Goal: Information Seeking & Learning: Learn about a topic

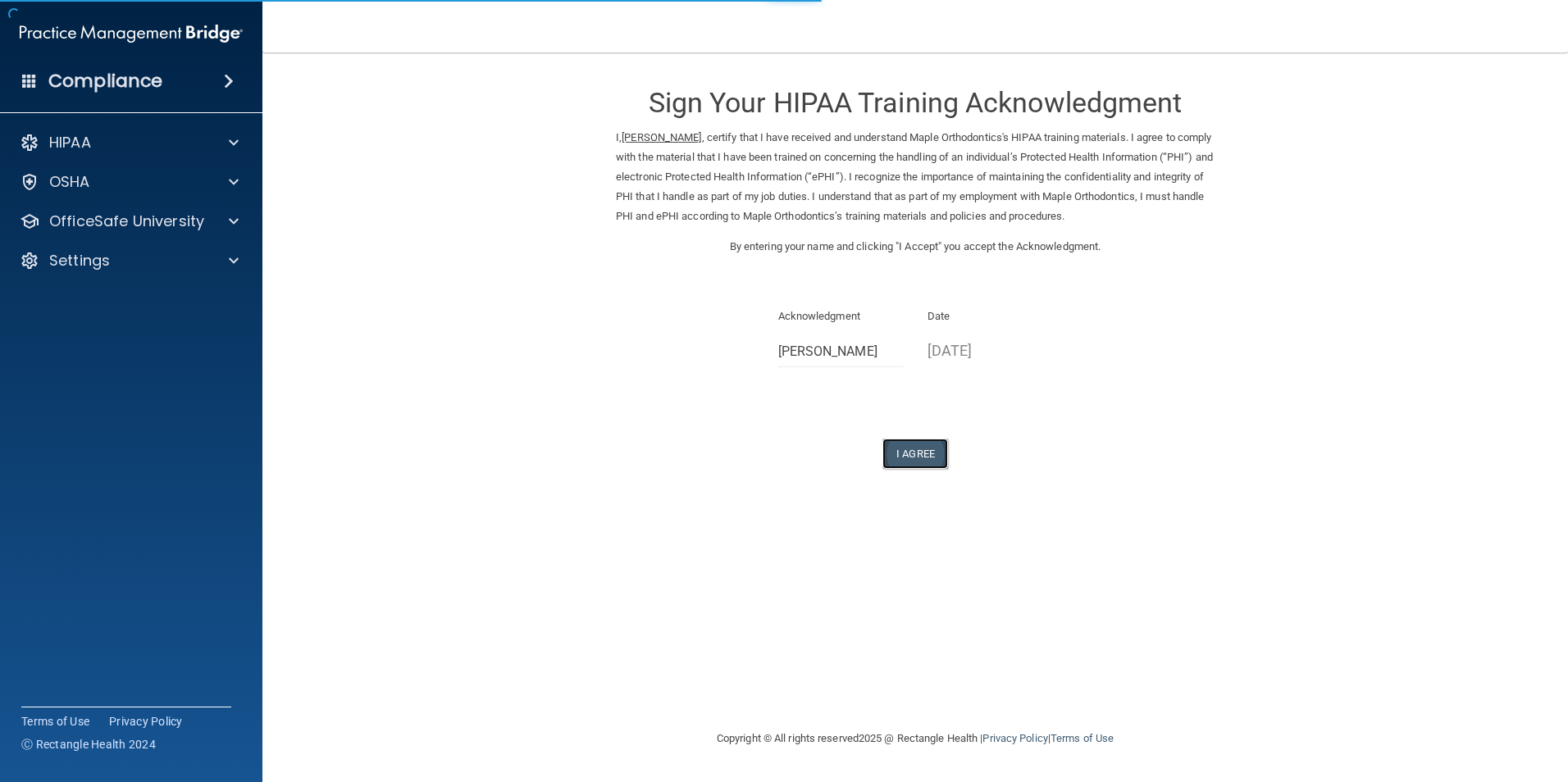
click at [924, 447] on button "I Agree" at bounding box center [914, 454] width 66 height 31
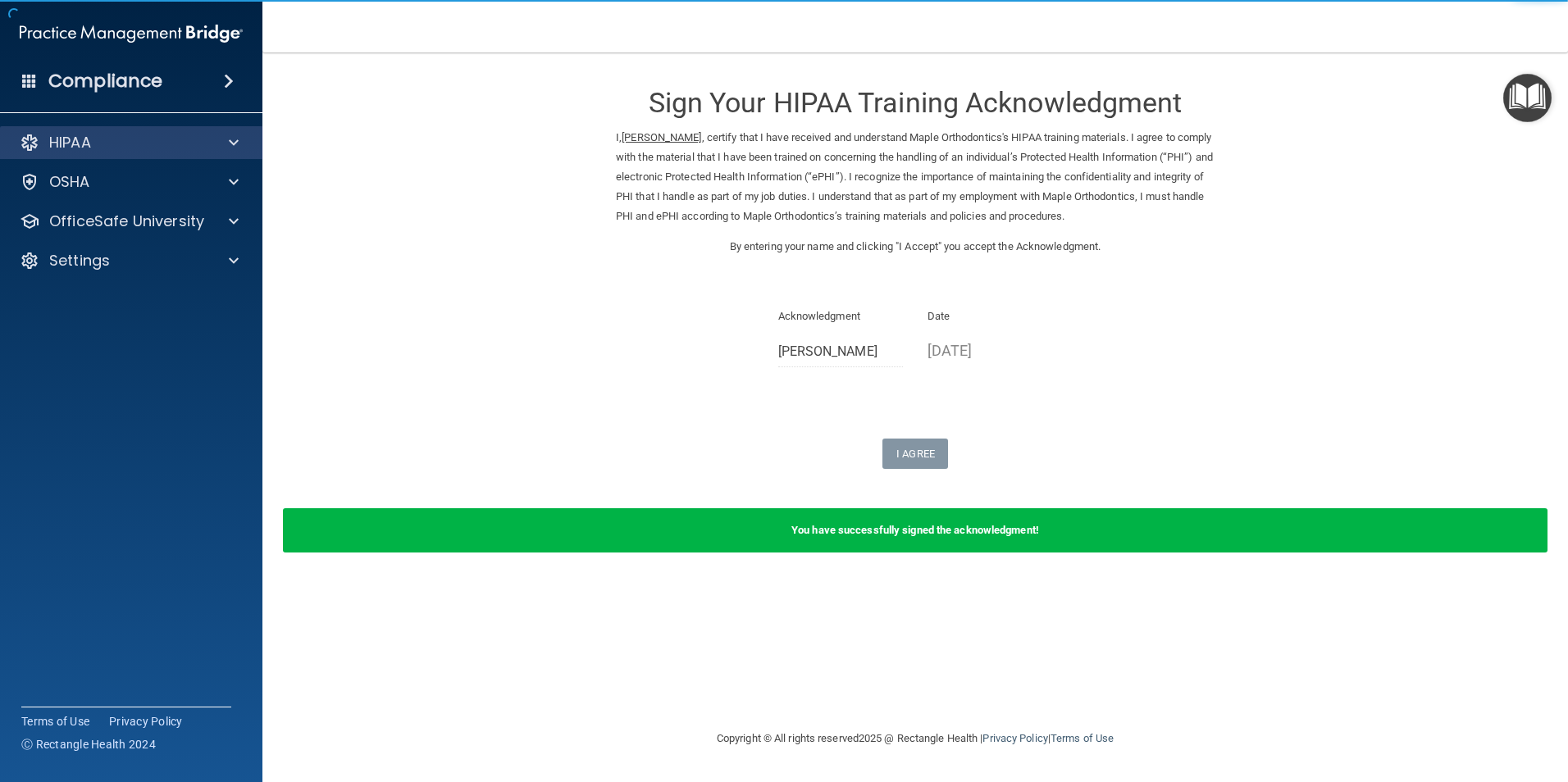
click at [110, 158] on div "HIPAA" at bounding box center [131, 142] width 263 height 32
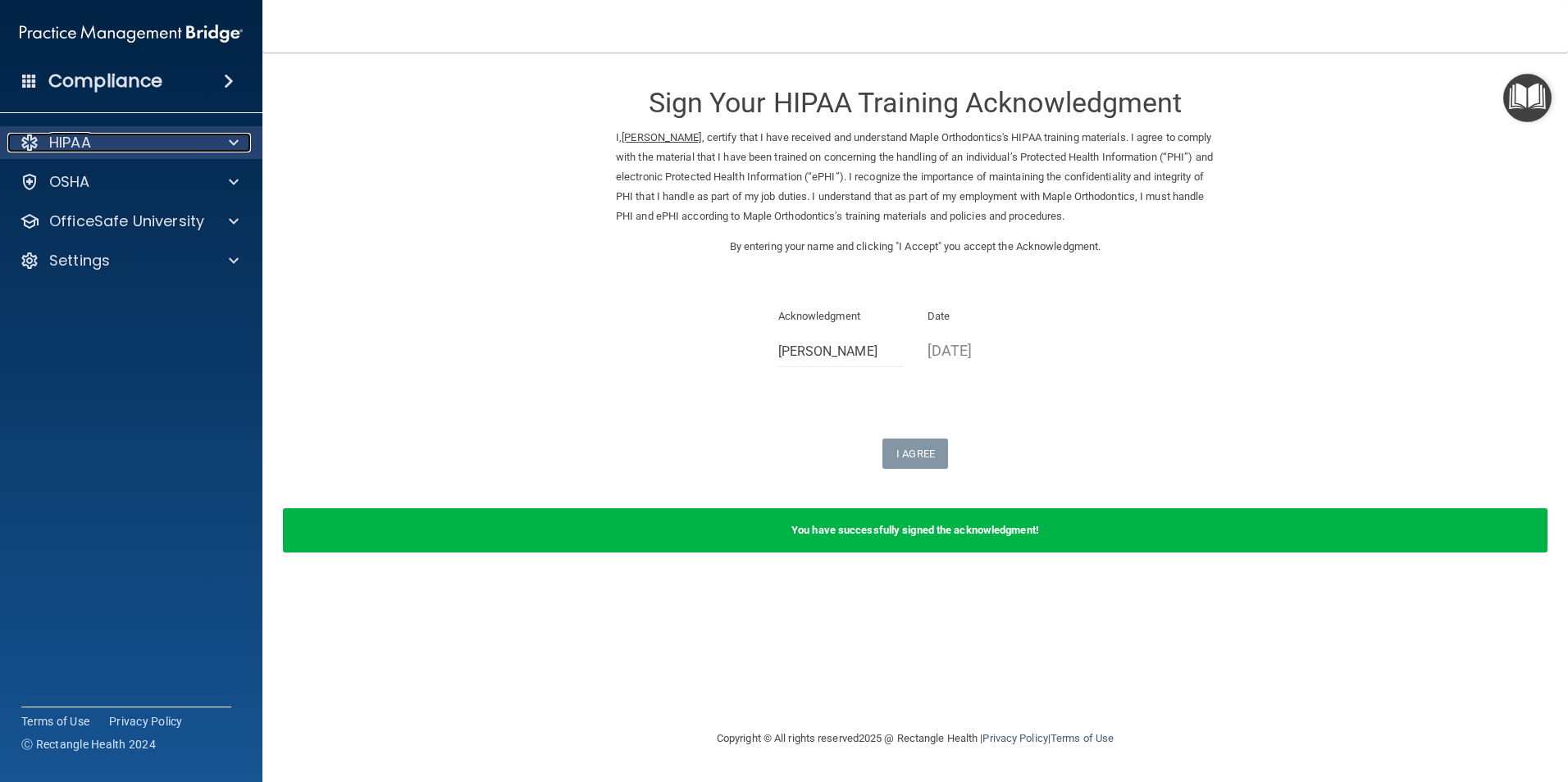
click at [236, 141] on span at bounding box center [233, 143] width 10 height 20
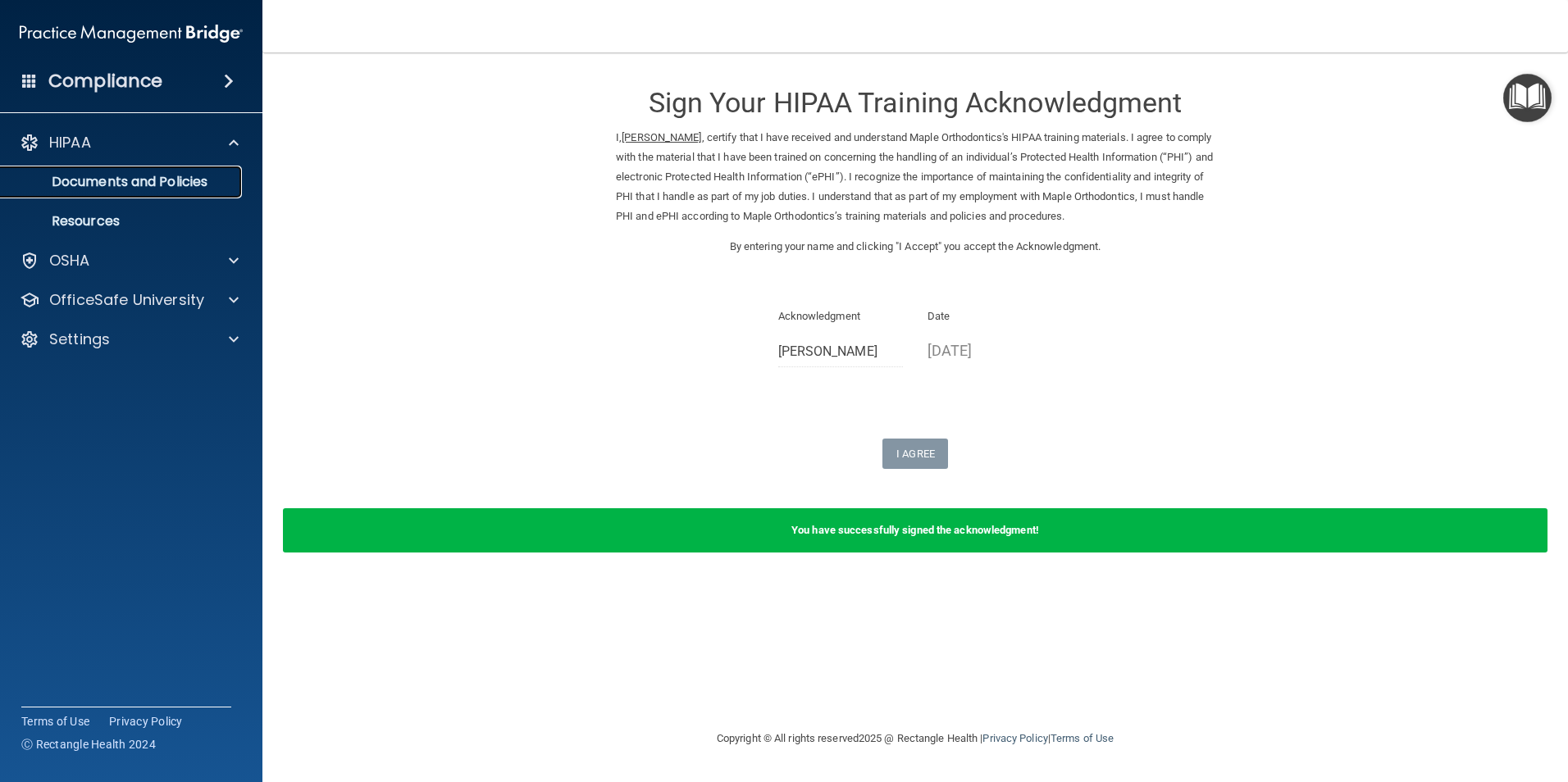
click at [136, 186] on p "Documents and Policies" at bounding box center [122, 182] width 224 height 16
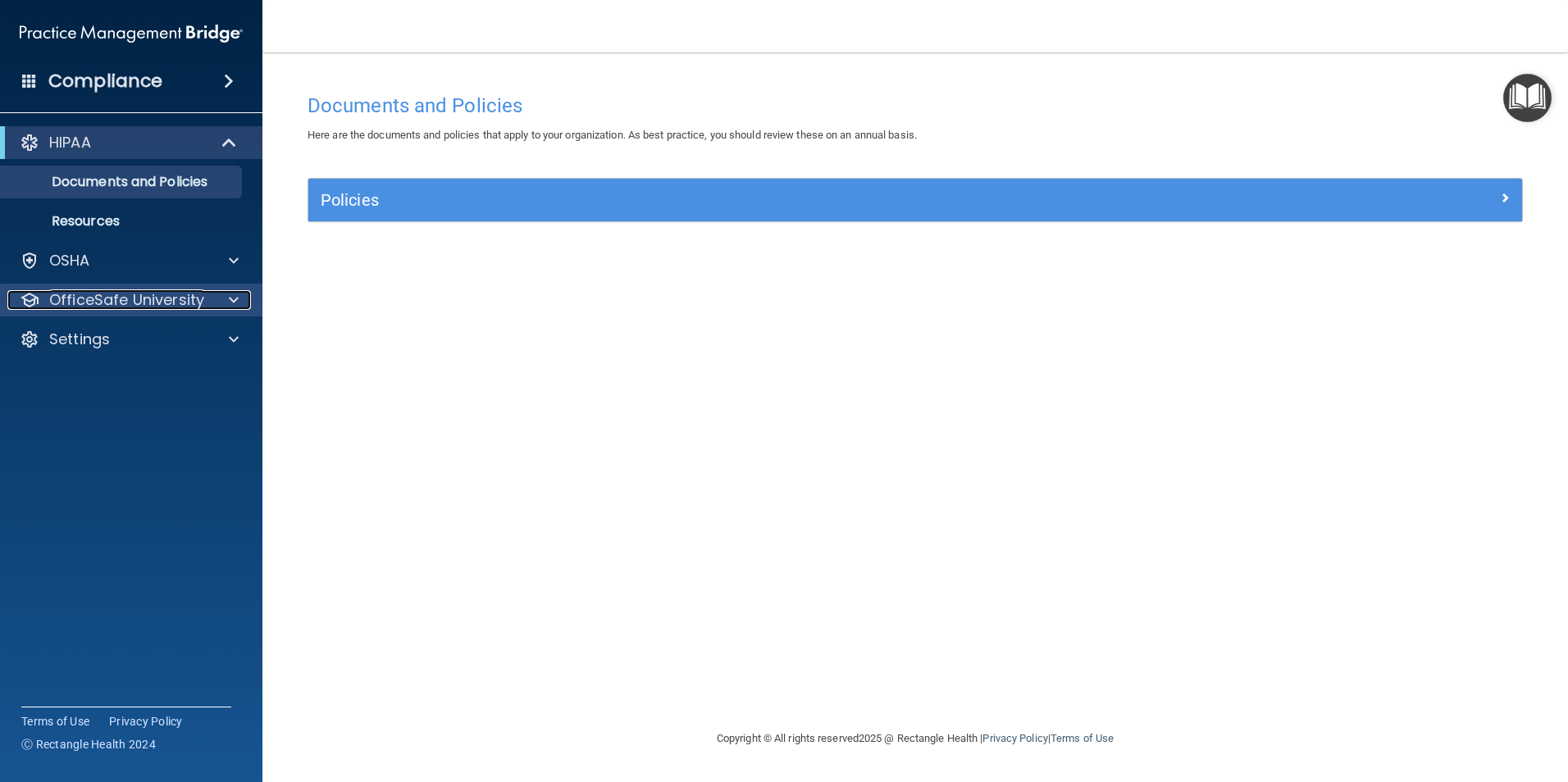
click at [154, 303] on p "OfficeSafe University" at bounding box center [127, 300] width 155 height 20
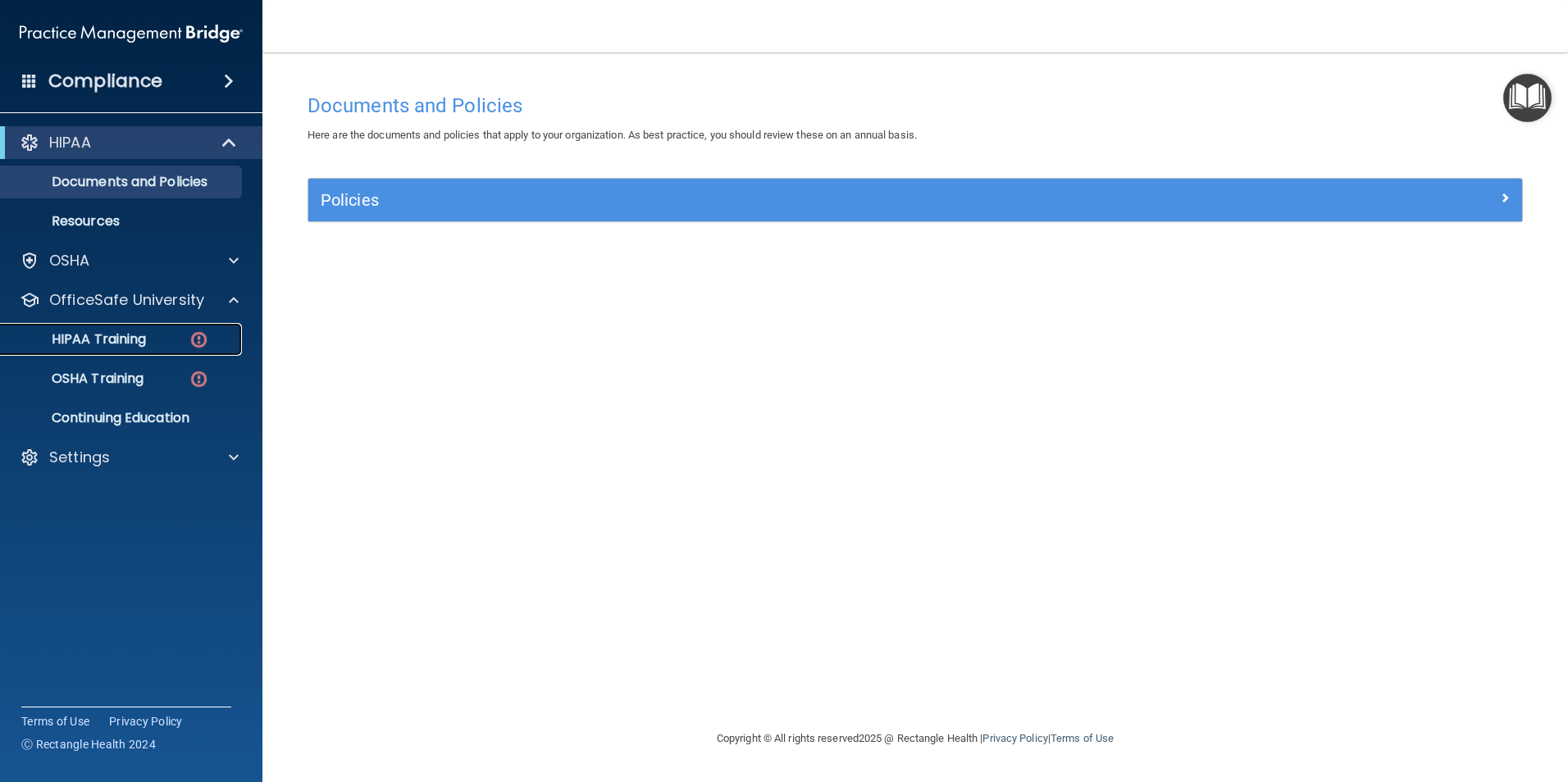
click at [119, 344] on p "HIPAA Training" at bounding box center [78, 339] width 135 height 16
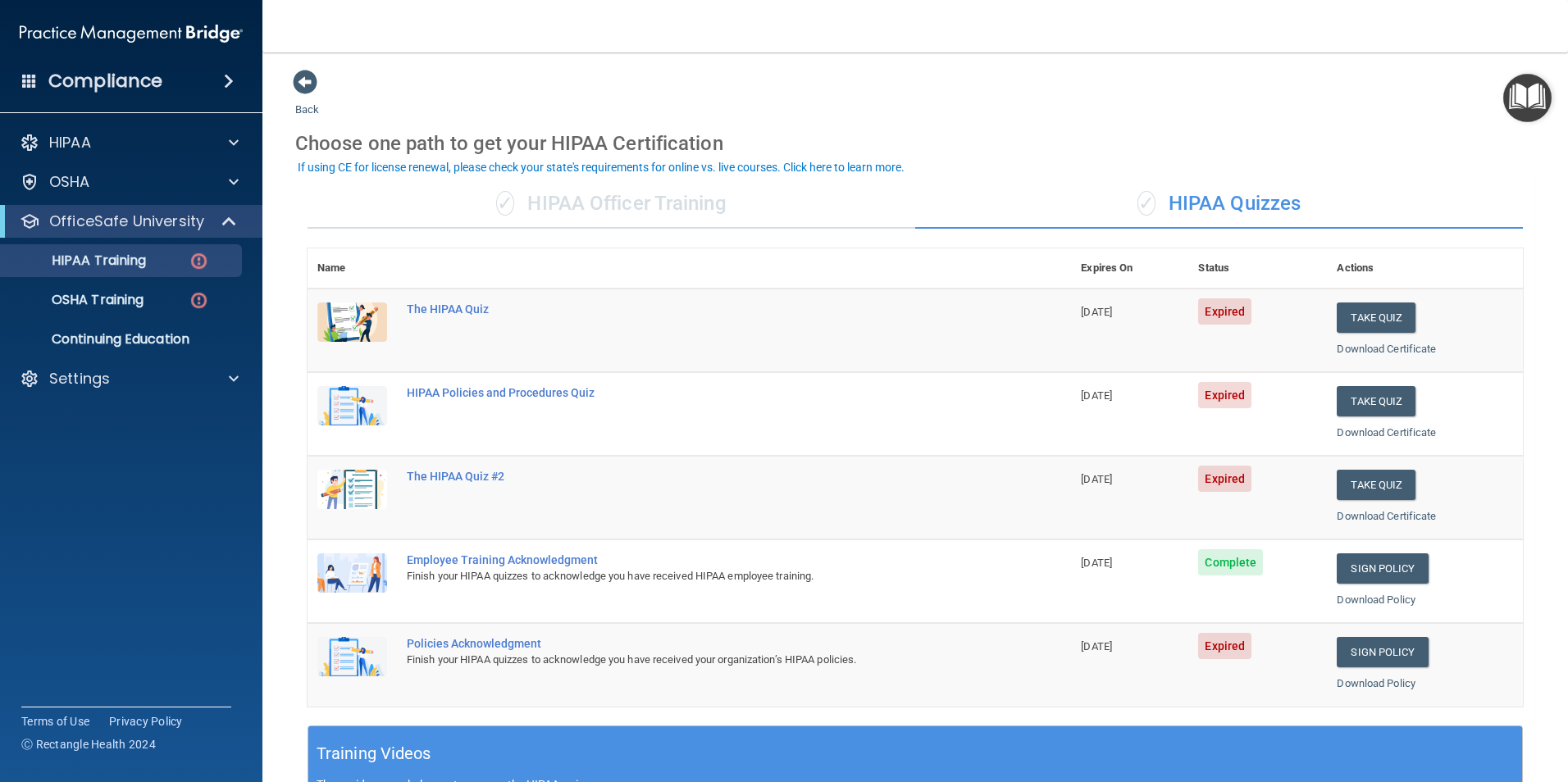
click at [609, 202] on div "✓ HIPAA Officer Training" at bounding box center [611, 204] width 608 height 49
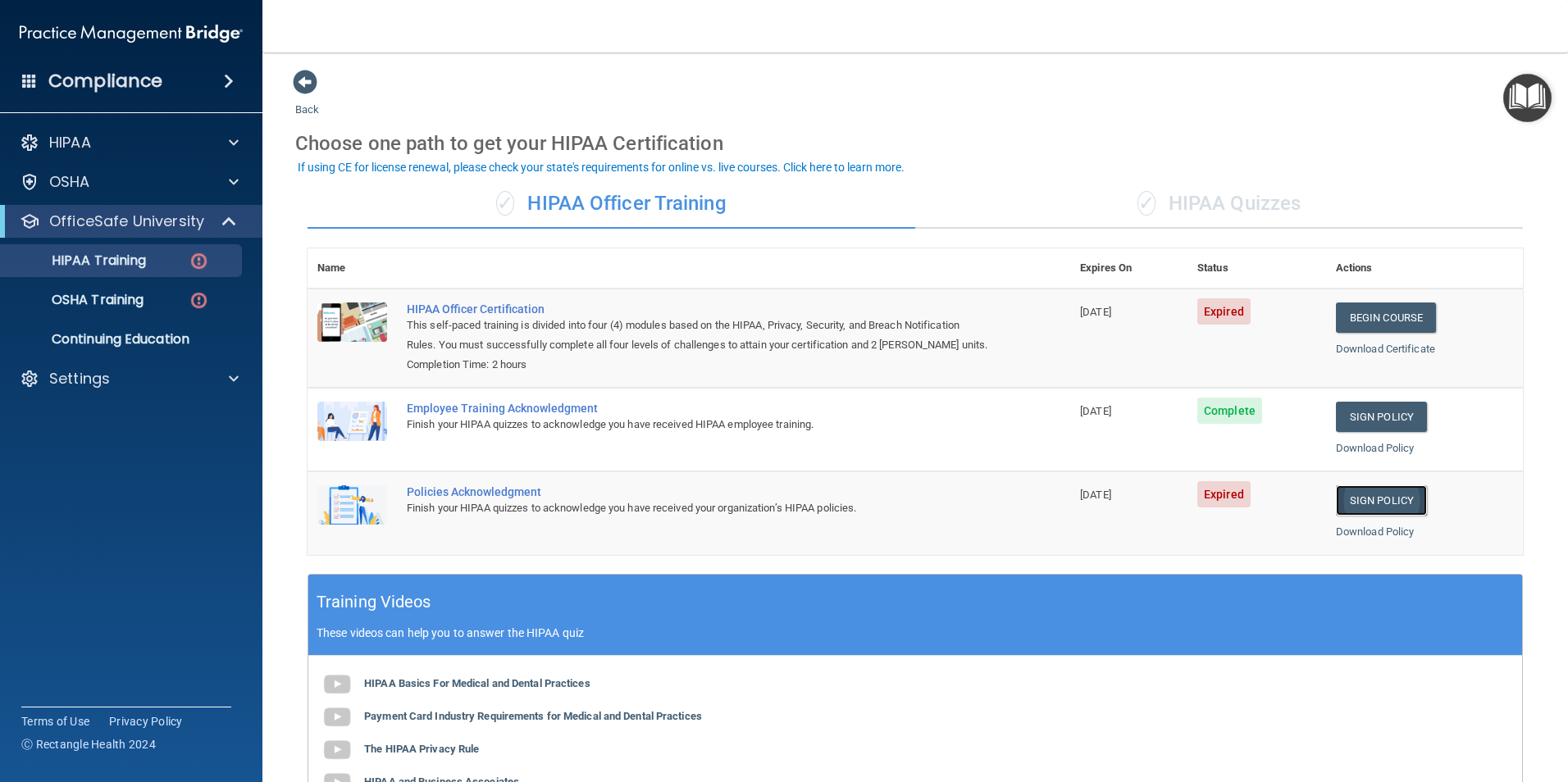
click at [1356, 496] on link "Sign Policy" at bounding box center [1380, 501] width 91 height 31
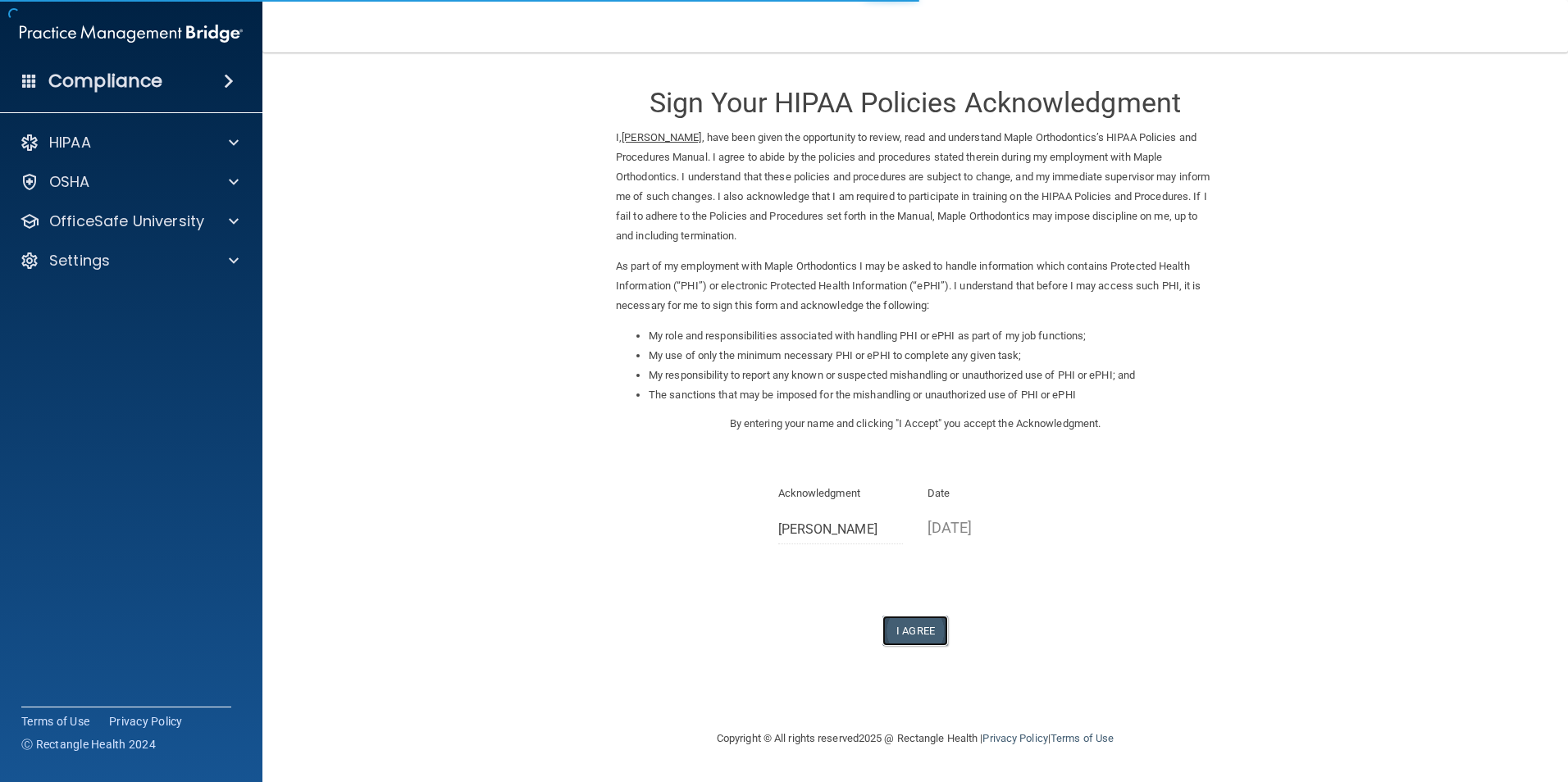
click at [918, 630] on button "I Agree" at bounding box center [914, 631] width 66 height 31
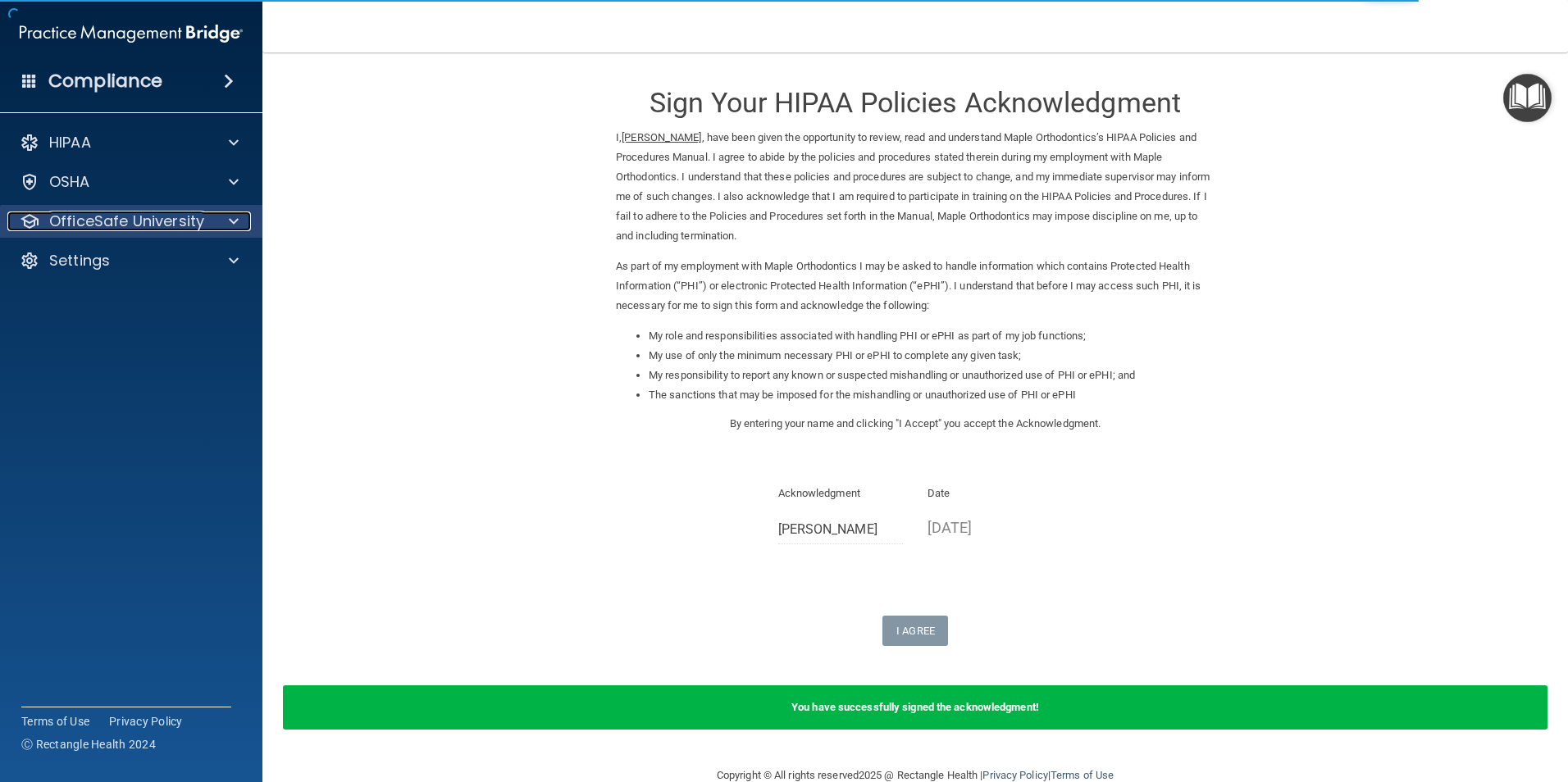
click at [200, 217] on p "OfficeSafe University" at bounding box center [127, 221] width 155 height 20
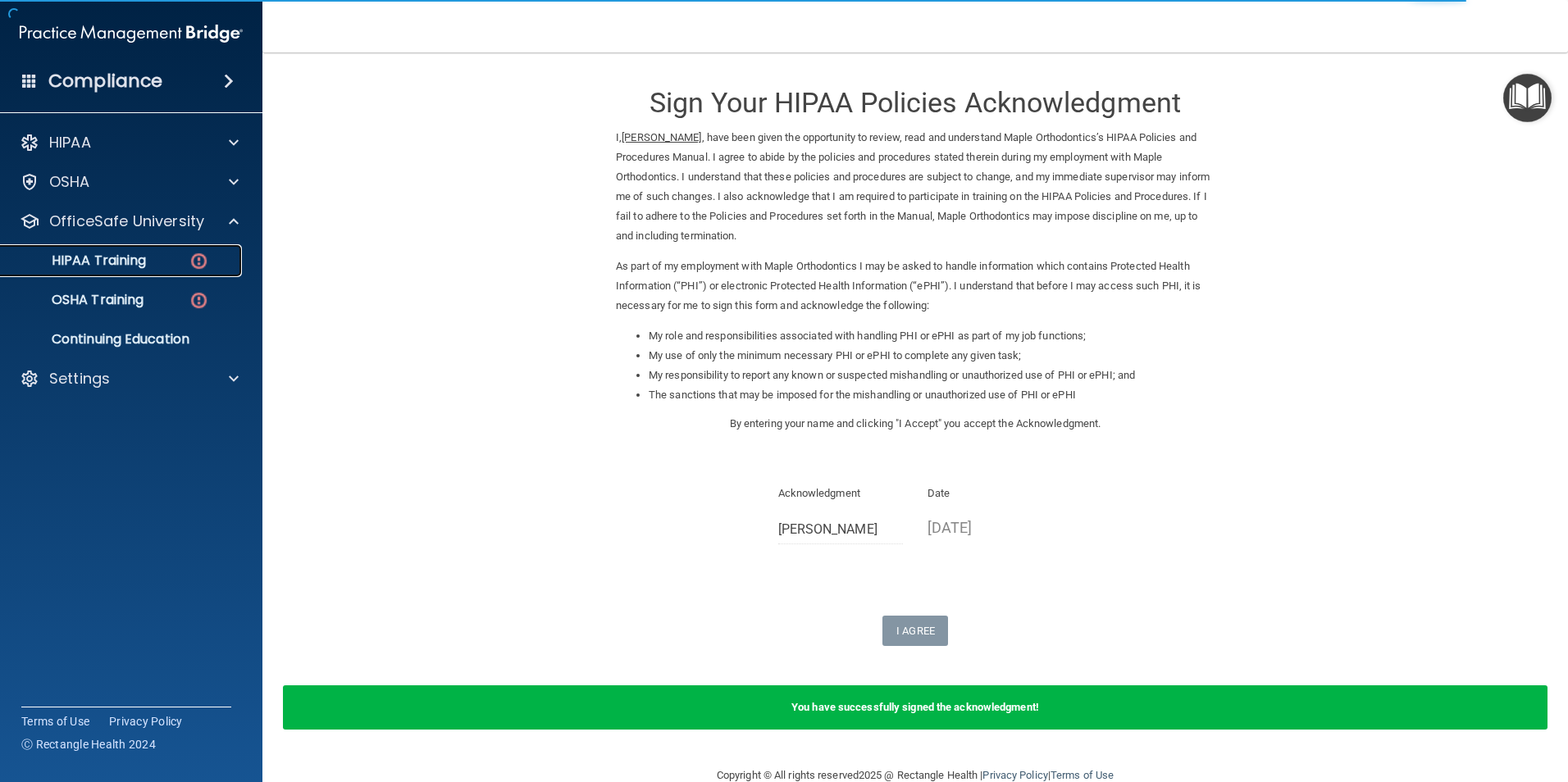
click at [107, 261] on p "HIPAA Training" at bounding box center [78, 261] width 135 height 16
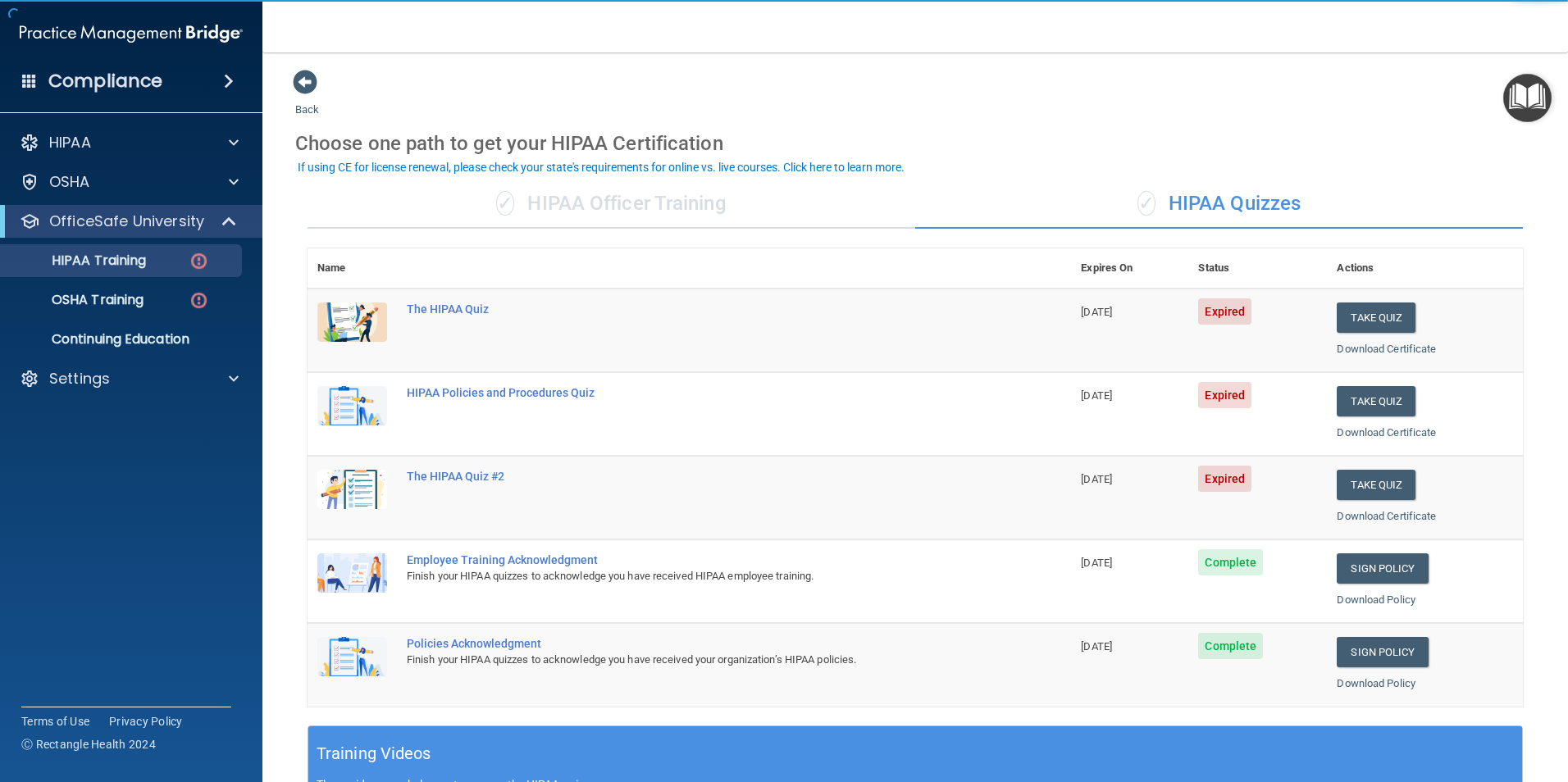
click at [609, 203] on div "✓ HIPAA Officer Training" at bounding box center [611, 204] width 608 height 49
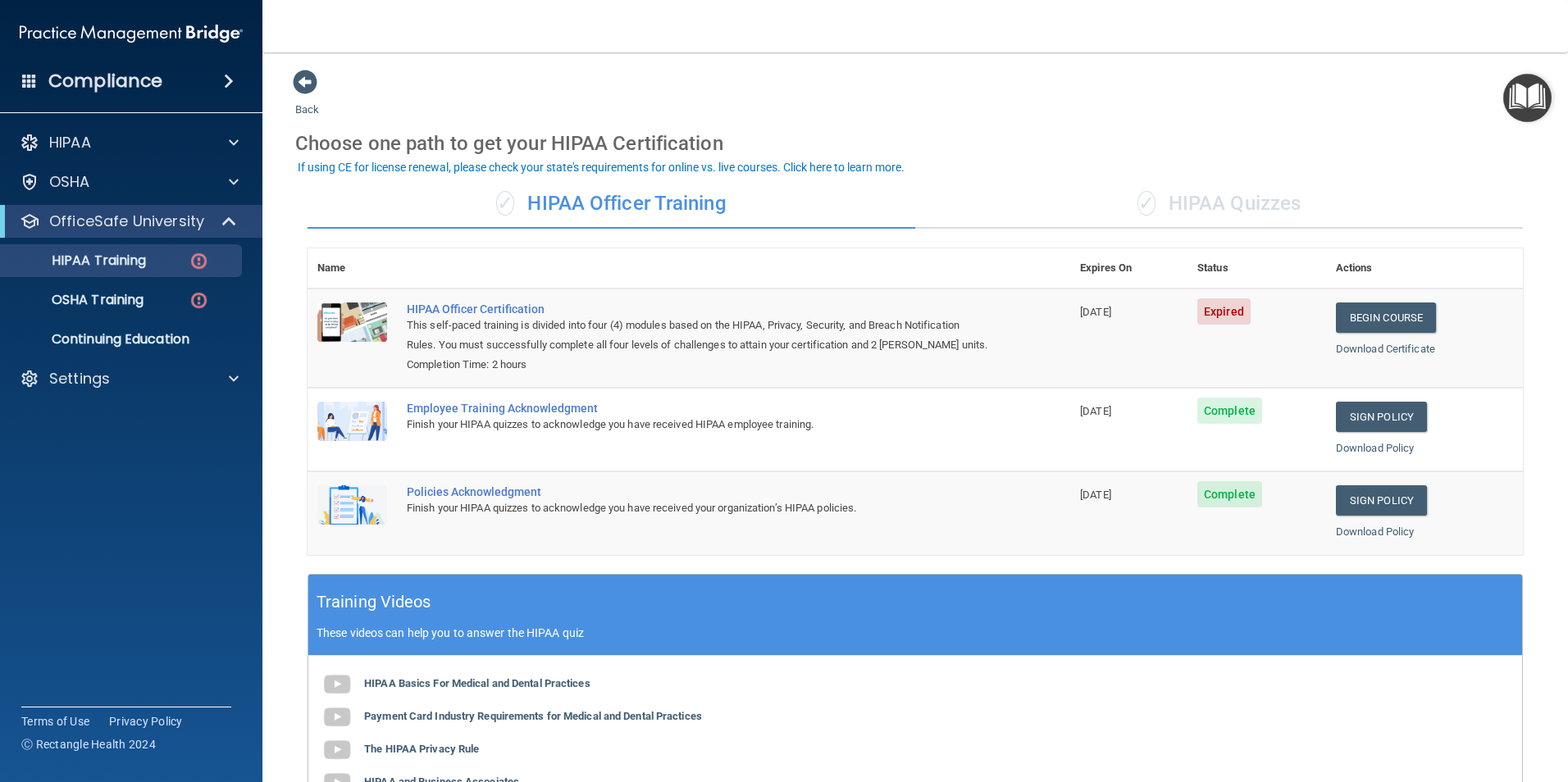
click at [1207, 208] on div "✓ HIPAA Quizzes" at bounding box center [1219, 204] width 608 height 49
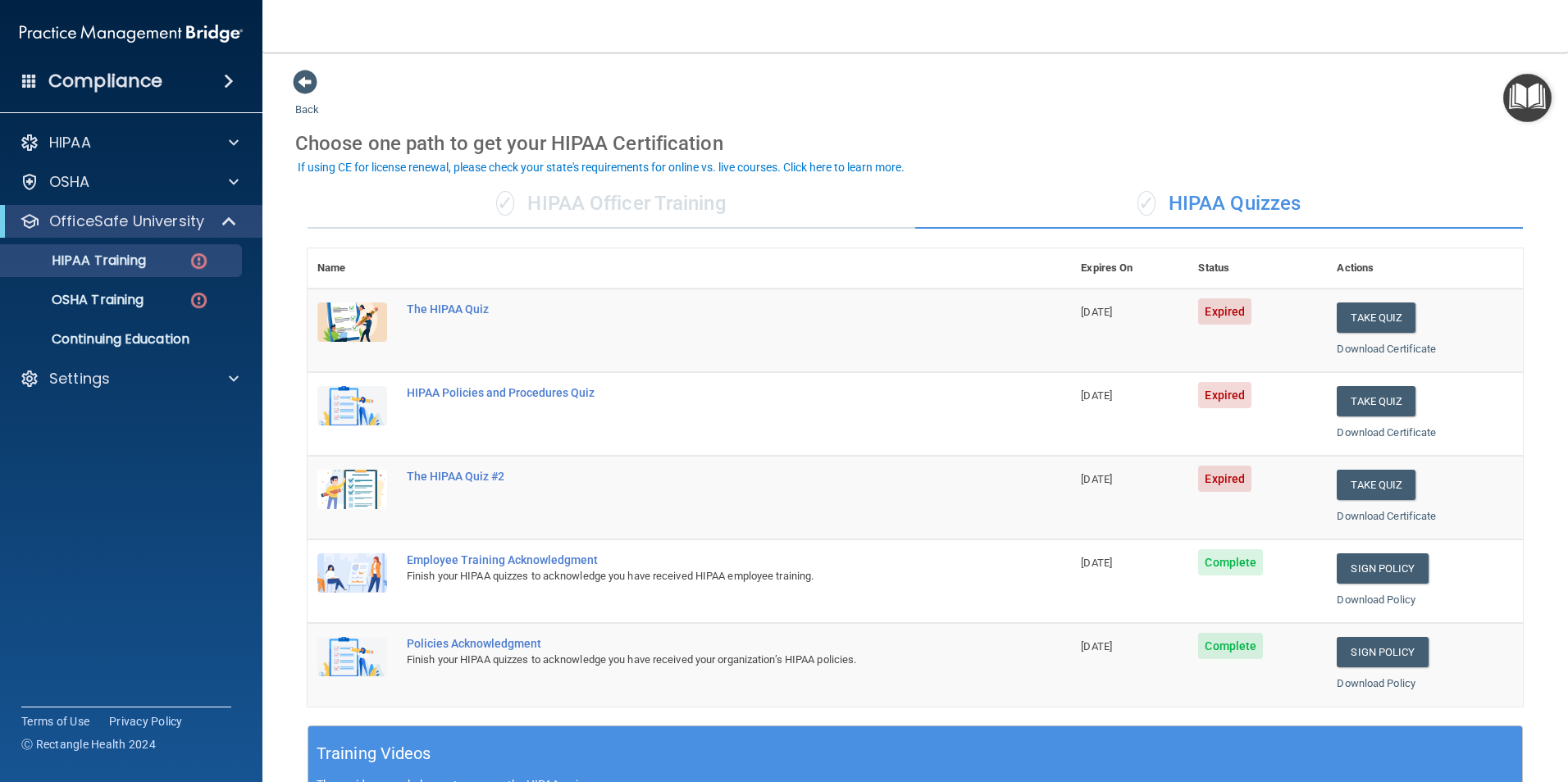
click at [544, 199] on div "✓ HIPAA Officer Training" at bounding box center [611, 204] width 608 height 49
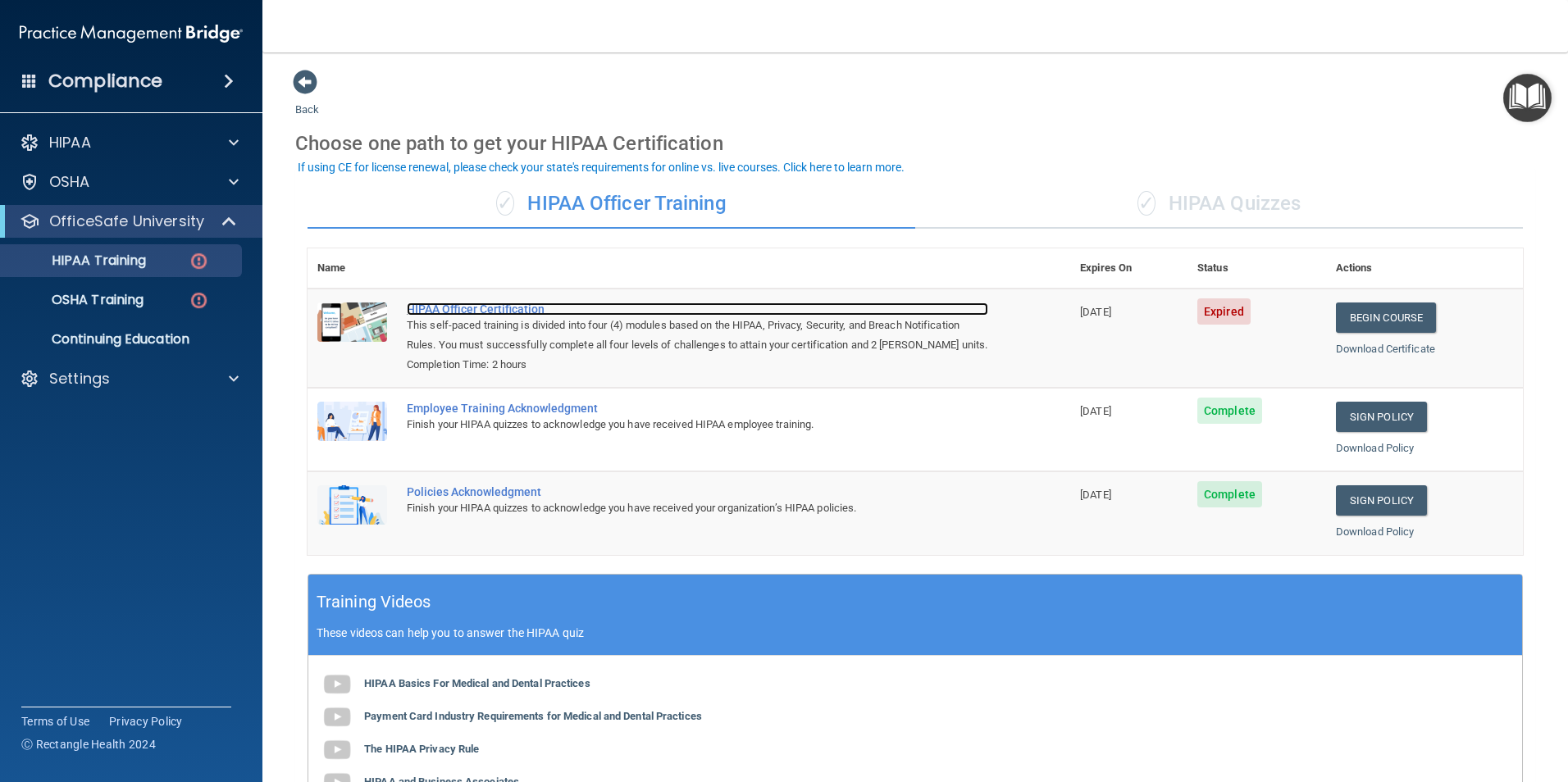
click at [439, 305] on div "HIPAA Officer Certification" at bounding box center [697, 308] width 582 height 13
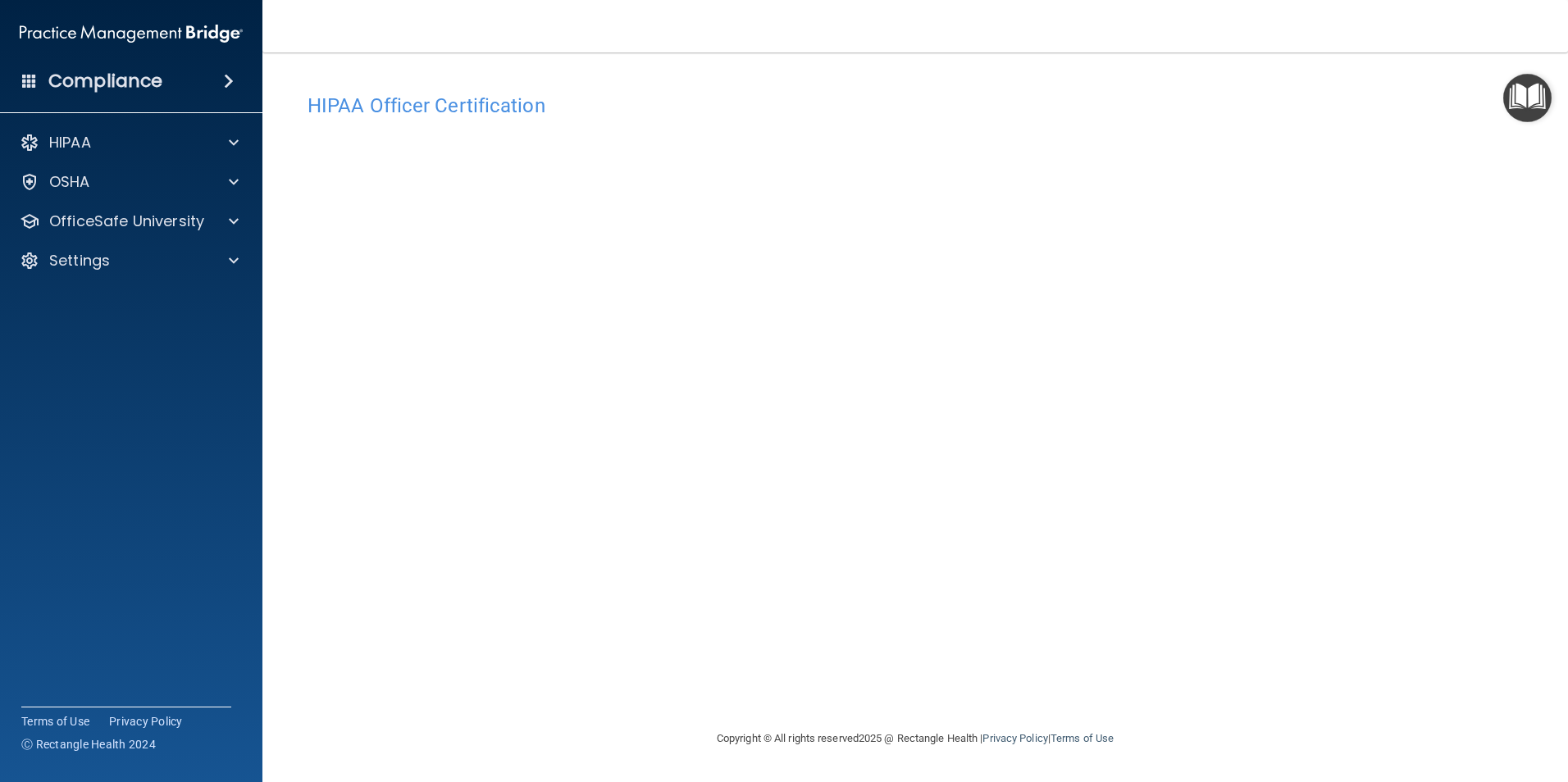
click at [1186, 735] on div "Copyright © All rights reserved 2025 @ Rectangle Health | Privacy Policy | Term…" at bounding box center [915, 738] width 599 height 52
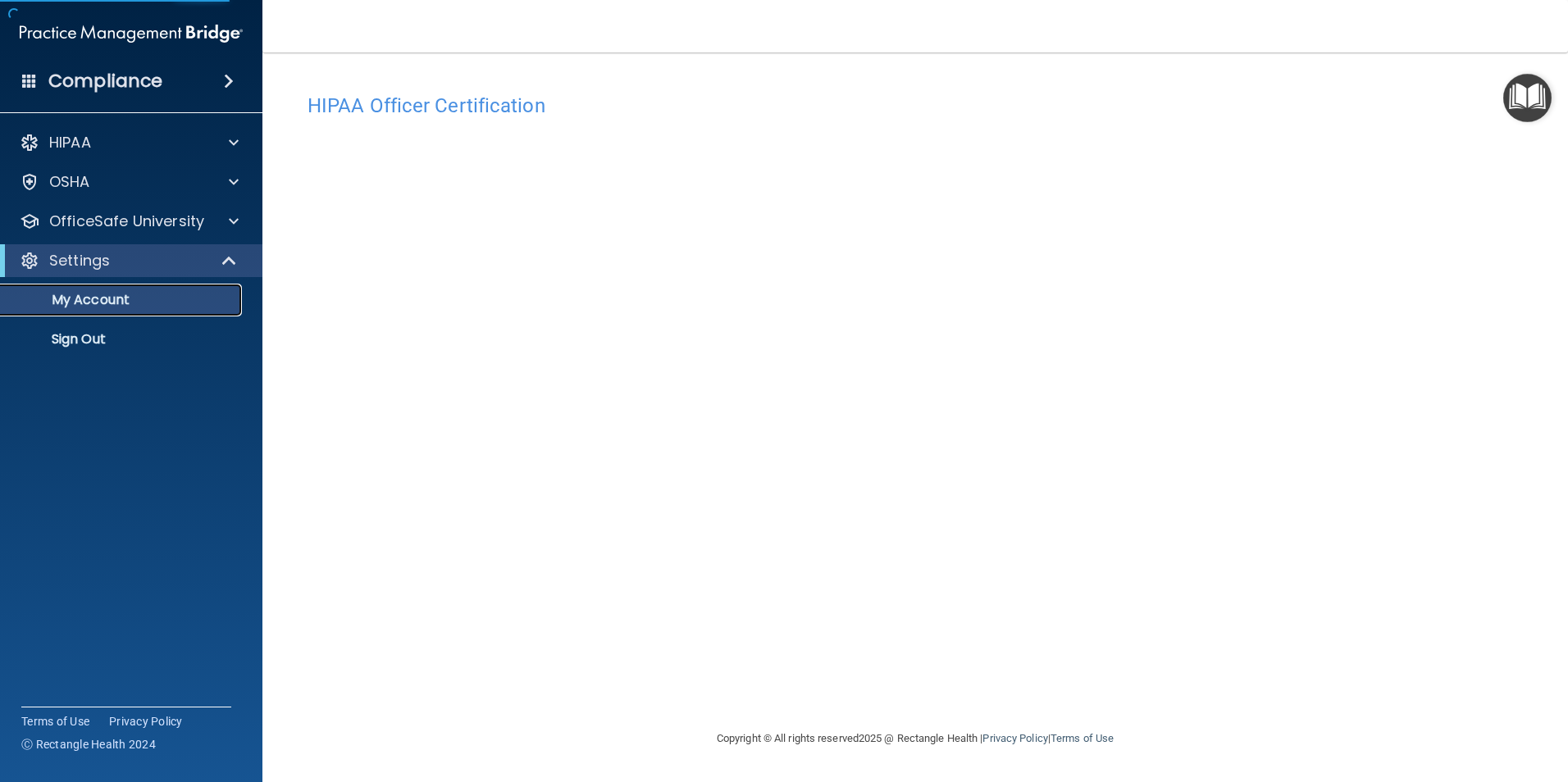
click at [57, 301] on p "My Account" at bounding box center [122, 300] width 224 height 16
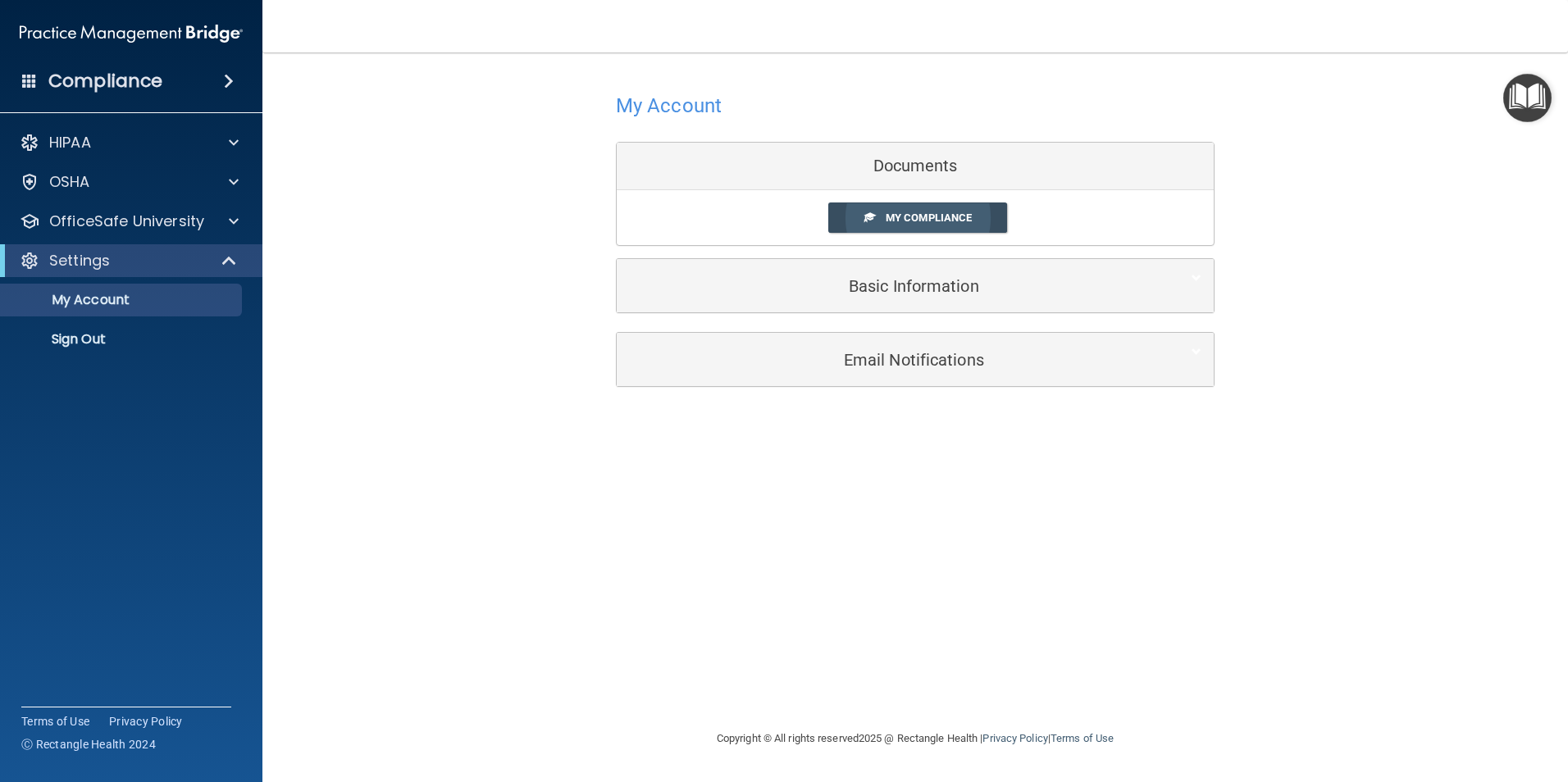
click at [927, 217] on span "My Compliance" at bounding box center [929, 218] width 86 height 13
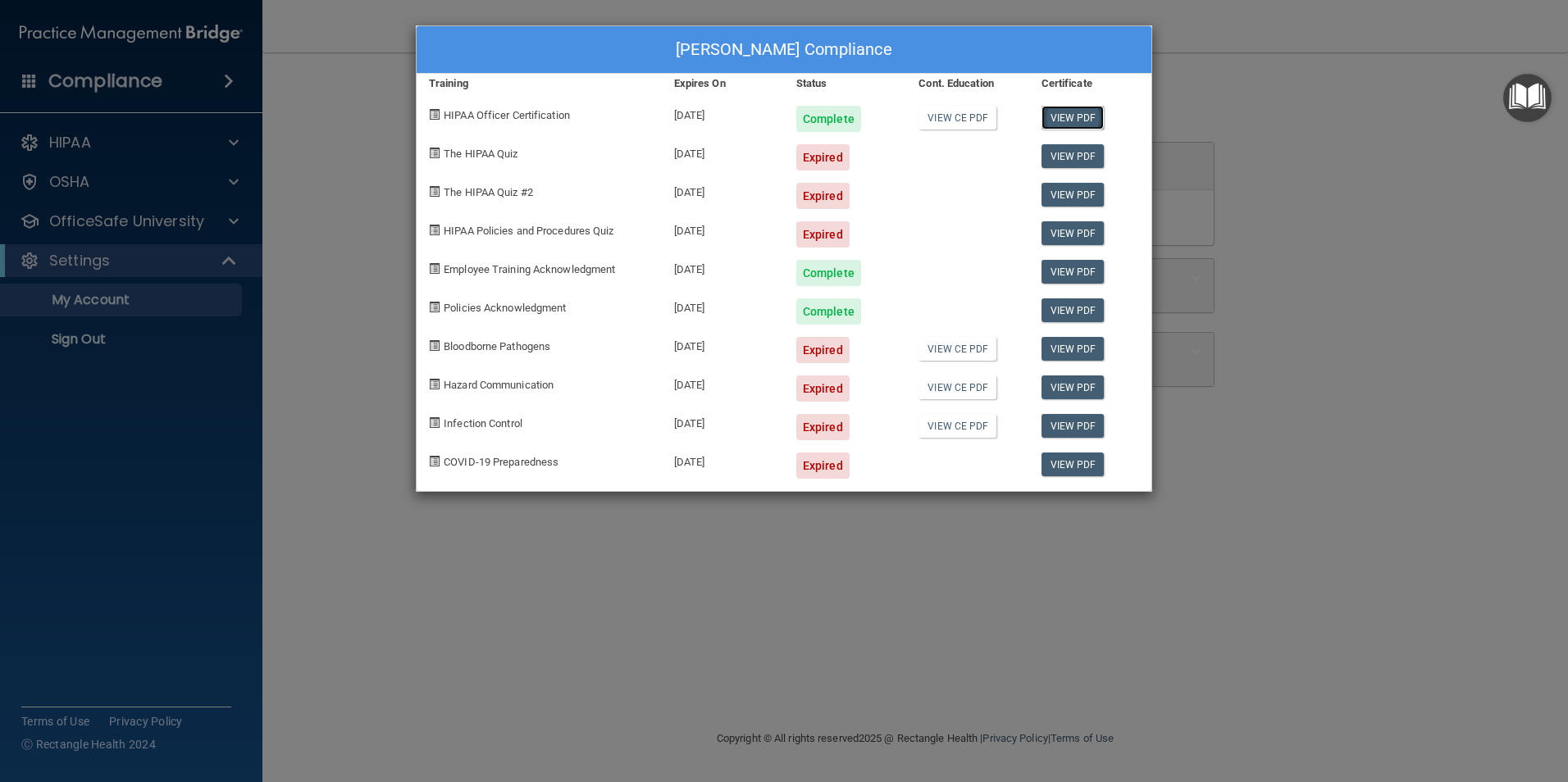
click at [1066, 113] on link "View PDF" at bounding box center [1073, 118] width 63 height 23
click at [1091, 120] on link "View PDF" at bounding box center [1073, 118] width 63 height 23
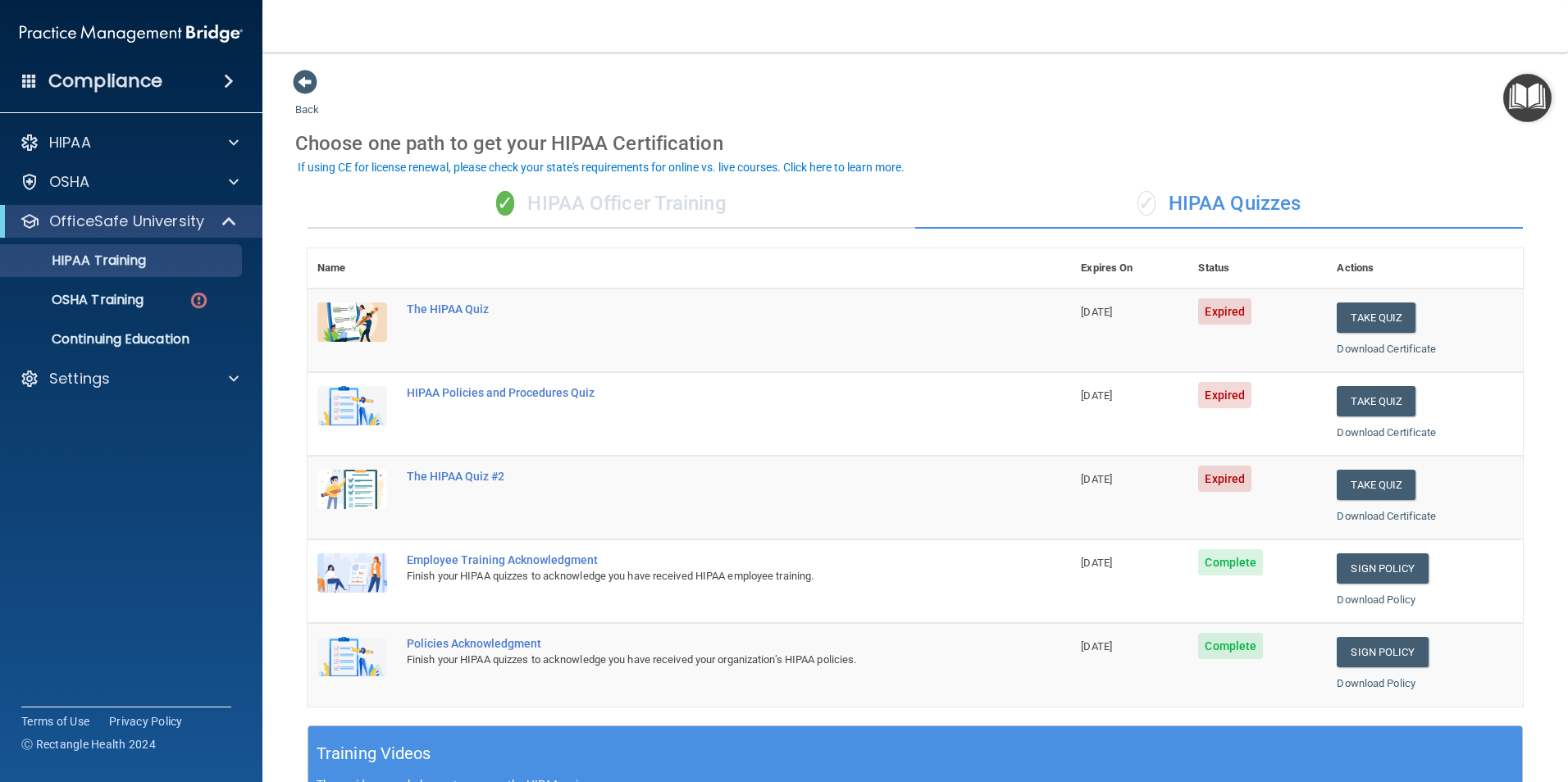
click at [630, 213] on div "✓ HIPAA Officer Training" at bounding box center [611, 204] width 608 height 49
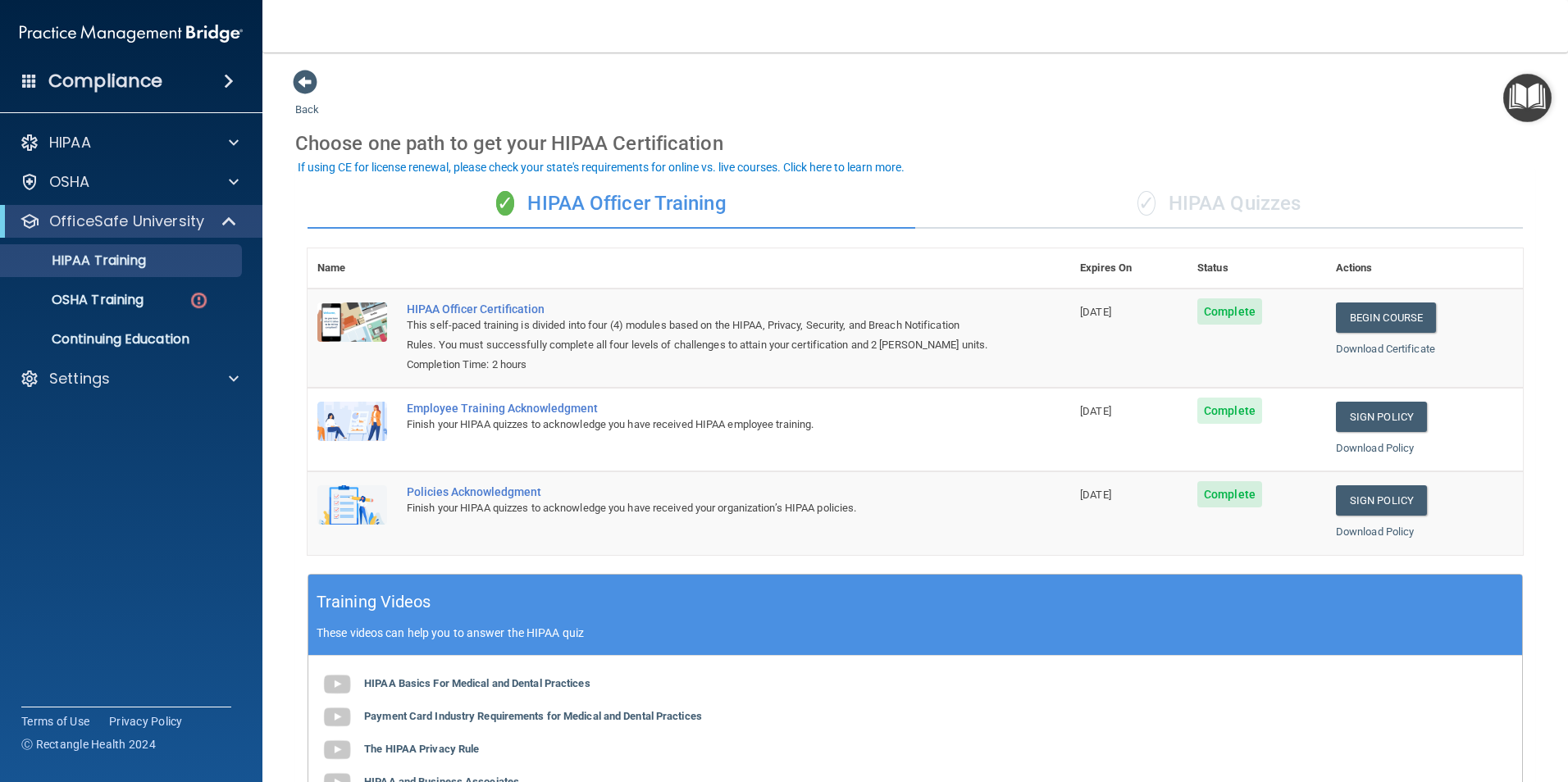
click at [1316, 218] on div "✓ HIPAA Quizzes" at bounding box center [1219, 204] width 608 height 49
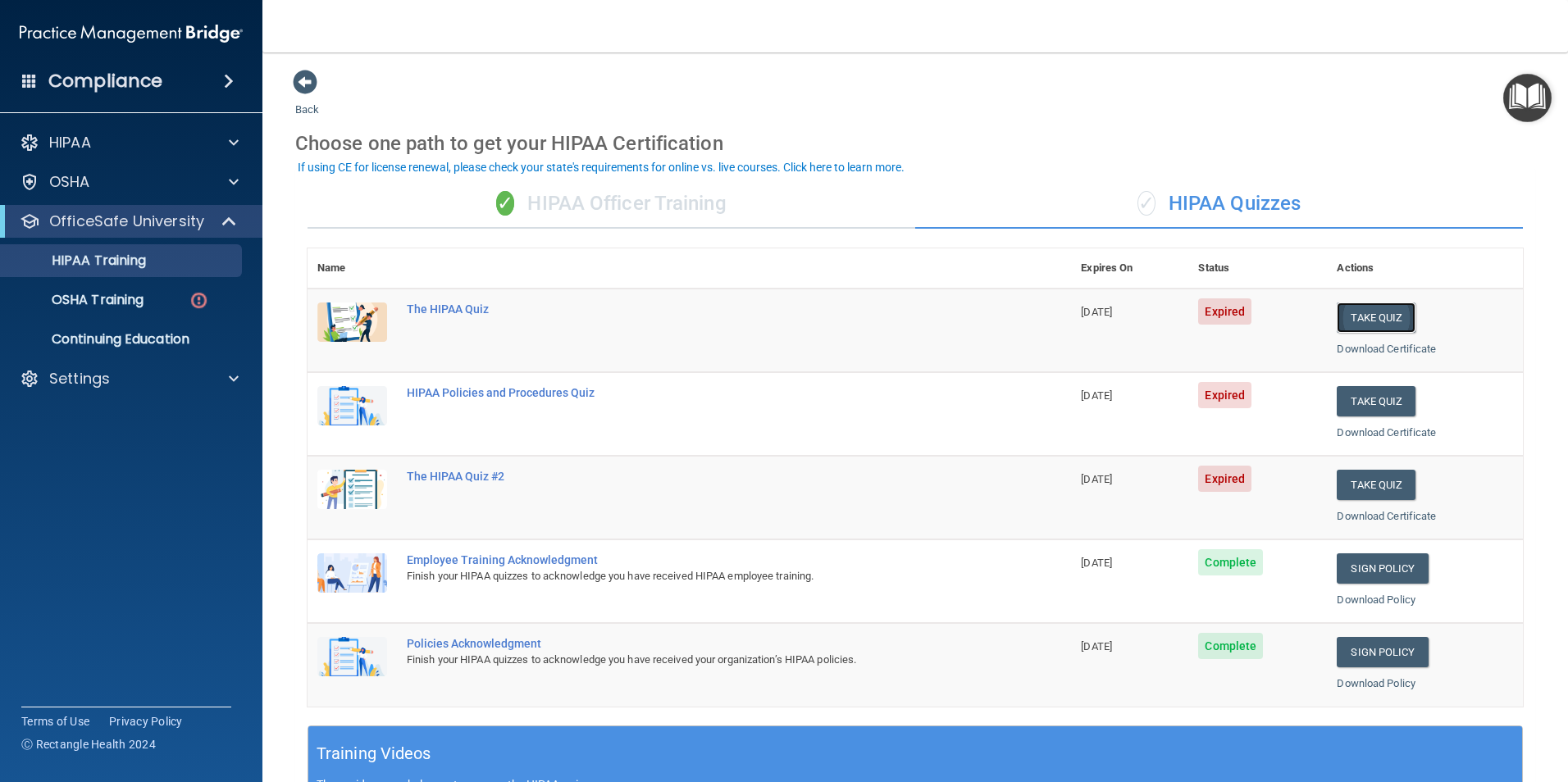
click at [1345, 316] on button "Take Quiz" at bounding box center [1376, 317] width 79 height 31
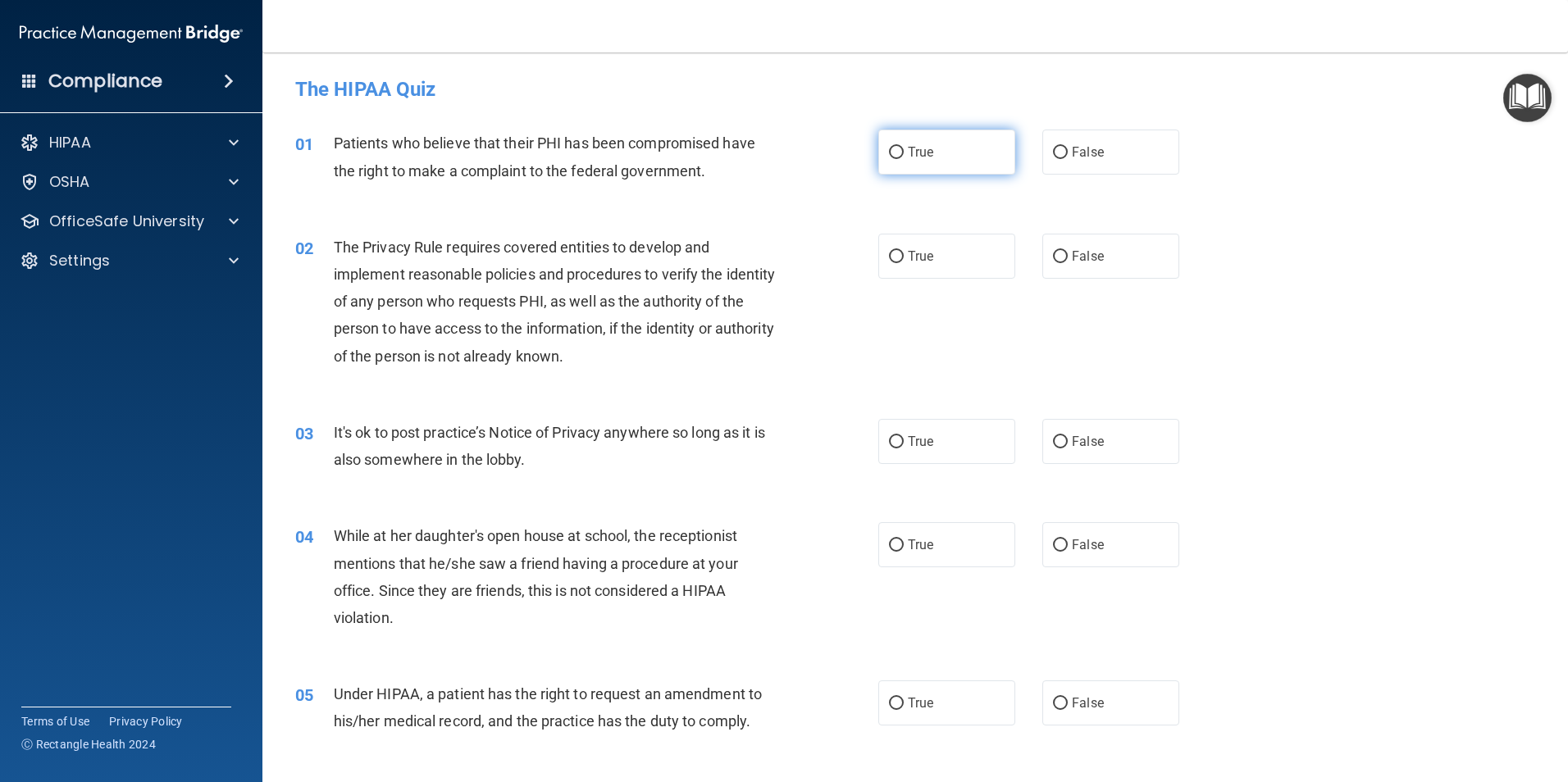
click at [953, 157] on label "True" at bounding box center [947, 152] width 137 height 45
click at [904, 157] on input "True" at bounding box center [895, 153] width 14 height 13
radio input "true"
click at [908, 152] on span "True" at bounding box center [920, 151] width 25 height 15
click at [904, 152] on input "True" at bounding box center [895, 153] width 14 height 13
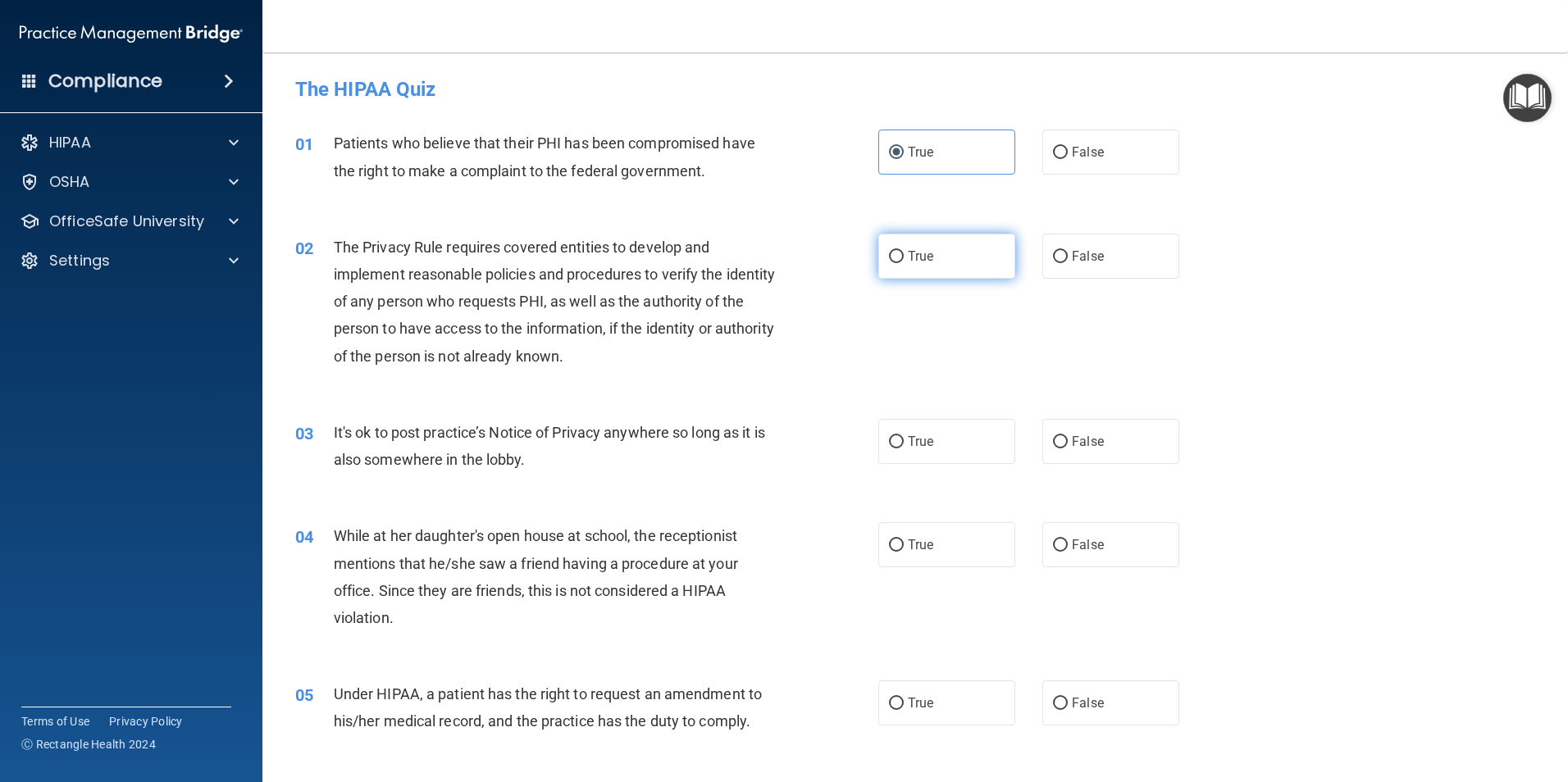
click at [888, 251] on input "True" at bounding box center [895, 257] width 14 height 13
radio input "true"
click at [897, 450] on label "True" at bounding box center [947, 441] width 137 height 45
click at [897, 449] on input "True" at bounding box center [895, 442] width 14 height 13
radio input "true"
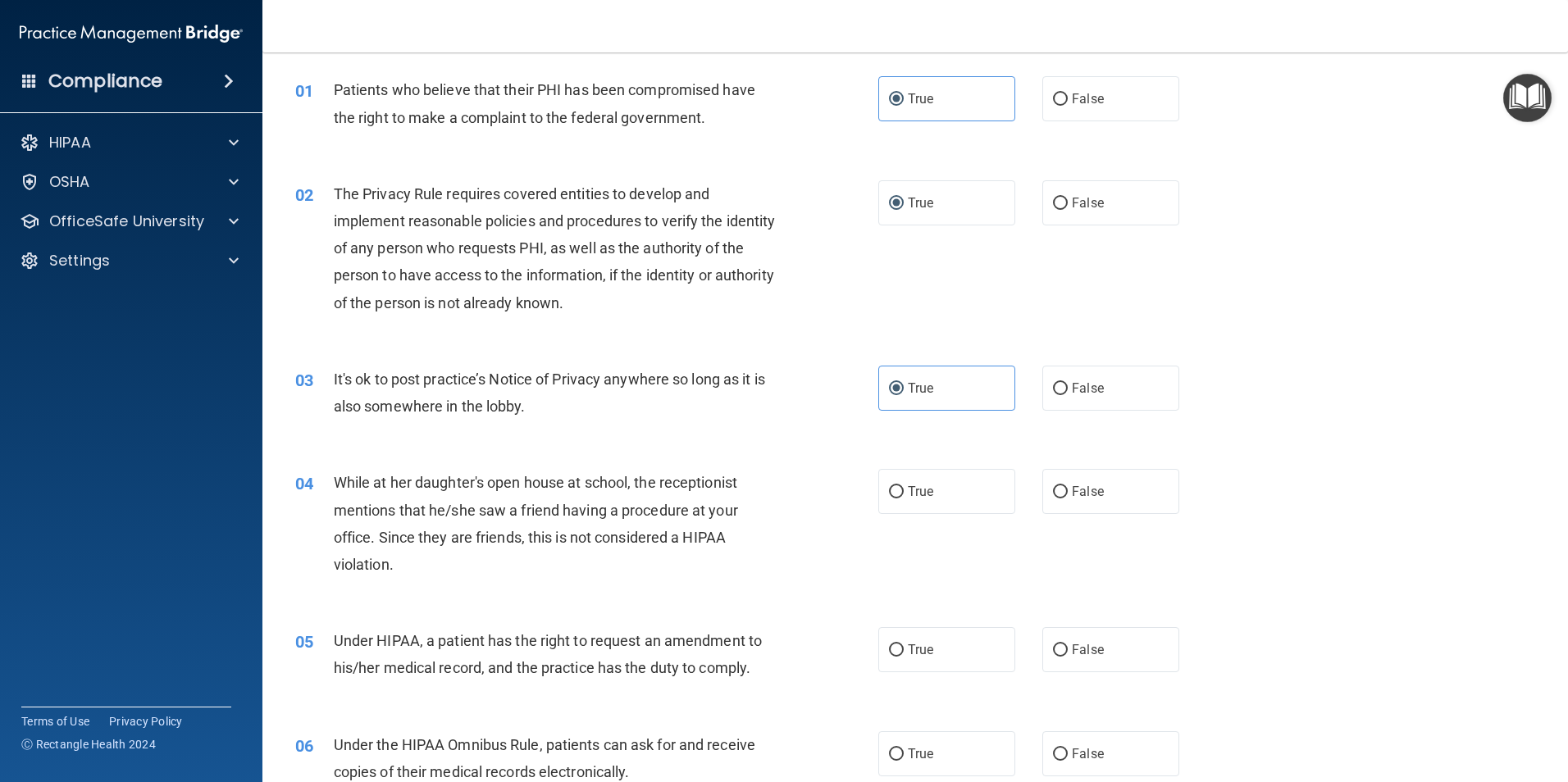
scroll to position [82, 0]
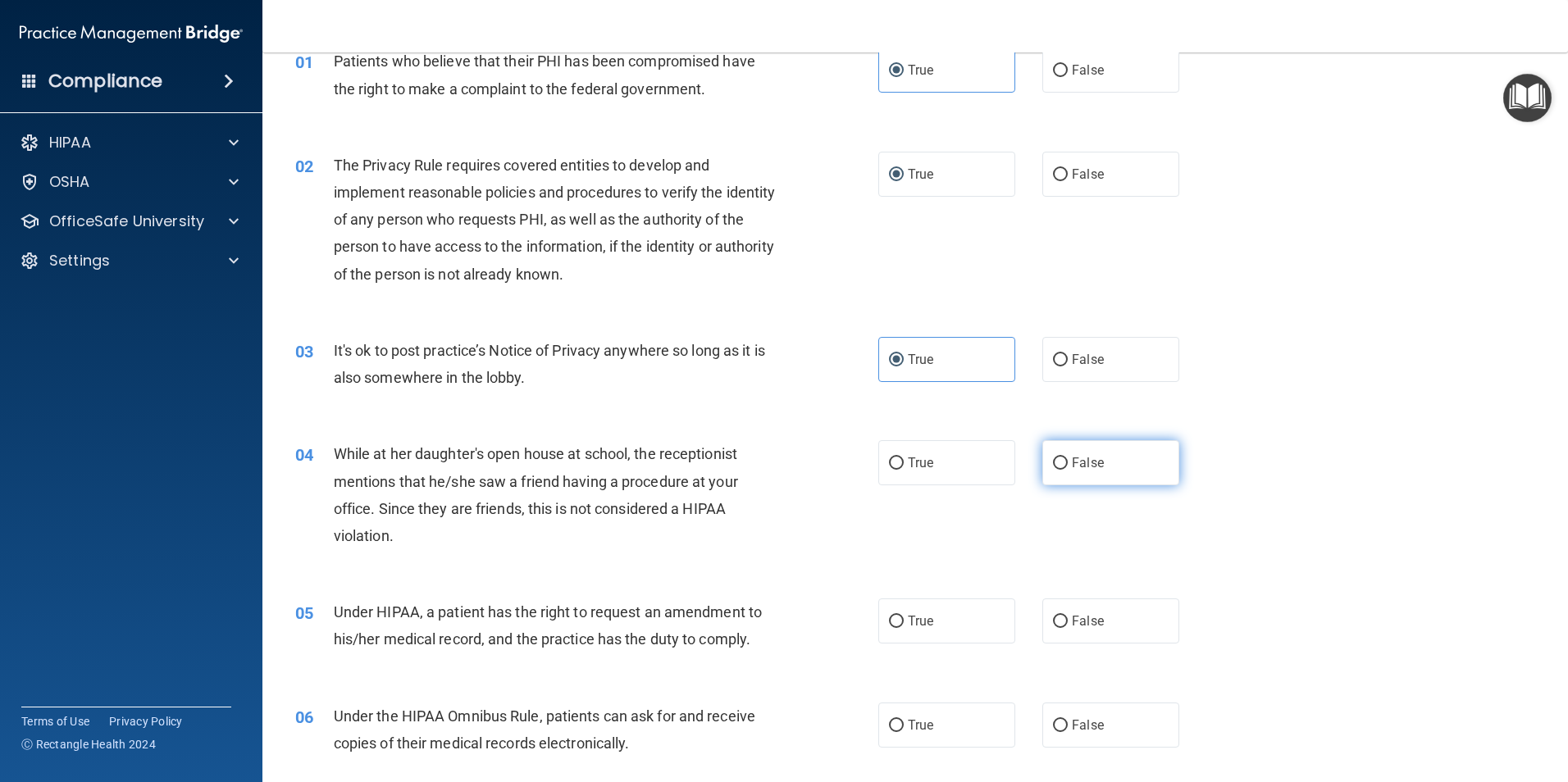
click at [1076, 474] on label "False" at bounding box center [1110, 463] width 137 height 45
click at [1067, 470] on input "False" at bounding box center [1060, 464] width 14 height 13
radio input "true"
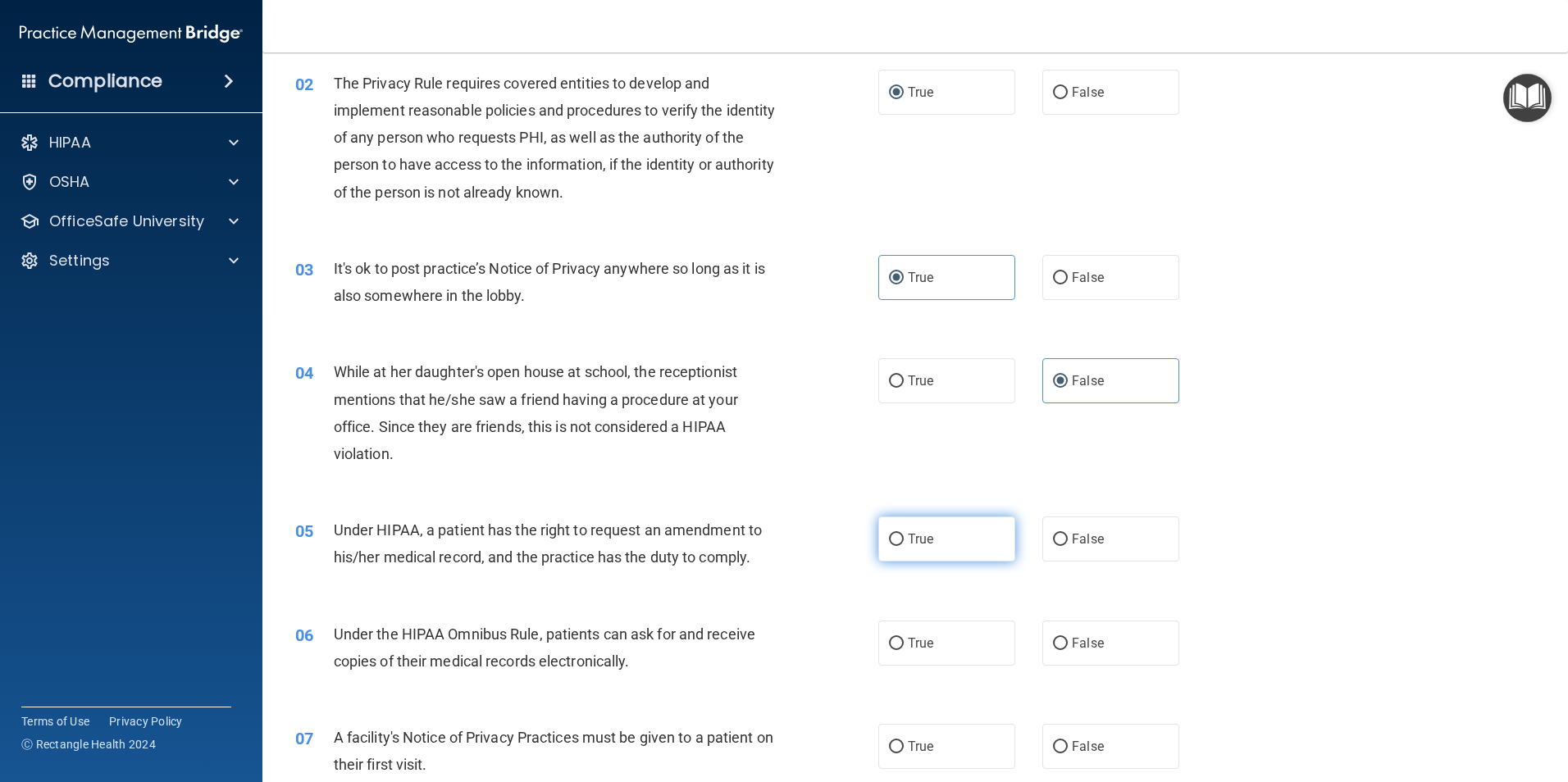
click at [930, 555] on label "True" at bounding box center [947, 538] width 137 height 45
click at [904, 546] on input "True" at bounding box center [895, 540] width 14 height 13
radio input "true"
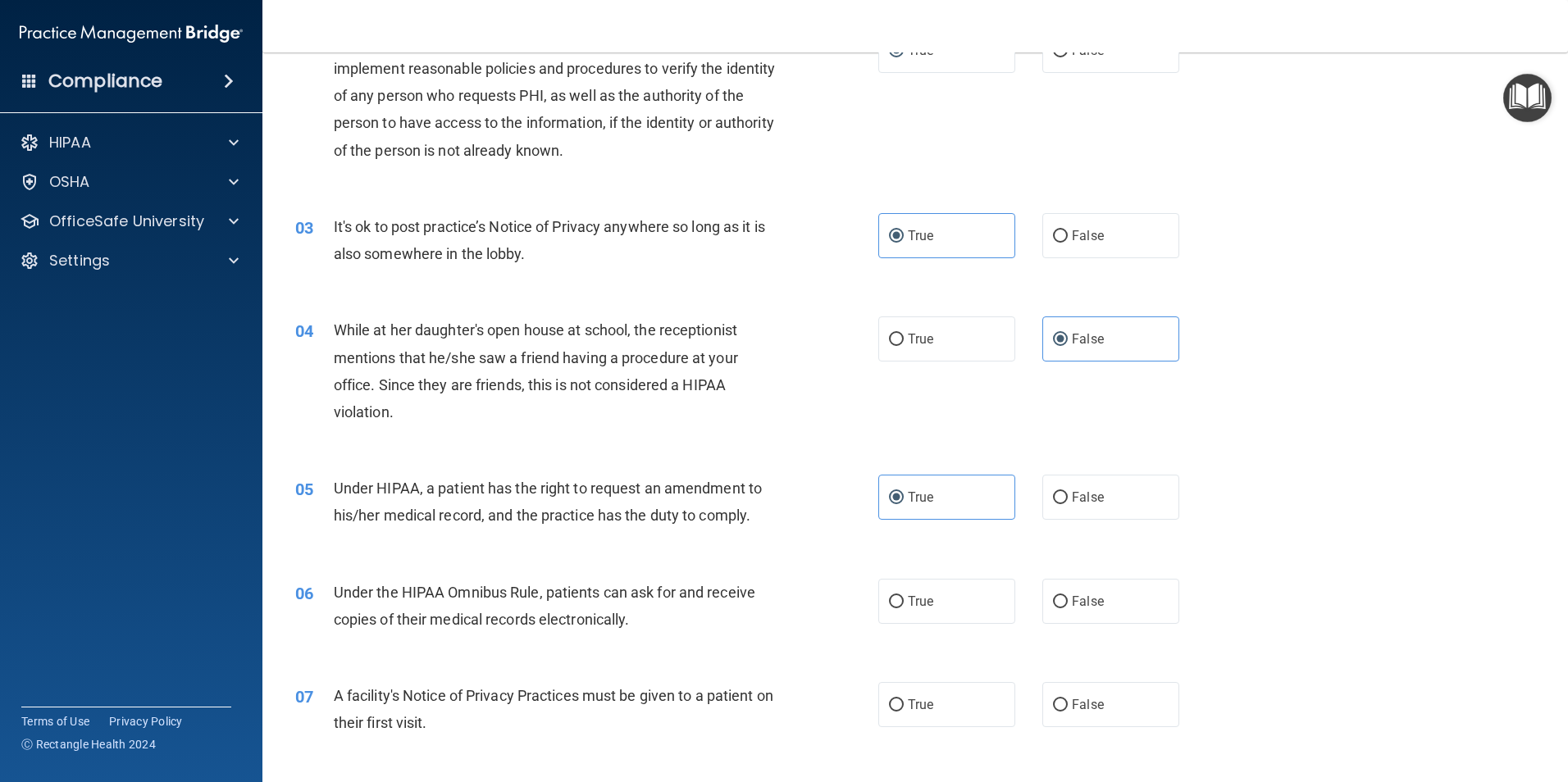
scroll to position [246, 0]
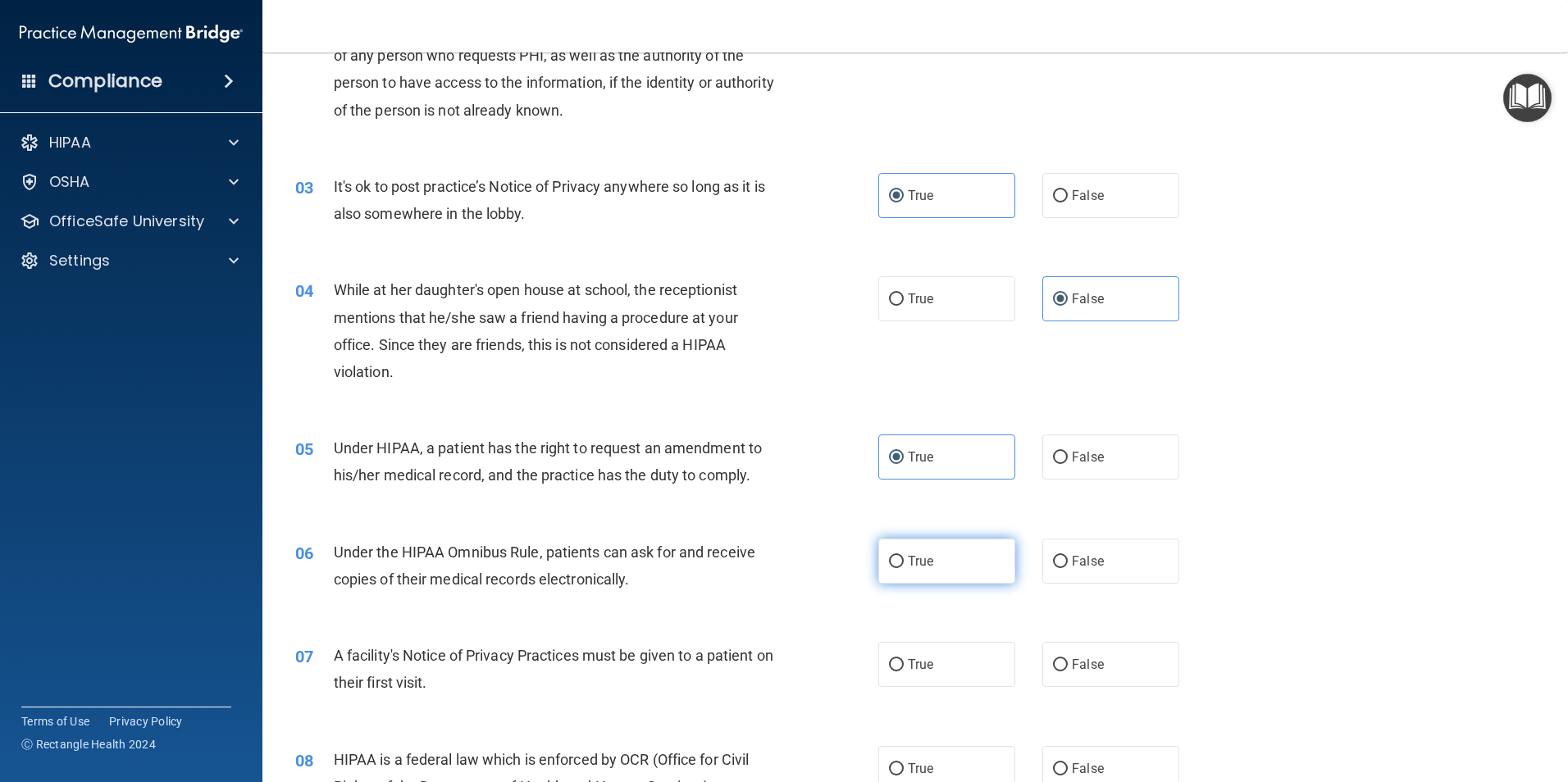
click at [913, 557] on span "True" at bounding box center [920, 561] width 25 height 15
click at [904, 557] on input "True" at bounding box center [895, 562] width 14 height 13
radio input "true"
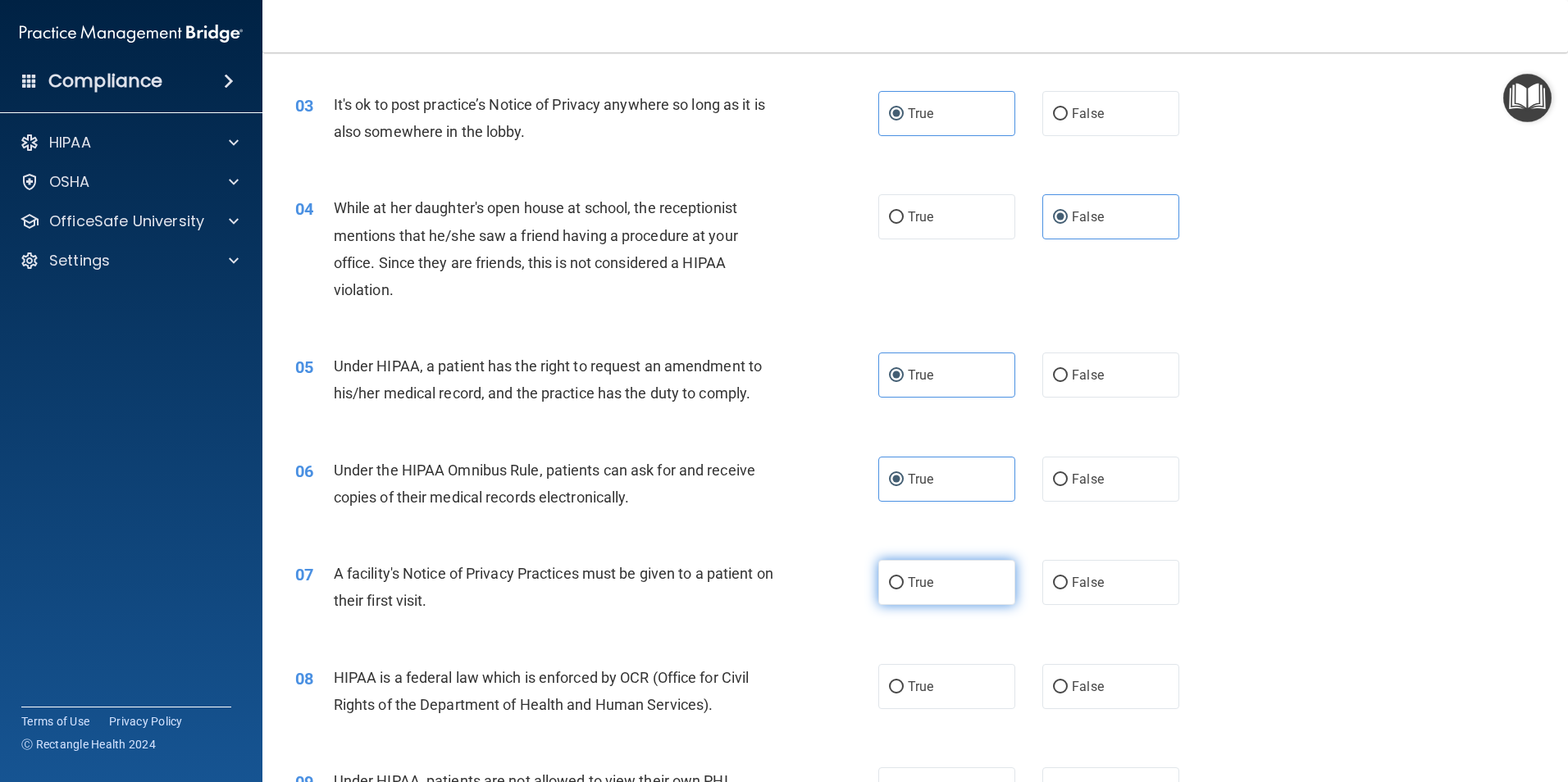
click at [907, 582] on span "True" at bounding box center [920, 582] width 25 height 15
click at [902, 582] on input "True" at bounding box center [895, 583] width 14 height 13
radio input "true"
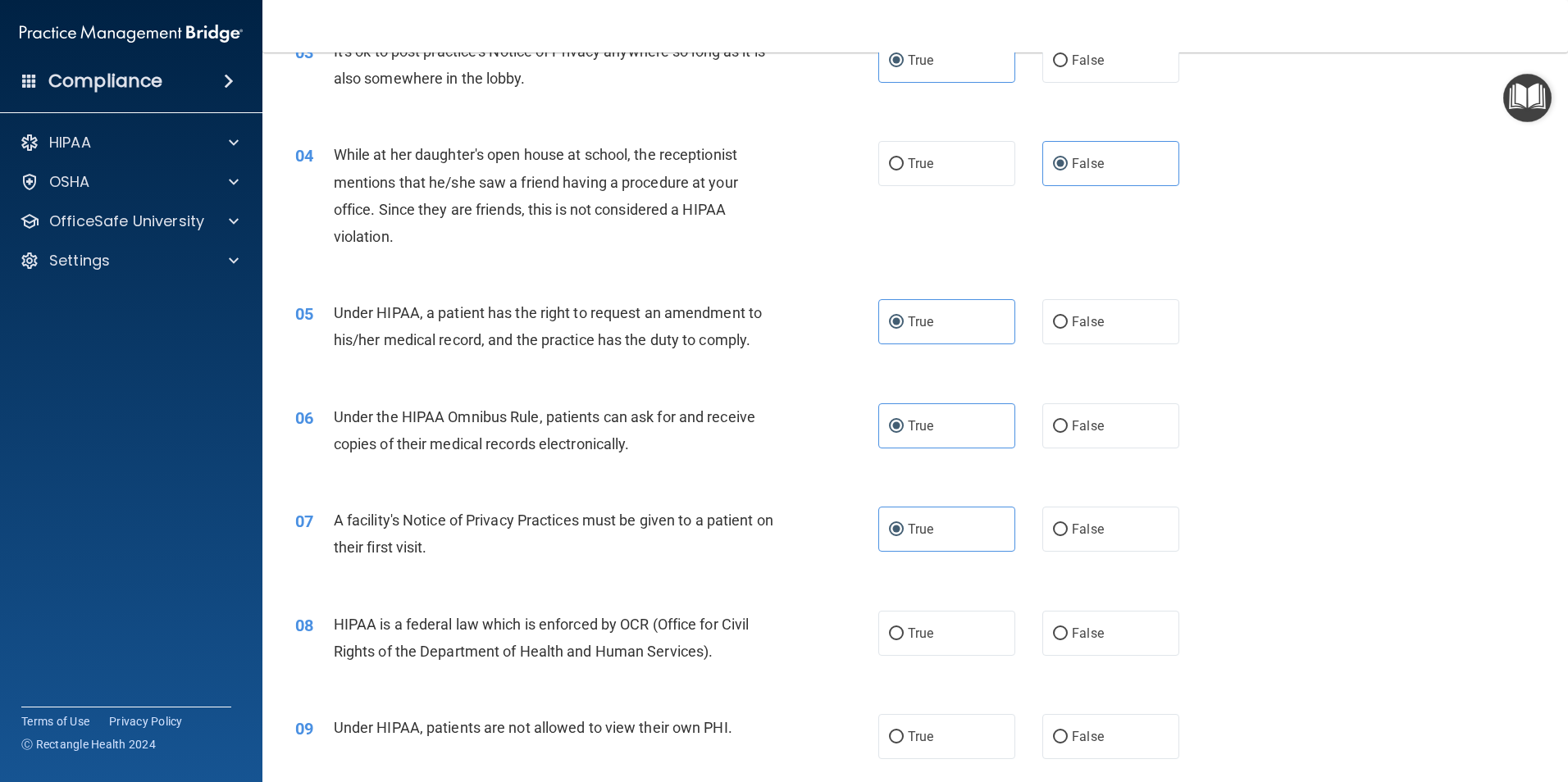
scroll to position [410, 0]
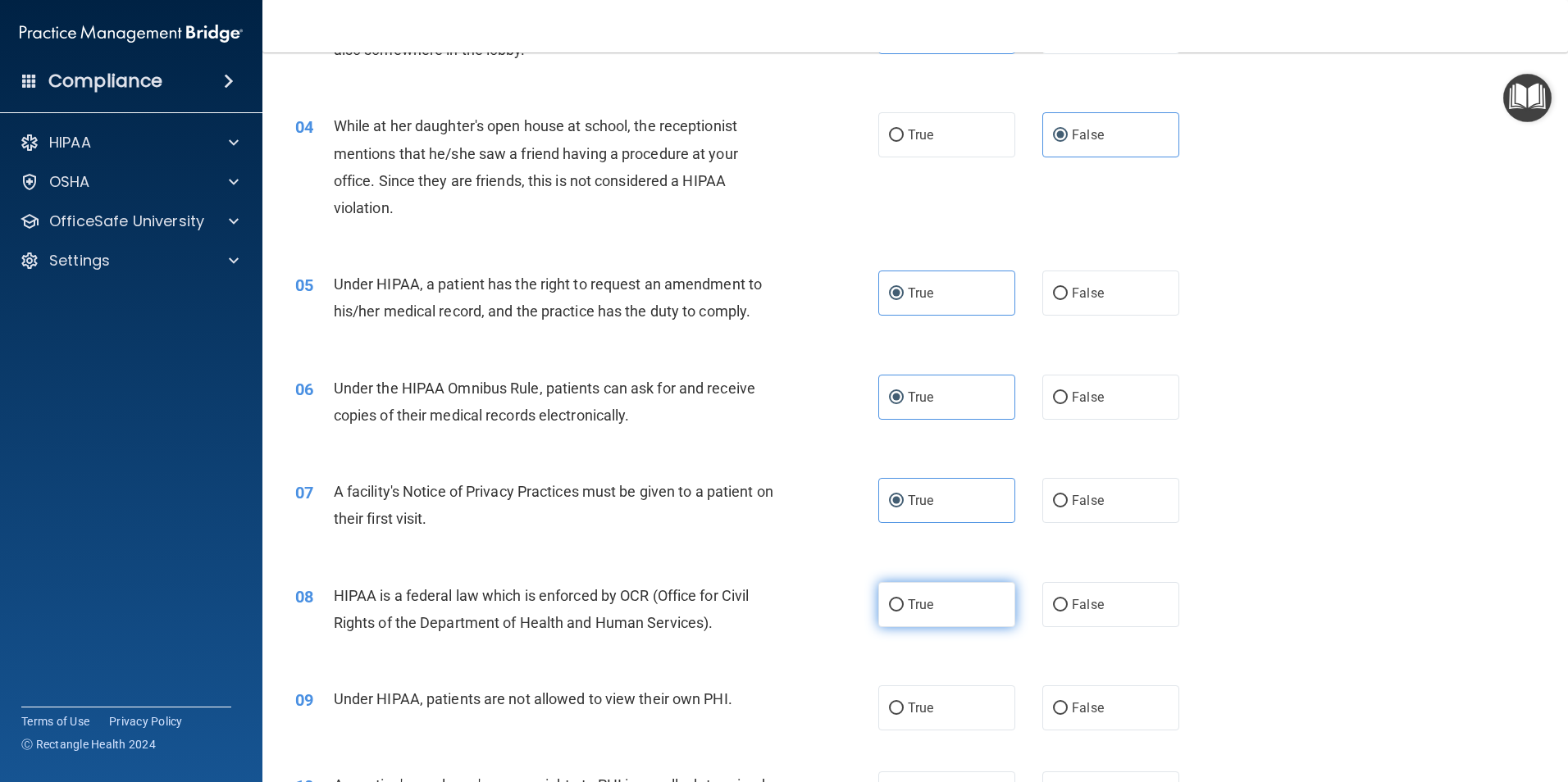
click at [952, 609] on label "True" at bounding box center [947, 604] width 137 height 45
click at [904, 609] on input "True" at bounding box center [895, 606] width 14 height 13
radio input "true"
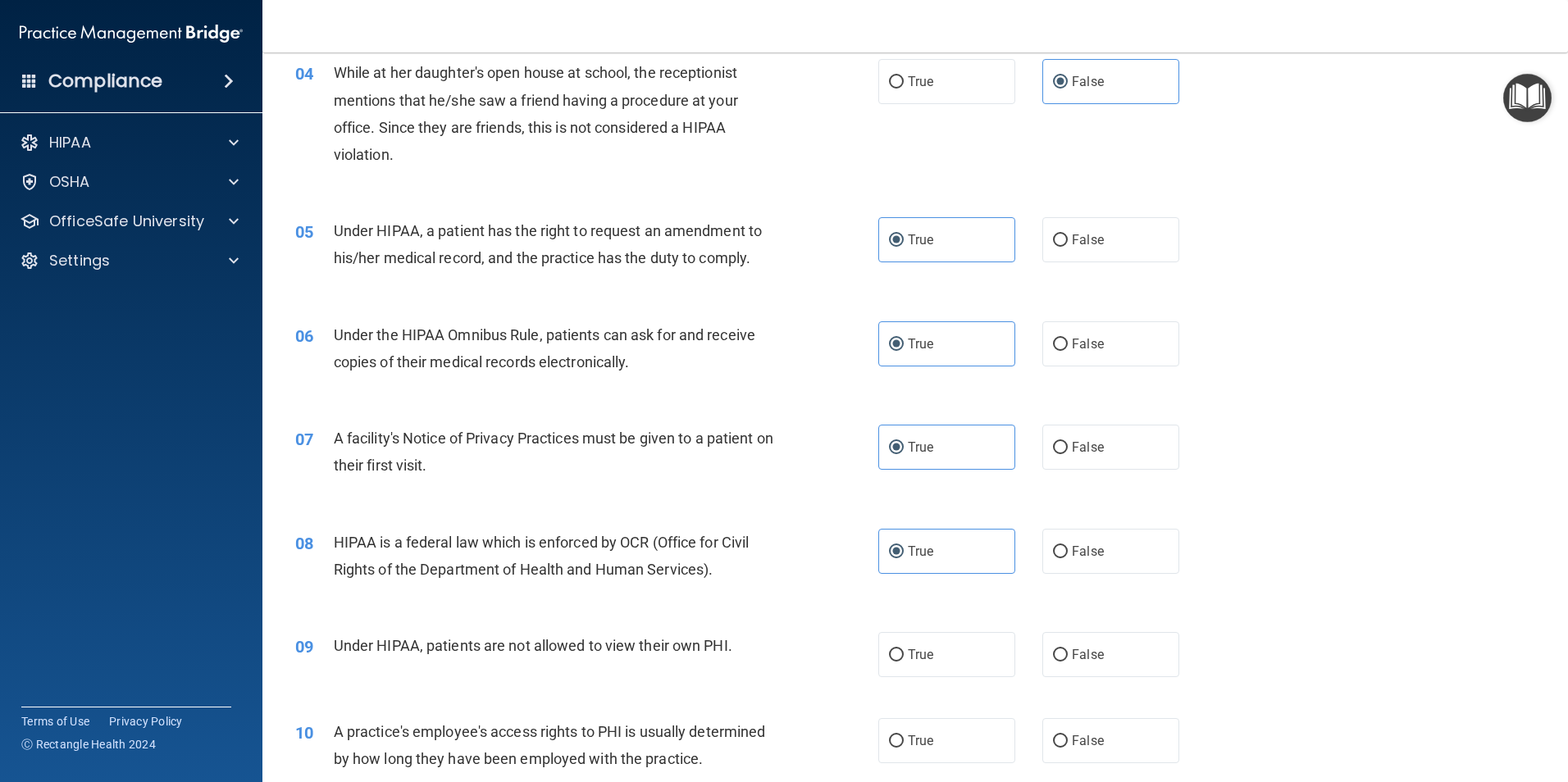
scroll to position [492, 0]
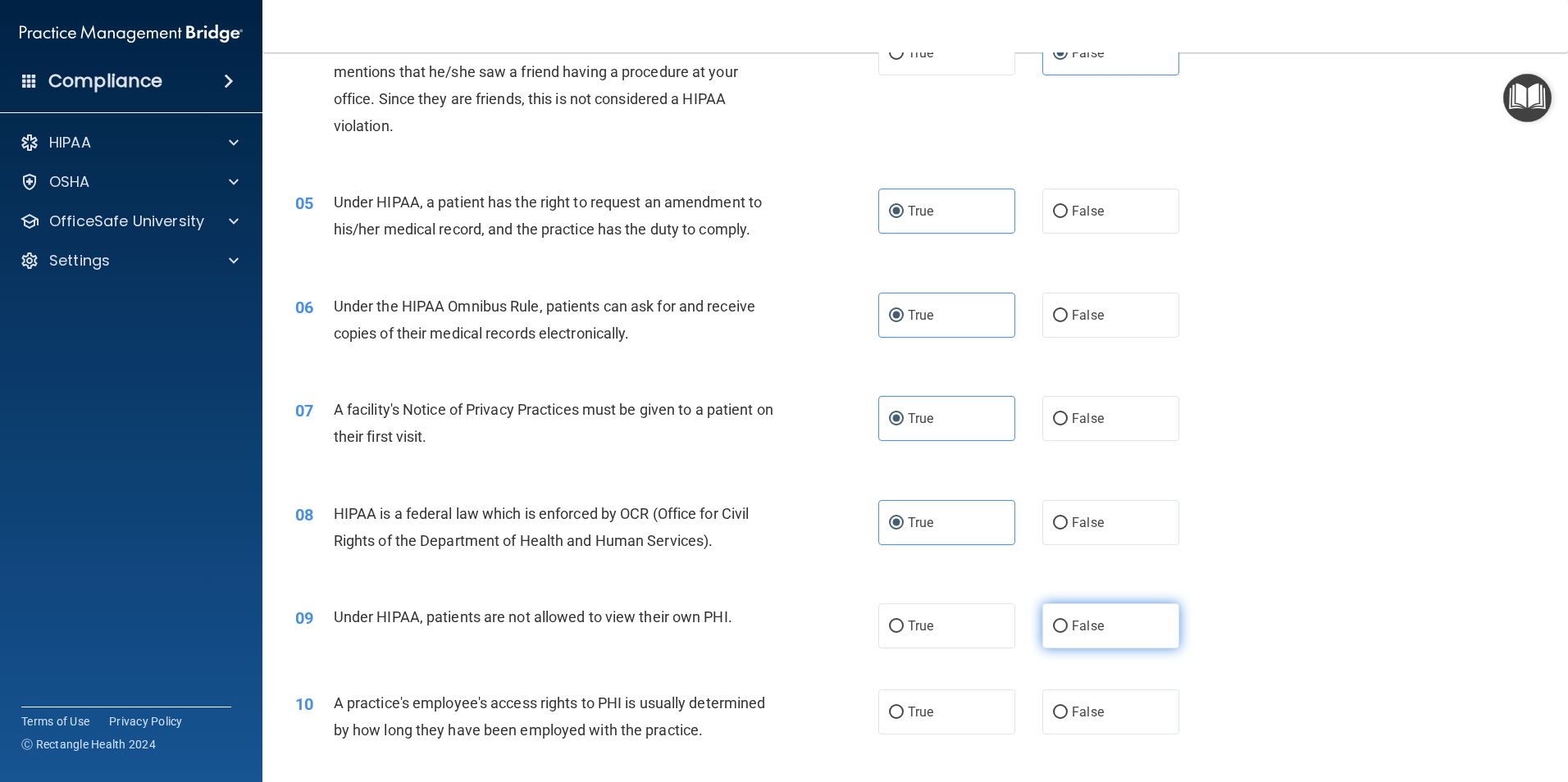
click at [1063, 635] on label "False" at bounding box center [1110, 626] width 137 height 45
click at [1063, 633] on input "False" at bounding box center [1060, 626] width 14 height 13
radio input "true"
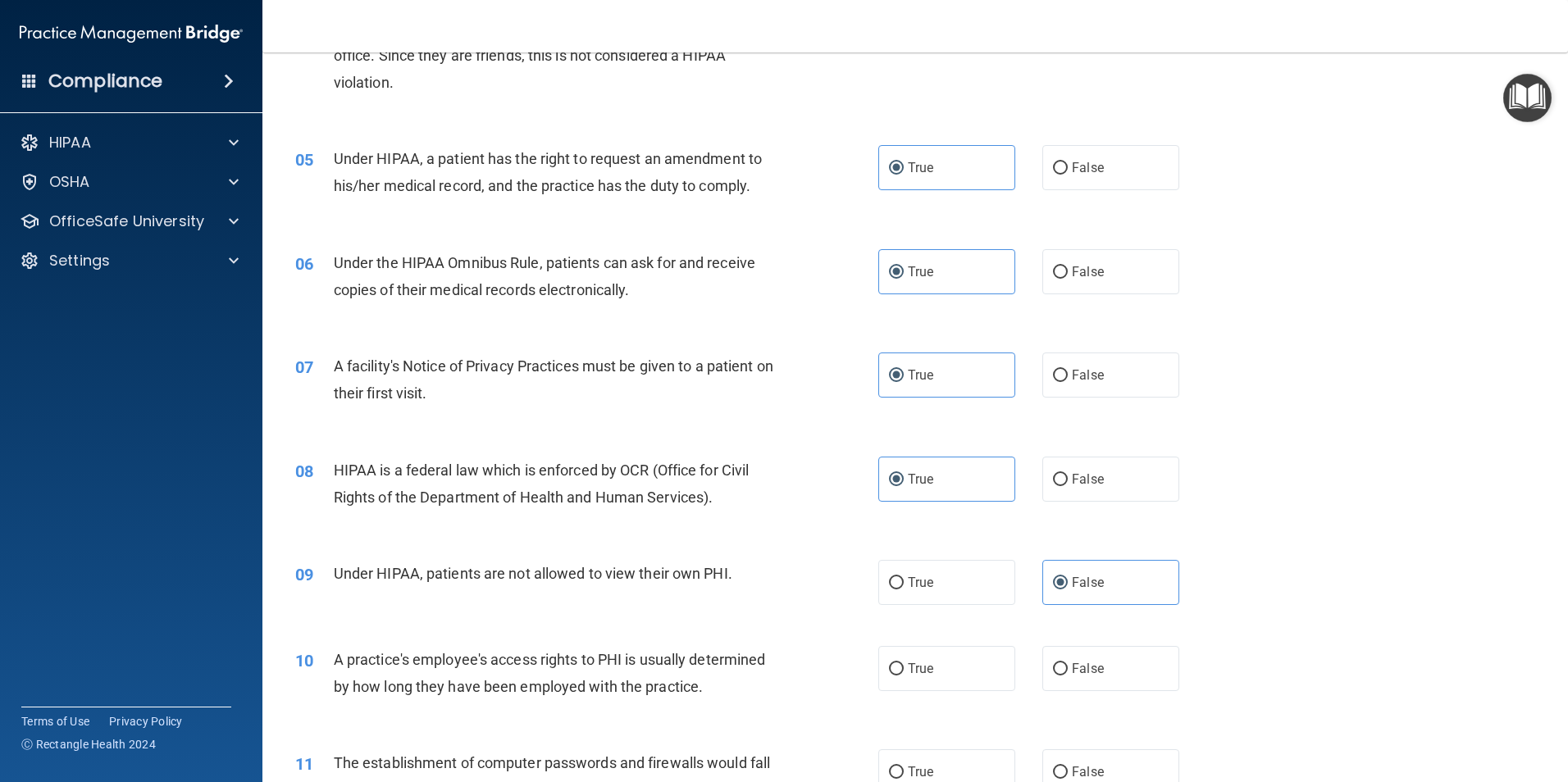
scroll to position [573, 0]
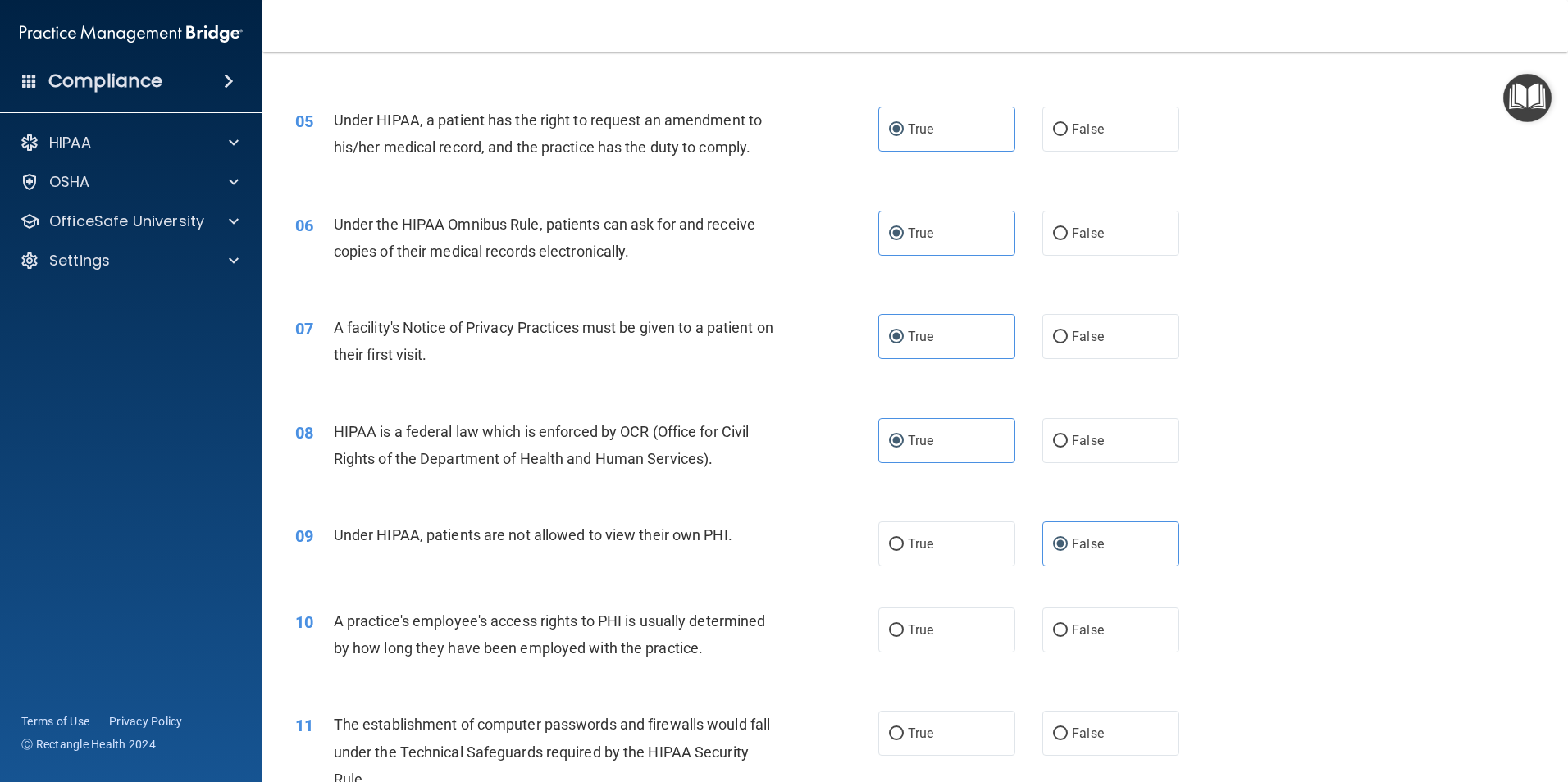
click at [1026, 635] on div "True False" at bounding box center [1043, 630] width 329 height 45
click at [1060, 635] on label "False" at bounding box center [1110, 630] width 137 height 45
click at [1060, 635] on input "False" at bounding box center [1060, 631] width 14 height 13
radio input "true"
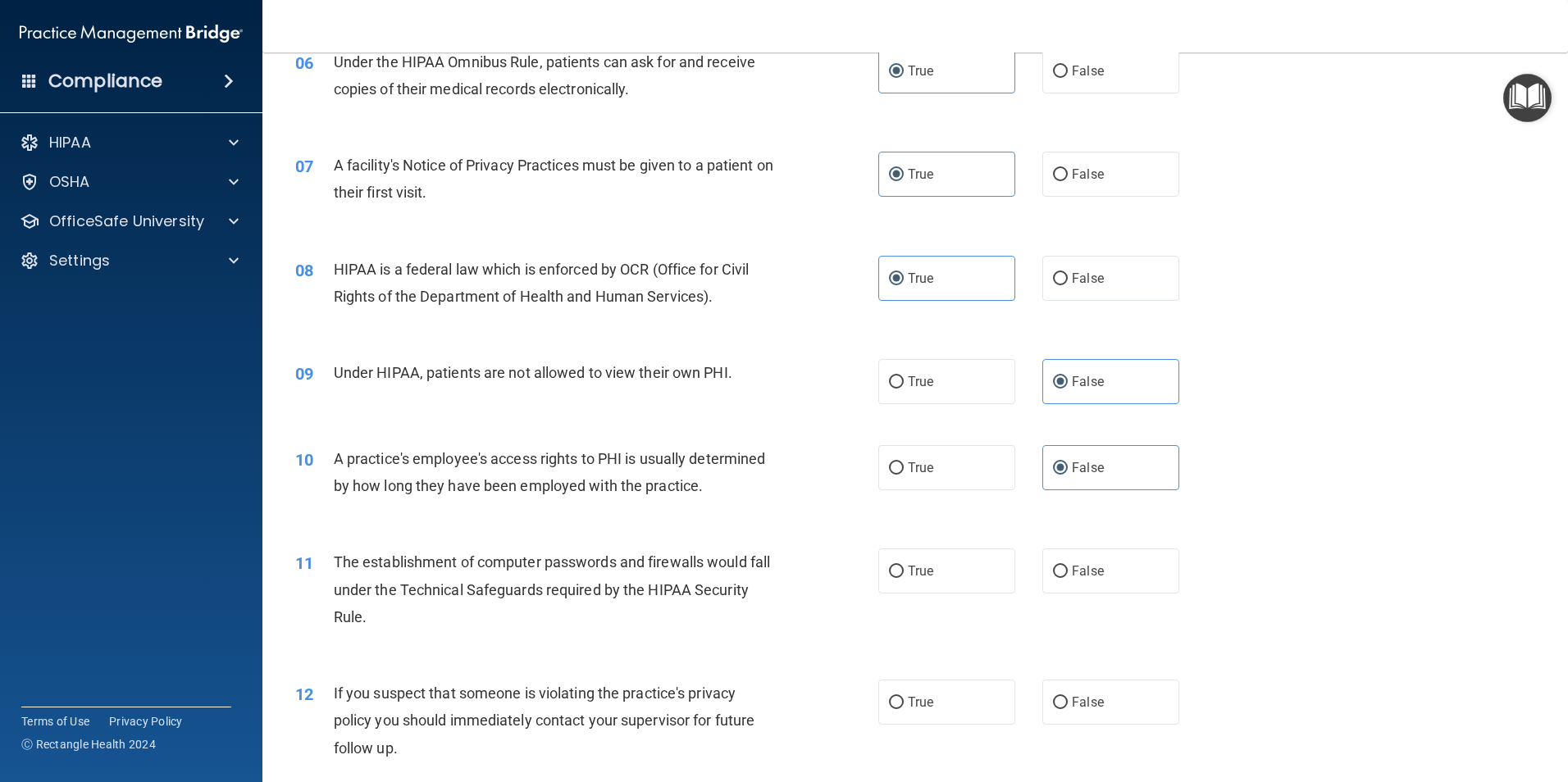
scroll to position [738, 0]
click at [952, 572] on label "True" at bounding box center [947, 569] width 137 height 45
click at [904, 572] on input "True" at bounding box center [895, 570] width 14 height 13
radio input "true"
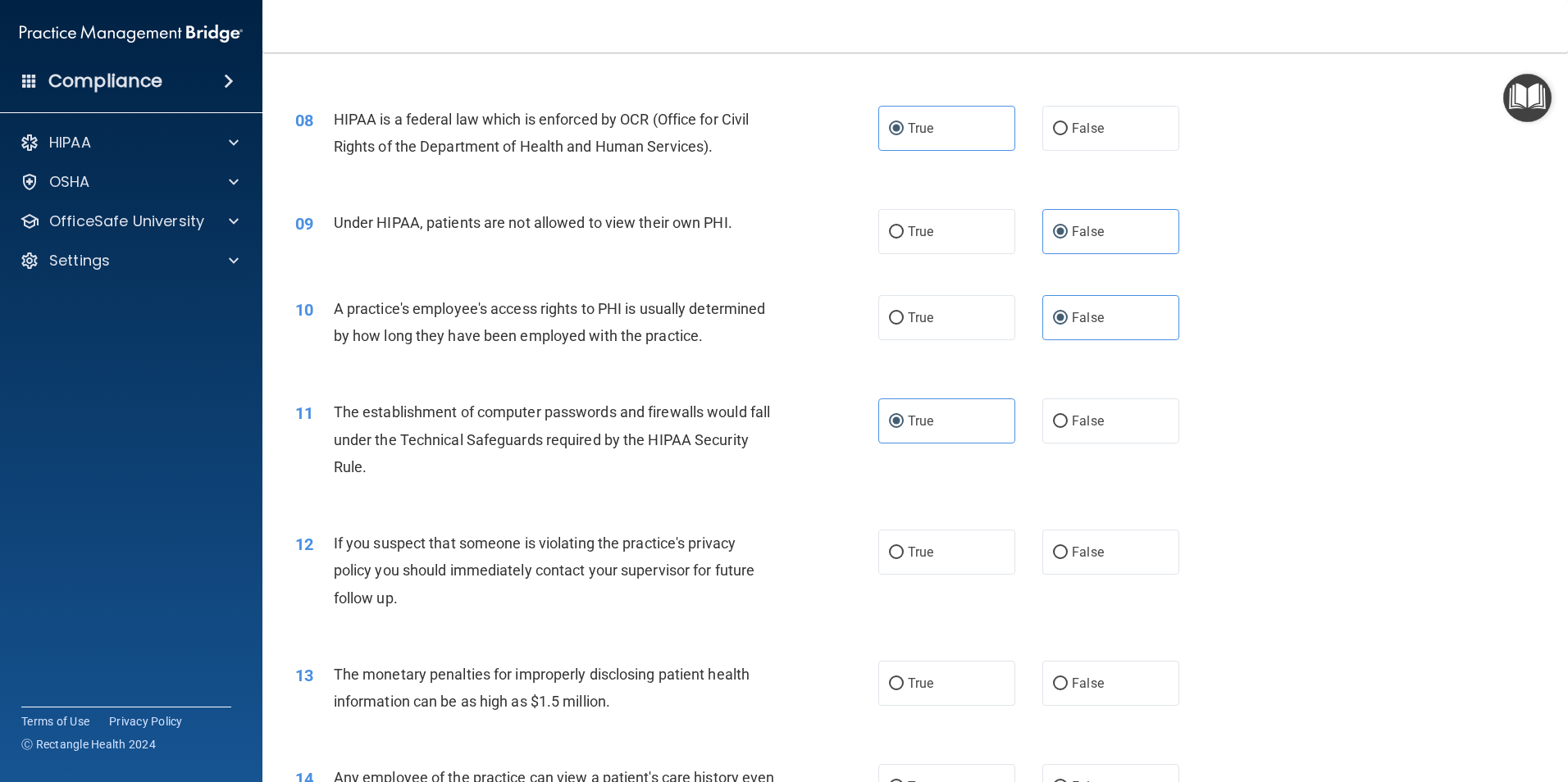
scroll to position [902, 0]
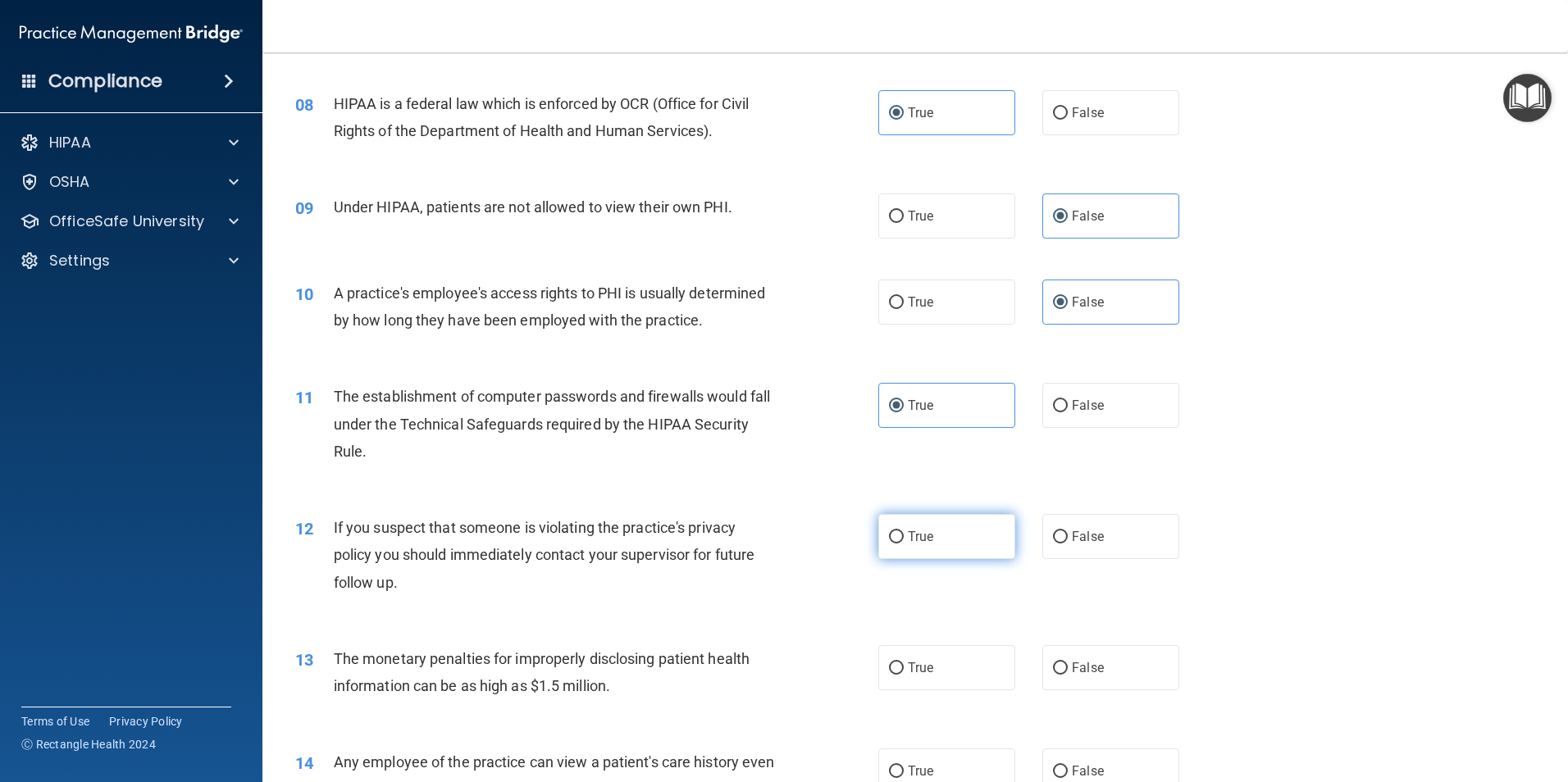
click at [895, 535] on input "True" at bounding box center [895, 538] width 14 height 13
radio input "true"
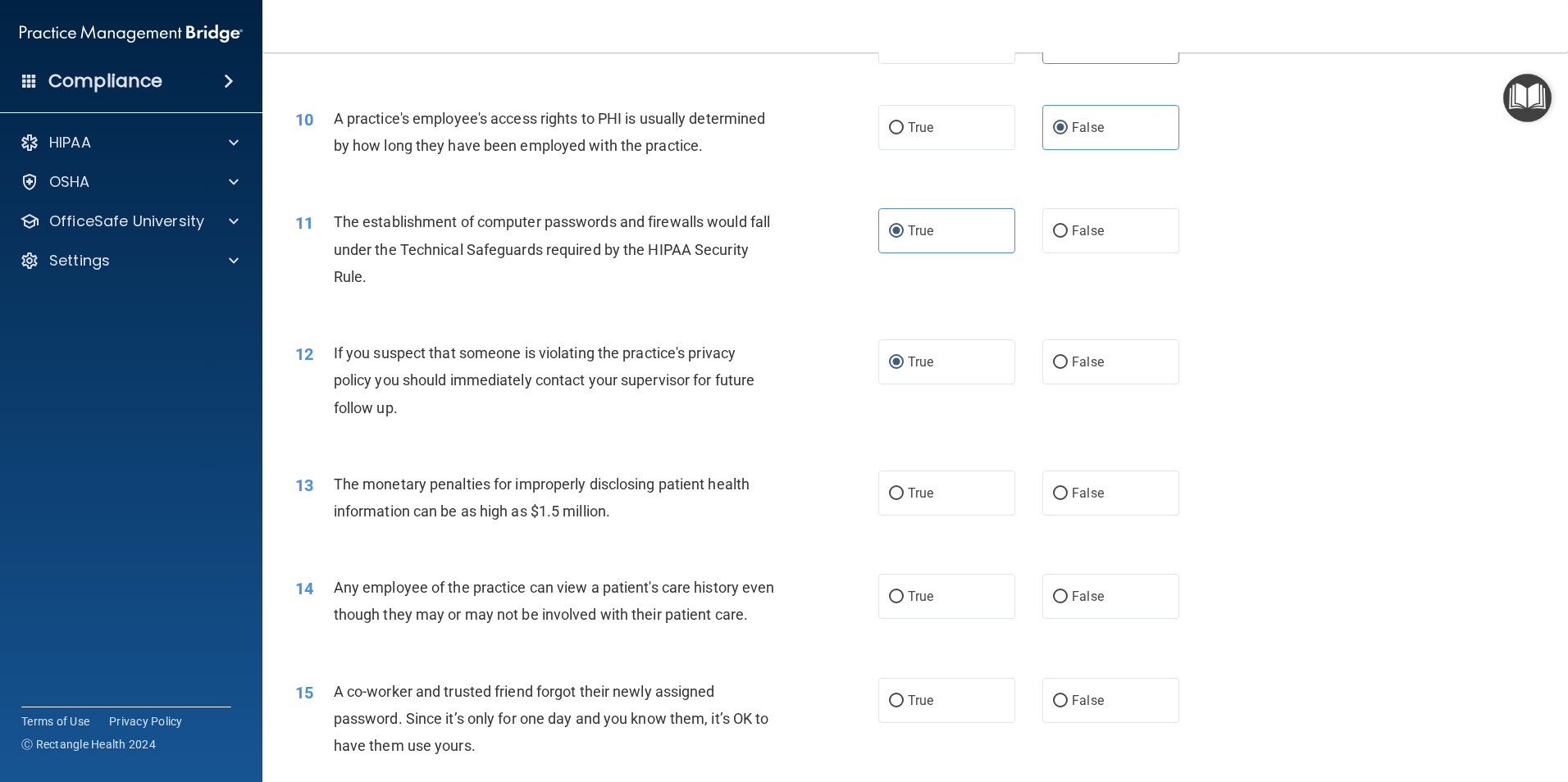
scroll to position [1148, 0]
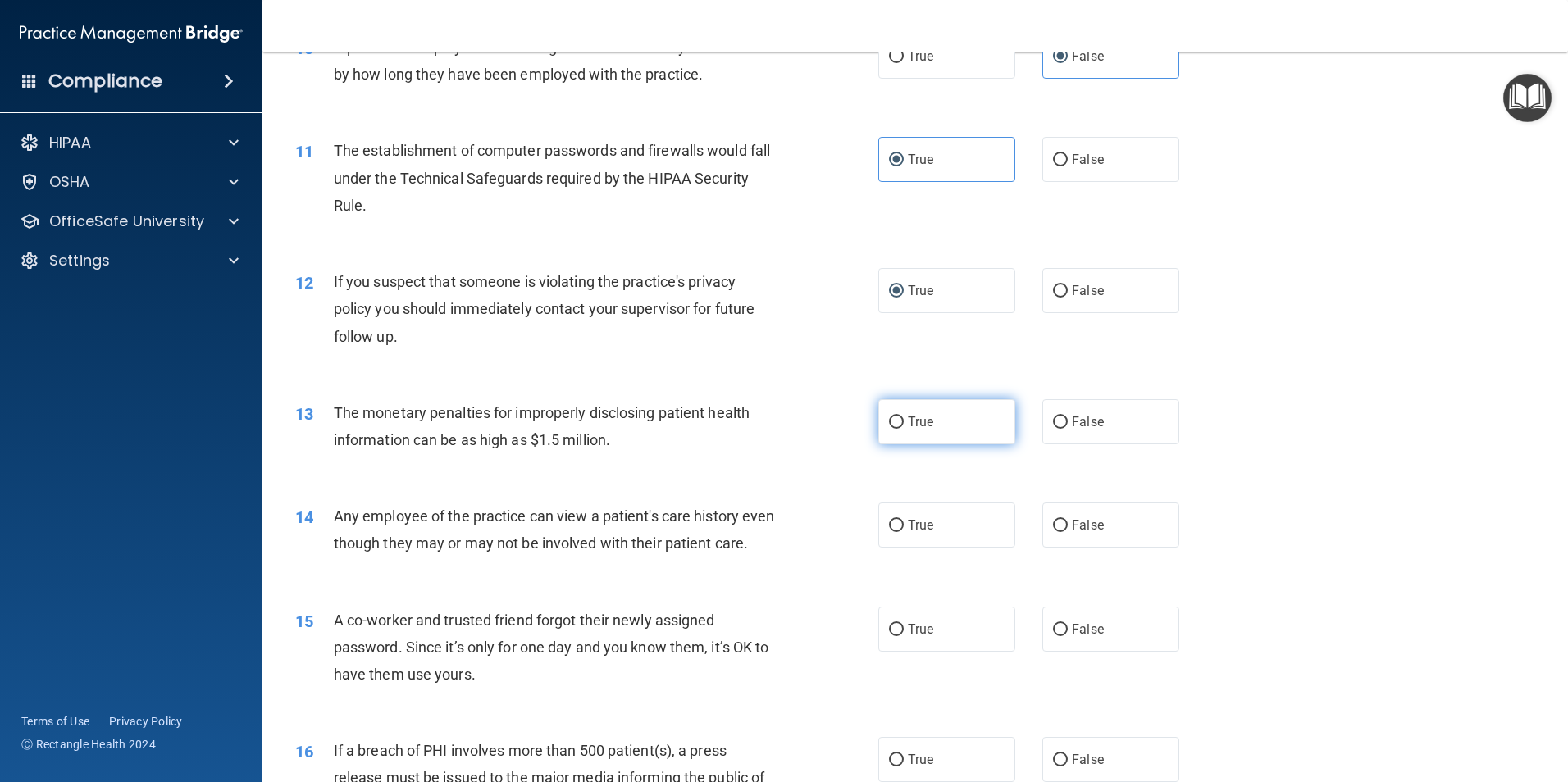
click at [934, 422] on label "True" at bounding box center [947, 422] width 137 height 45
click at [904, 422] on input "True" at bounding box center [895, 422] width 14 height 13
radio input "true"
click at [1056, 522] on input "False" at bounding box center [1060, 526] width 14 height 13
radio input "true"
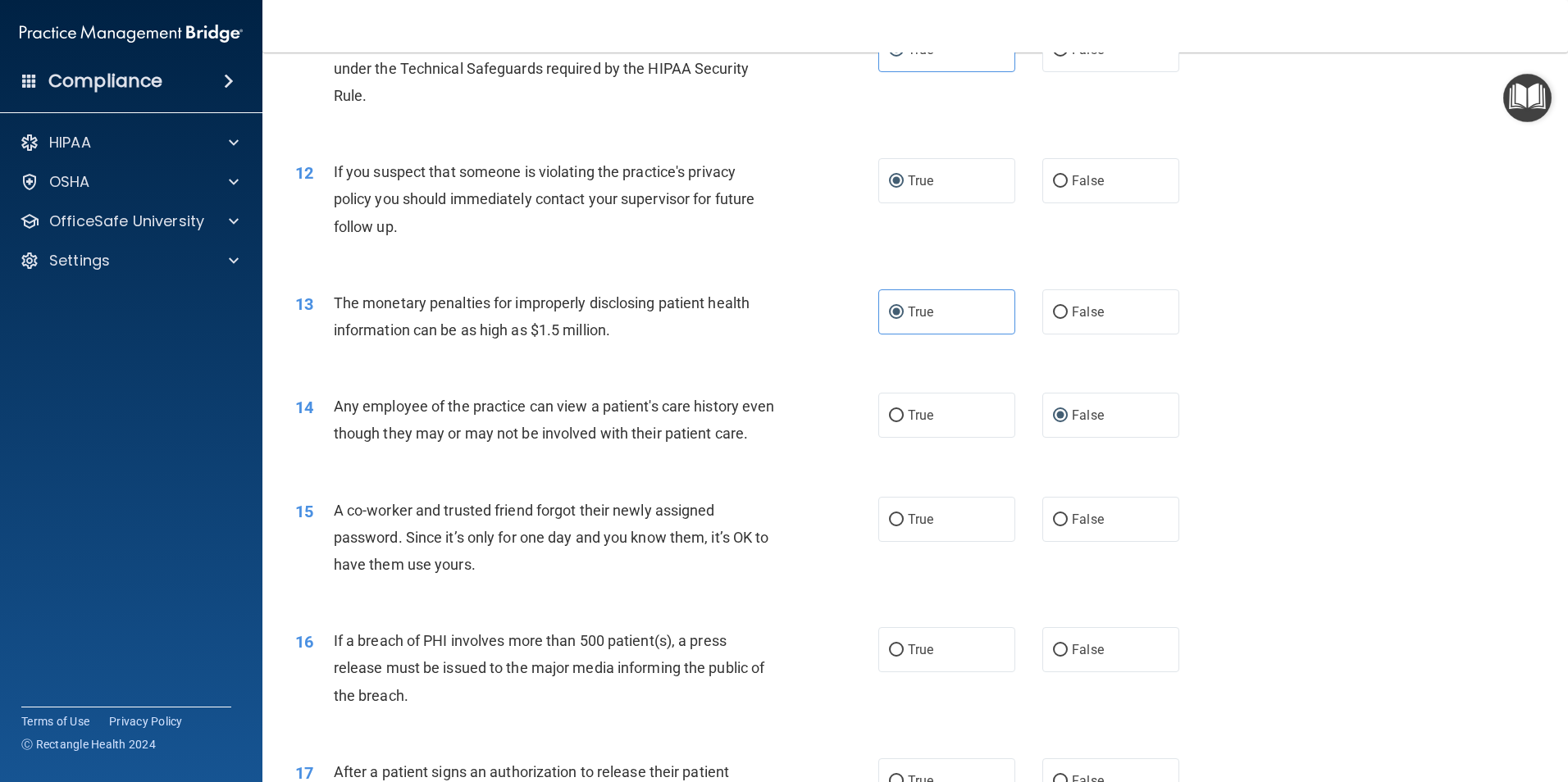
scroll to position [1311, 0]
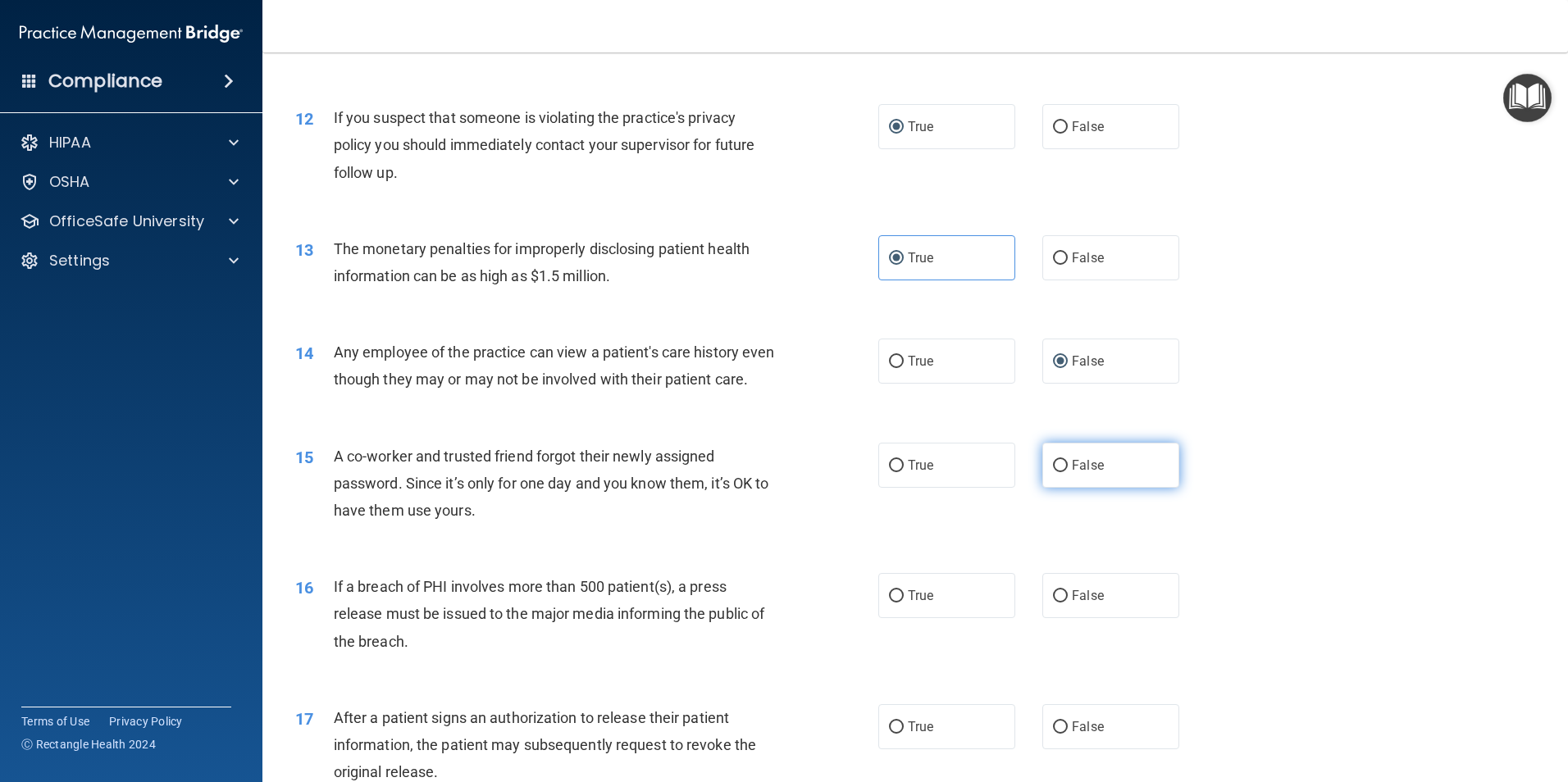
click at [1072, 473] on span "False" at bounding box center [1088, 465] width 32 height 15
click at [1067, 472] on input "False" at bounding box center [1060, 467] width 14 height 13
radio input "true"
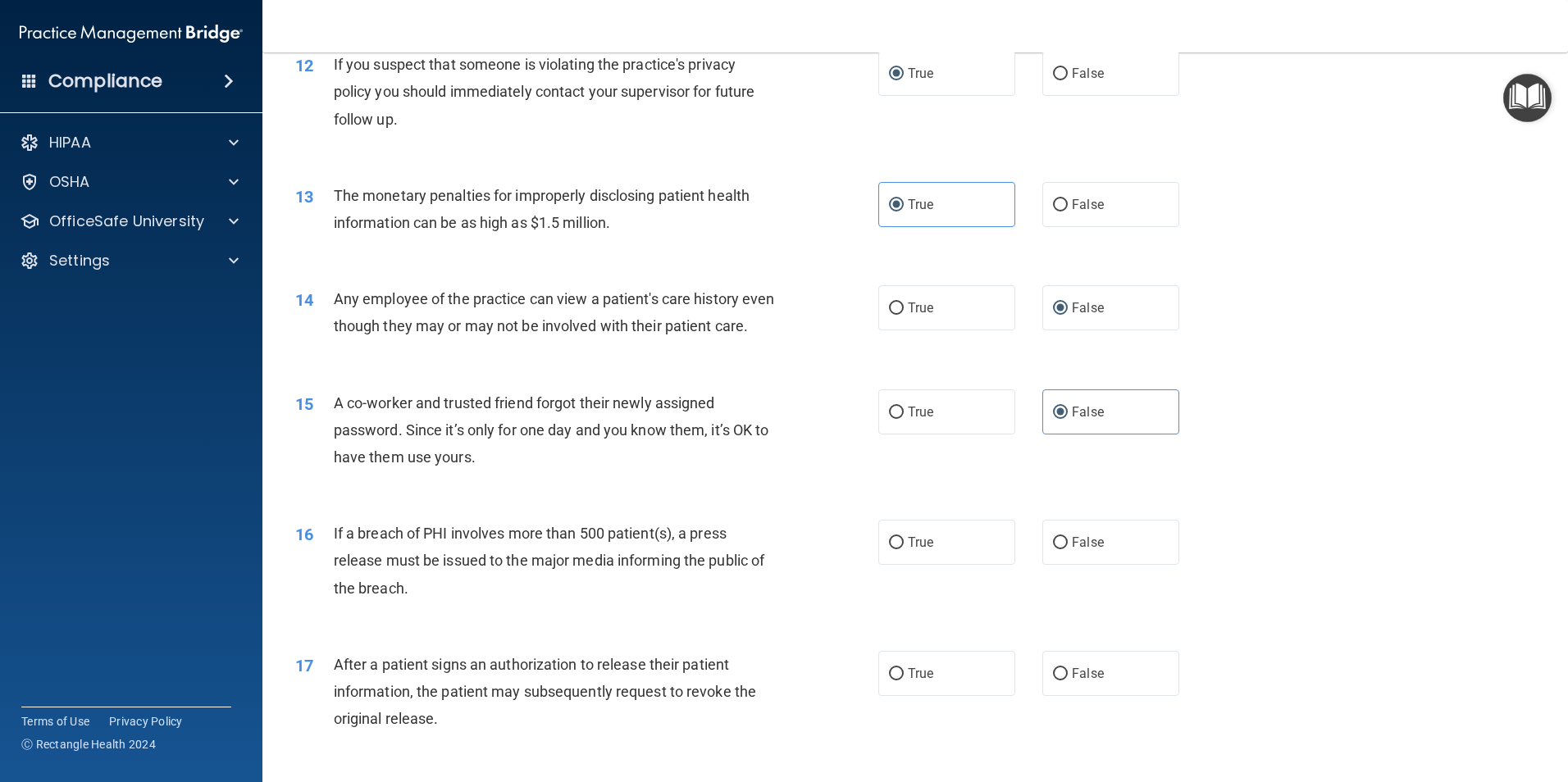
scroll to position [1393, 0]
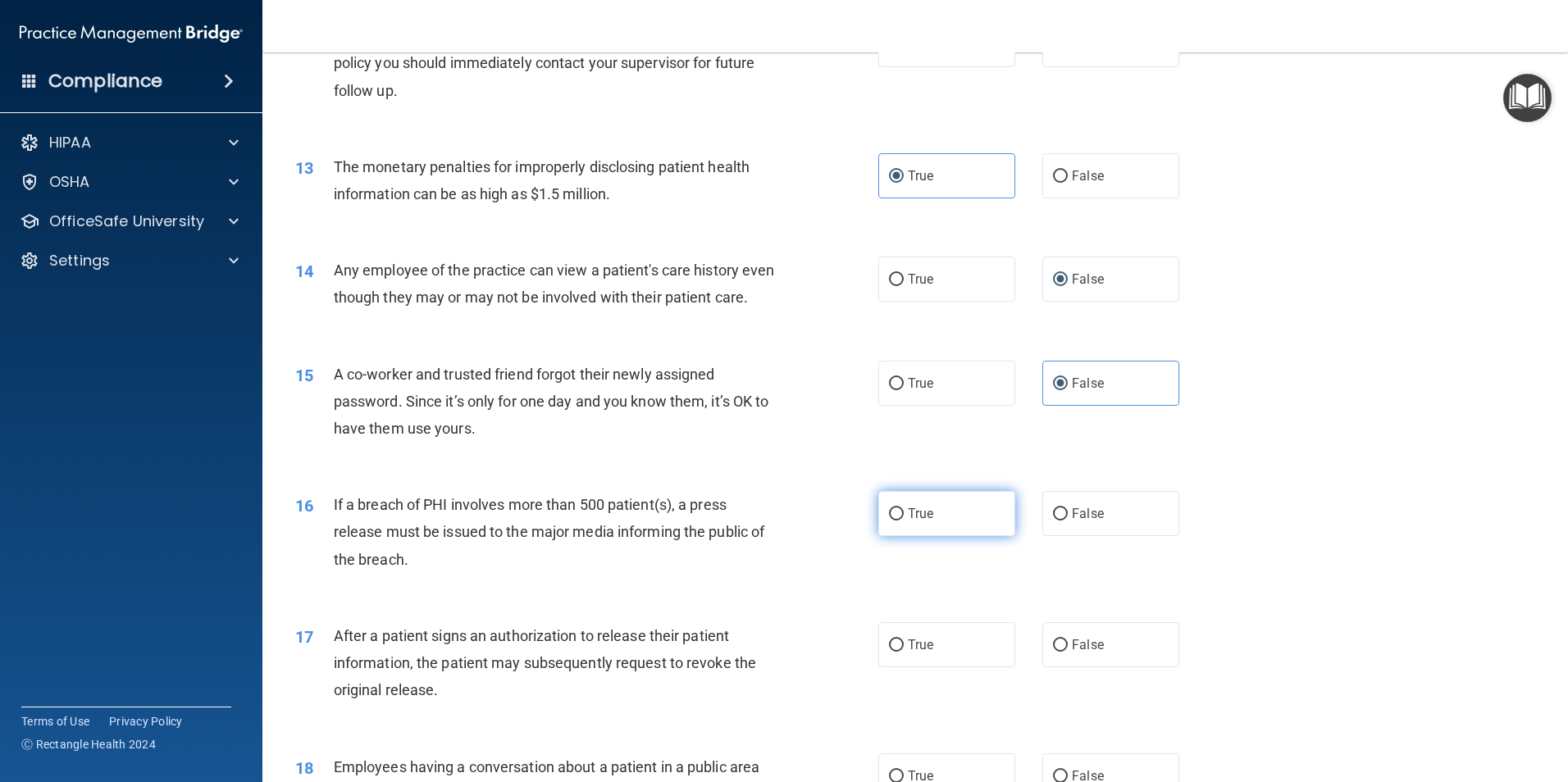
click at [934, 536] on label "True" at bounding box center [947, 513] width 137 height 45
click at [904, 520] on input "True" at bounding box center [895, 514] width 14 height 13
radio input "true"
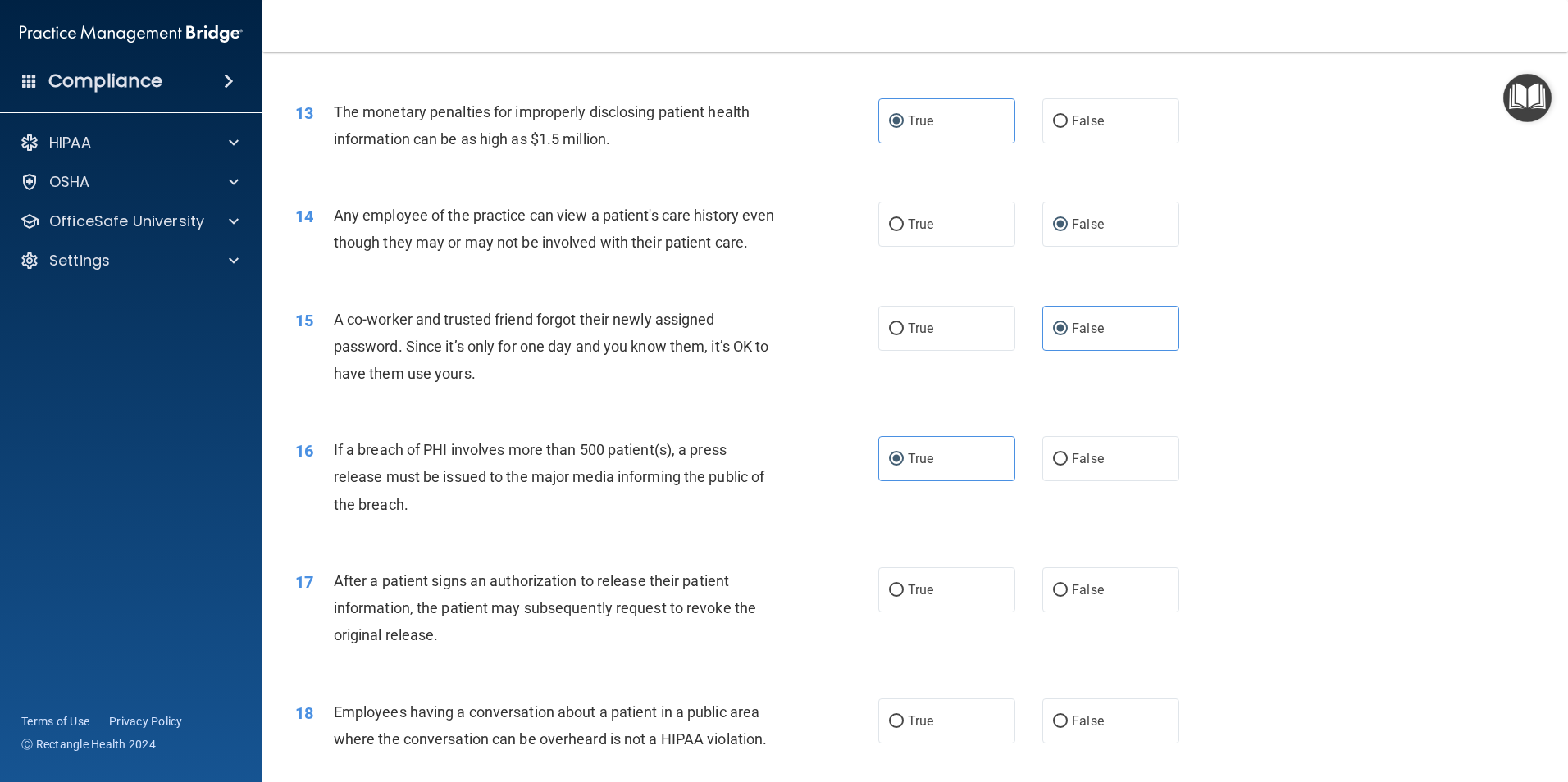
scroll to position [1558, 0]
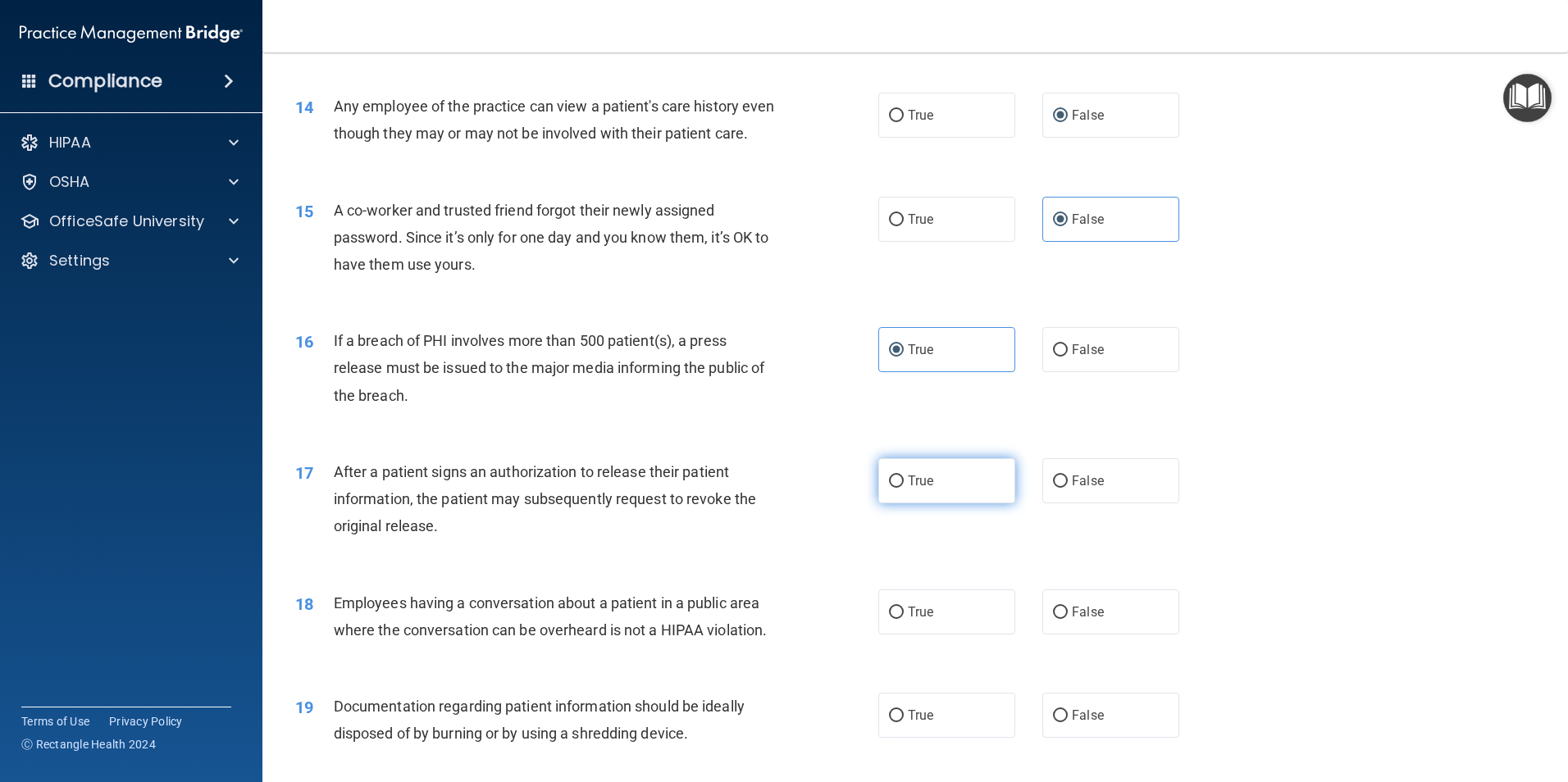
click at [895, 488] on input "True" at bounding box center [895, 482] width 14 height 13
radio input "true"
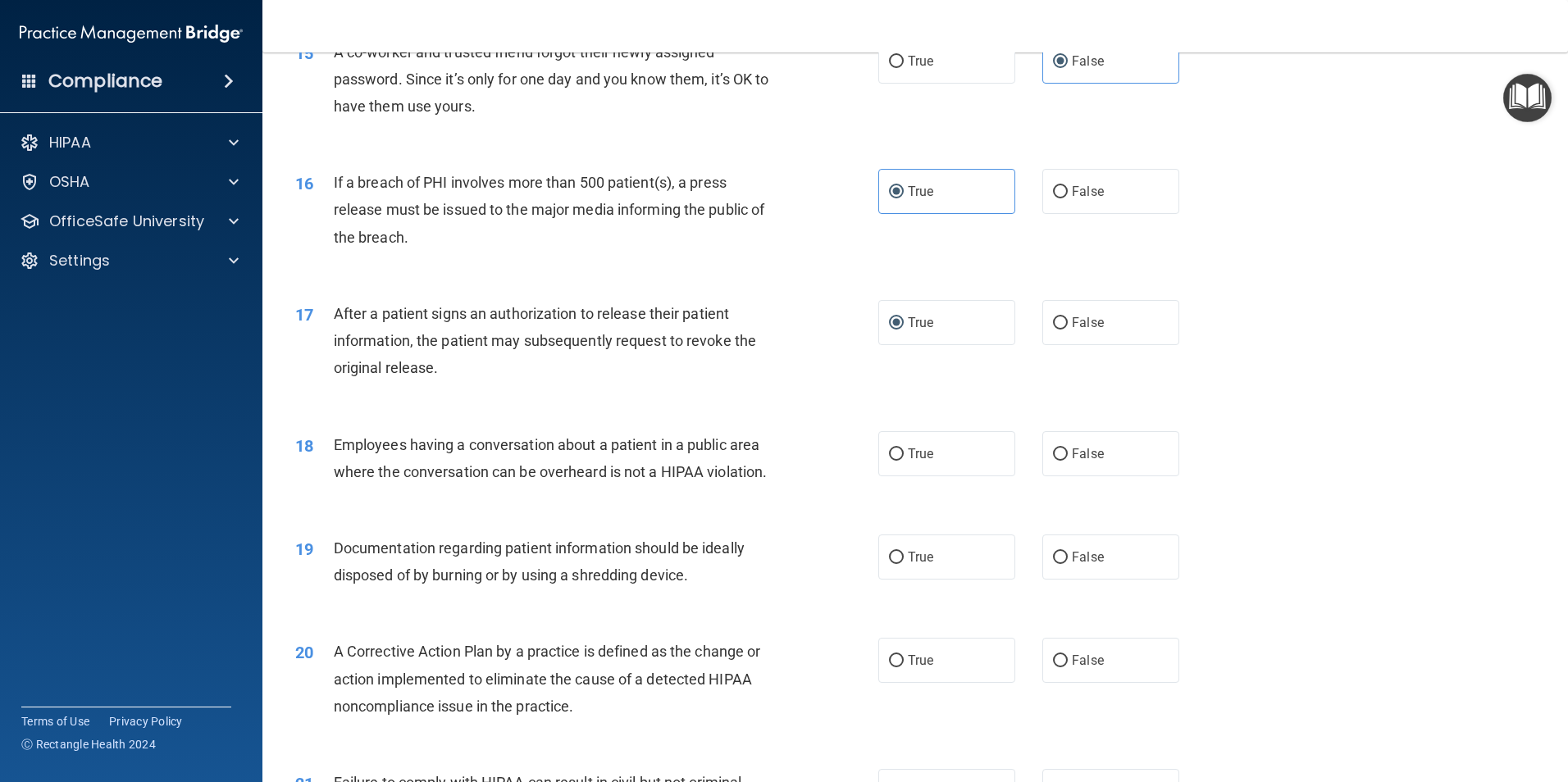
scroll to position [1721, 0]
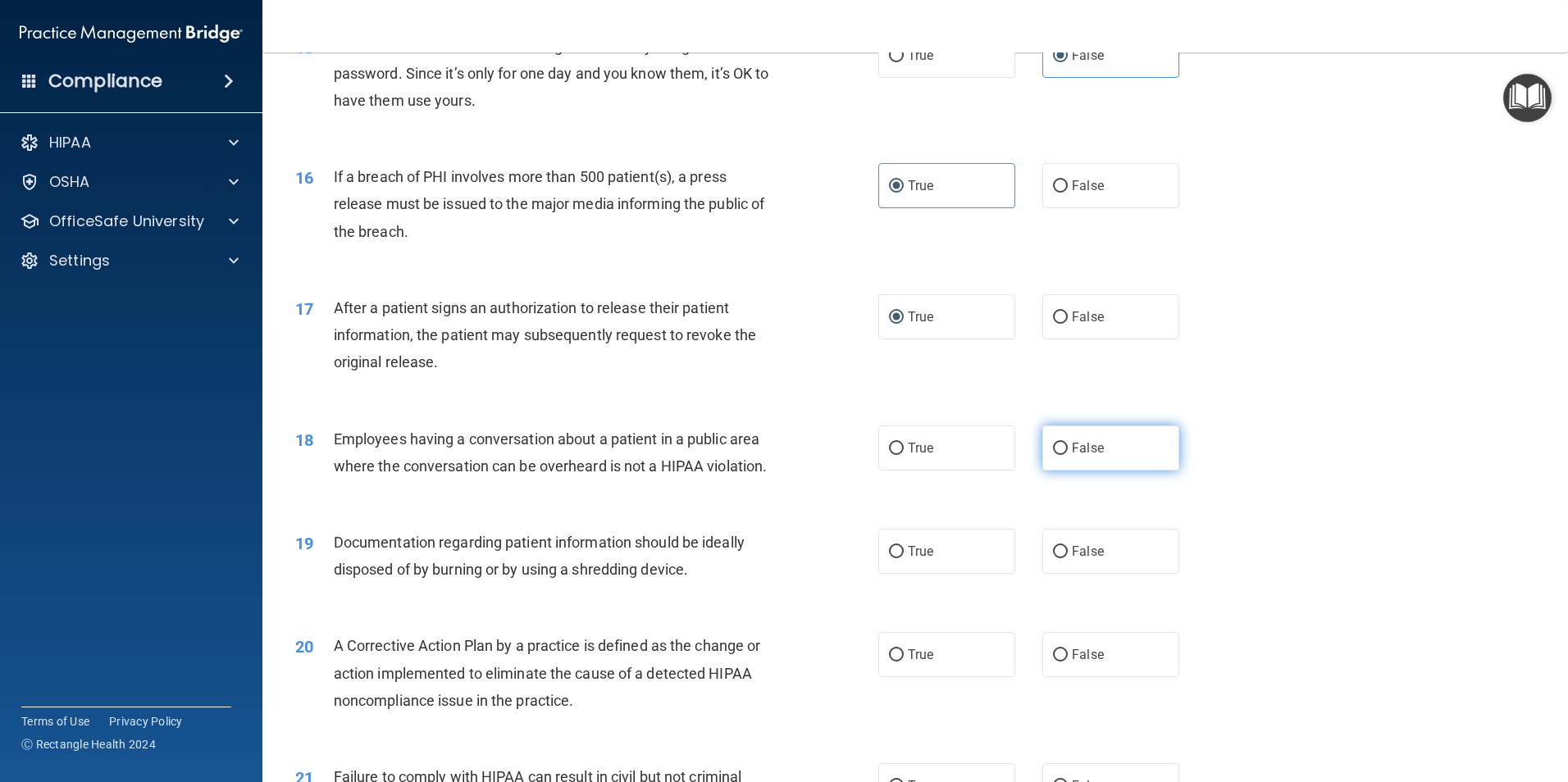
click at [1123, 470] on label "False" at bounding box center [1110, 448] width 137 height 45
click at [1067, 455] on input "False" at bounding box center [1060, 449] width 14 height 13
radio input "true"
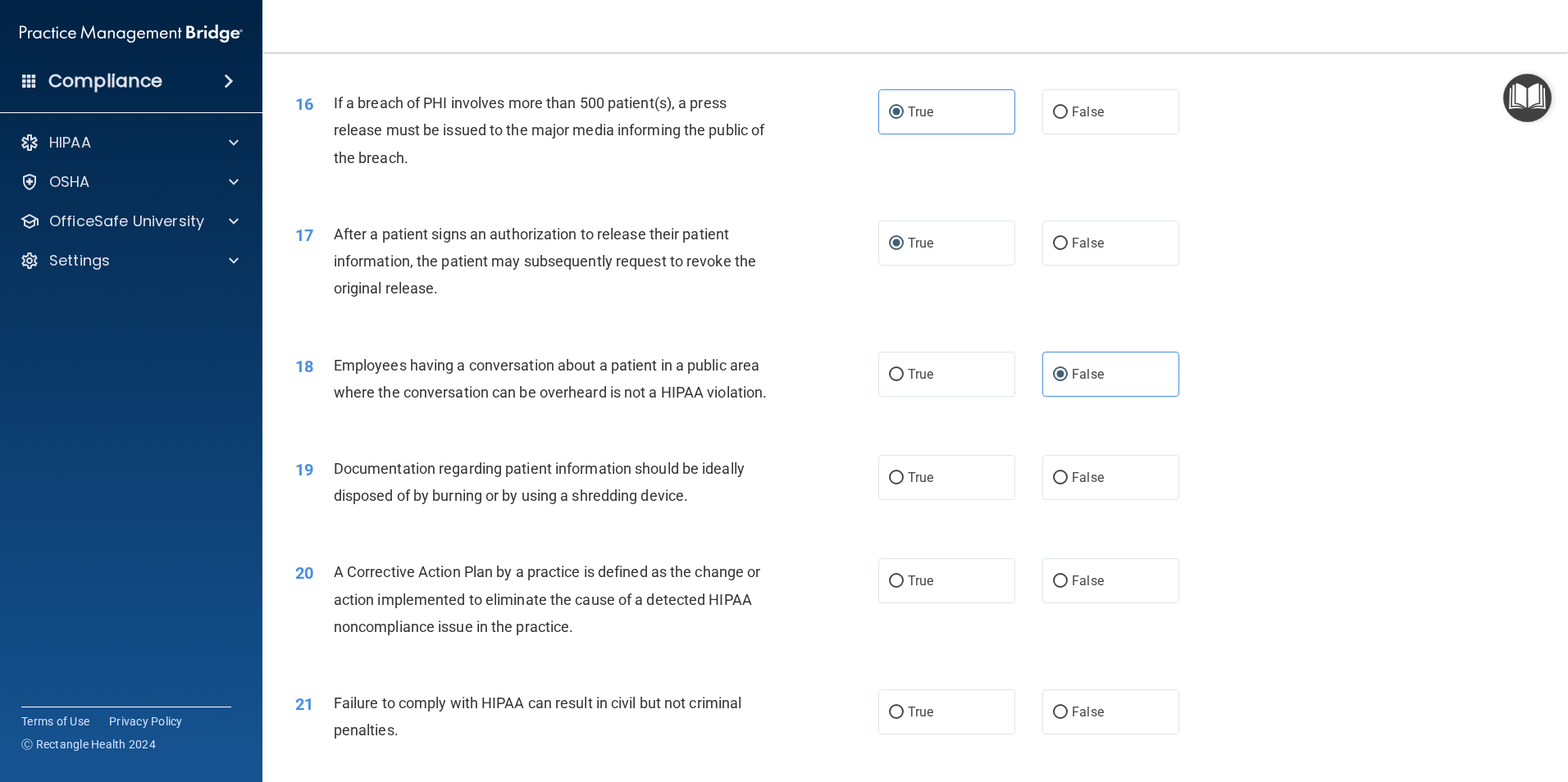
scroll to position [1885, 0]
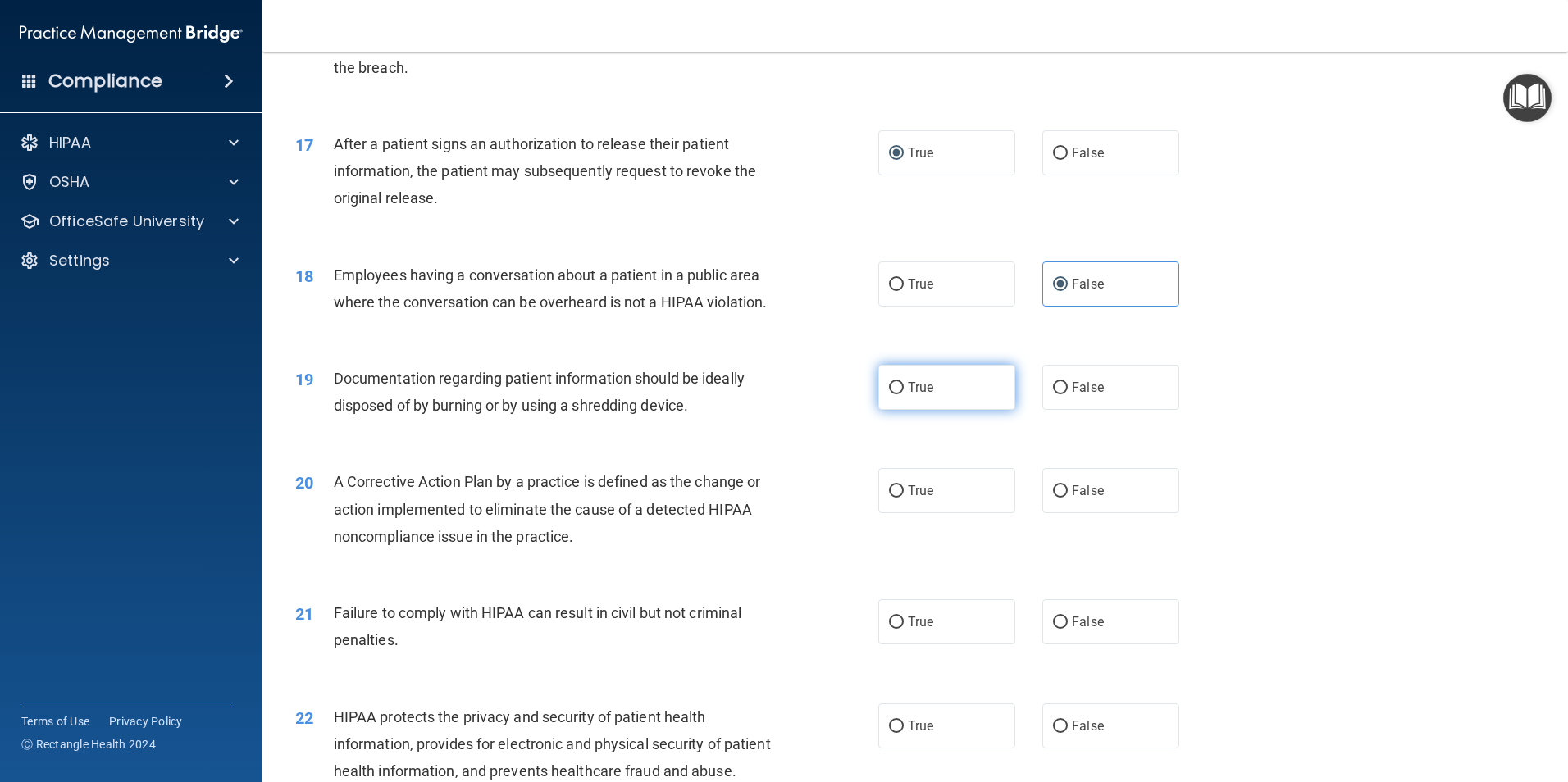
click at [910, 395] on span "True" at bounding box center [920, 387] width 25 height 15
click at [904, 395] on input "True" at bounding box center [895, 388] width 14 height 13
radio input "true"
click at [939, 513] on label "True" at bounding box center [947, 491] width 137 height 45
click at [904, 498] on input "True" at bounding box center [895, 492] width 14 height 13
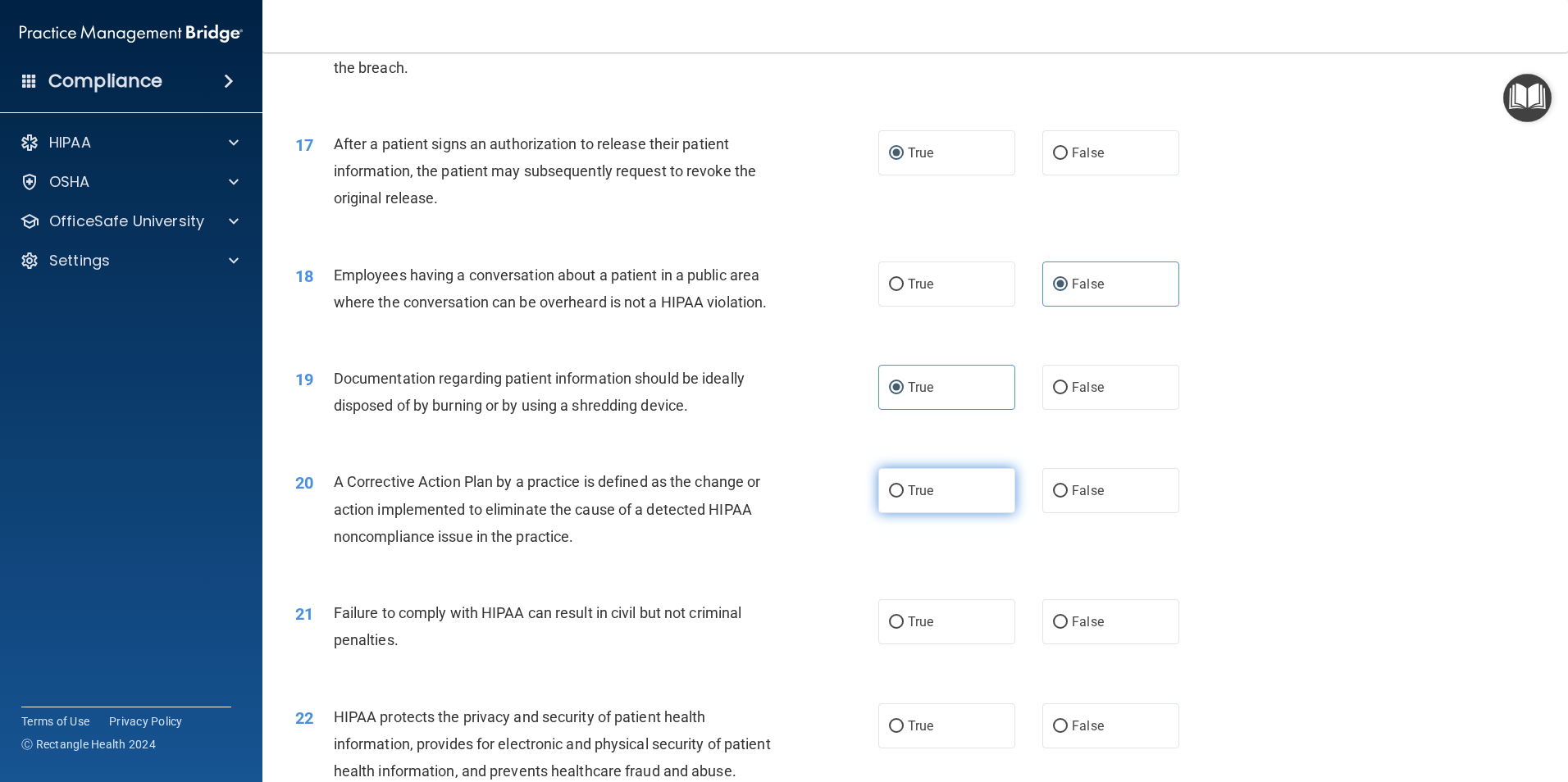
radio input "true"
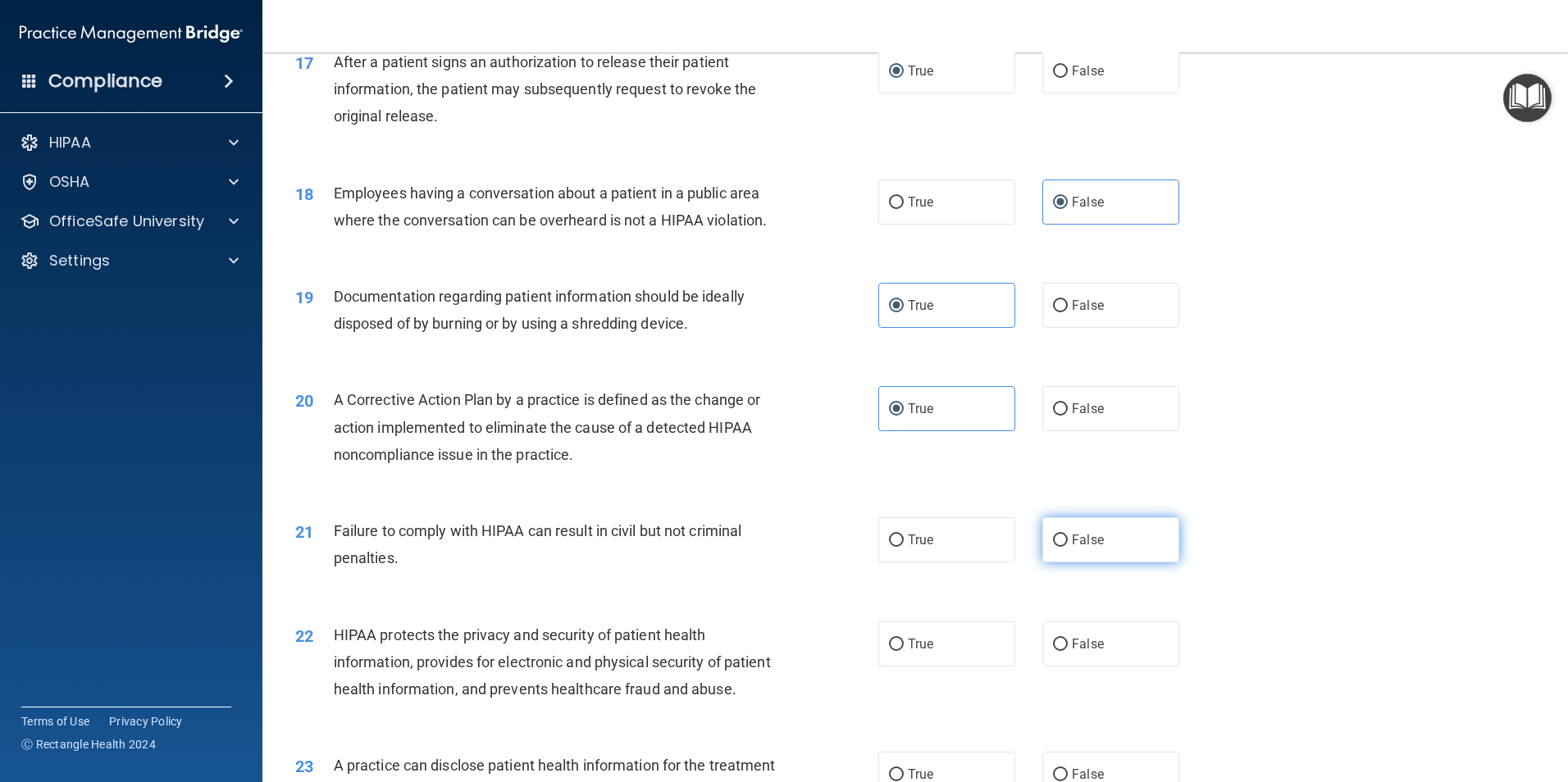
click at [1093, 563] on label "False" at bounding box center [1110, 539] width 137 height 45
click at [1067, 547] on input "False" at bounding box center [1060, 541] width 14 height 13
radio input "true"
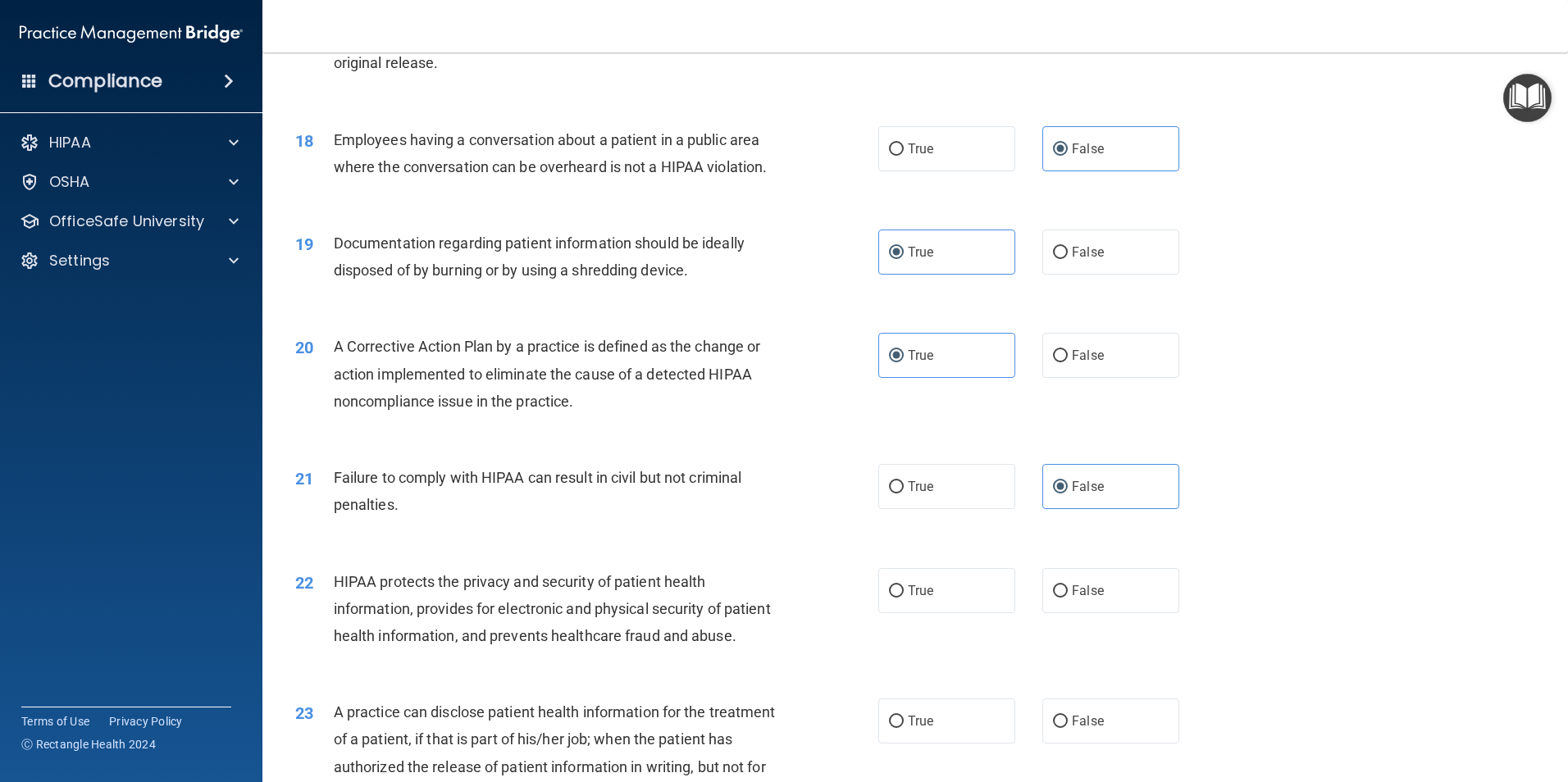
scroll to position [2131, 0]
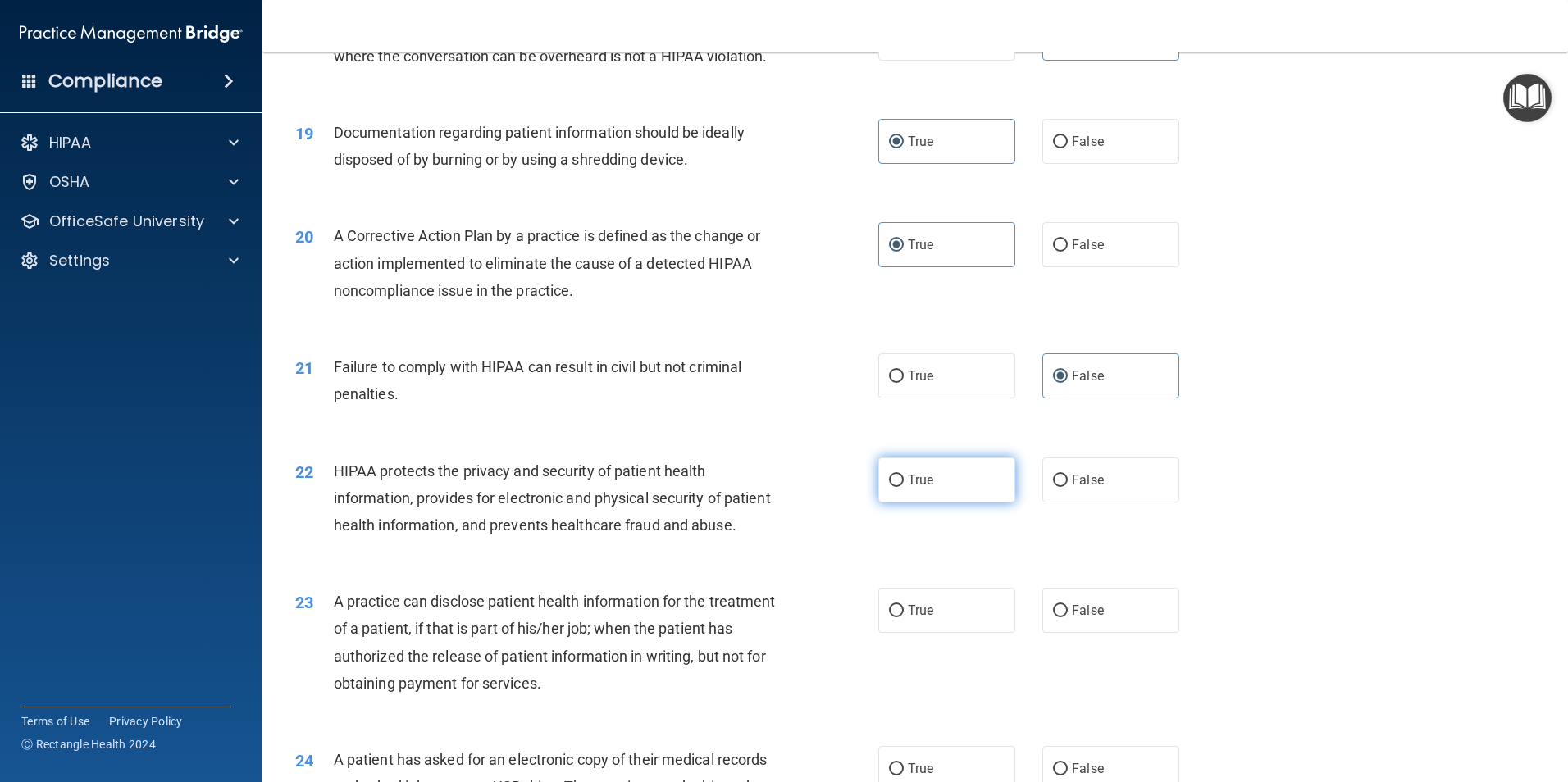
click at [908, 488] on span "True" at bounding box center [920, 479] width 25 height 15
click at [904, 487] on input "True" at bounding box center [895, 481] width 14 height 13
radio input "true"
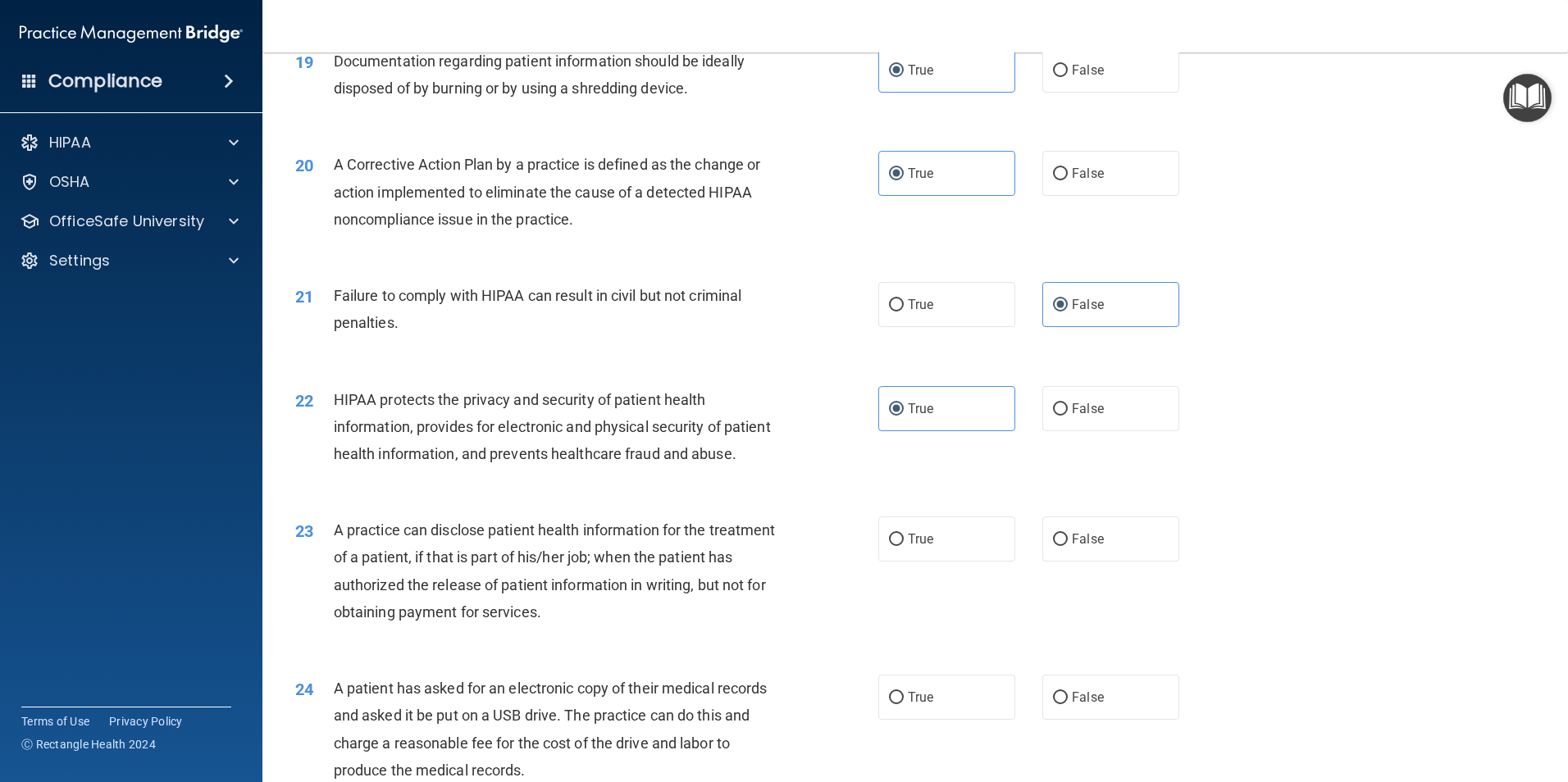
scroll to position [2295, 0]
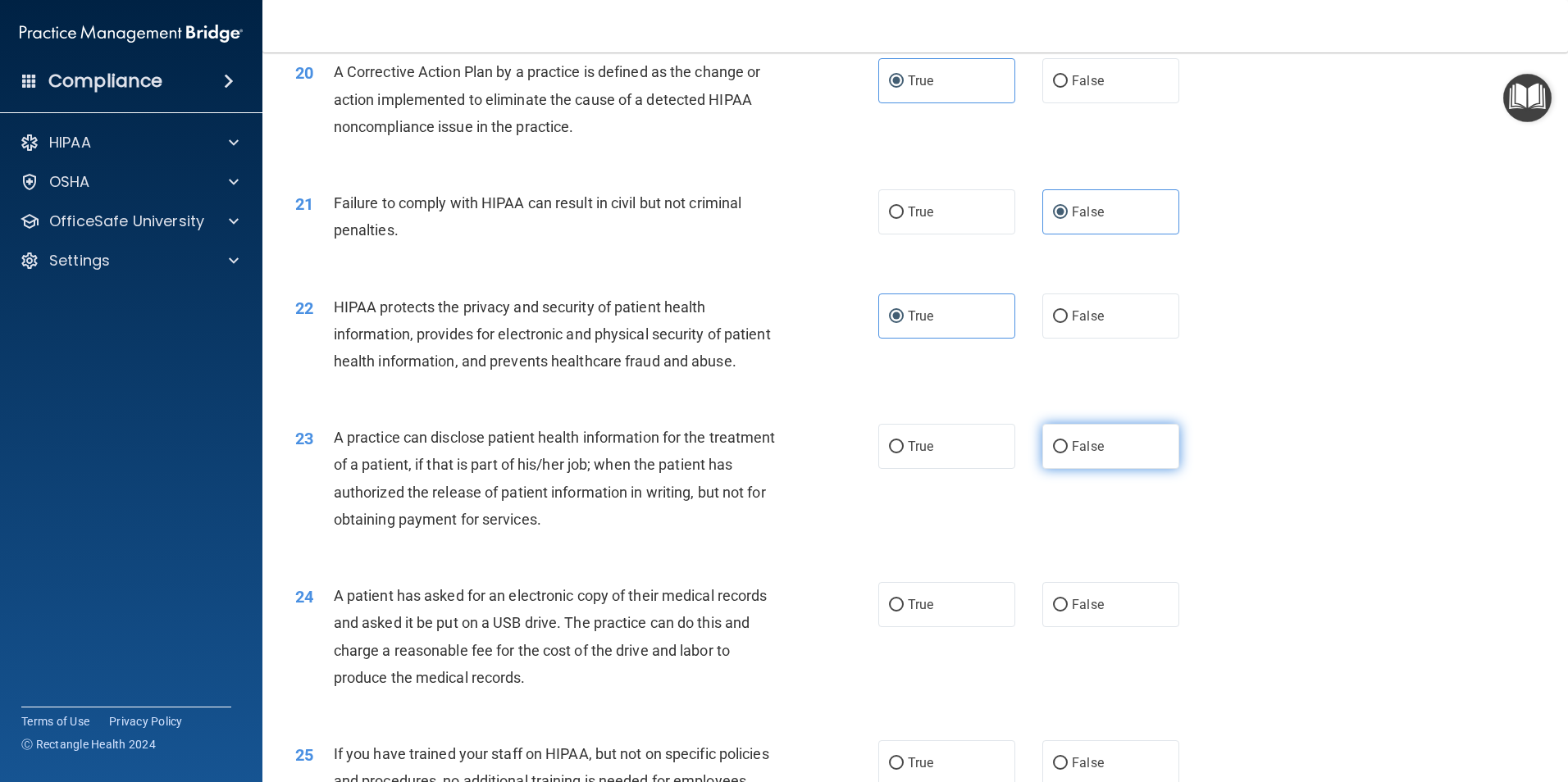
click at [1042, 469] on label "False" at bounding box center [1110, 446] width 137 height 45
click at [1053, 453] on input "False" at bounding box center [1060, 448] width 14 height 13
radio input "true"
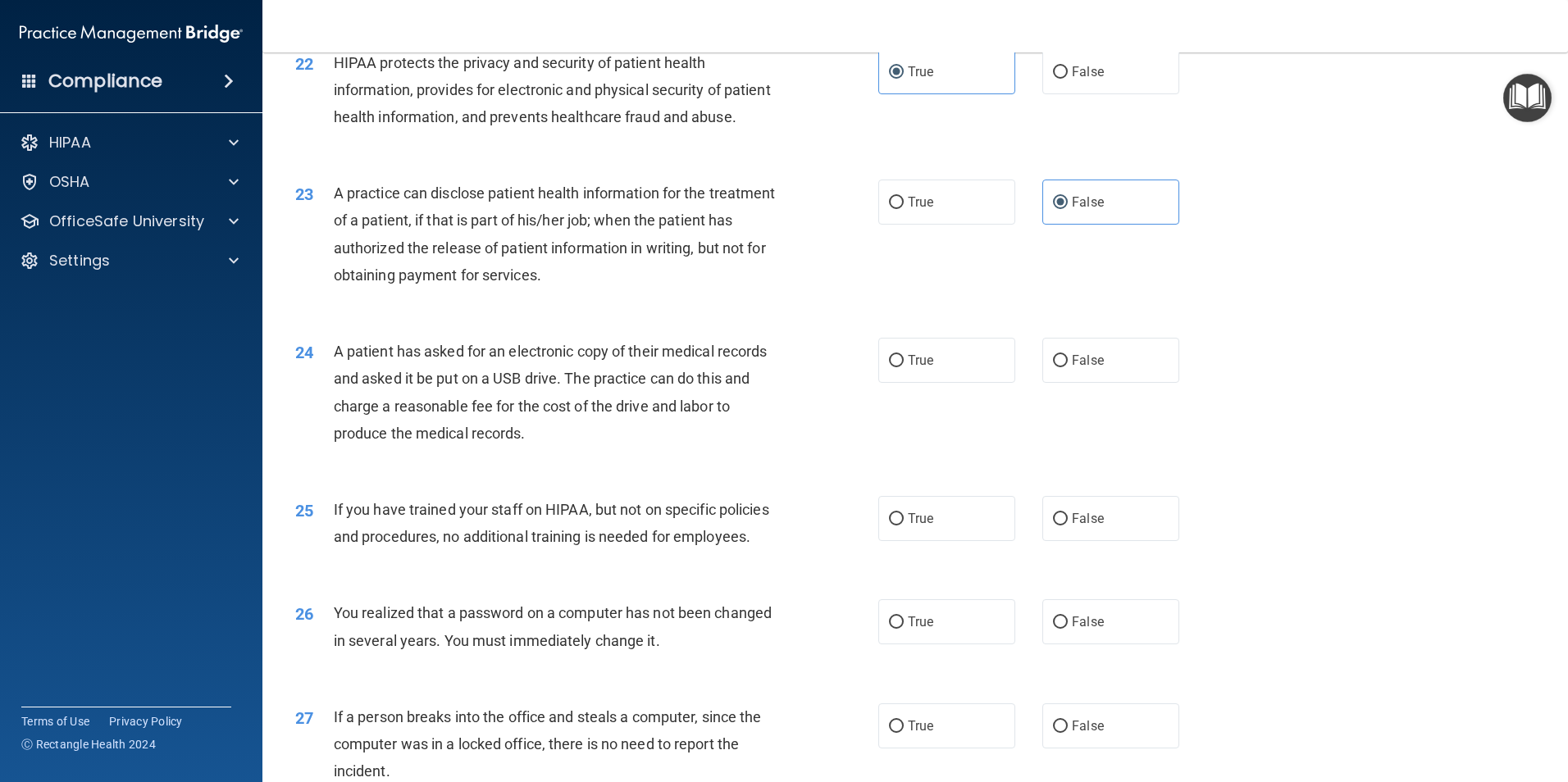
scroll to position [2541, 0]
click at [907, 367] on span "True" at bounding box center [920, 358] width 25 height 15
click at [904, 366] on input "True" at bounding box center [895, 360] width 14 height 13
radio input "true"
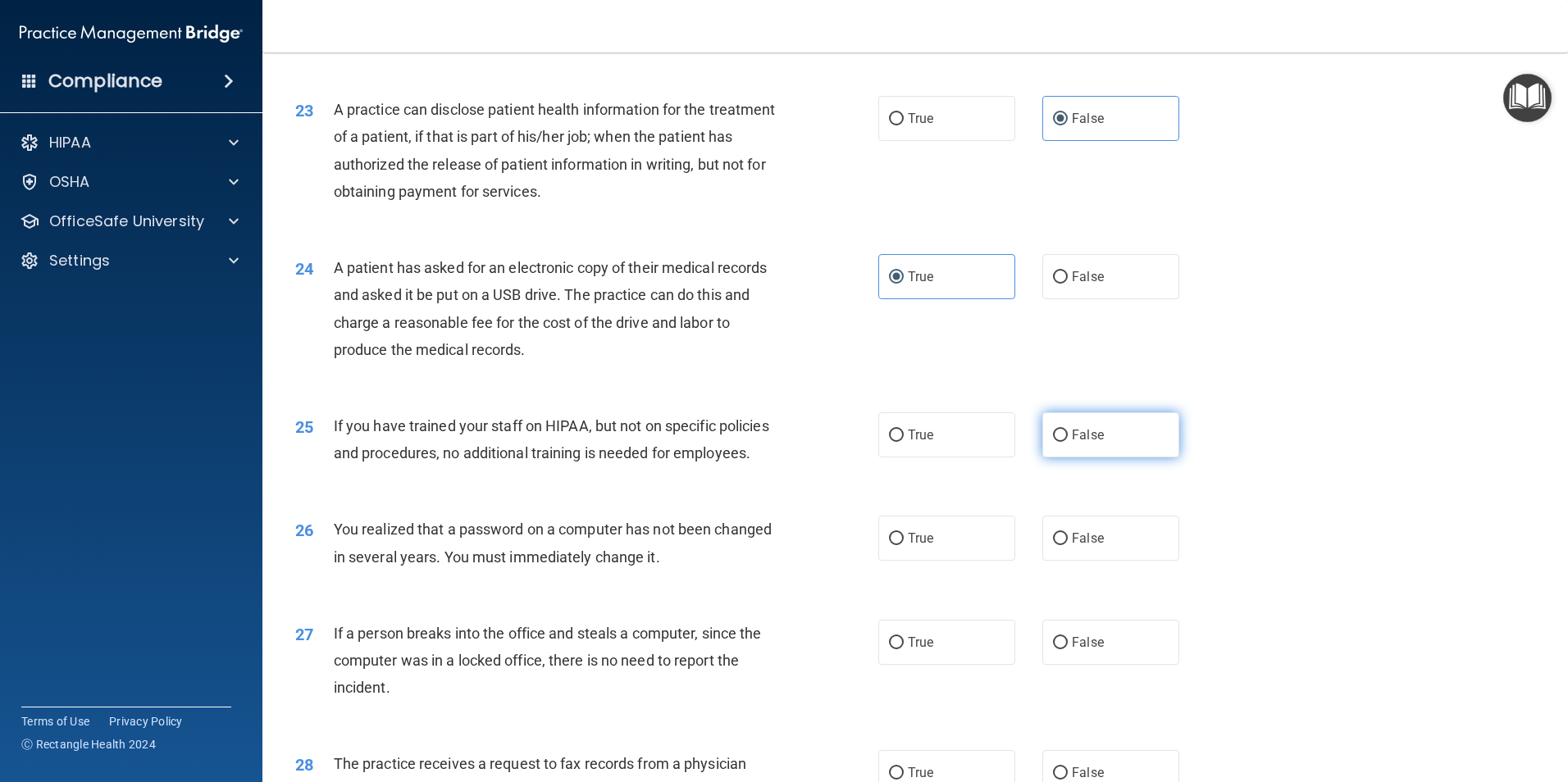
click at [1122, 458] on label "False" at bounding box center [1110, 435] width 137 height 45
click at [1067, 442] on input "False" at bounding box center [1060, 436] width 14 height 13
radio input "true"
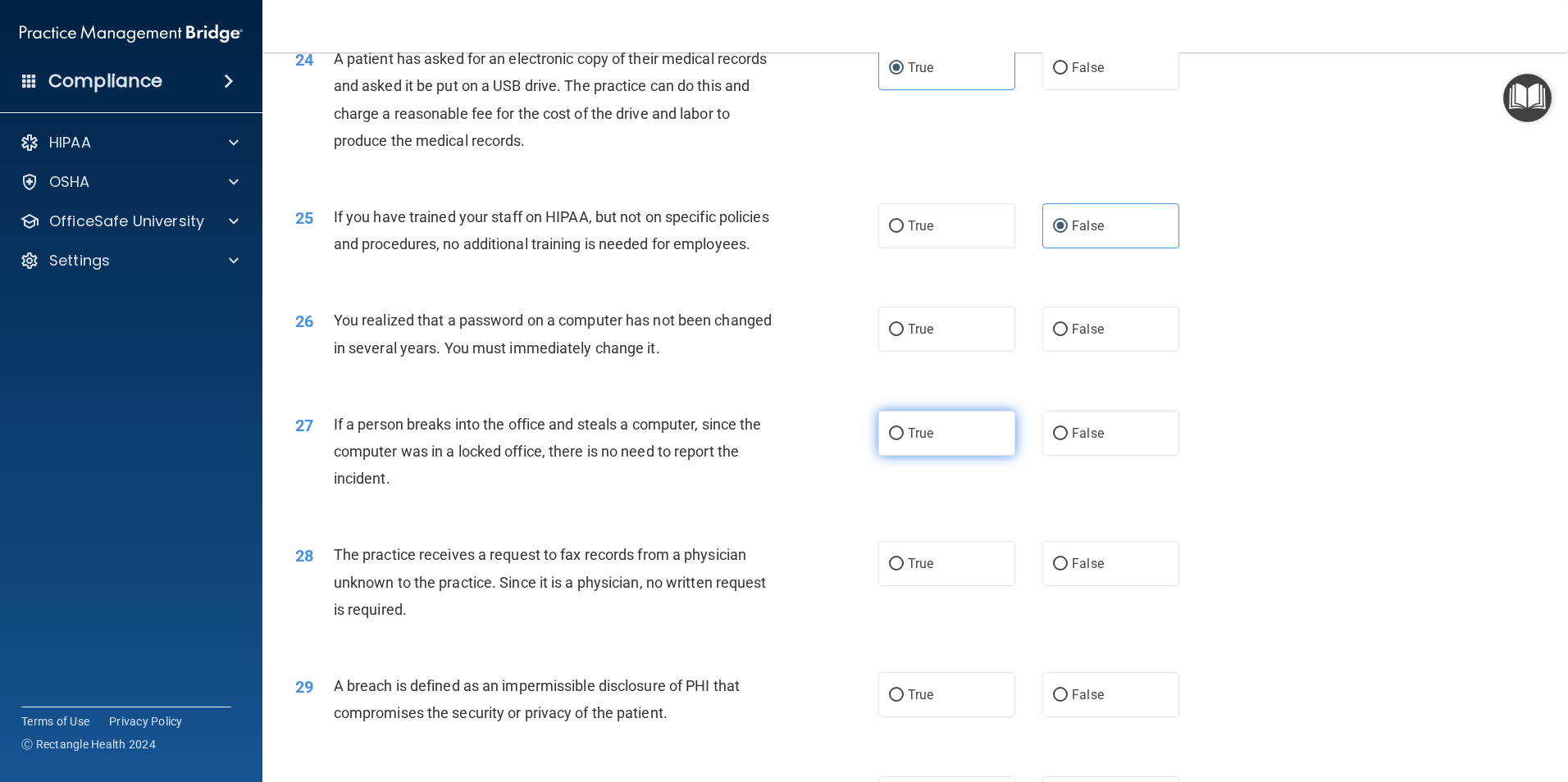
scroll to position [2869, 0]
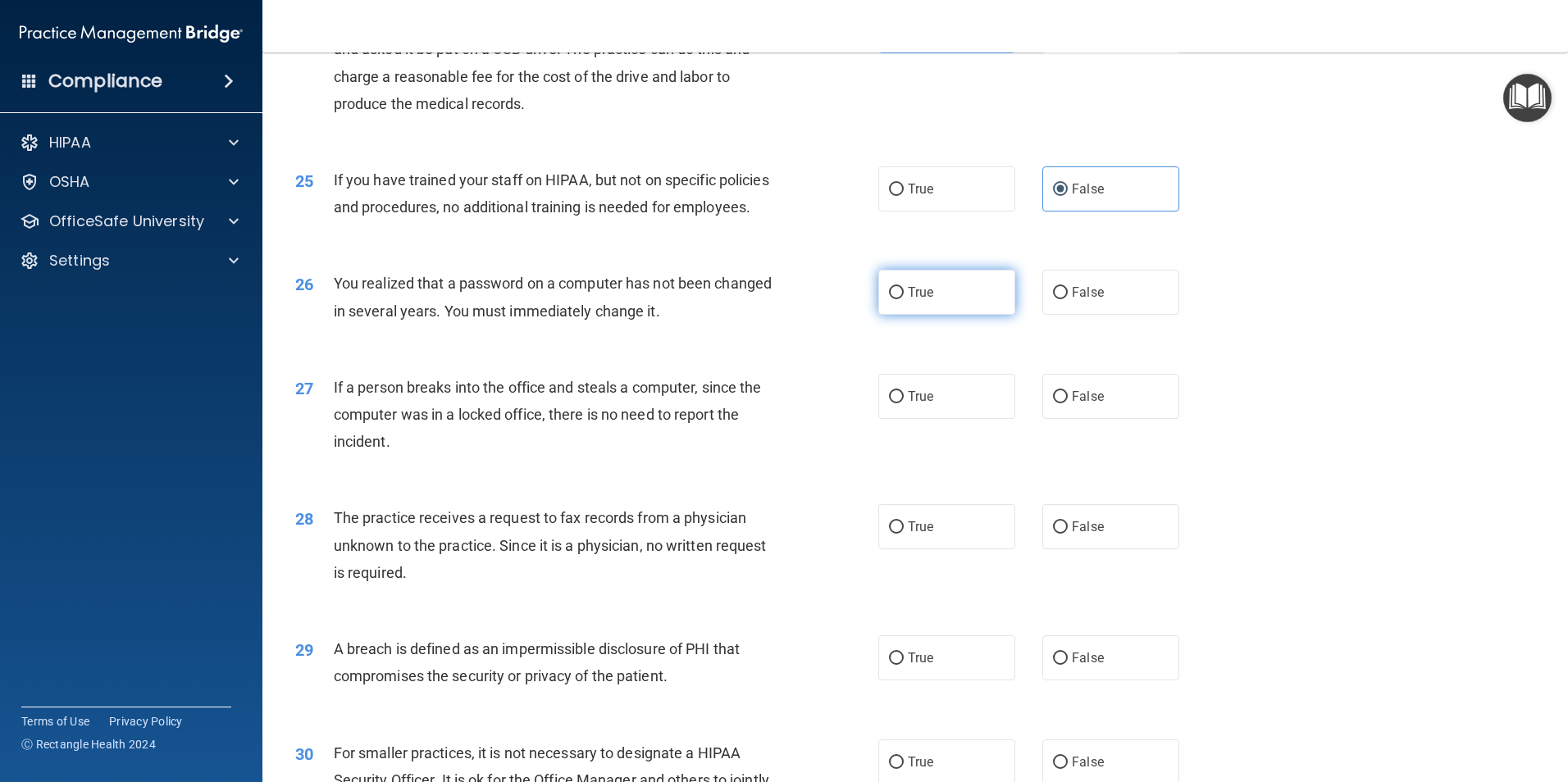
click at [951, 315] on label "True" at bounding box center [947, 292] width 137 height 45
click at [904, 299] on input "True" at bounding box center [895, 293] width 14 height 13
radio input "true"
click at [1077, 404] on span "False" at bounding box center [1088, 395] width 32 height 15
click at [1067, 404] on input "False" at bounding box center [1060, 397] width 14 height 13
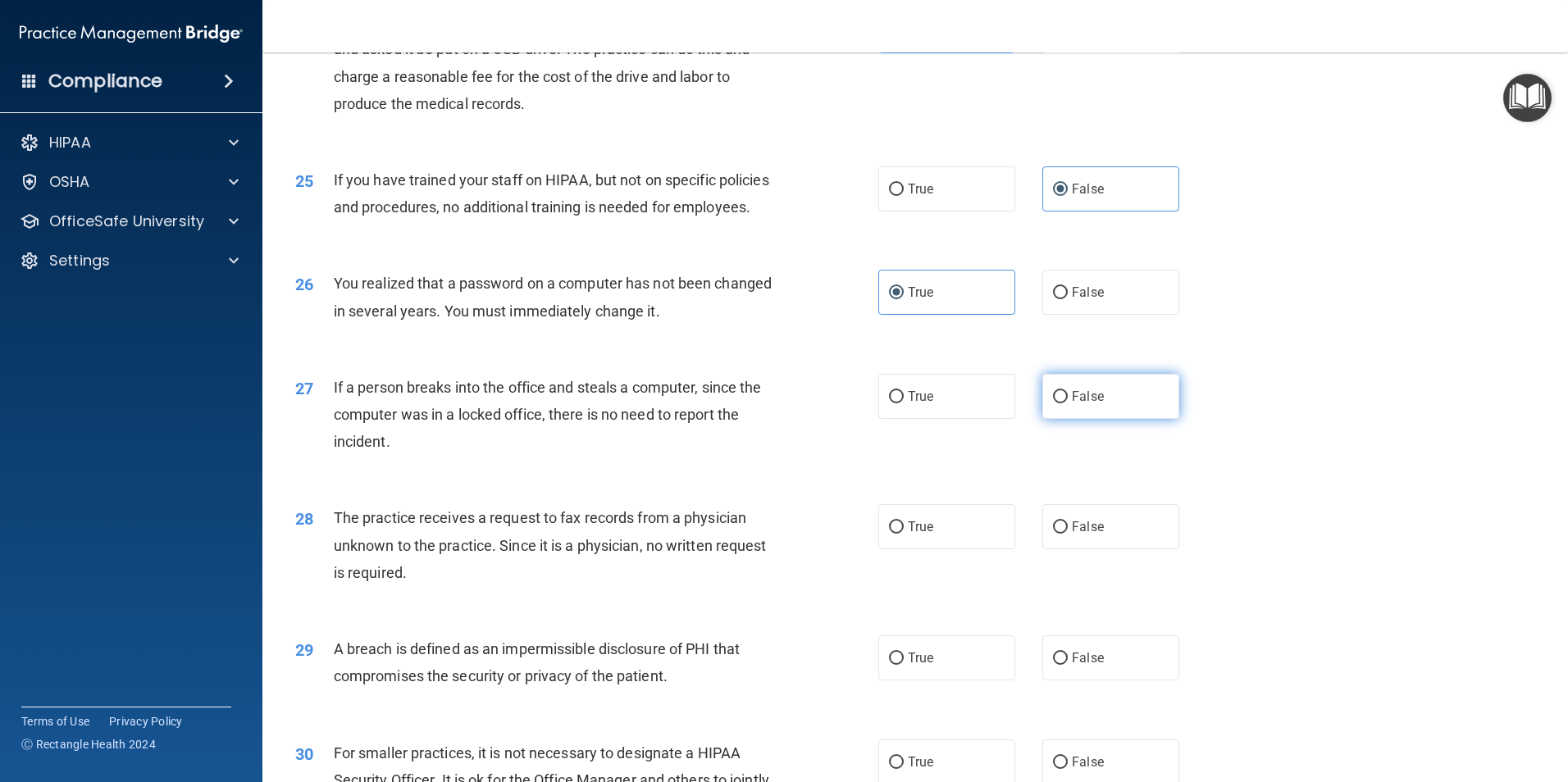
radio input "true"
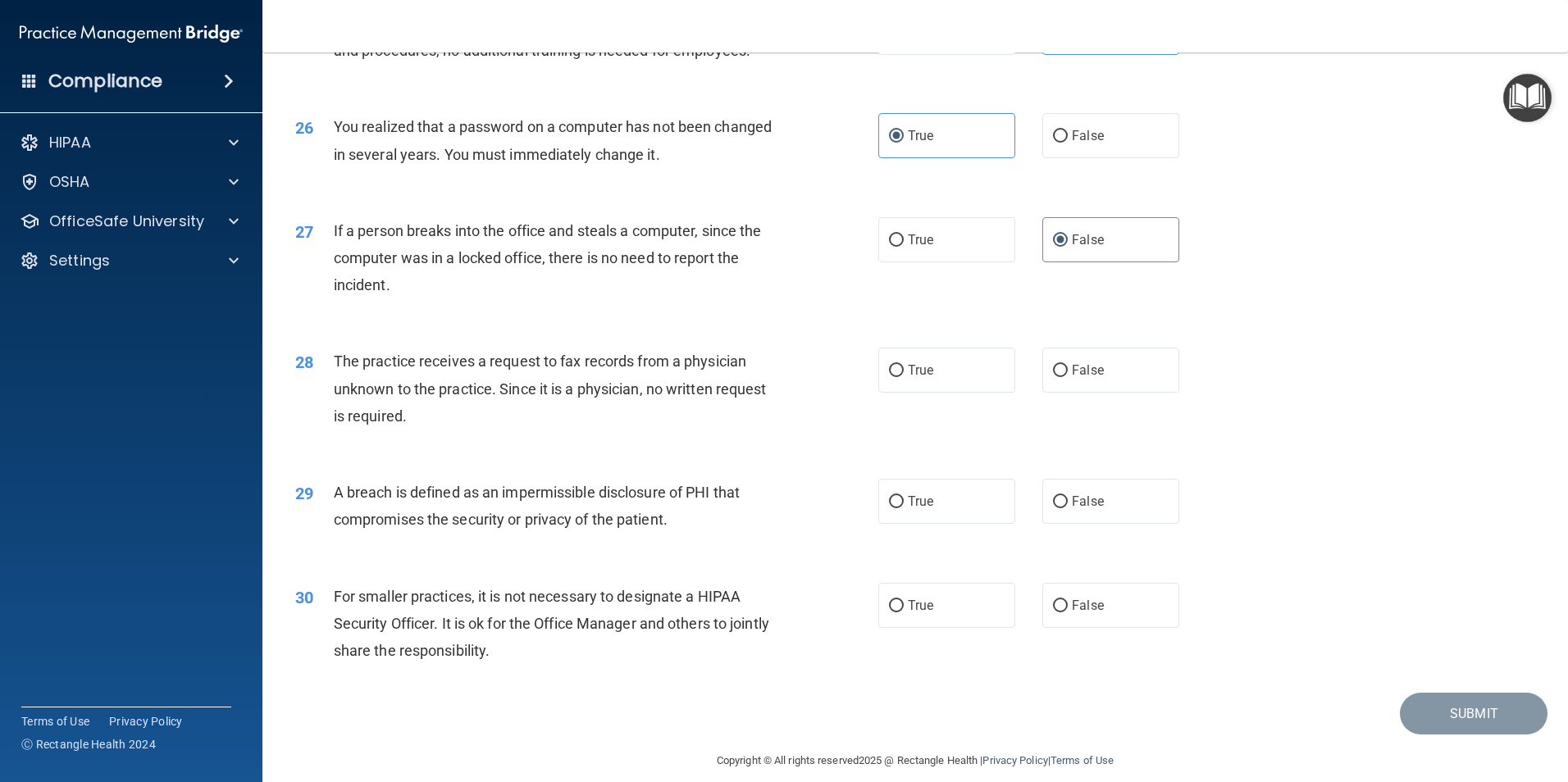
scroll to position [3033, 0]
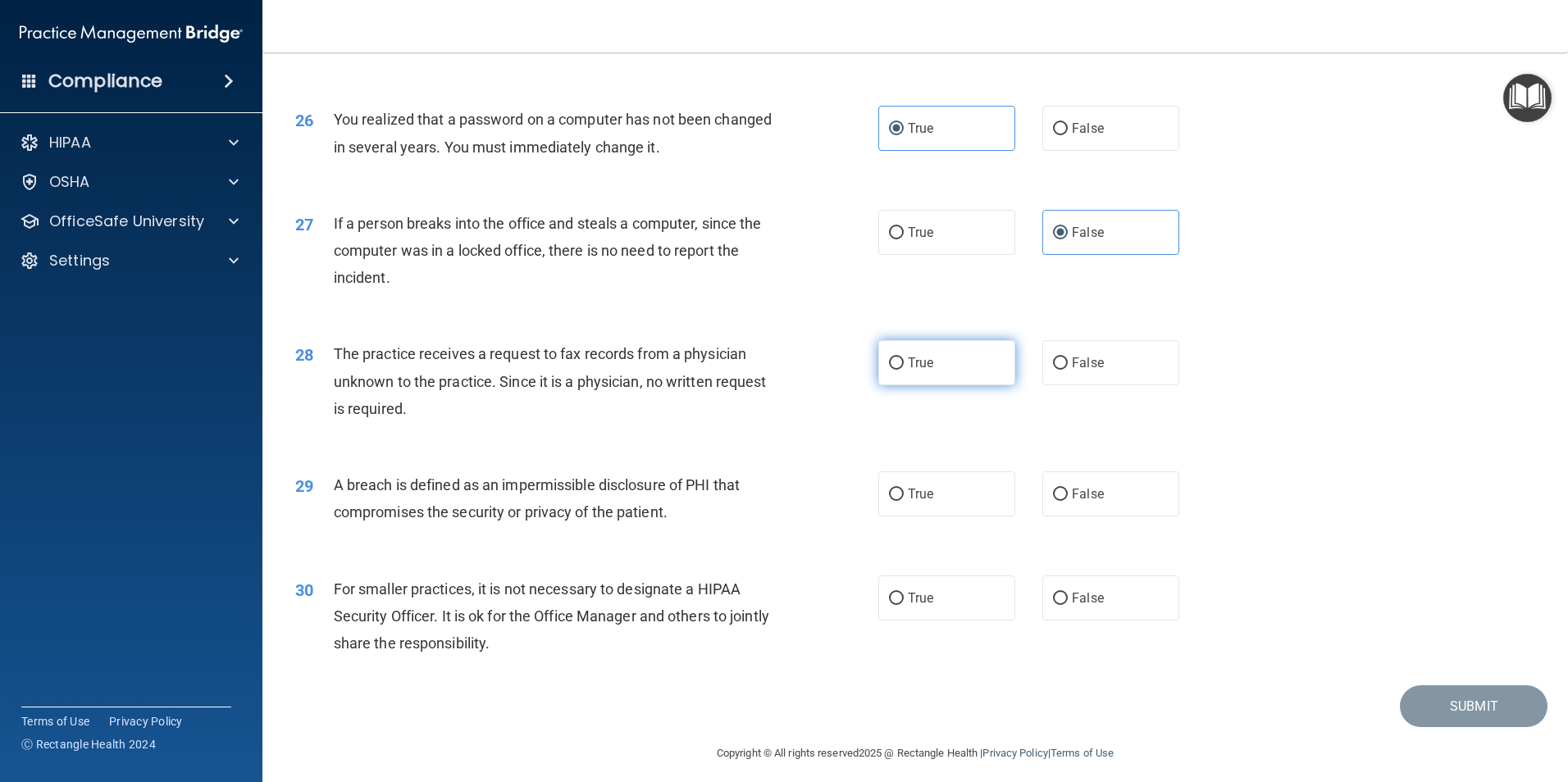
click at [950, 386] on label "True" at bounding box center [947, 362] width 137 height 45
click at [904, 369] on input "True" at bounding box center [895, 364] width 14 height 13
radio input "true"
click at [972, 516] on label "True" at bounding box center [947, 493] width 137 height 45
click at [904, 501] on input "True" at bounding box center [895, 494] width 14 height 13
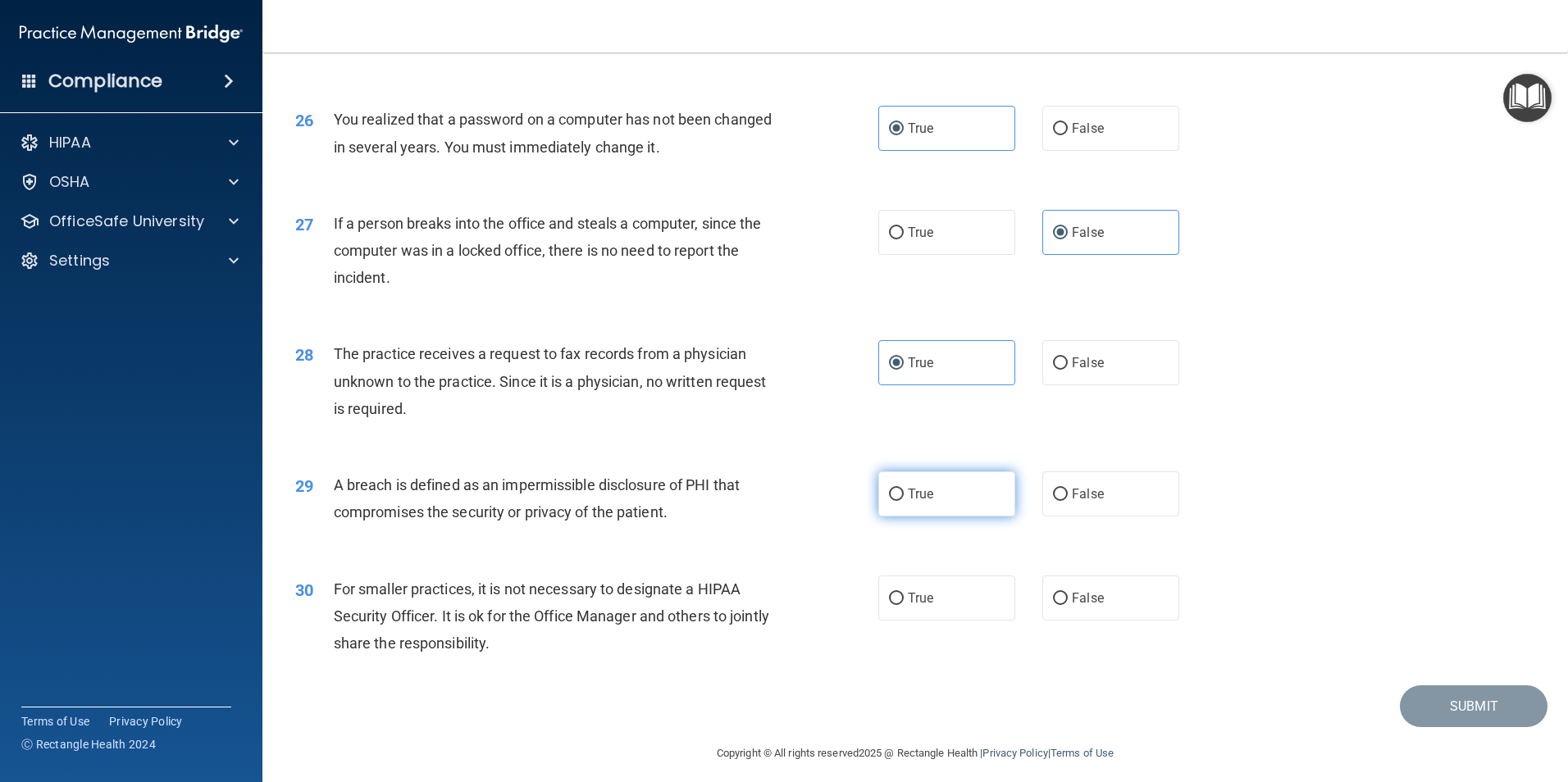
radio input "true"
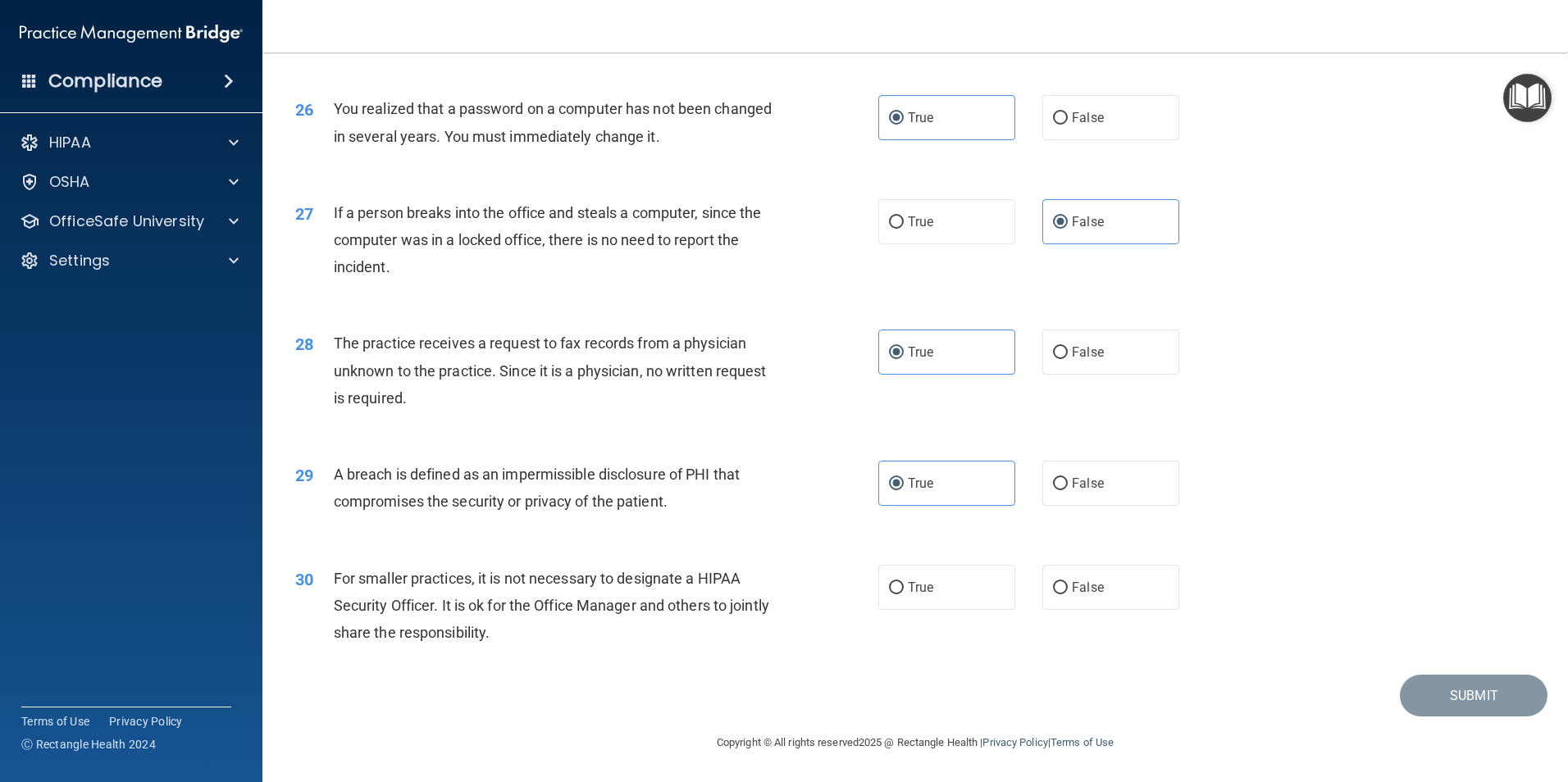
scroll to position [3124, 0]
click at [1131, 585] on label "False" at bounding box center [1110, 587] width 137 height 45
click at [1067, 585] on input "False" at bounding box center [1060, 588] width 14 height 13
radio input "true"
click at [1439, 703] on button "Submit" at bounding box center [1474, 695] width 147 height 42
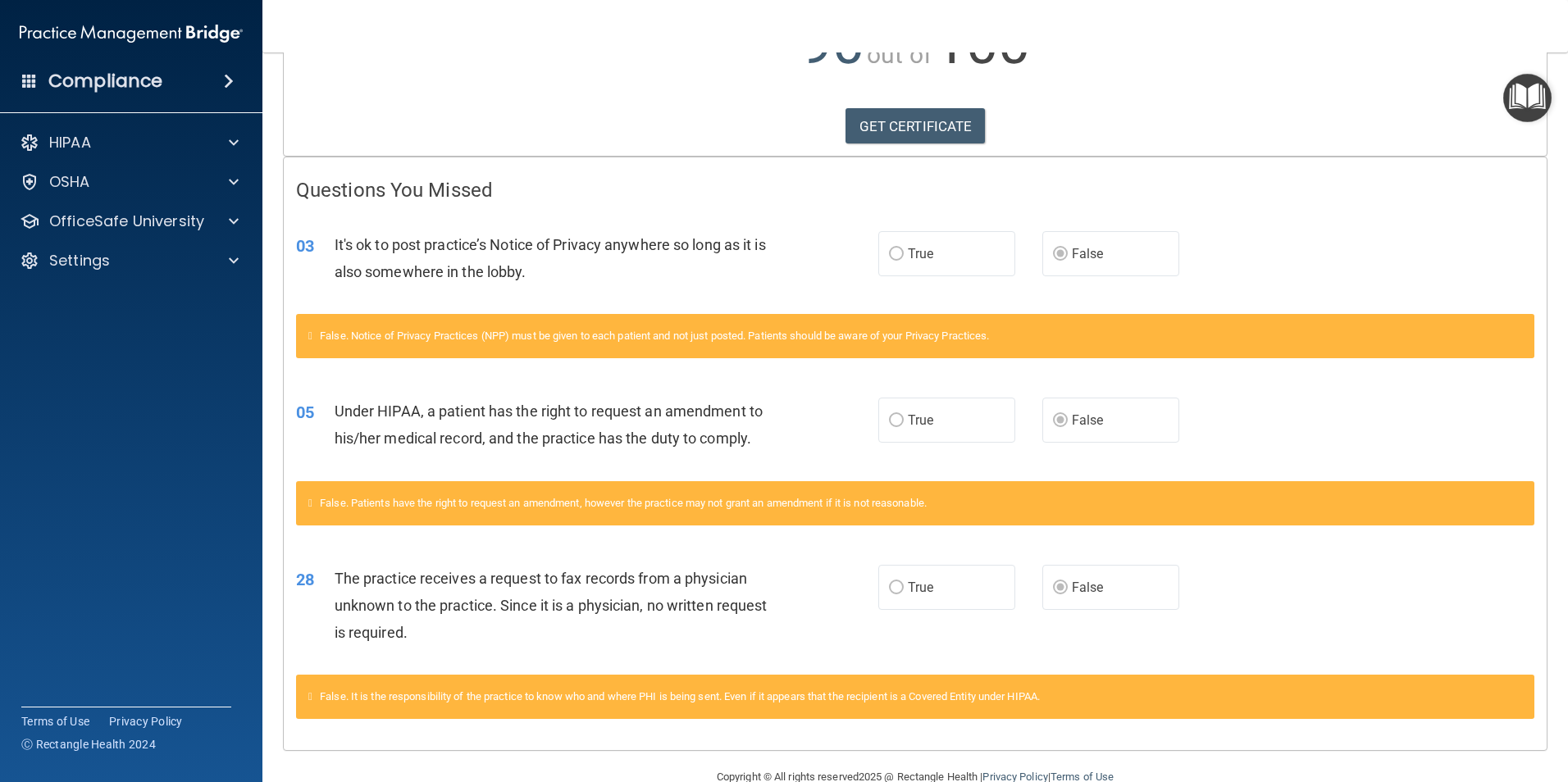
scroll to position [264, 0]
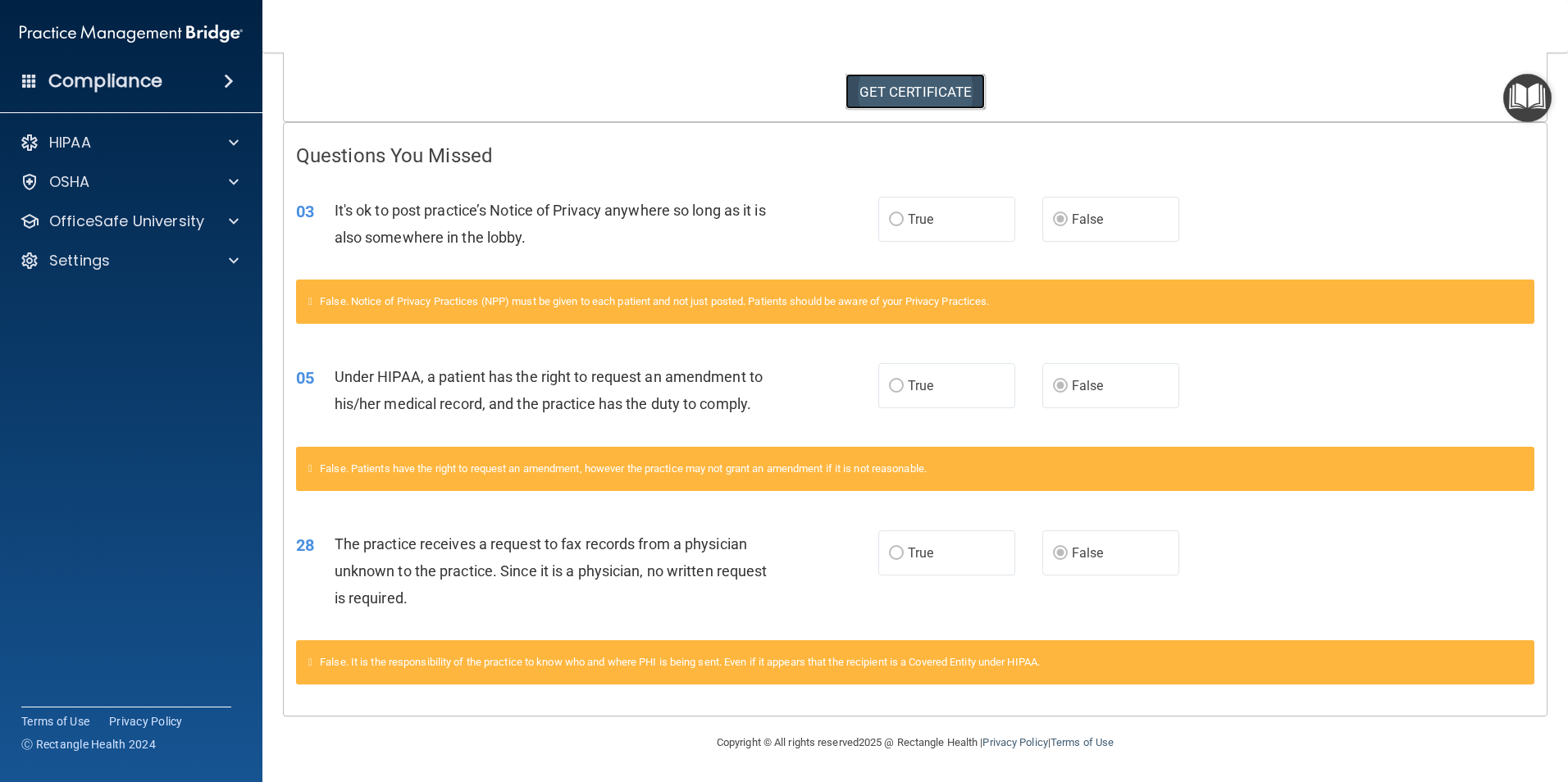
click at [891, 91] on link "GET CERTIFICATE" at bounding box center [915, 92] width 140 height 36
click at [967, 98] on link "GET CERTIFICATE" at bounding box center [915, 92] width 140 height 36
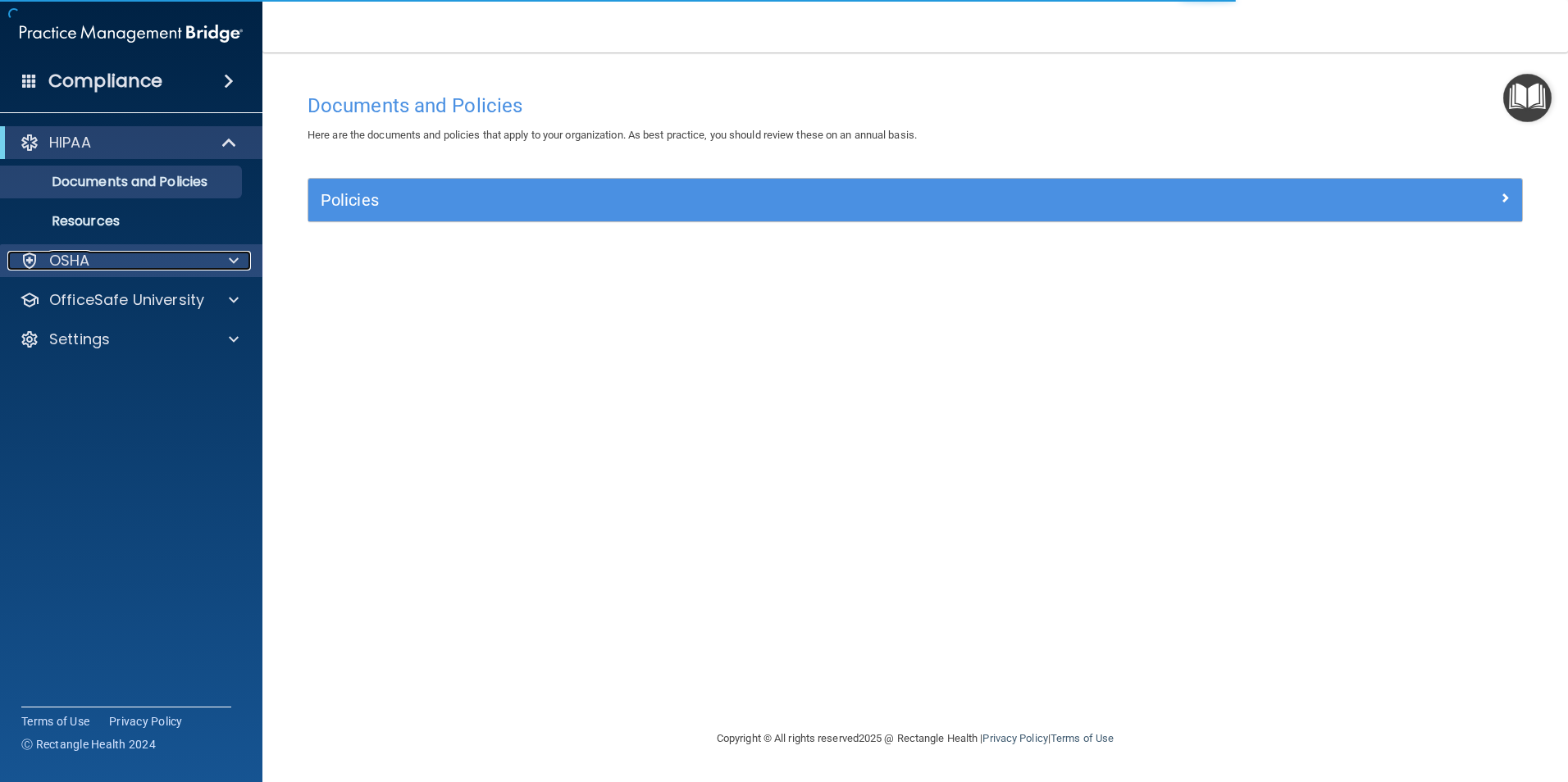
click at [199, 256] on div "OSHA" at bounding box center [109, 261] width 203 height 20
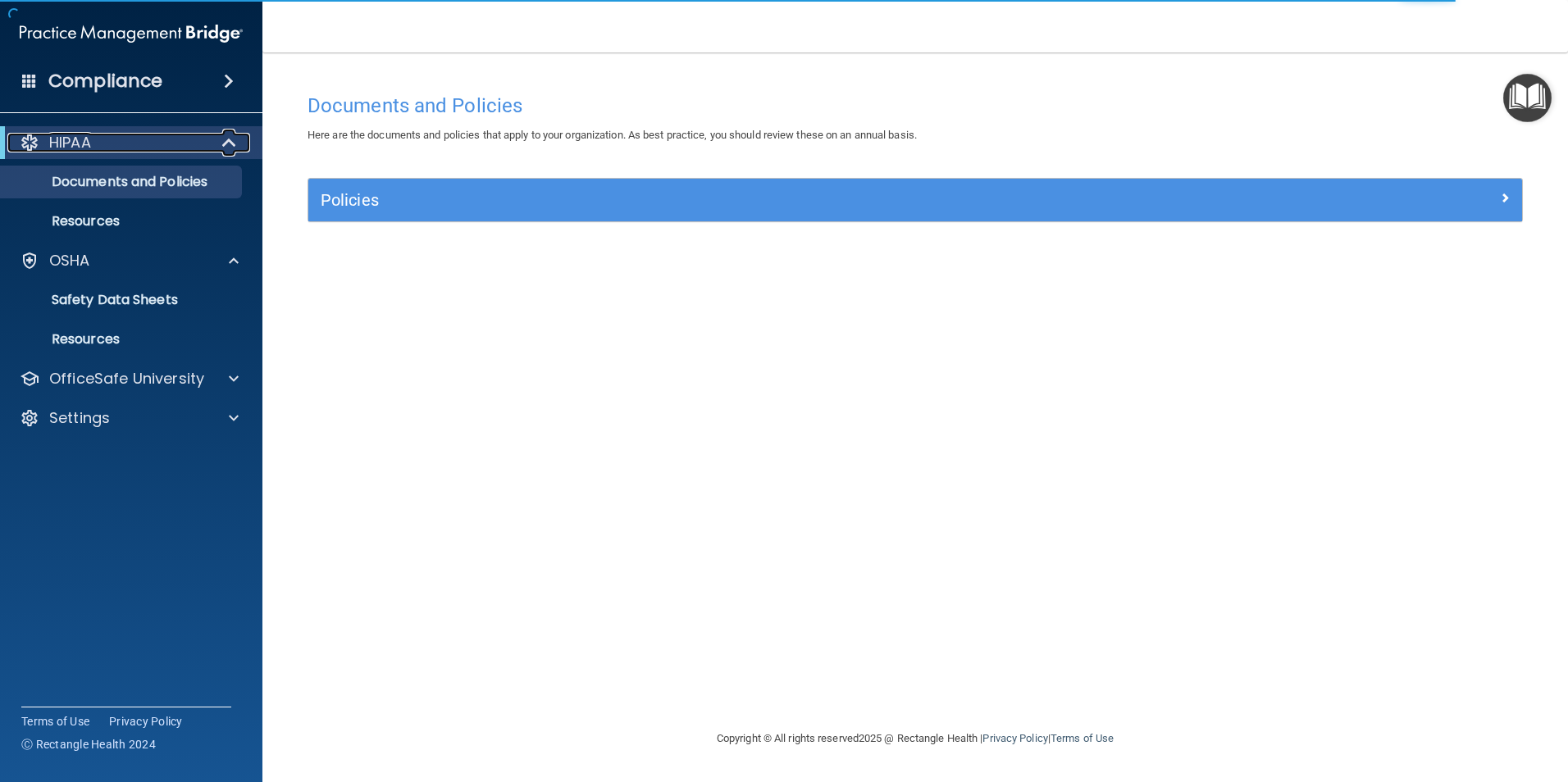
click at [173, 140] on div "HIPAA" at bounding box center [108, 143] width 202 height 20
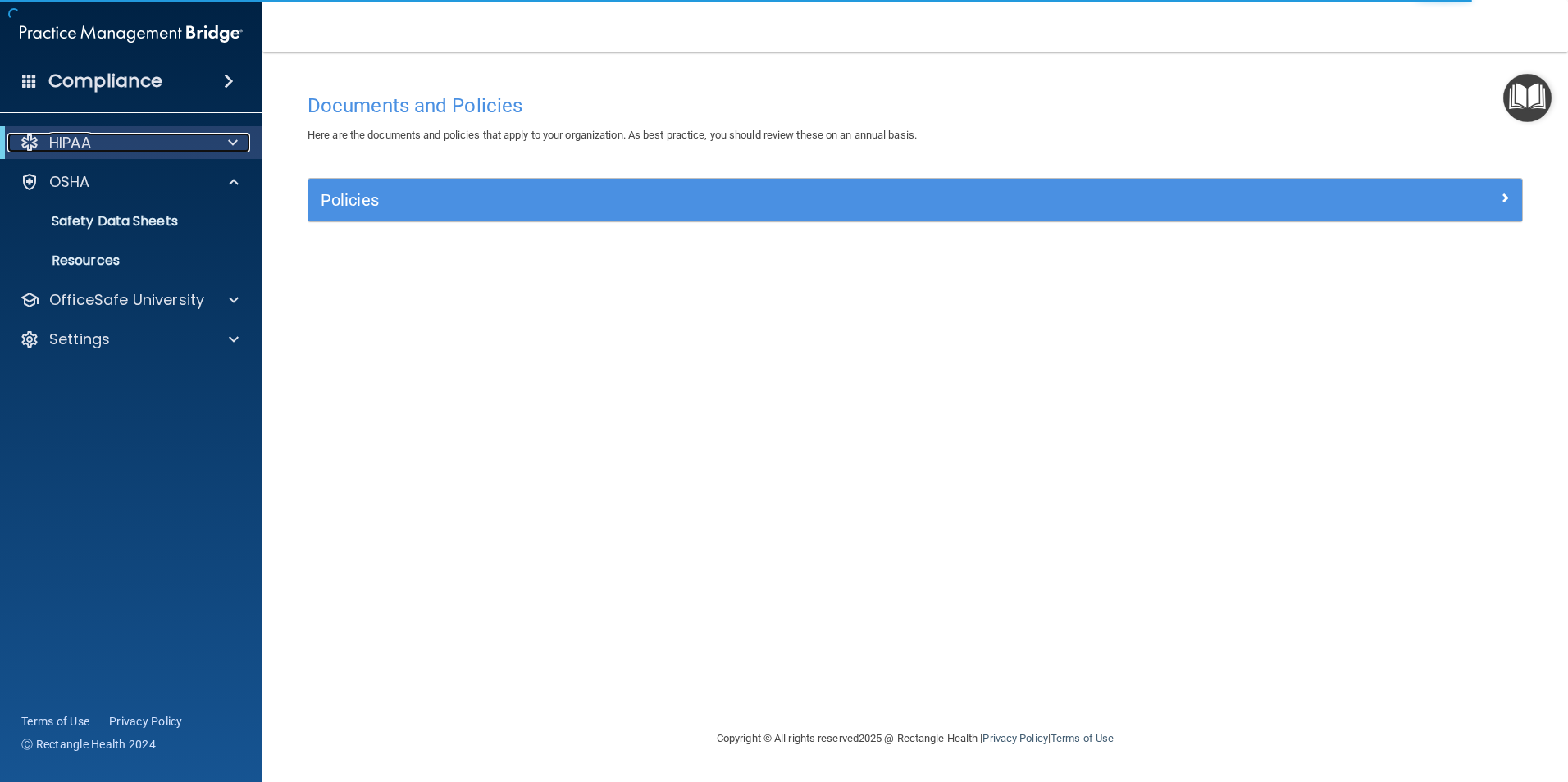
click at [234, 135] on span at bounding box center [233, 143] width 10 height 20
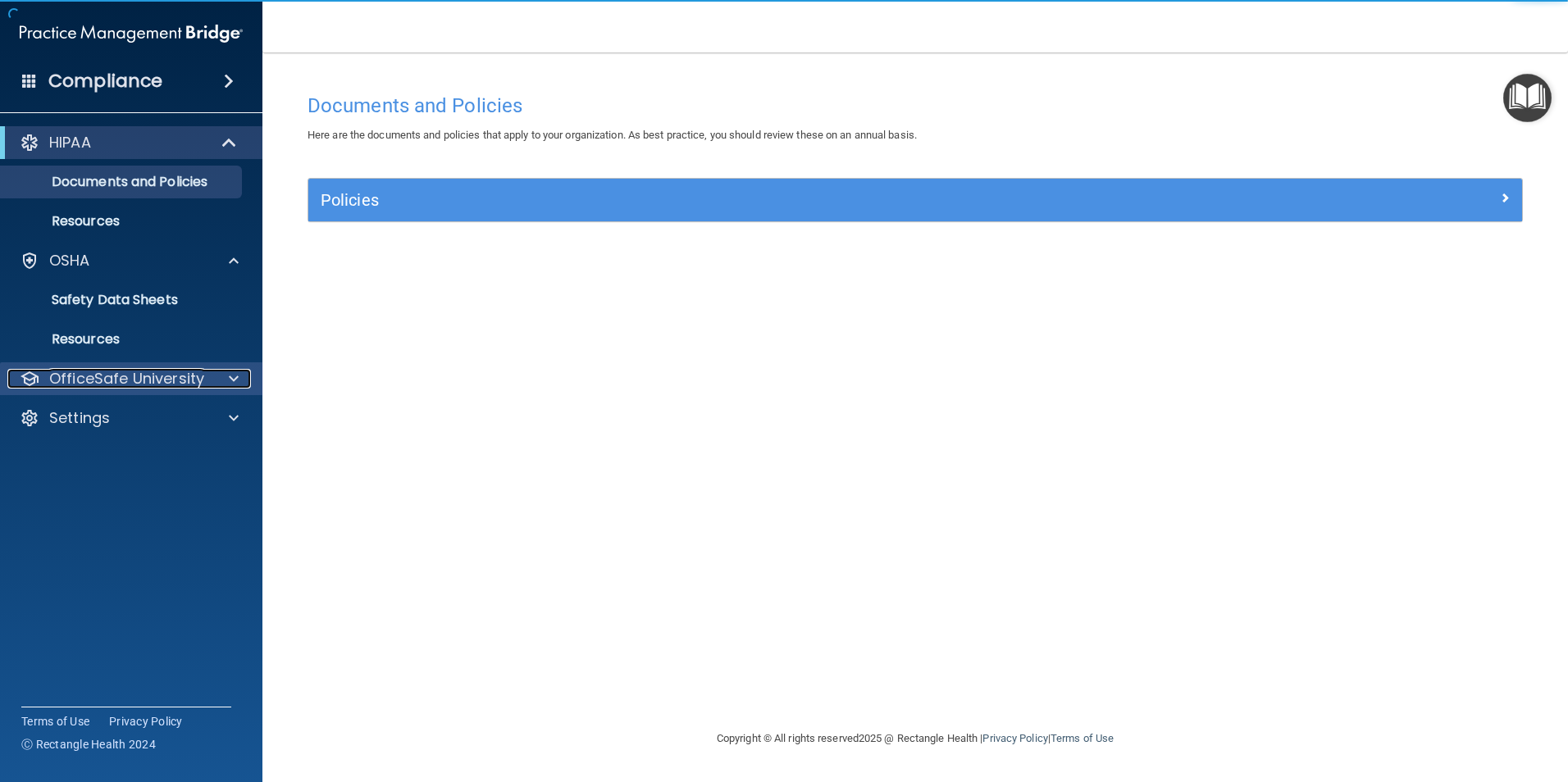
click at [210, 386] on div at bounding box center [231, 378] width 41 height 20
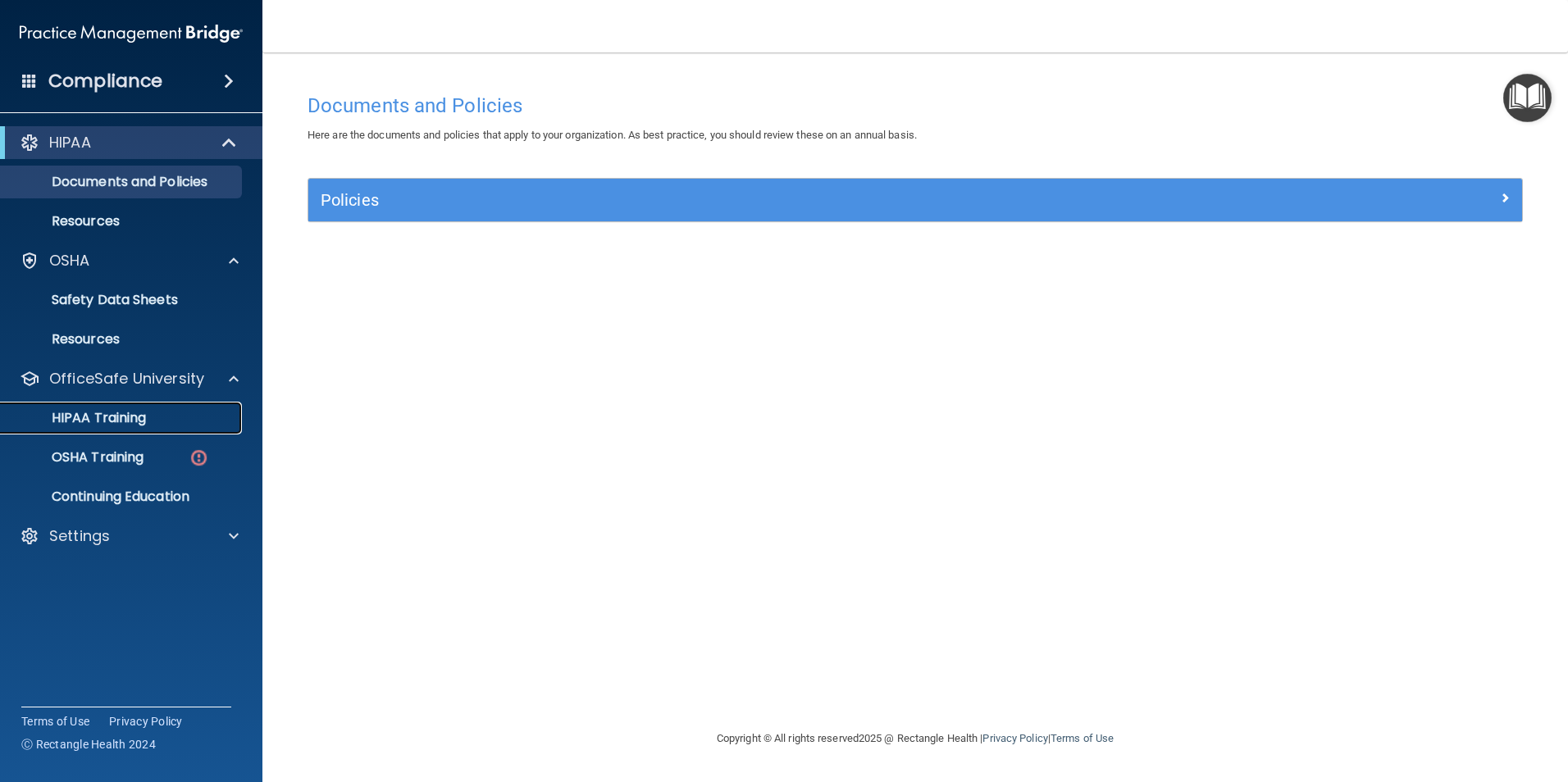
click at [135, 429] on link "HIPAA Training" at bounding box center [112, 418] width 258 height 32
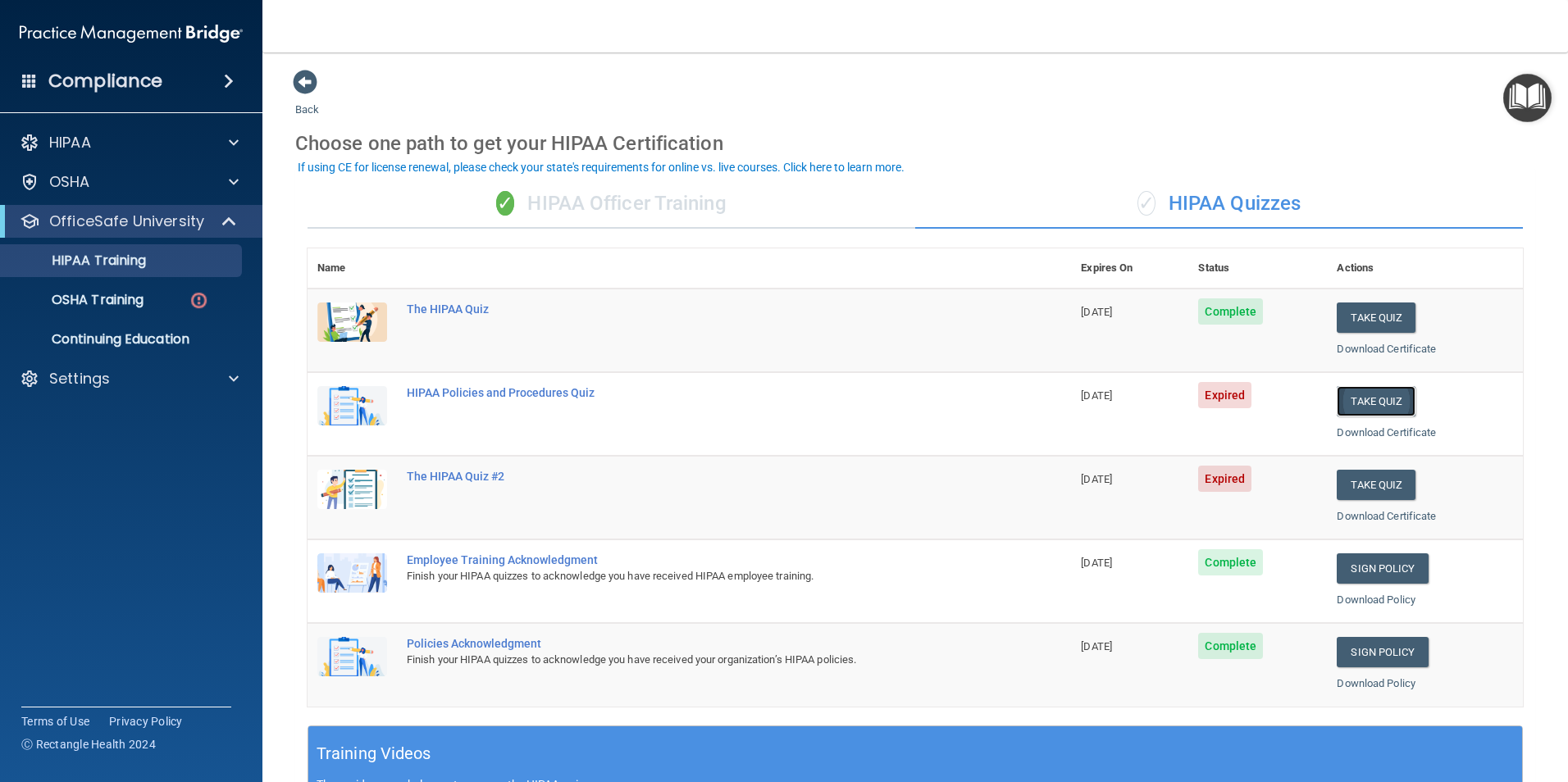
click at [1378, 395] on button "Take Quiz" at bounding box center [1376, 401] width 79 height 31
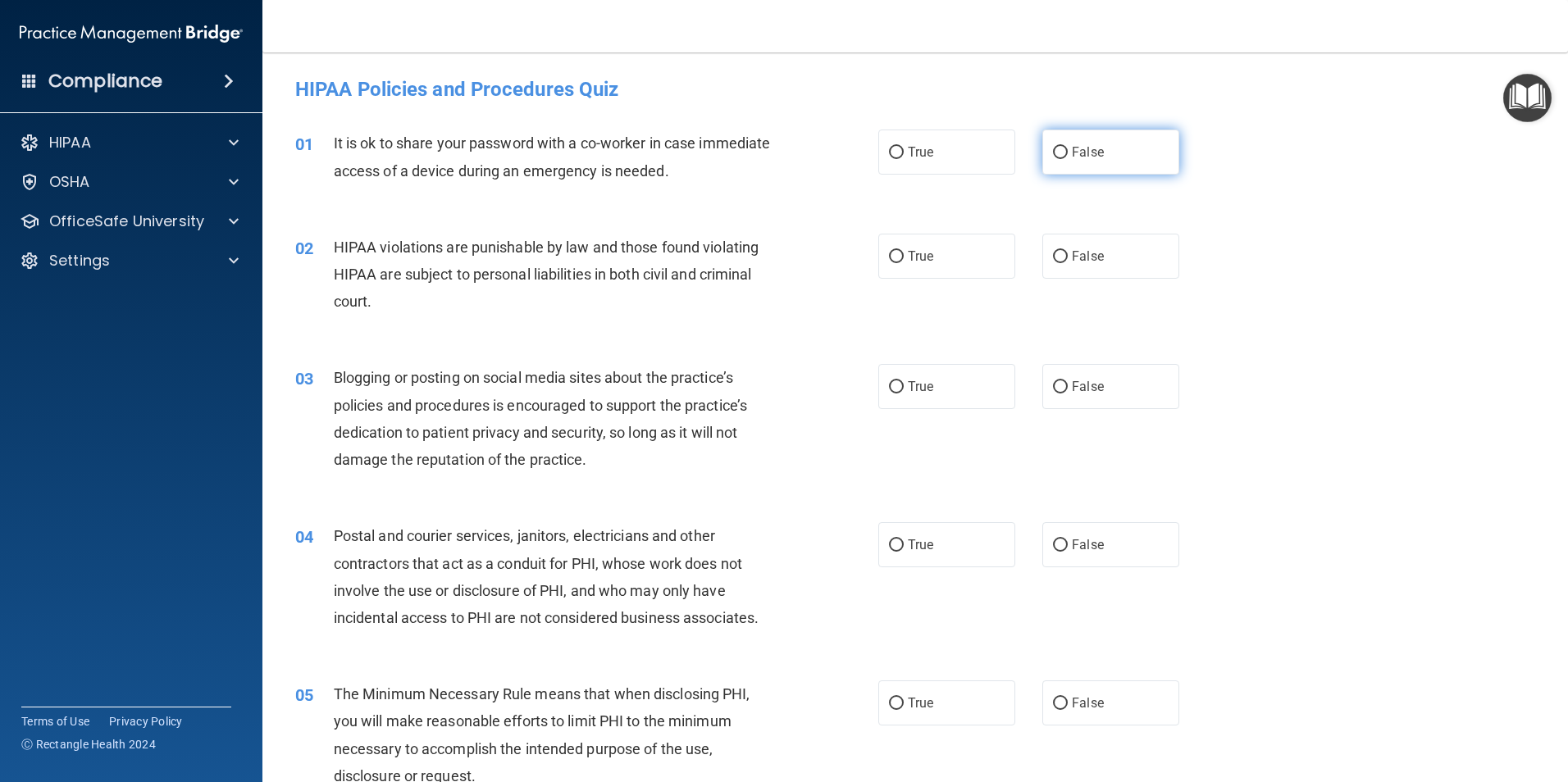
click at [1136, 170] on label "False" at bounding box center [1110, 152] width 137 height 45
click at [1067, 159] on input "False" at bounding box center [1060, 153] width 14 height 13
radio input "true"
click at [898, 262] on label "True" at bounding box center [947, 256] width 137 height 45
click at [898, 262] on input "True" at bounding box center [895, 257] width 14 height 13
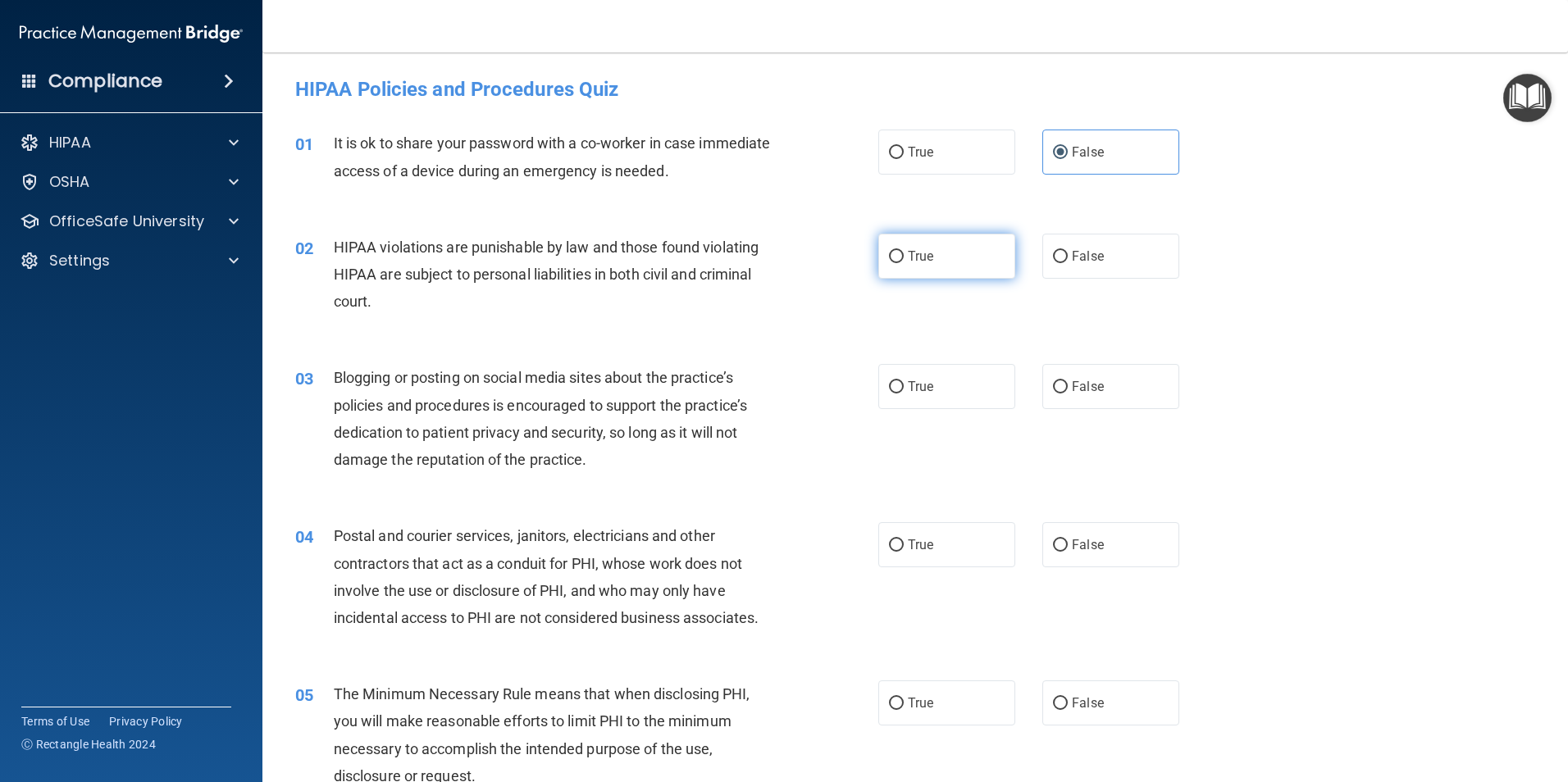
radio input "true"
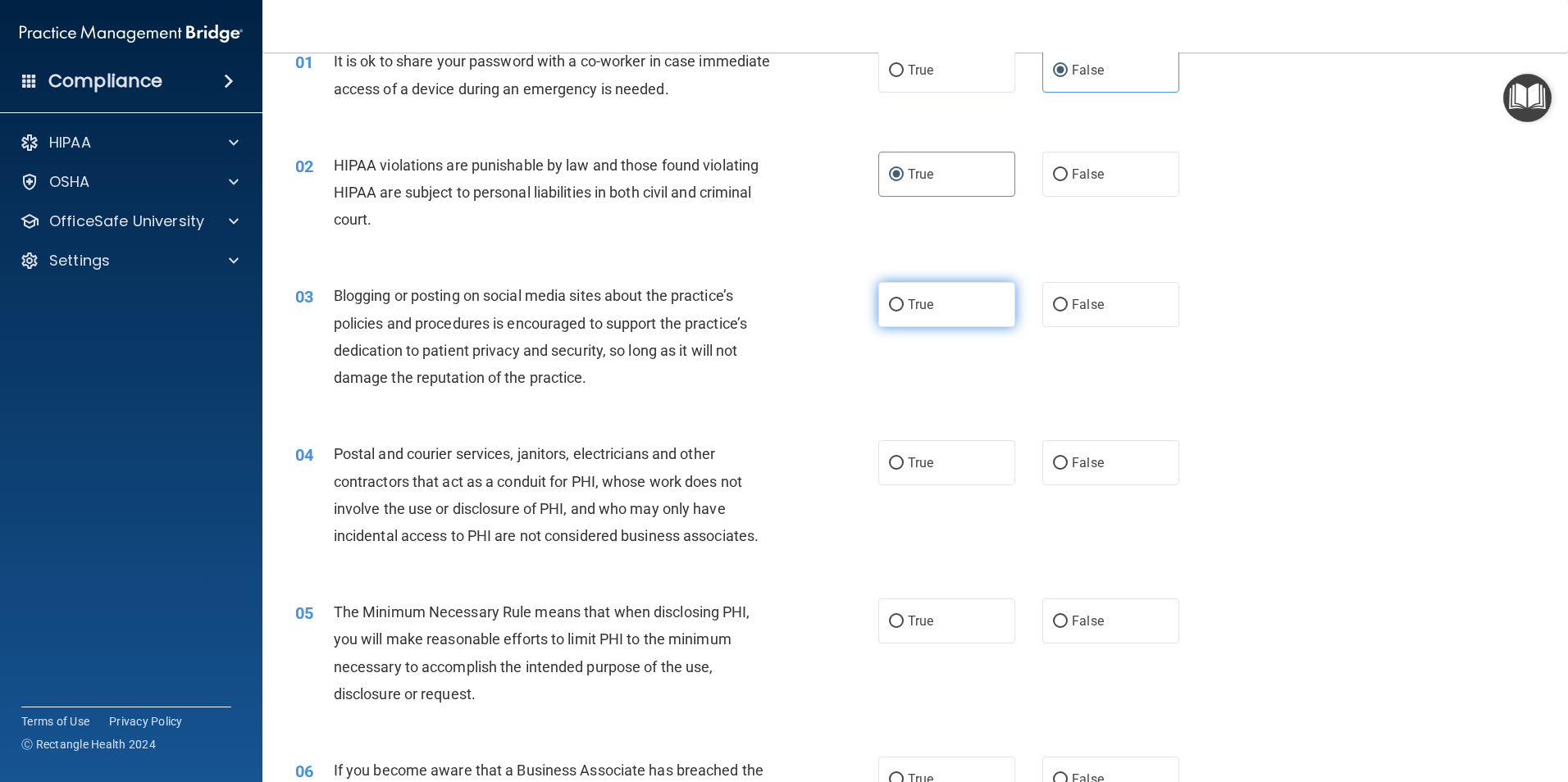
click at [944, 299] on label "True" at bounding box center [947, 305] width 137 height 45
click at [904, 299] on input "True" at bounding box center [895, 306] width 14 height 13
radio input "true"
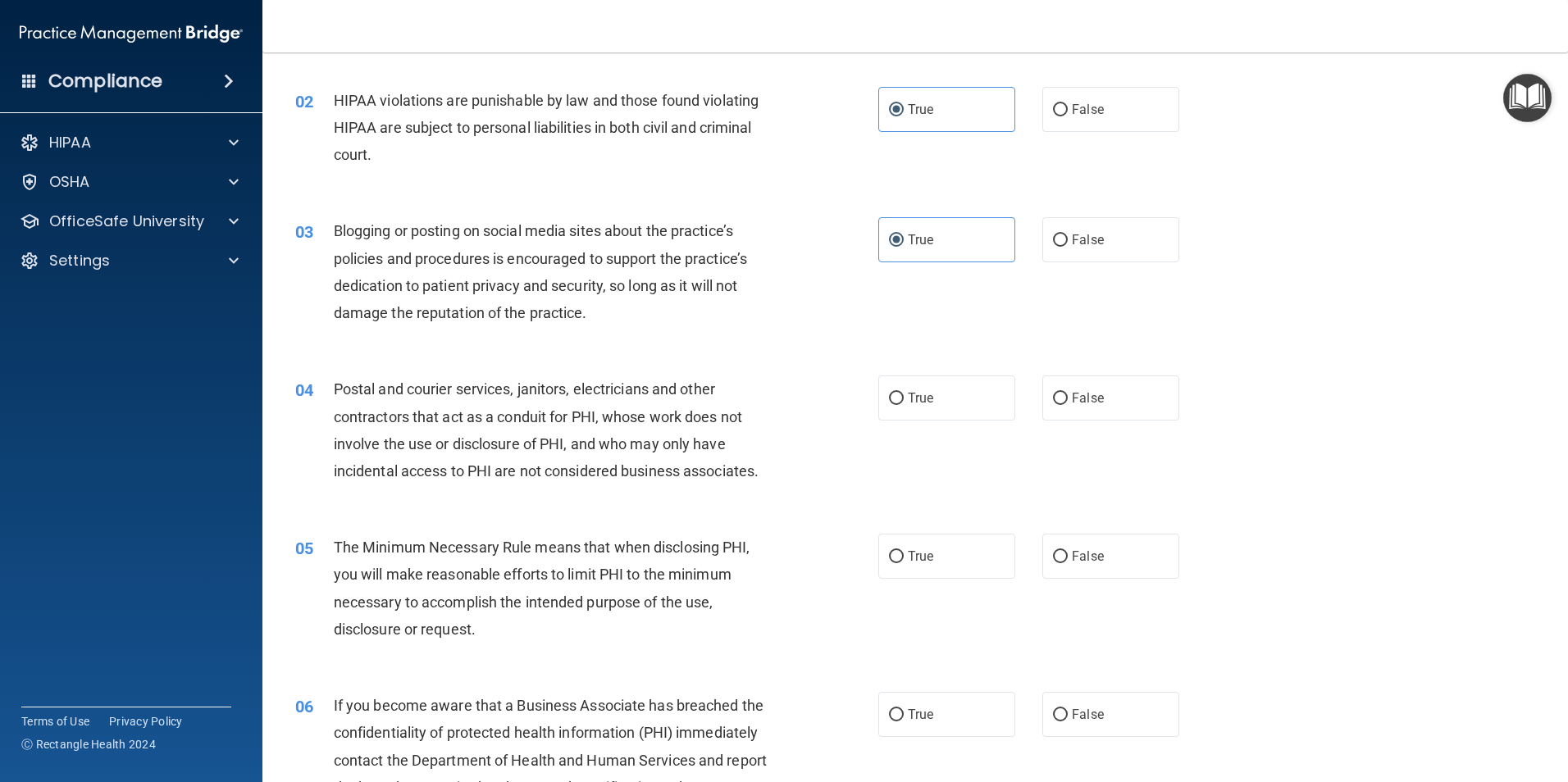
scroll to position [246, 0]
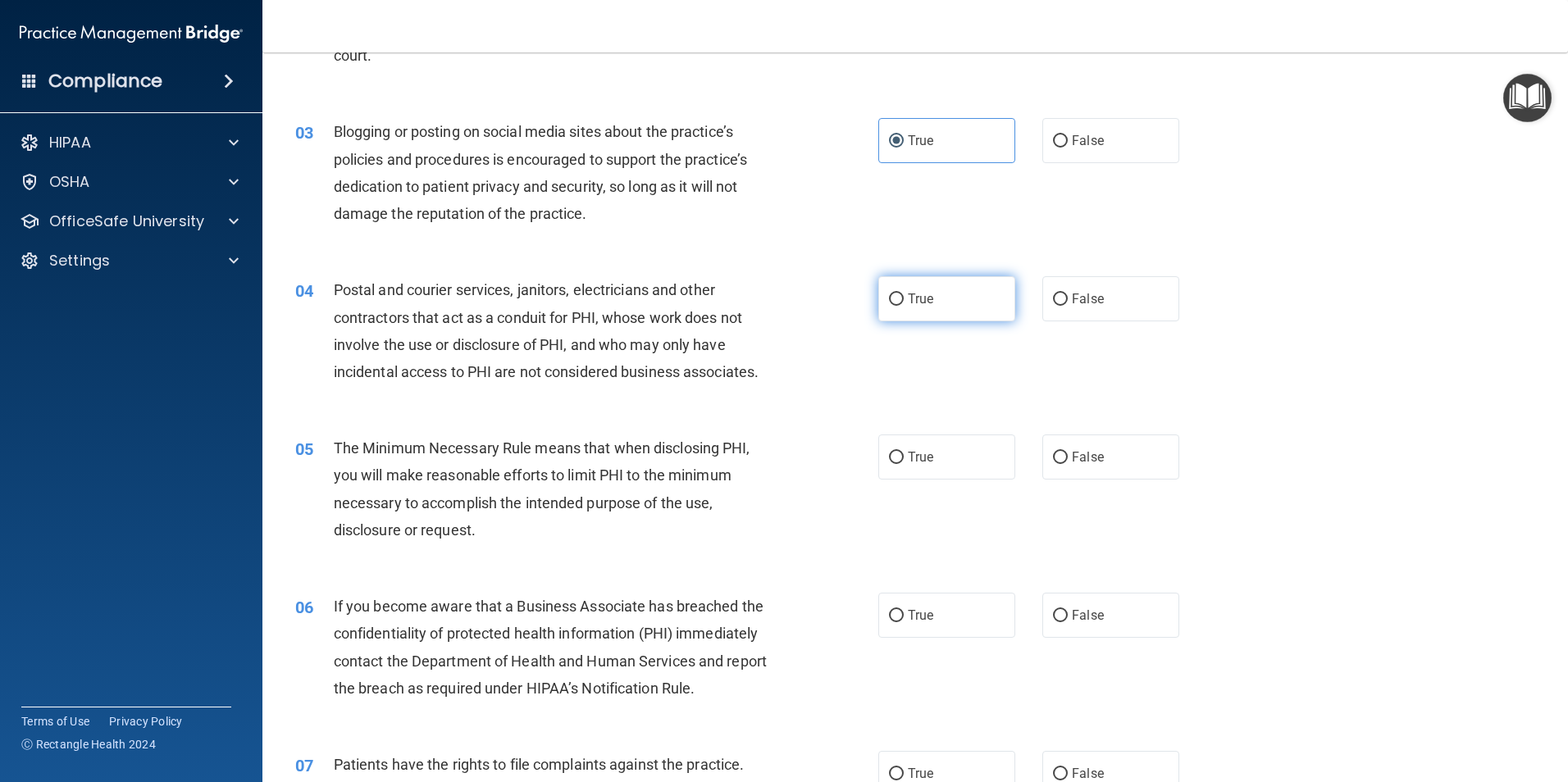
click at [990, 310] on label "True" at bounding box center [947, 298] width 137 height 45
click at [904, 306] on input "True" at bounding box center [895, 299] width 14 height 13
radio input "true"
click at [940, 463] on label "True" at bounding box center [947, 457] width 137 height 45
click at [904, 463] on input "True" at bounding box center [895, 458] width 14 height 13
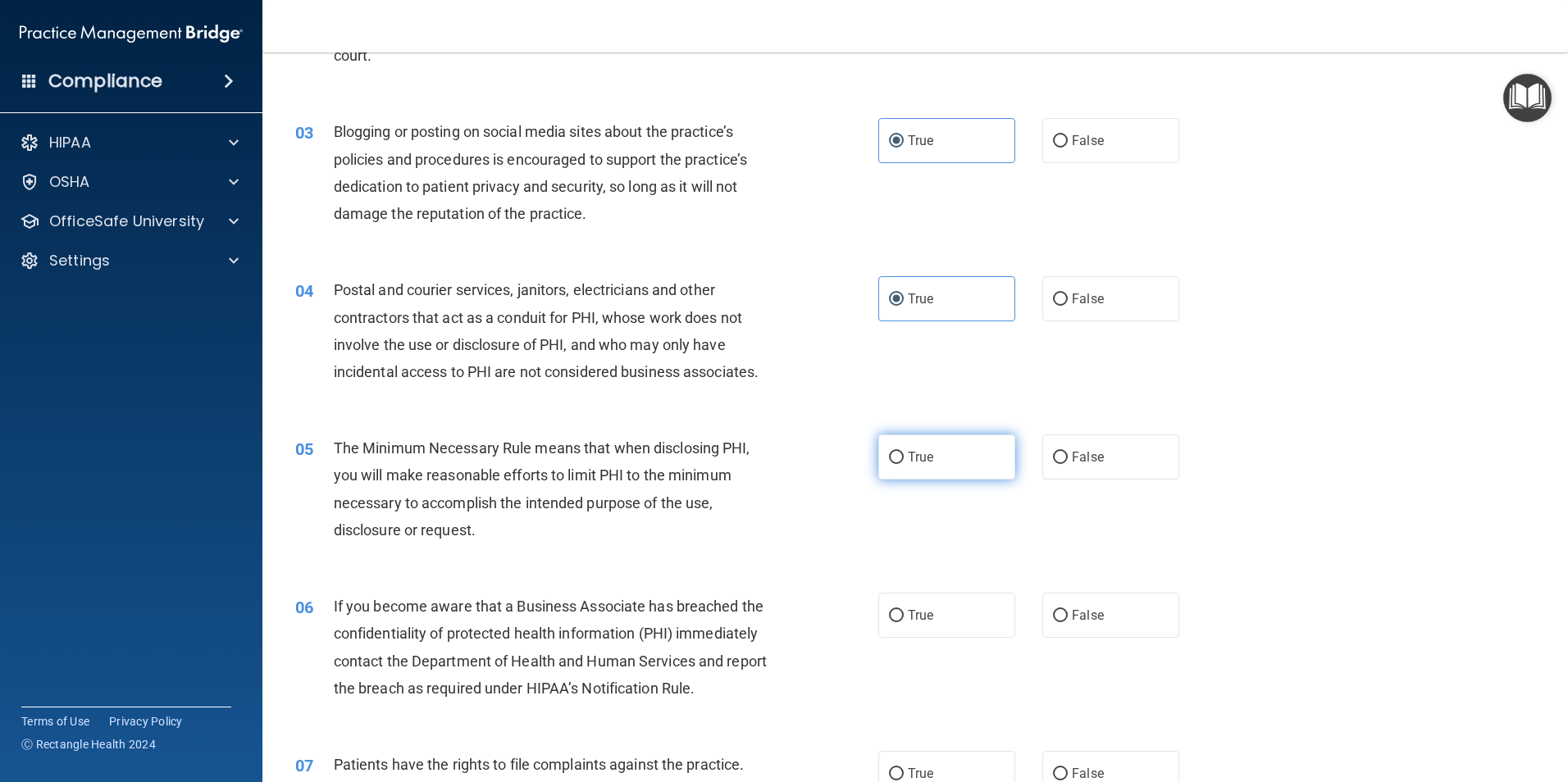
radio input "true"
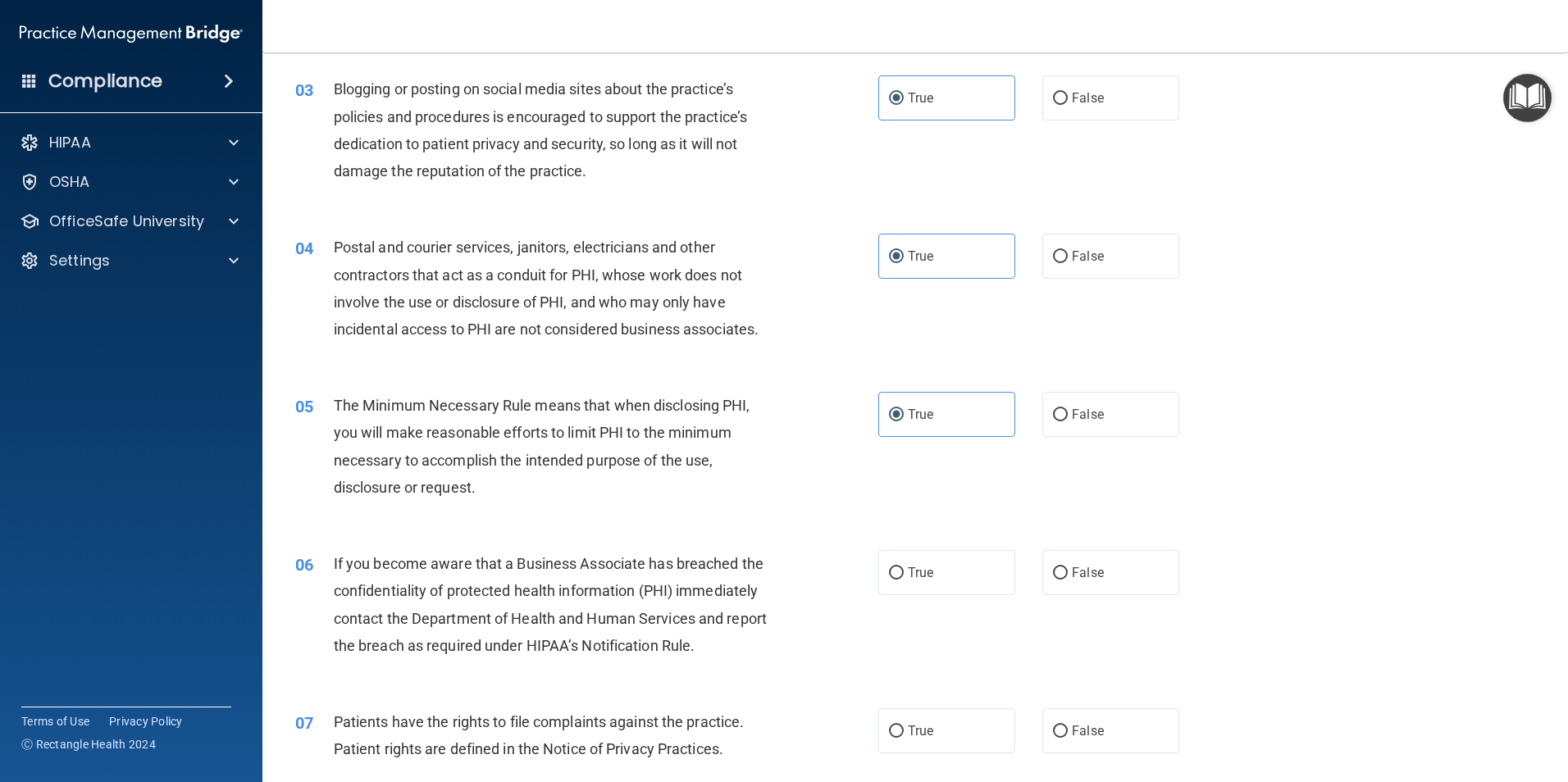
scroll to position [410, 0]
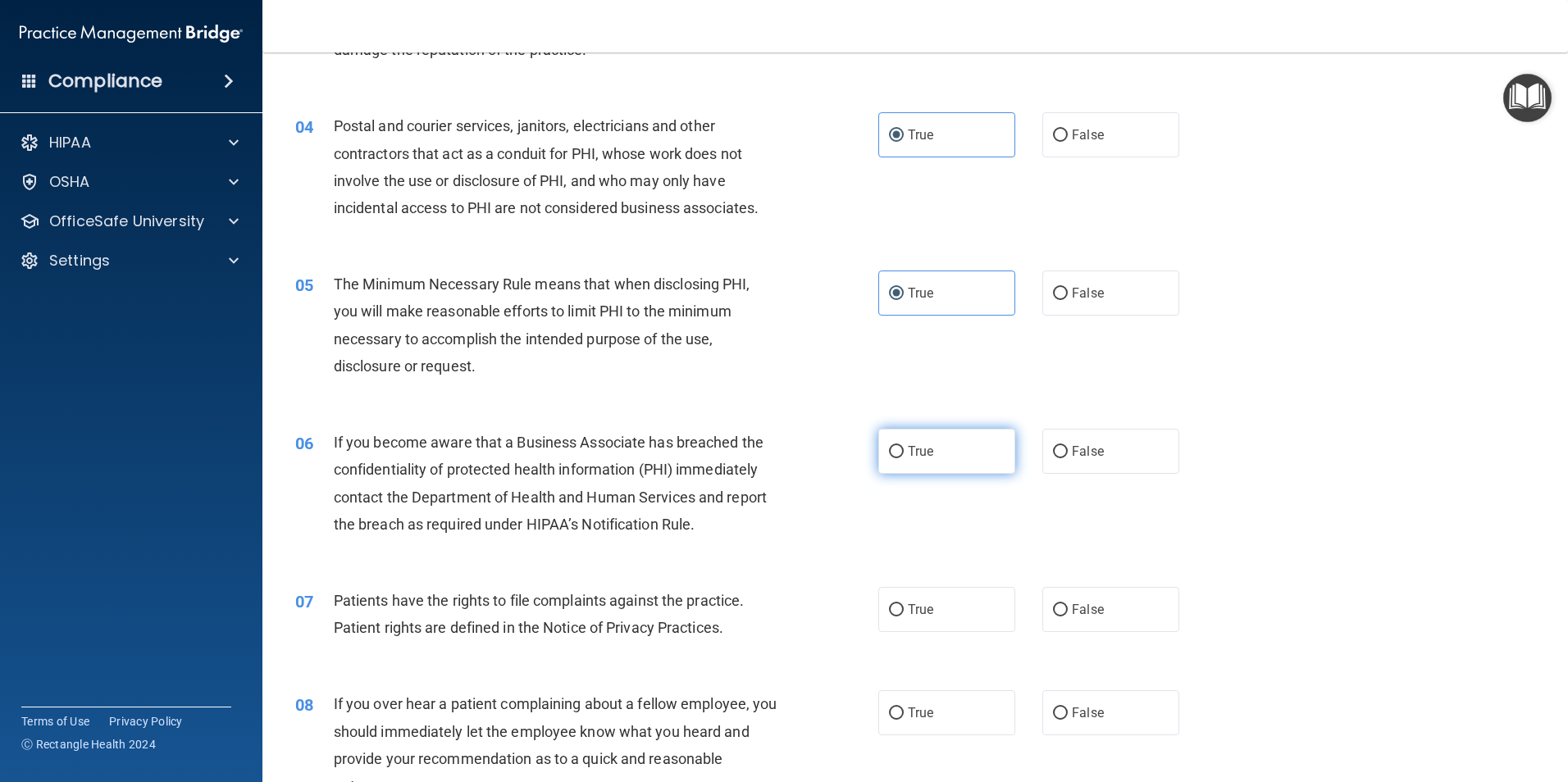
click at [937, 458] on label "True" at bounding box center [947, 451] width 137 height 45
click at [904, 458] on input "True" at bounding box center [895, 452] width 14 height 13
radio input "true"
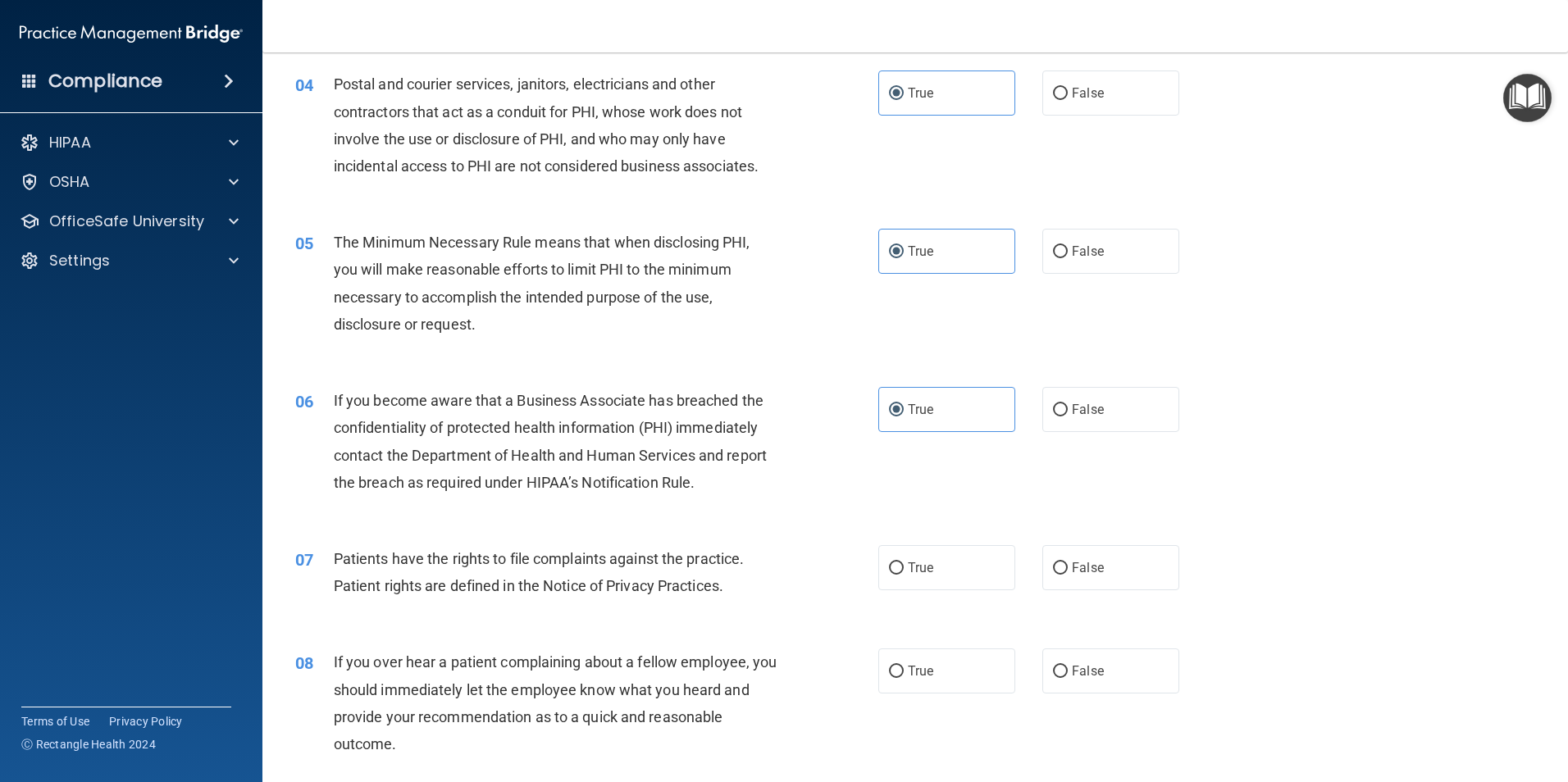
scroll to position [492, 0]
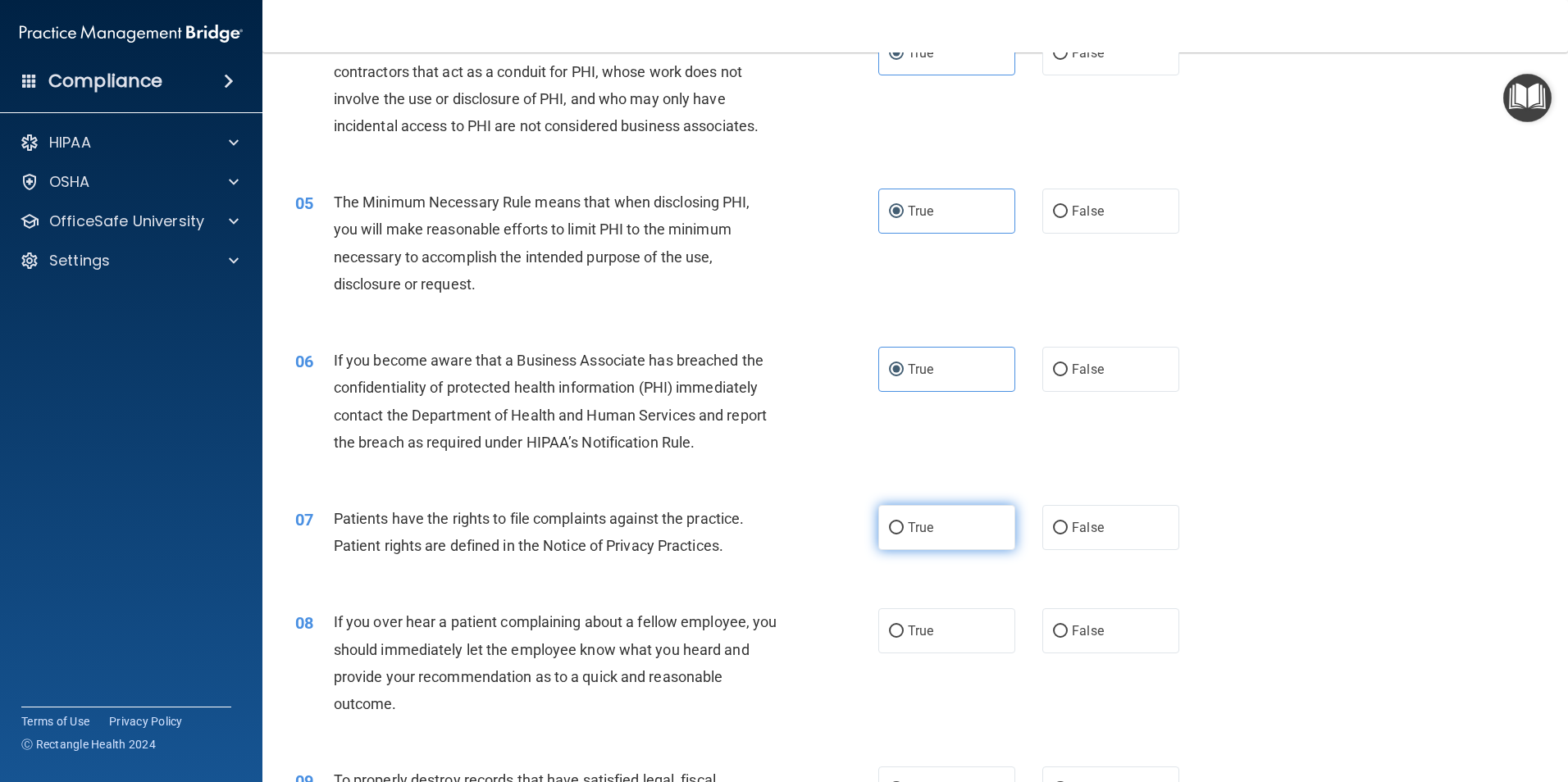
click at [957, 528] on label "True" at bounding box center [947, 528] width 137 height 45
click at [904, 528] on input "True" at bounding box center [895, 529] width 14 height 13
radio input "true"
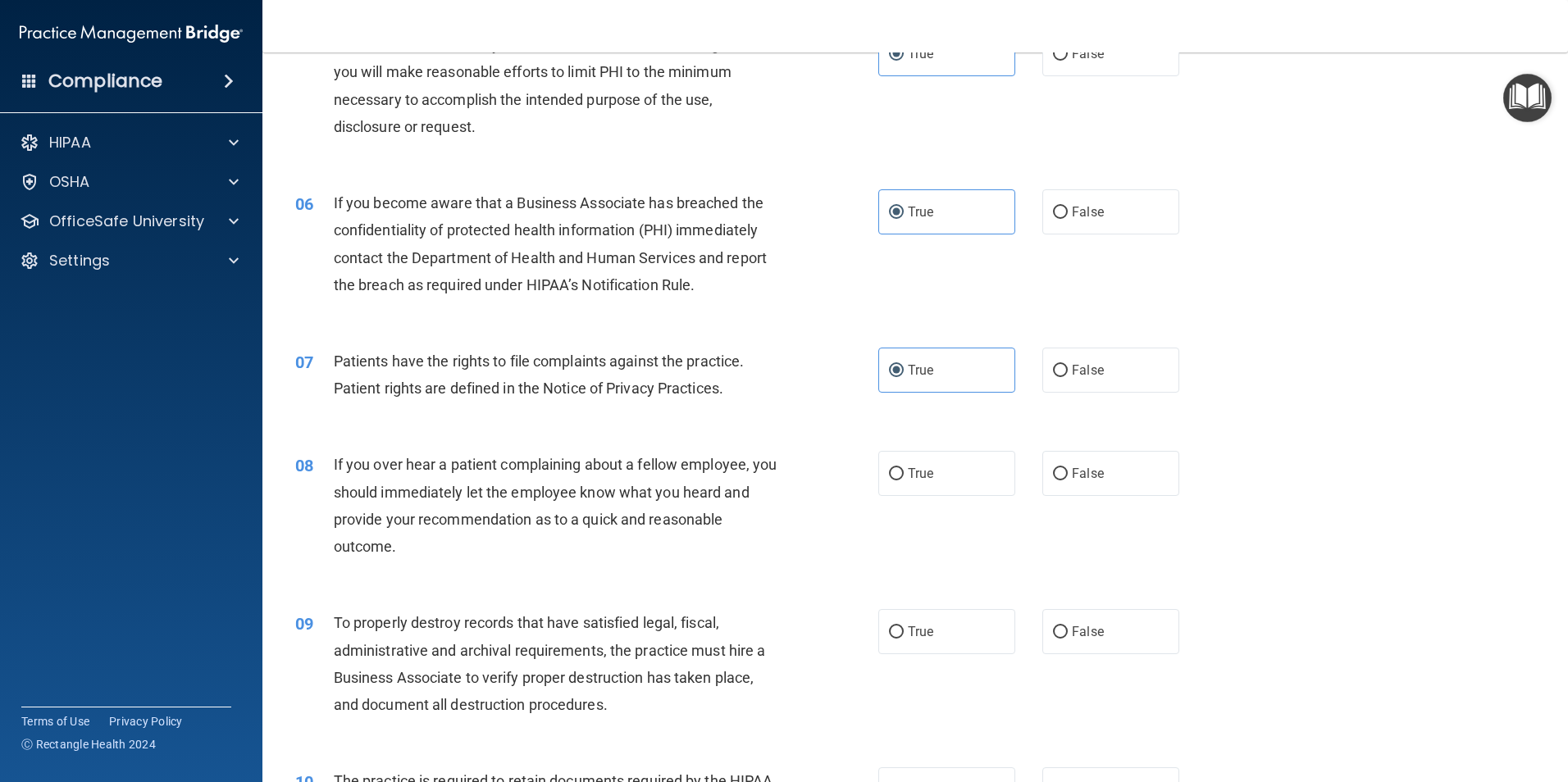
scroll to position [656, 0]
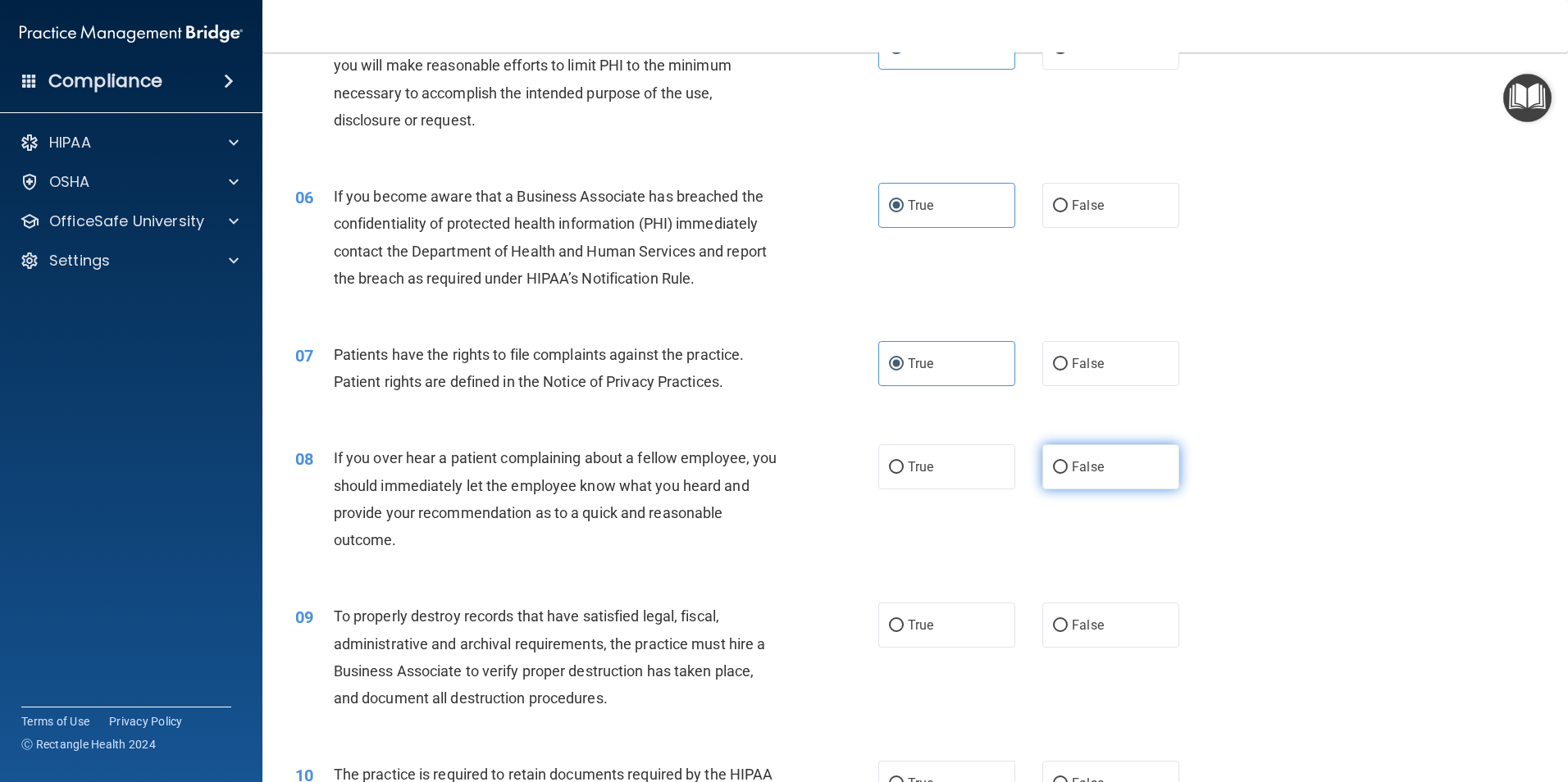
click at [1115, 475] on label "False" at bounding box center [1110, 467] width 137 height 45
click at [1067, 474] on input "False" at bounding box center [1060, 467] width 14 height 13
radio input "true"
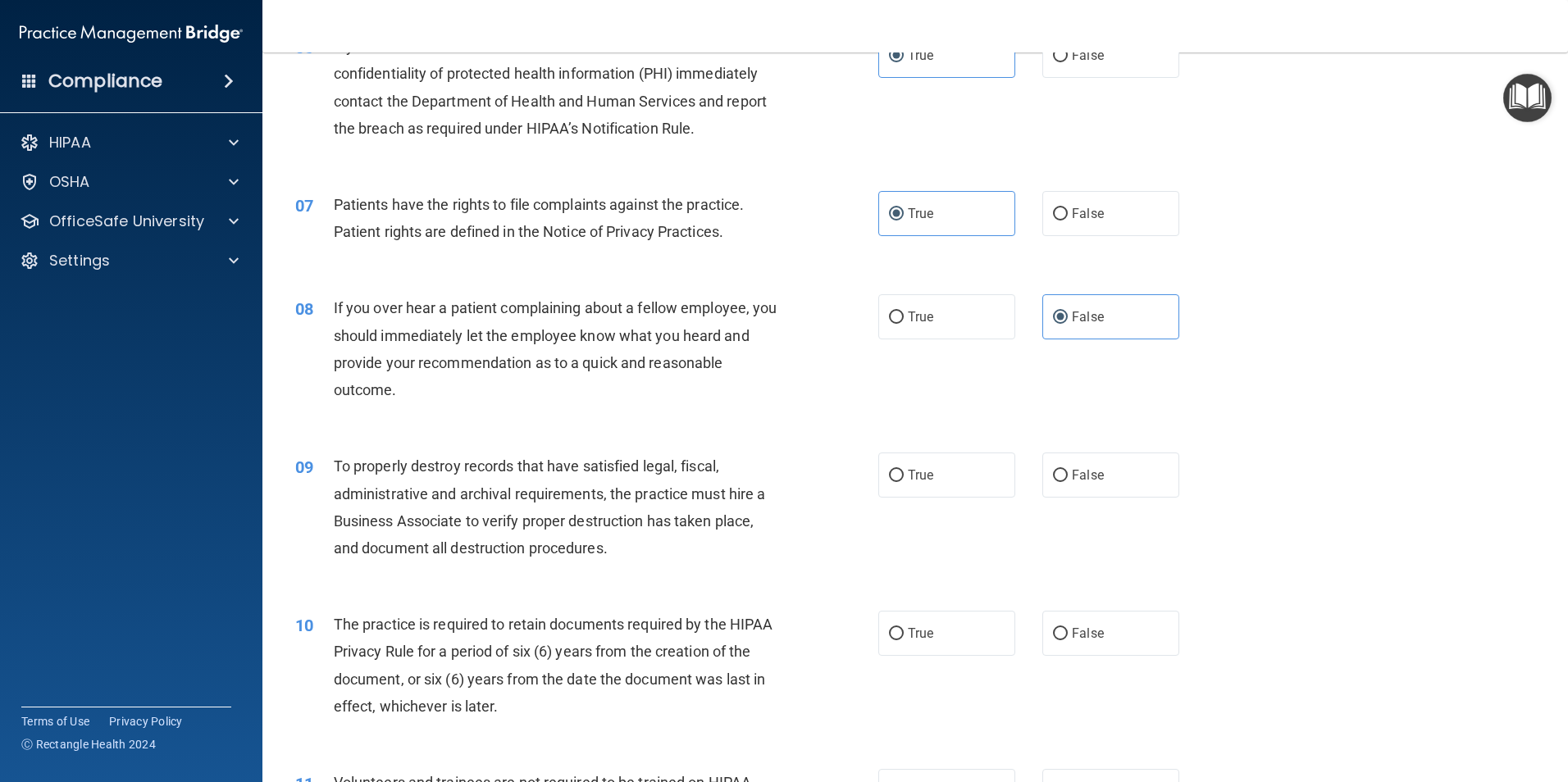
scroll to position [820, 0]
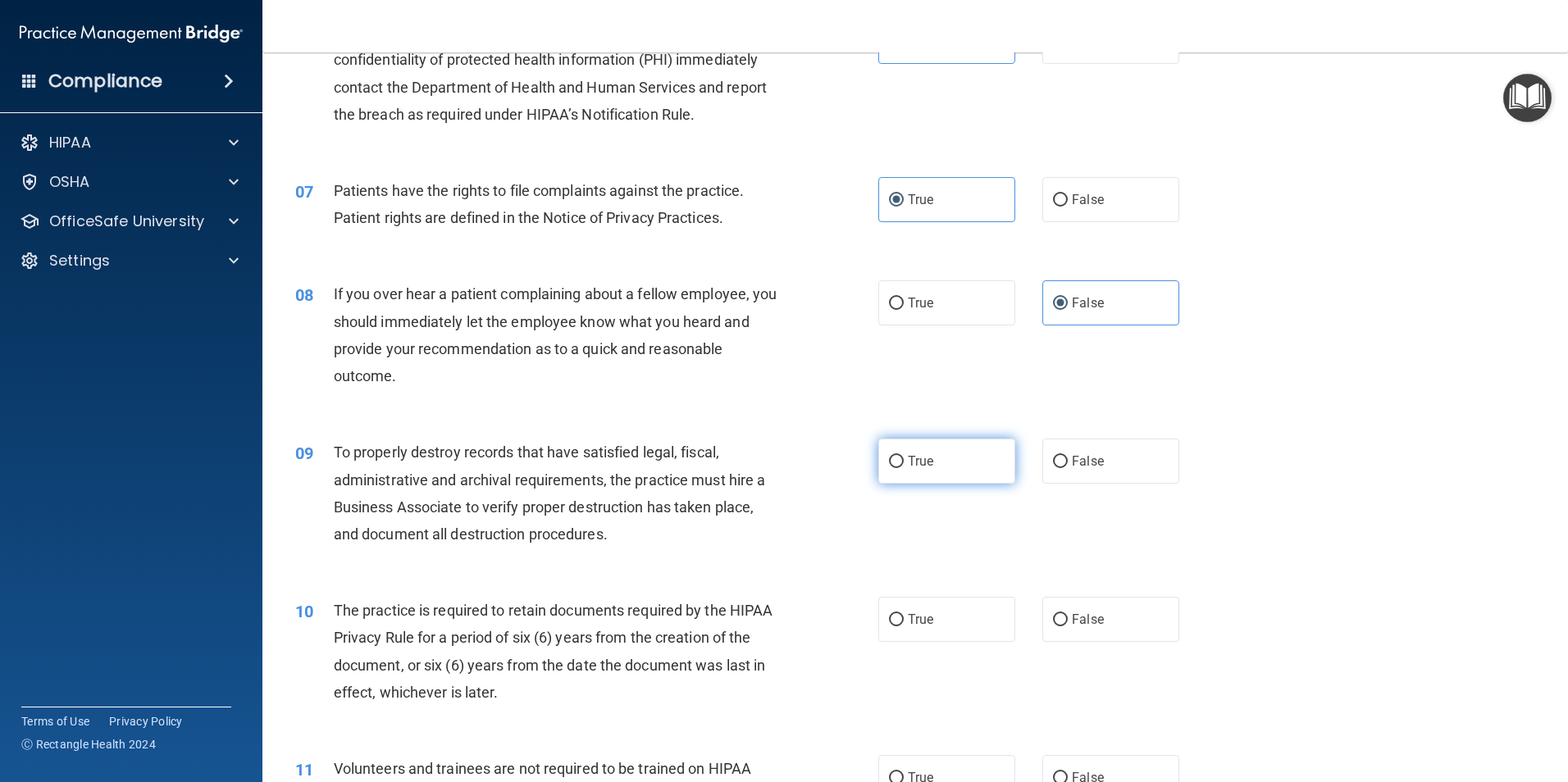
click at [969, 461] on label "True" at bounding box center [947, 461] width 137 height 45
click at [904, 461] on input "True" at bounding box center [895, 462] width 14 height 13
radio input "true"
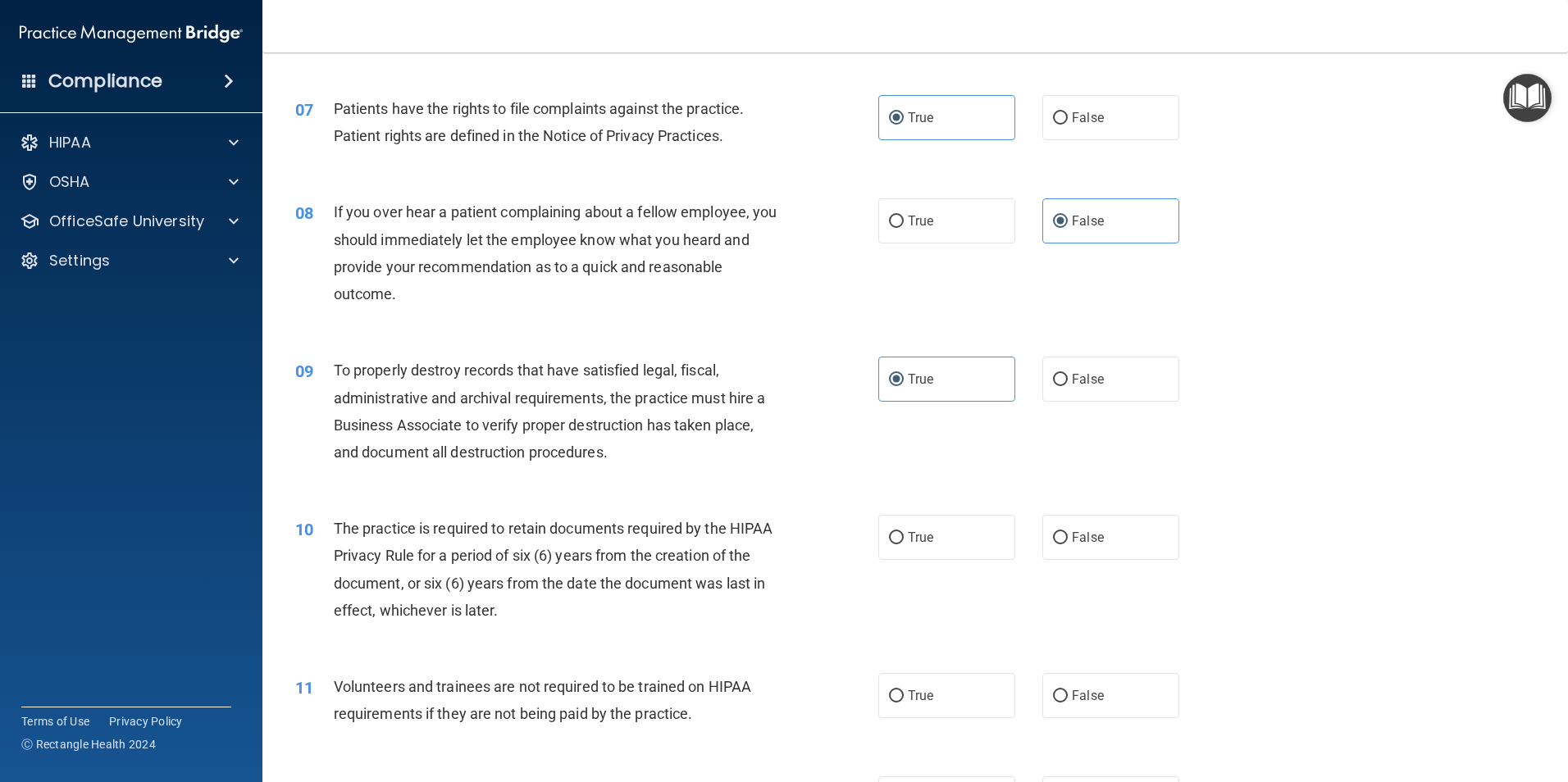
scroll to position [983, 0]
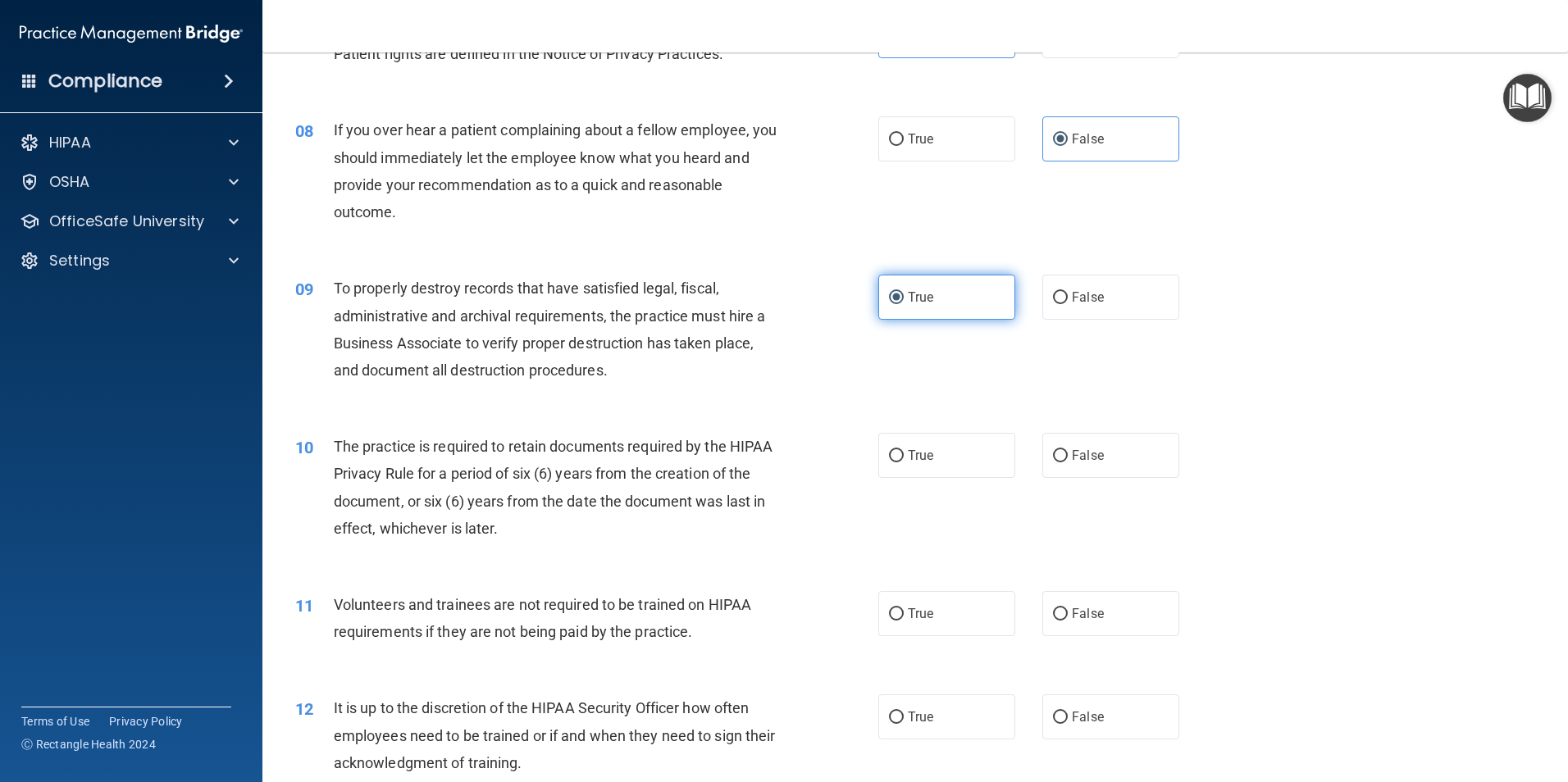
click at [916, 312] on label "True" at bounding box center [947, 297] width 137 height 45
click at [904, 304] on input "True" at bounding box center [895, 298] width 14 height 13
click at [1093, 305] on label "False" at bounding box center [1110, 297] width 137 height 45
click at [1067, 304] on input "False" at bounding box center [1060, 298] width 14 height 13
radio input "true"
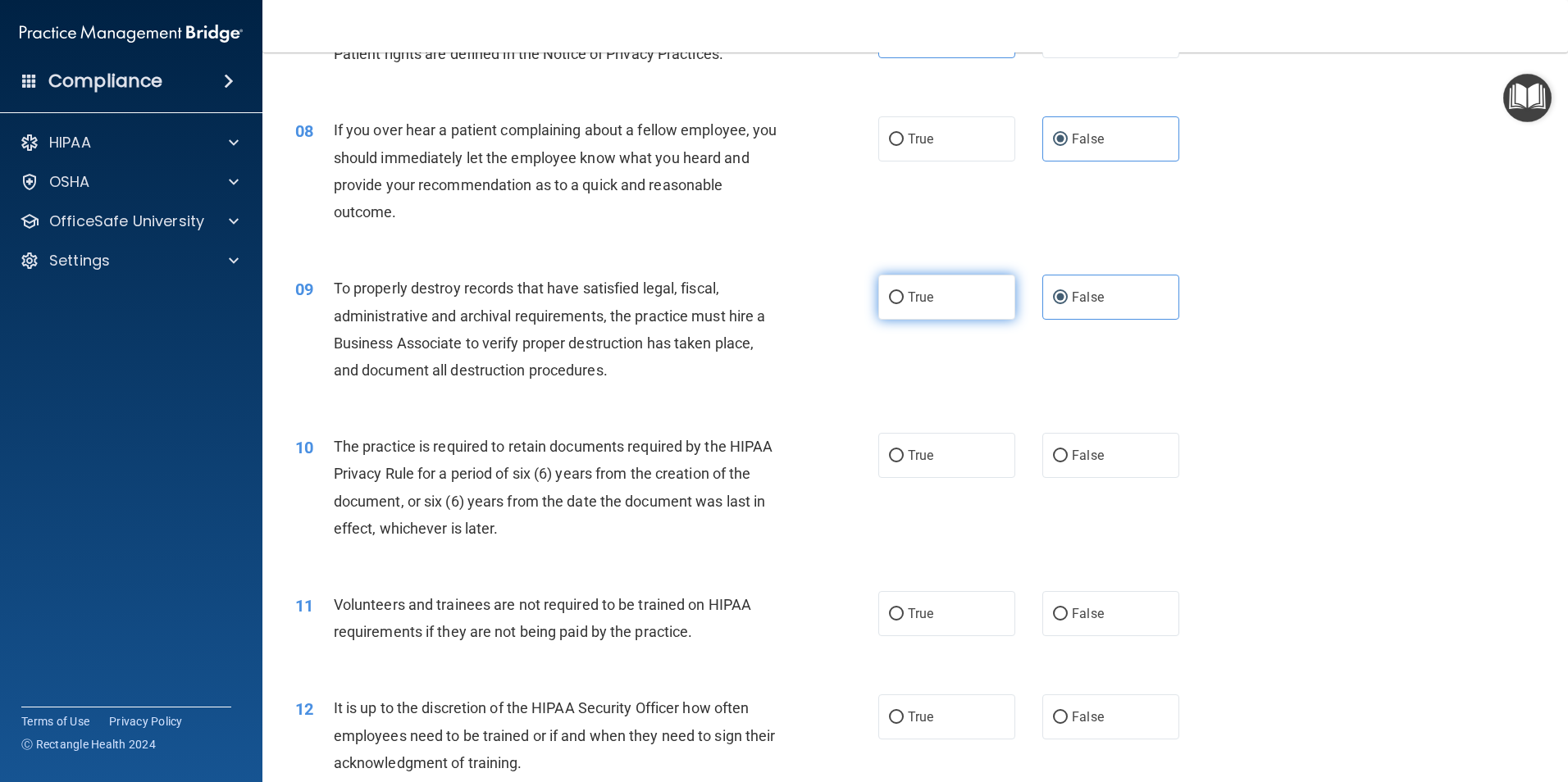
click at [926, 302] on span "True" at bounding box center [920, 297] width 25 height 15
click at [904, 302] on input "True" at bounding box center [895, 298] width 14 height 13
radio input "true"
radio input "false"
click at [929, 445] on label "True" at bounding box center [947, 455] width 137 height 45
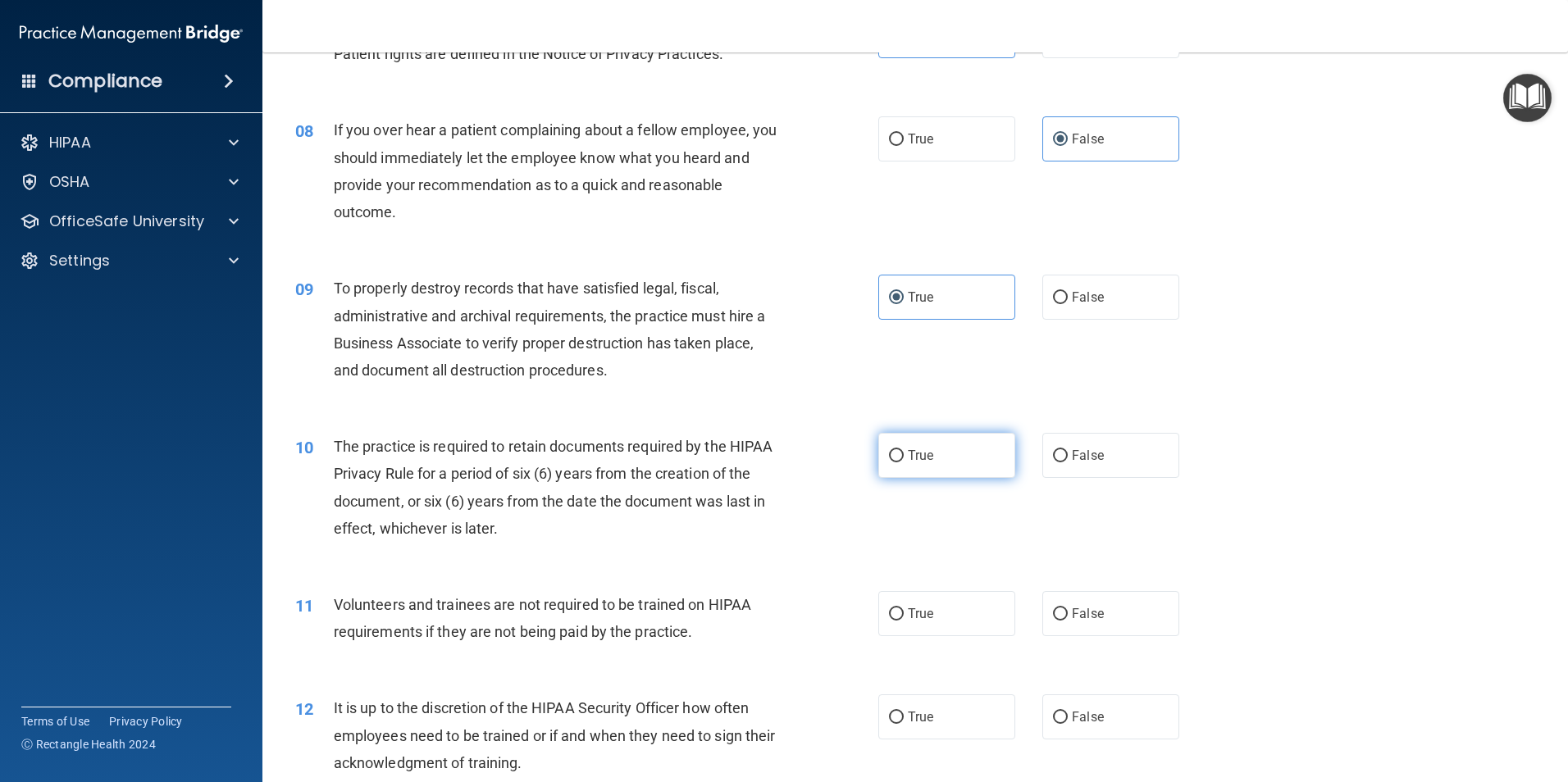
click at [904, 450] on input "True" at bounding box center [895, 457] width 14 height 13
radio input "true"
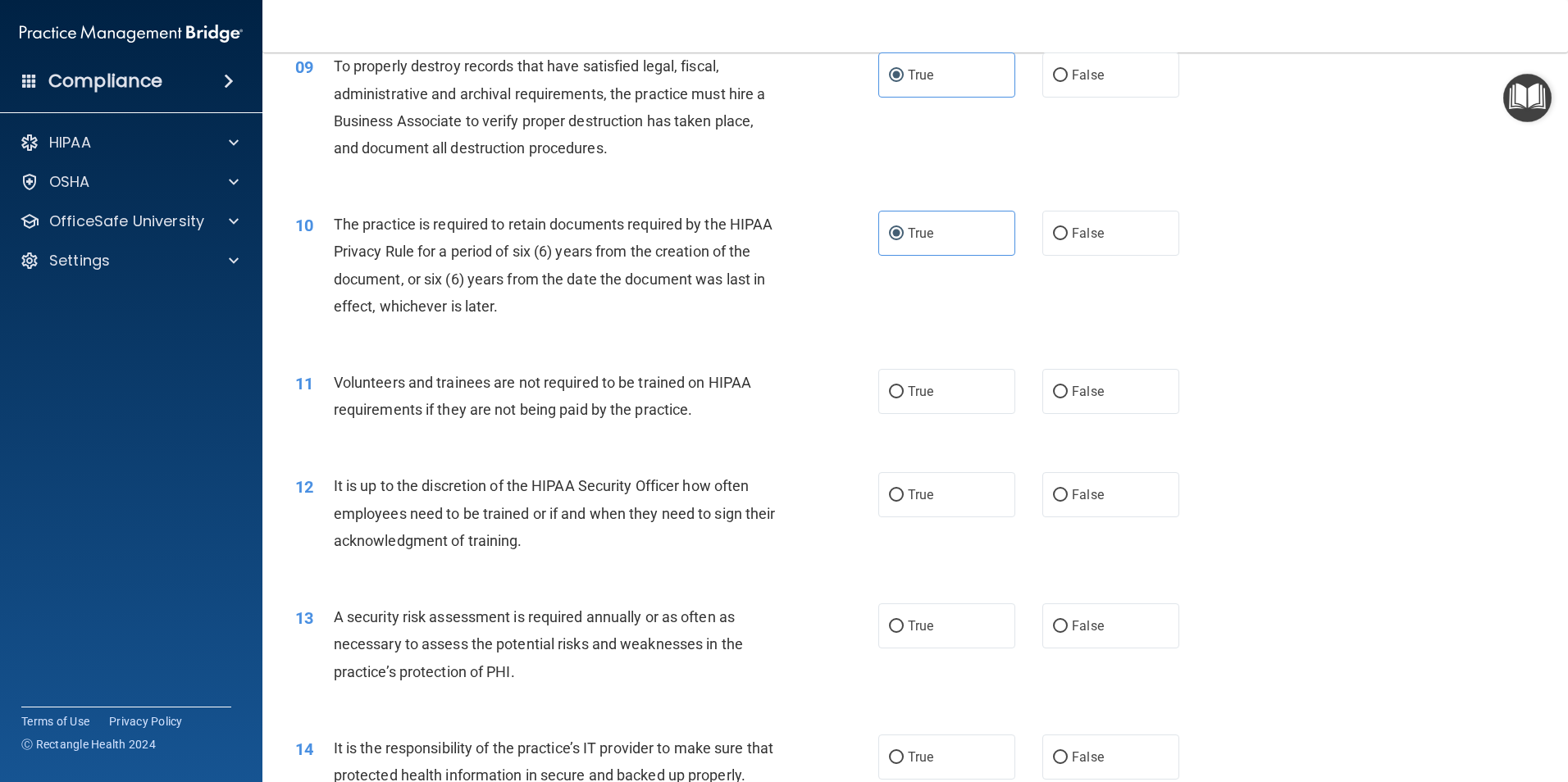
scroll to position [1230, 0]
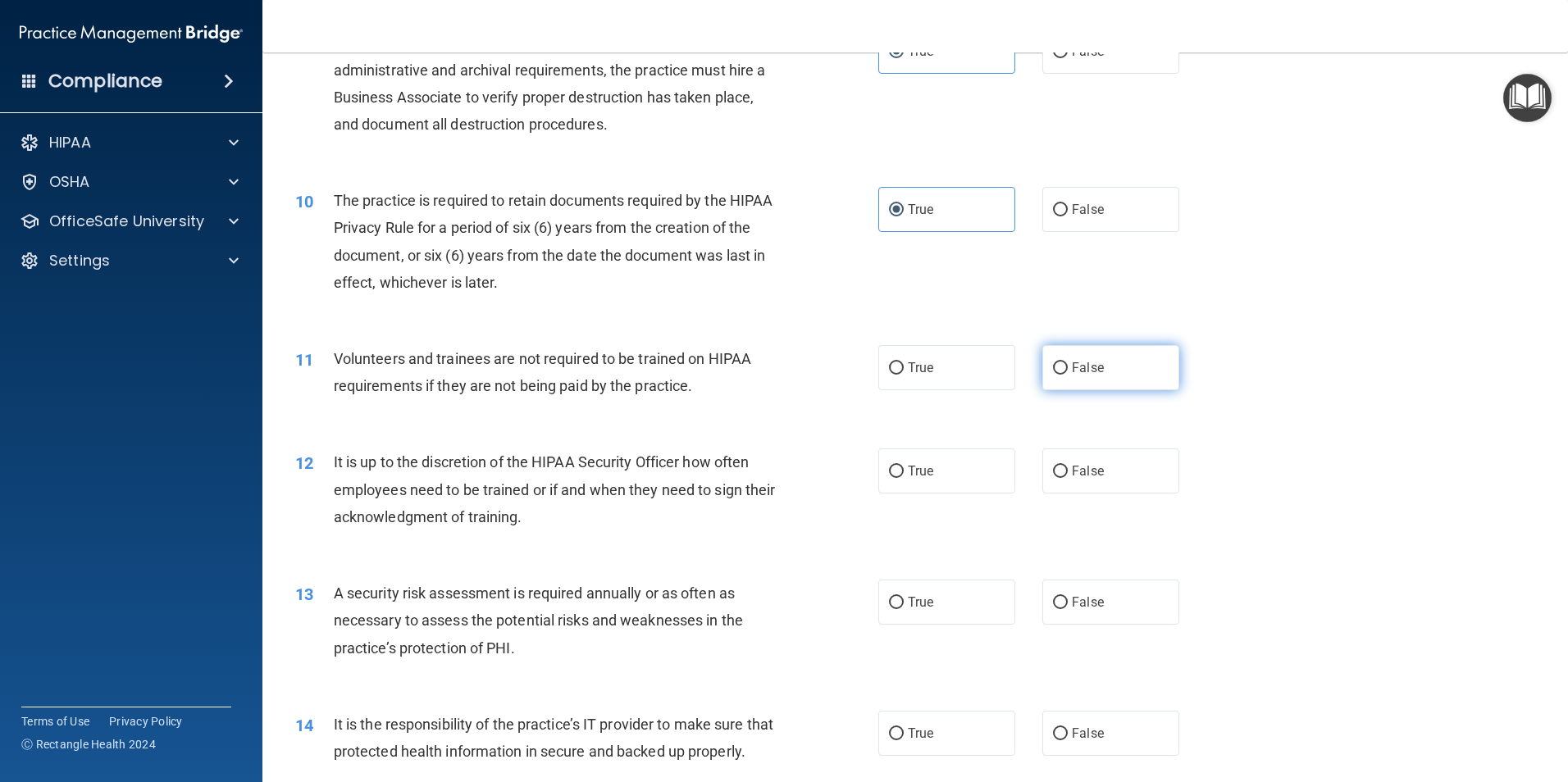
click at [1084, 371] on span "False" at bounding box center [1088, 367] width 32 height 15
click at [1067, 371] on input "False" at bounding box center [1060, 369] width 14 height 13
radio input "true"
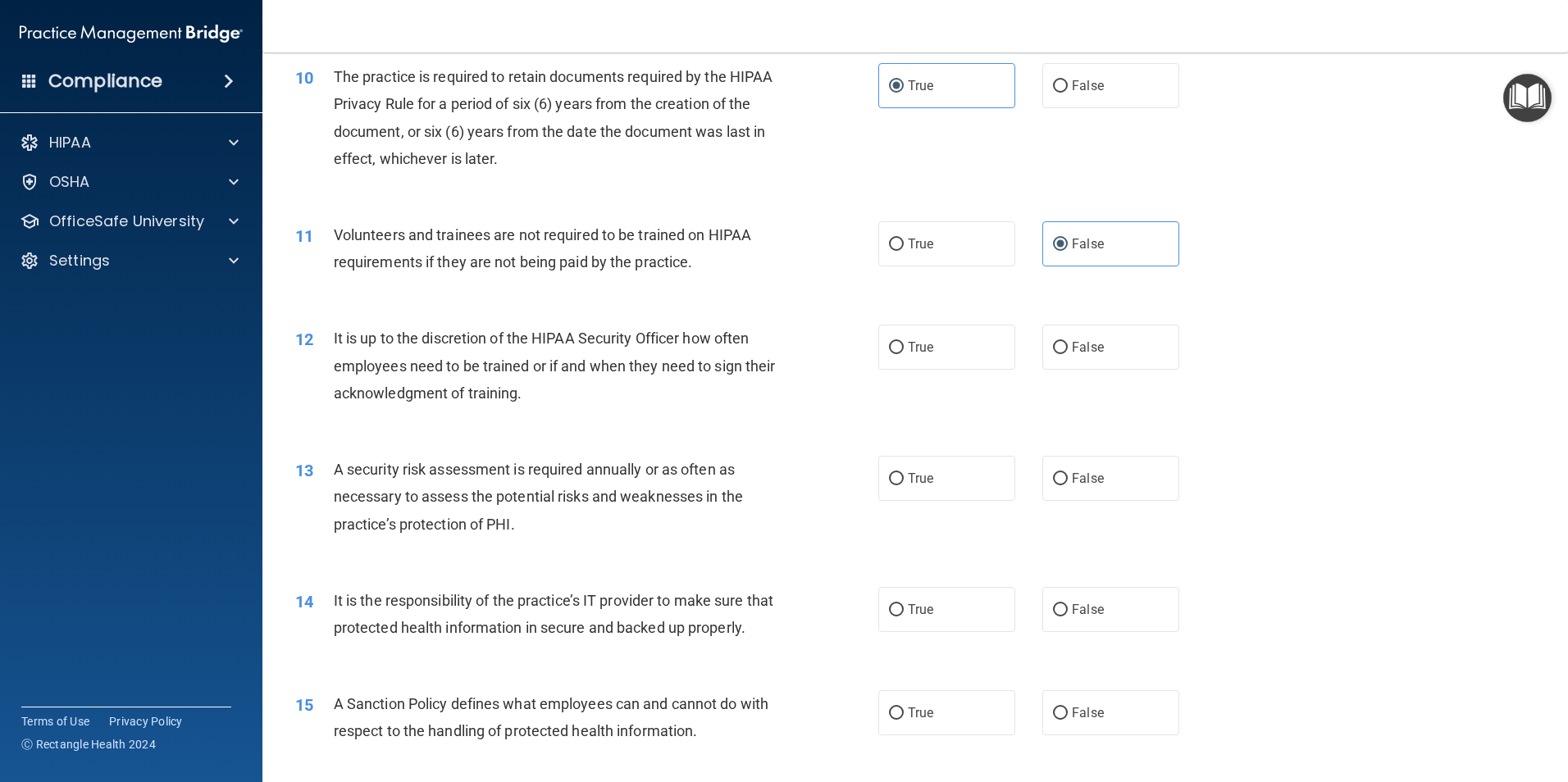
scroll to position [1393, 0]
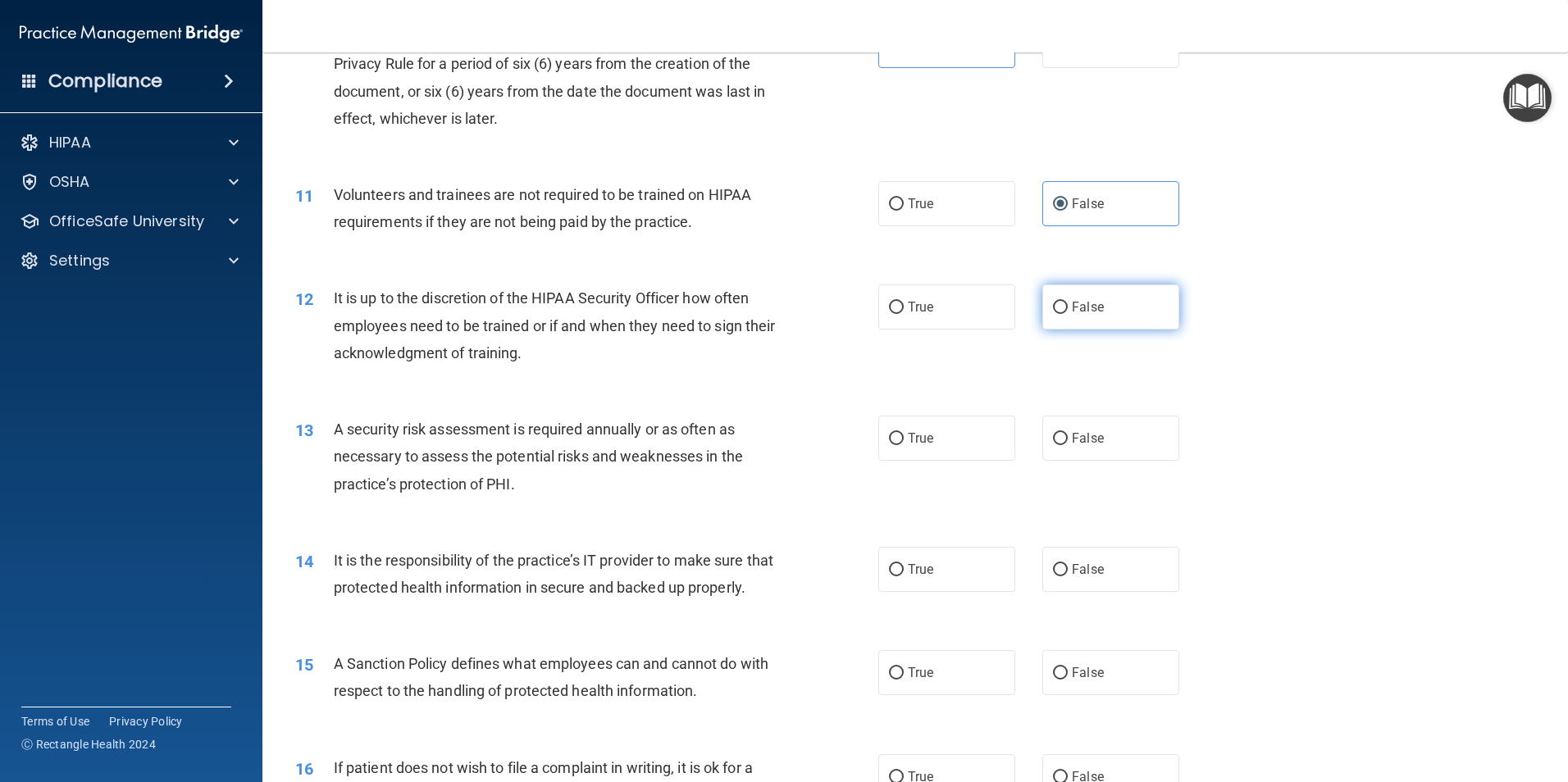
click at [1146, 313] on label "False" at bounding box center [1110, 307] width 137 height 45
click at [1067, 313] on input "False" at bounding box center [1060, 308] width 14 height 13
radio input "true"
click at [898, 441] on label "True" at bounding box center [947, 438] width 137 height 45
click at [898, 441] on input "True" at bounding box center [895, 439] width 14 height 13
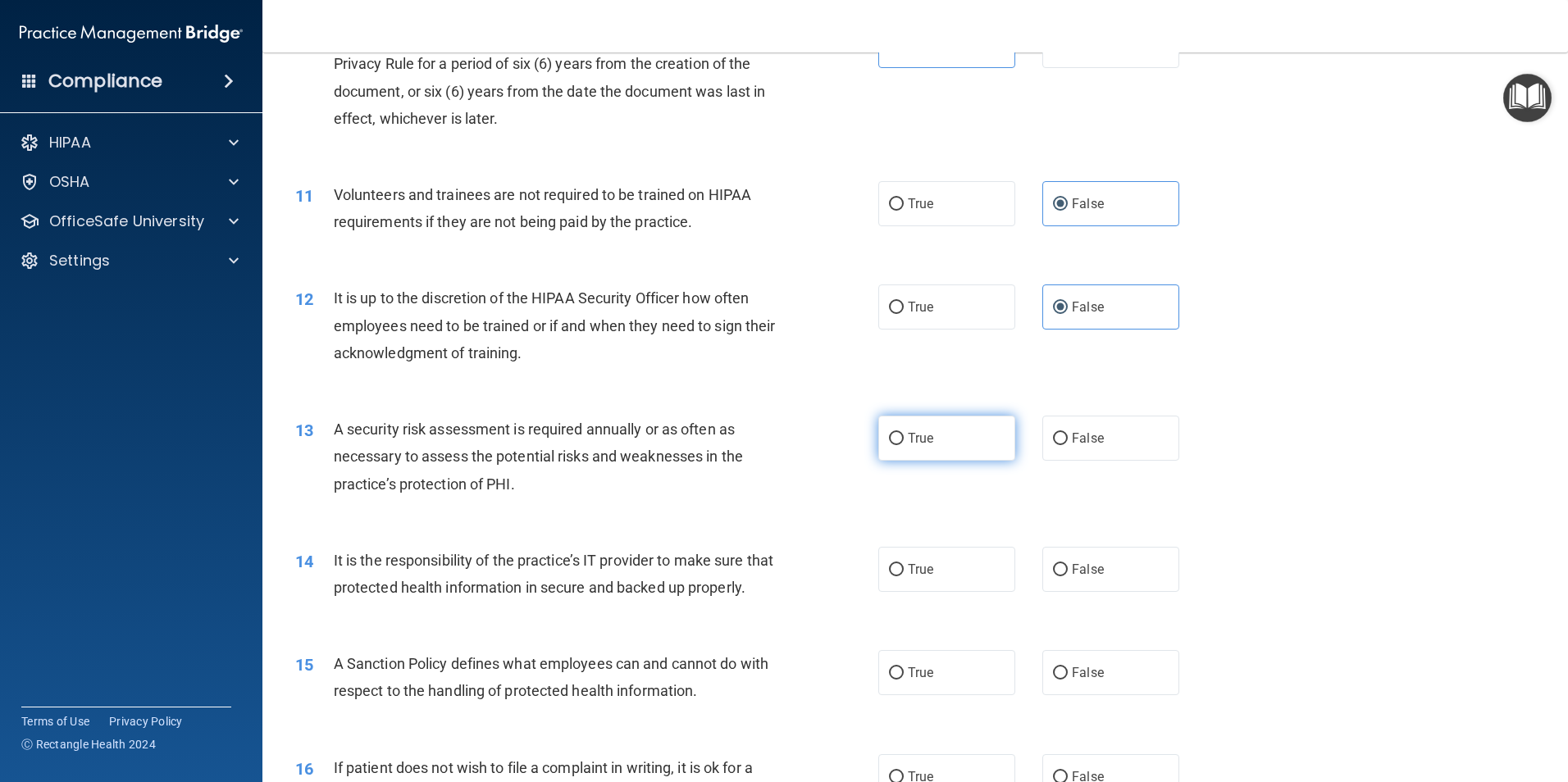
radio input "true"
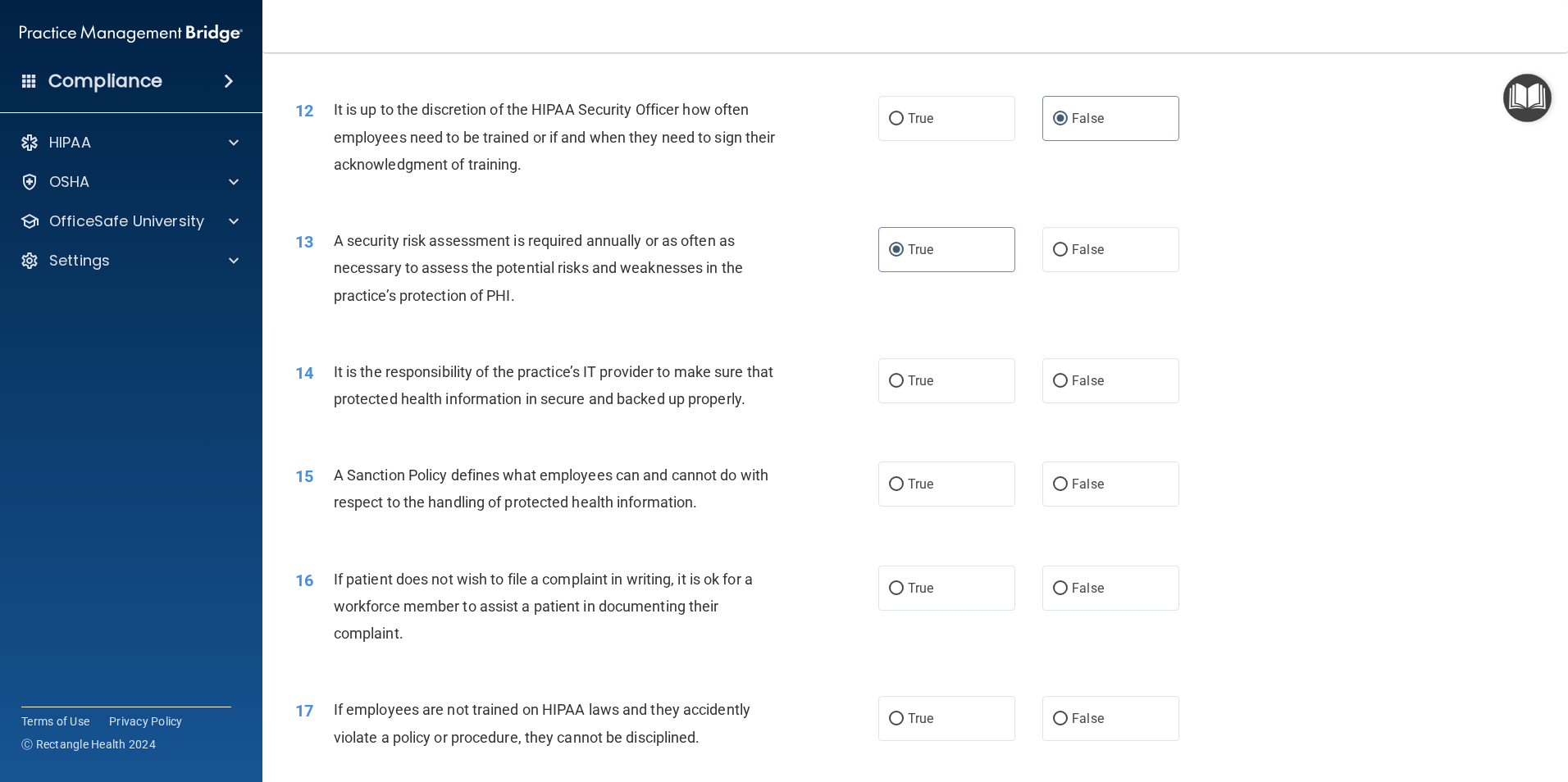
scroll to position [1640, 0]
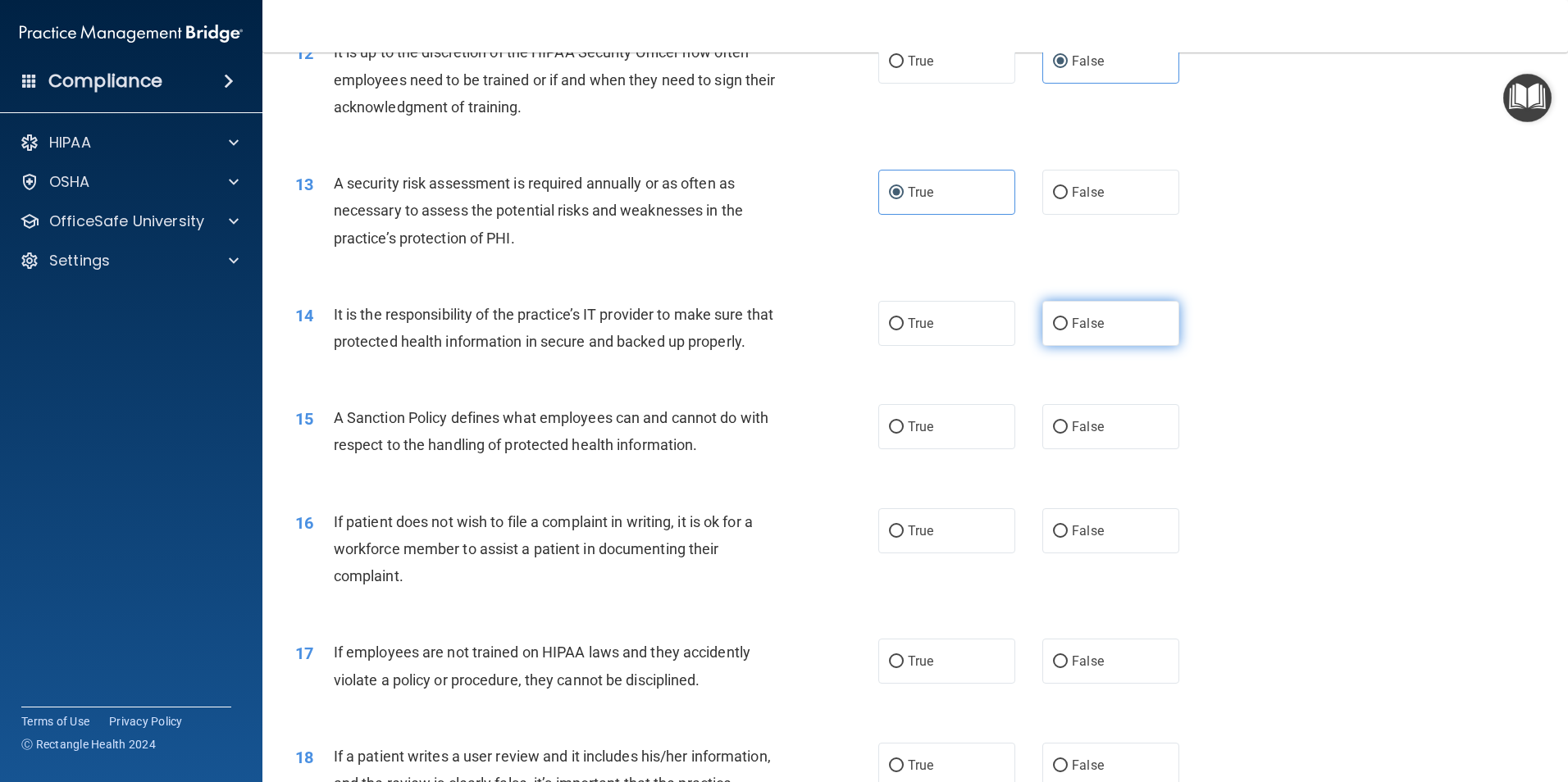
click at [1109, 336] on label "False" at bounding box center [1110, 324] width 137 height 45
click at [1067, 330] on input "False" at bounding box center [1060, 324] width 14 height 13
radio input "true"
click at [967, 449] on label "True" at bounding box center [947, 427] width 137 height 45
click at [904, 433] on input "True" at bounding box center [895, 428] width 14 height 13
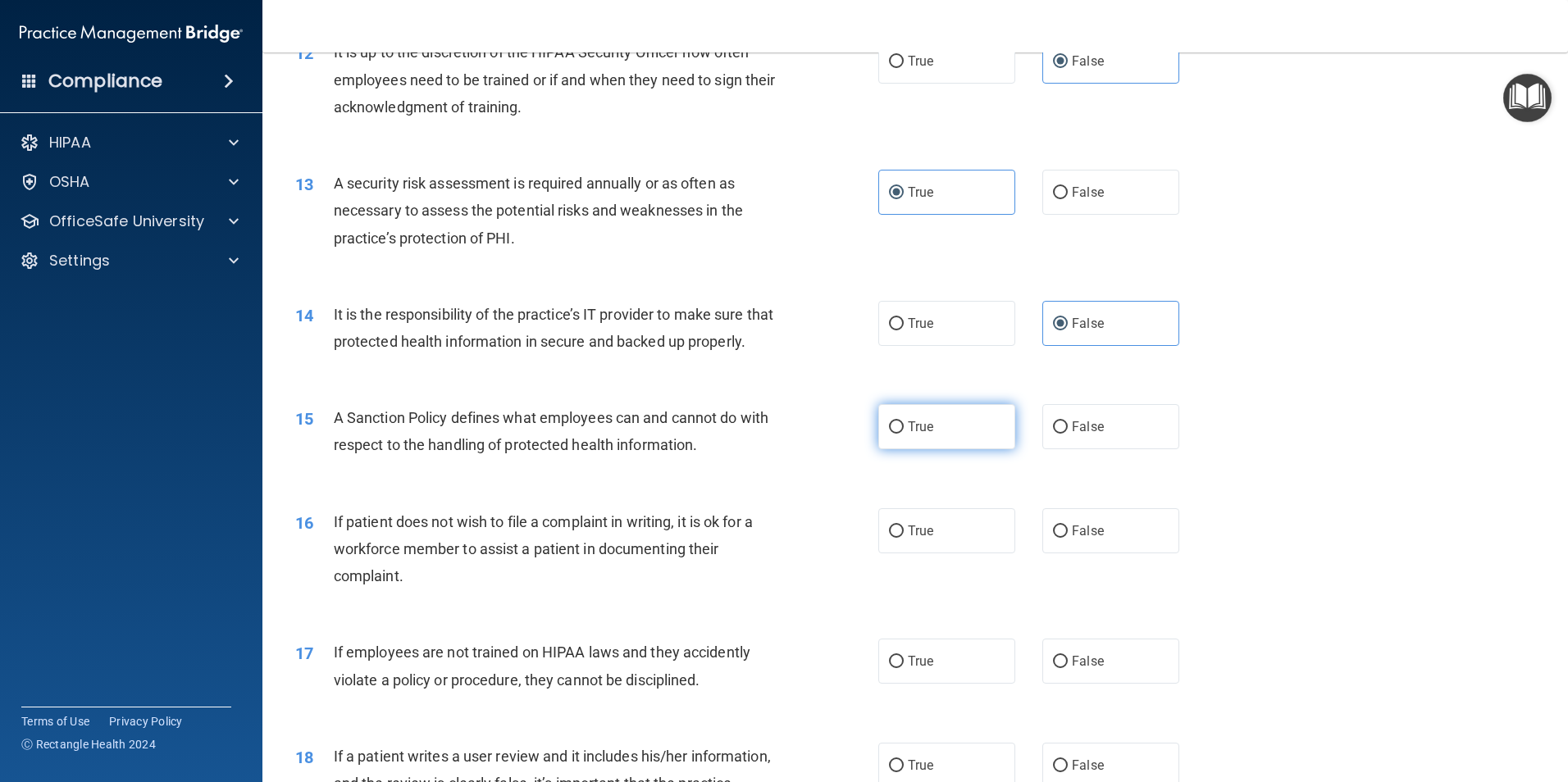
radio input "true"
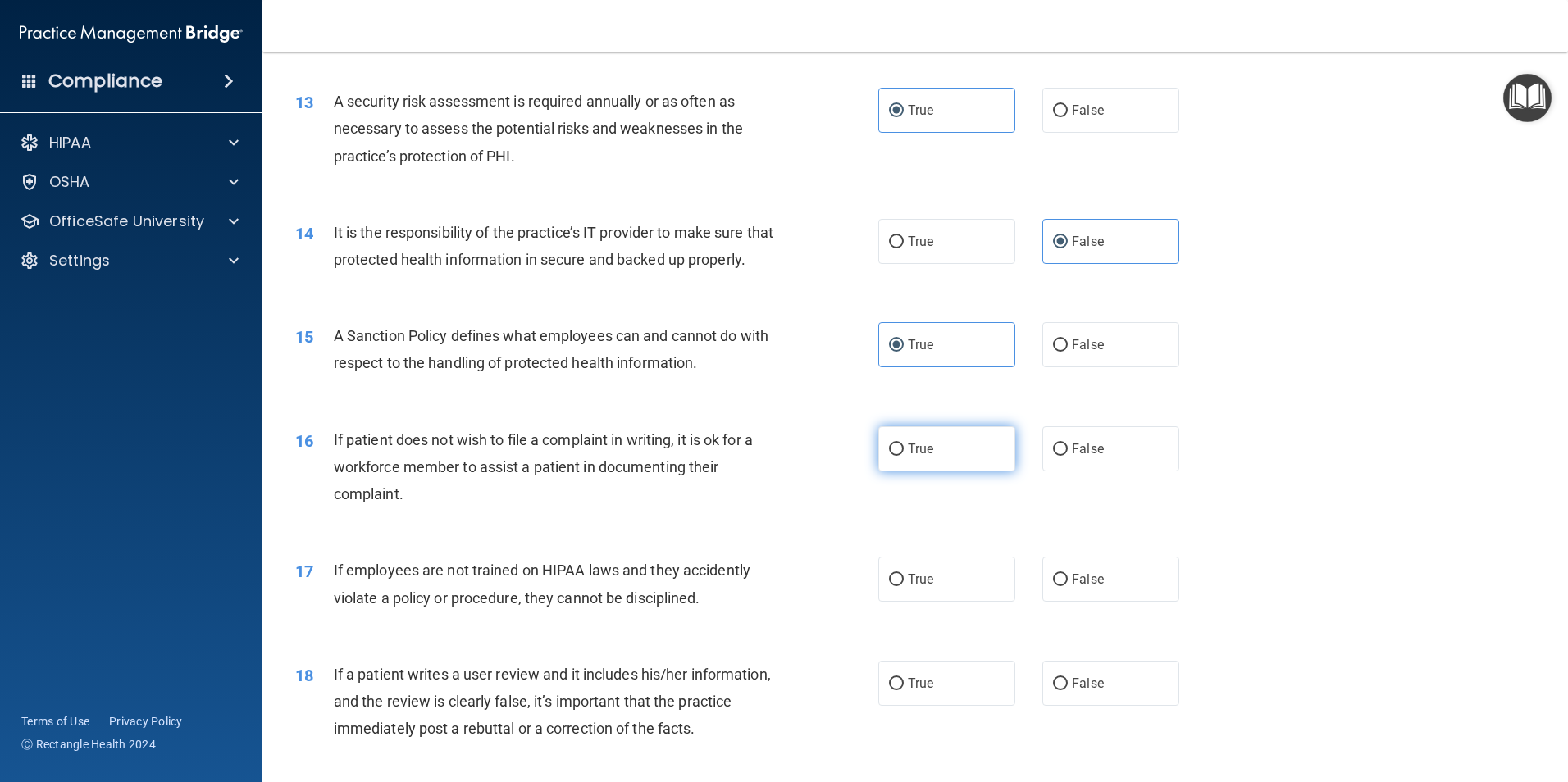
click at [949, 470] on label "True" at bounding box center [947, 449] width 137 height 45
click at [904, 456] on input "True" at bounding box center [895, 449] width 14 height 13
radio input "true"
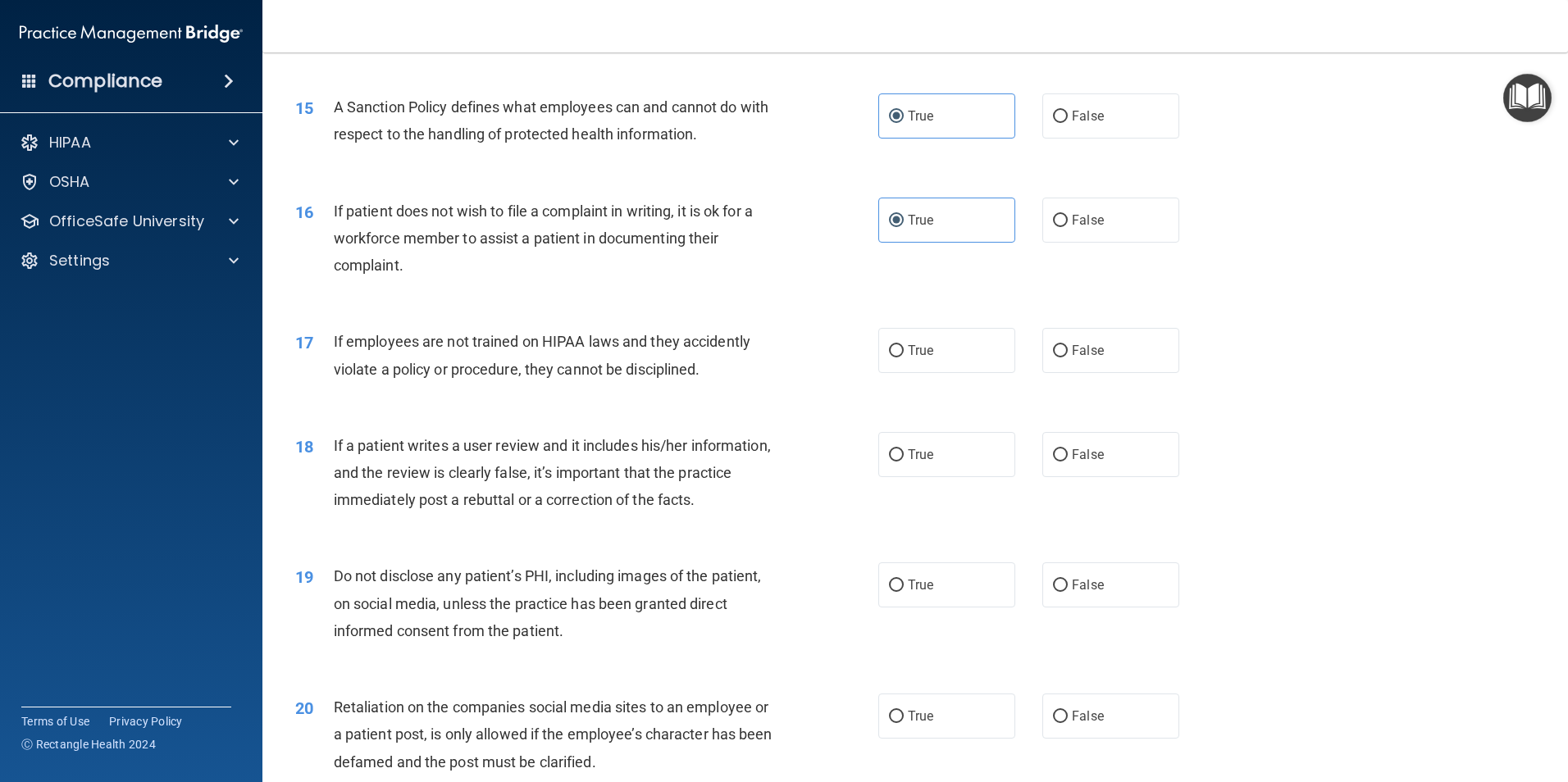
scroll to position [1968, 0]
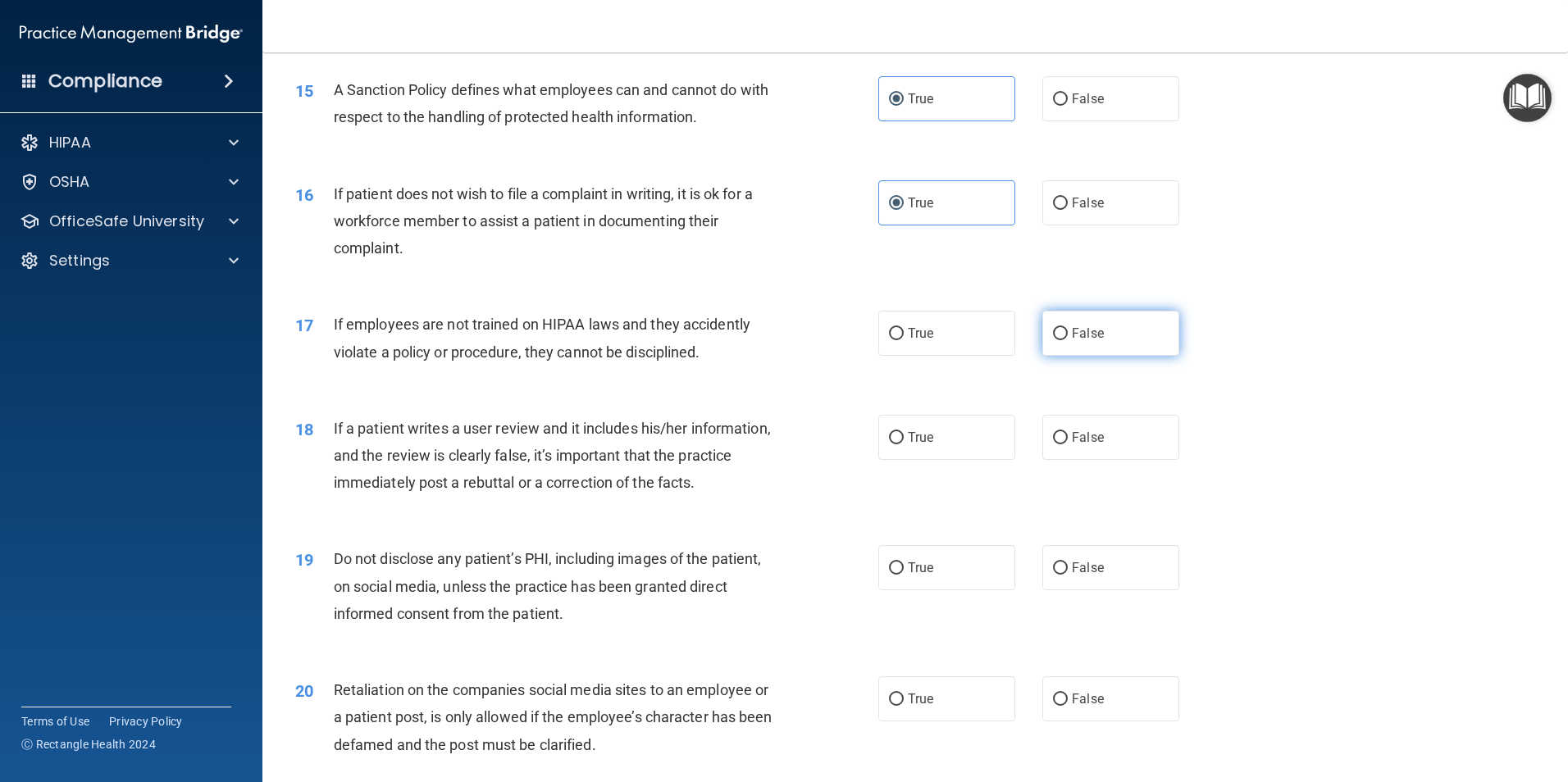
click at [1124, 356] on label "False" at bounding box center [1110, 333] width 137 height 45
click at [1067, 340] on input "False" at bounding box center [1060, 334] width 14 height 13
radio input "true"
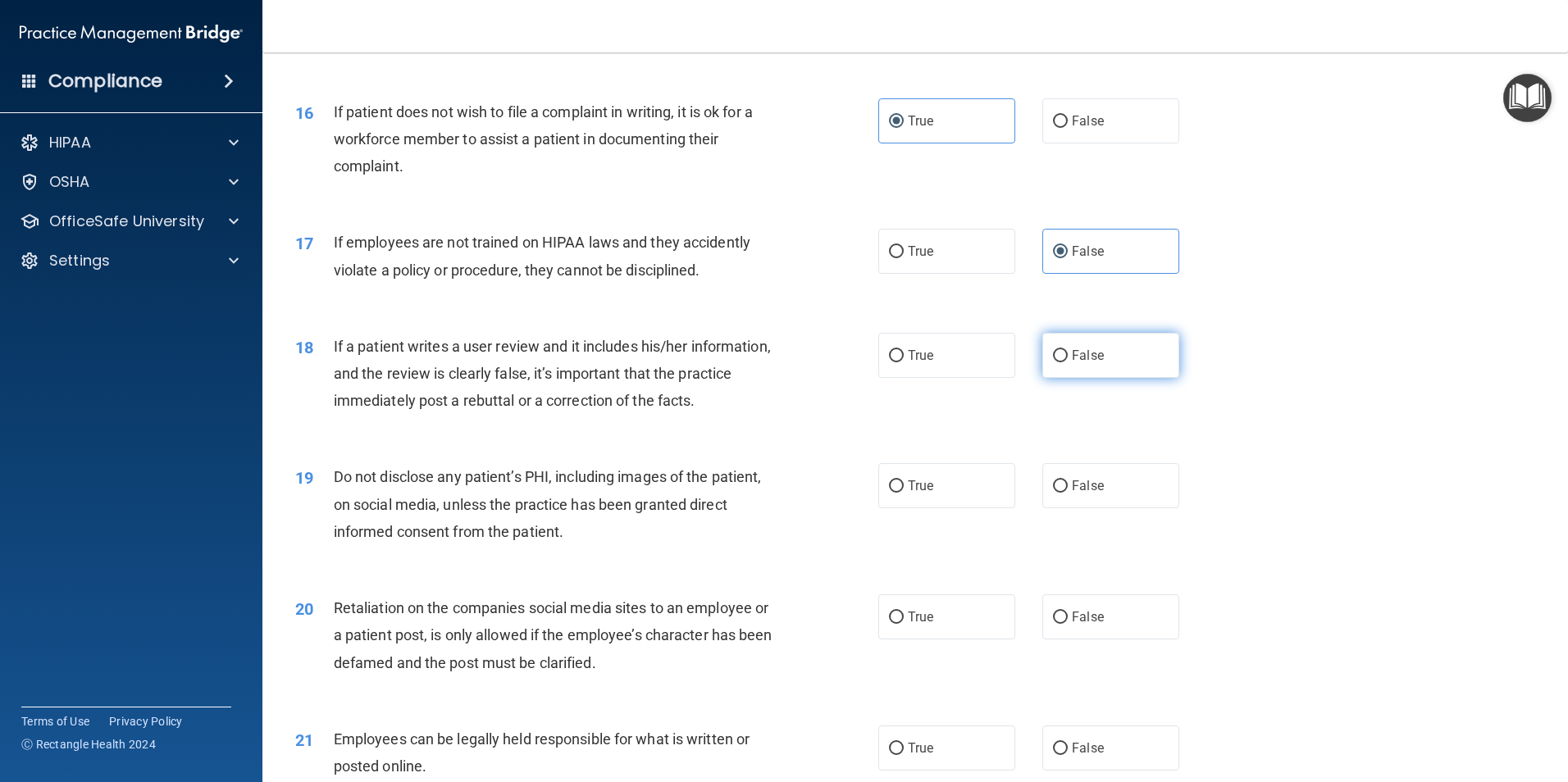
click at [1088, 363] on span "False" at bounding box center [1088, 355] width 32 height 15
click at [1067, 362] on input "False" at bounding box center [1060, 356] width 14 height 13
radio input "true"
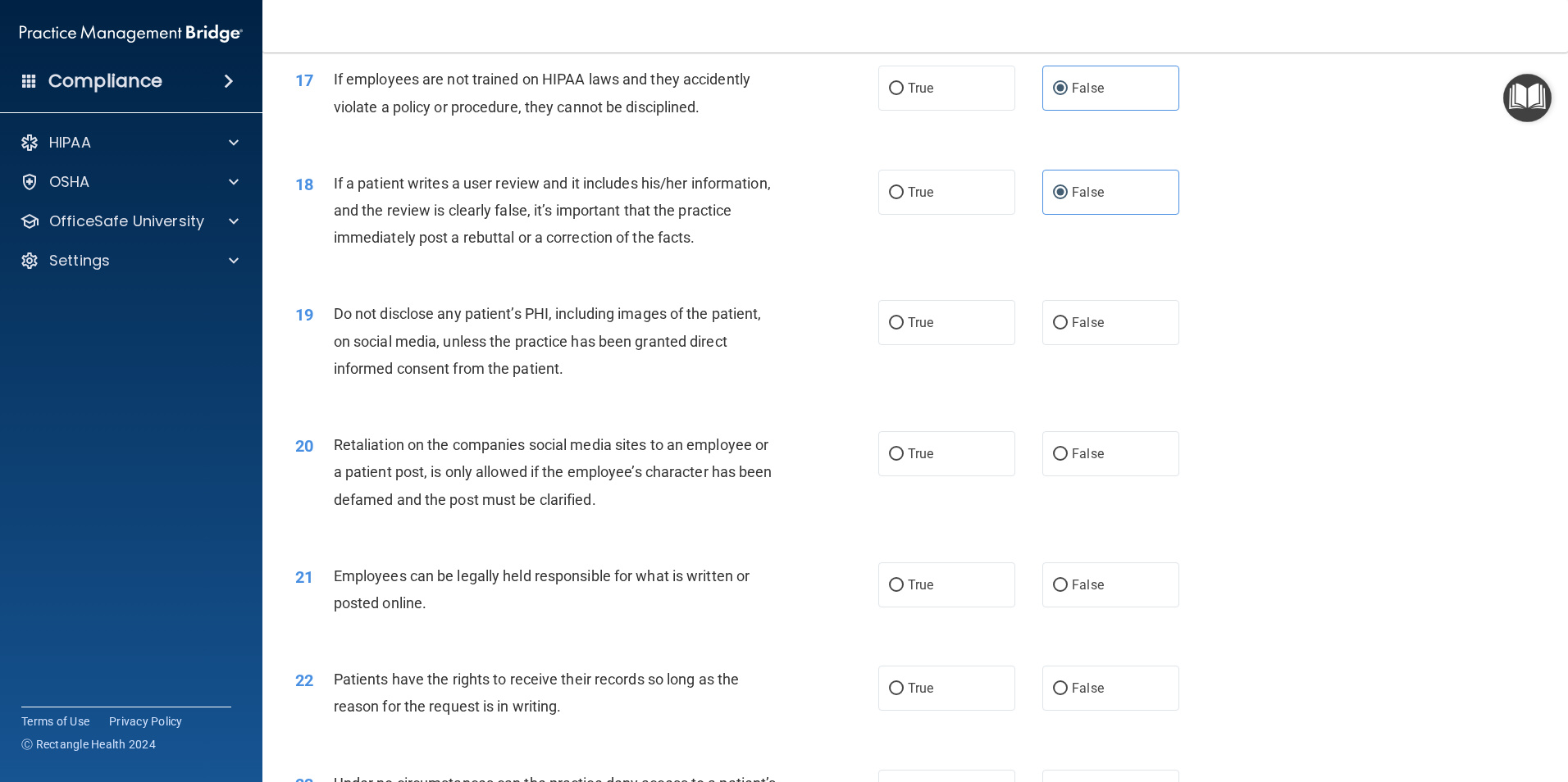
scroll to position [2213, 0]
click at [902, 344] on label "True" at bounding box center [947, 322] width 137 height 45
click at [902, 329] on input "True" at bounding box center [895, 323] width 14 height 13
radio input "true"
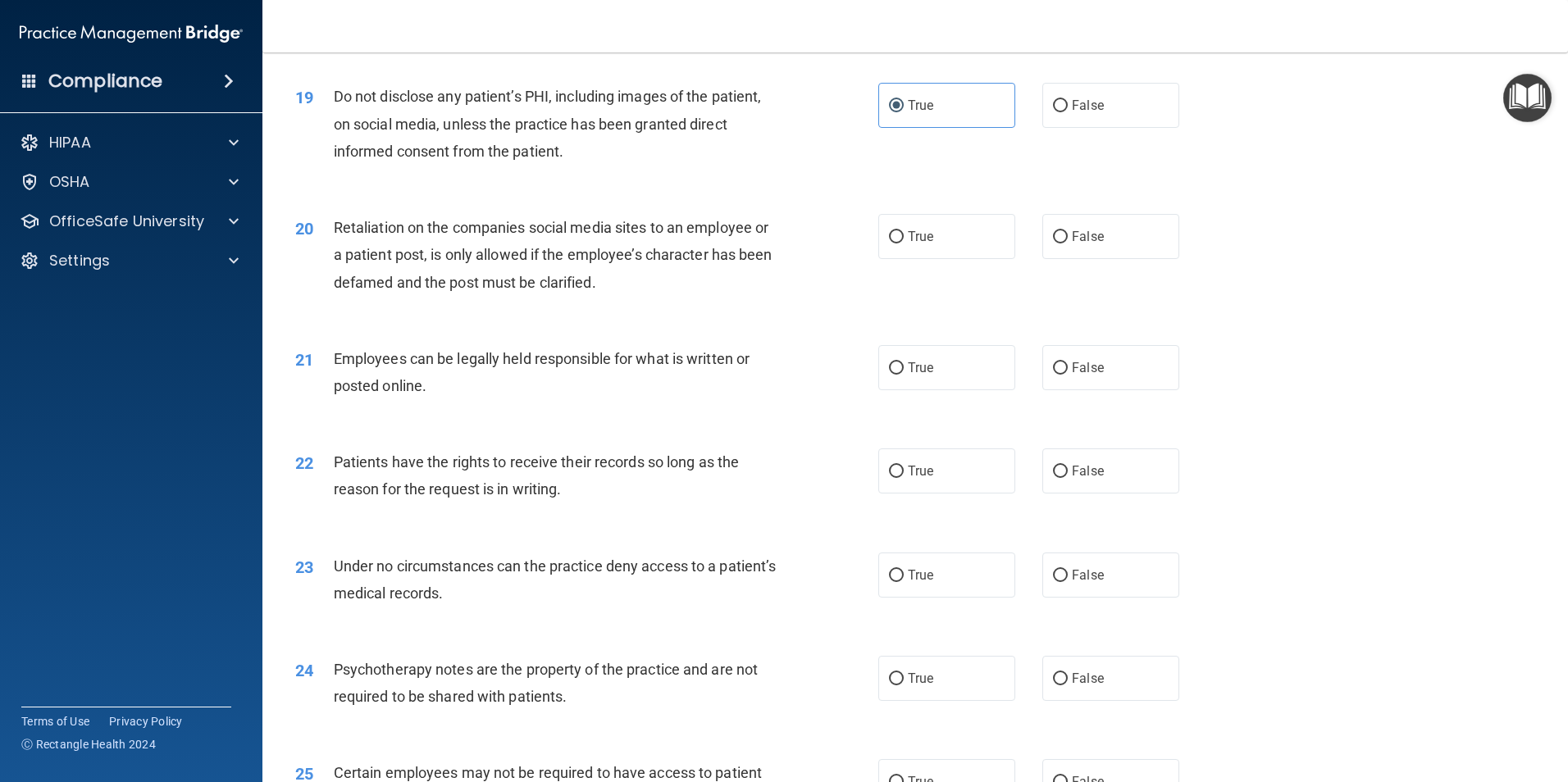
scroll to position [2459, 0]
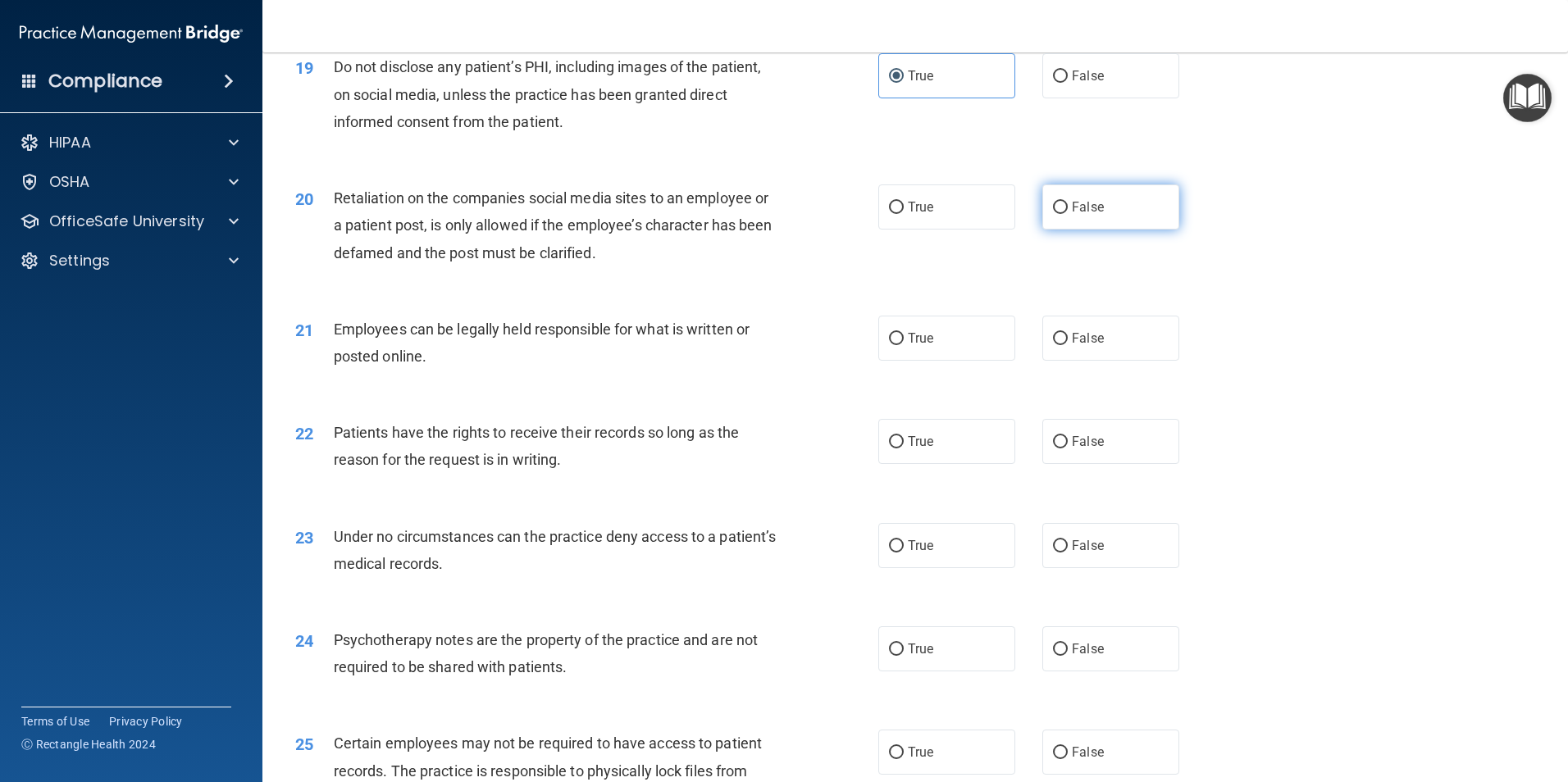
click at [1130, 229] on label "False" at bounding box center [1110, 207] width 137 height 45
click at [1067, 214] on input "False" at bounding box center [1060, 208] width 14 height 13
radio input "true"
click at [972, 360] on label "True" at bounding box center [947, 338] width 137 height 45
click at [904, 345] on input "True" at bounding box center [895, 339] width 14 height 13
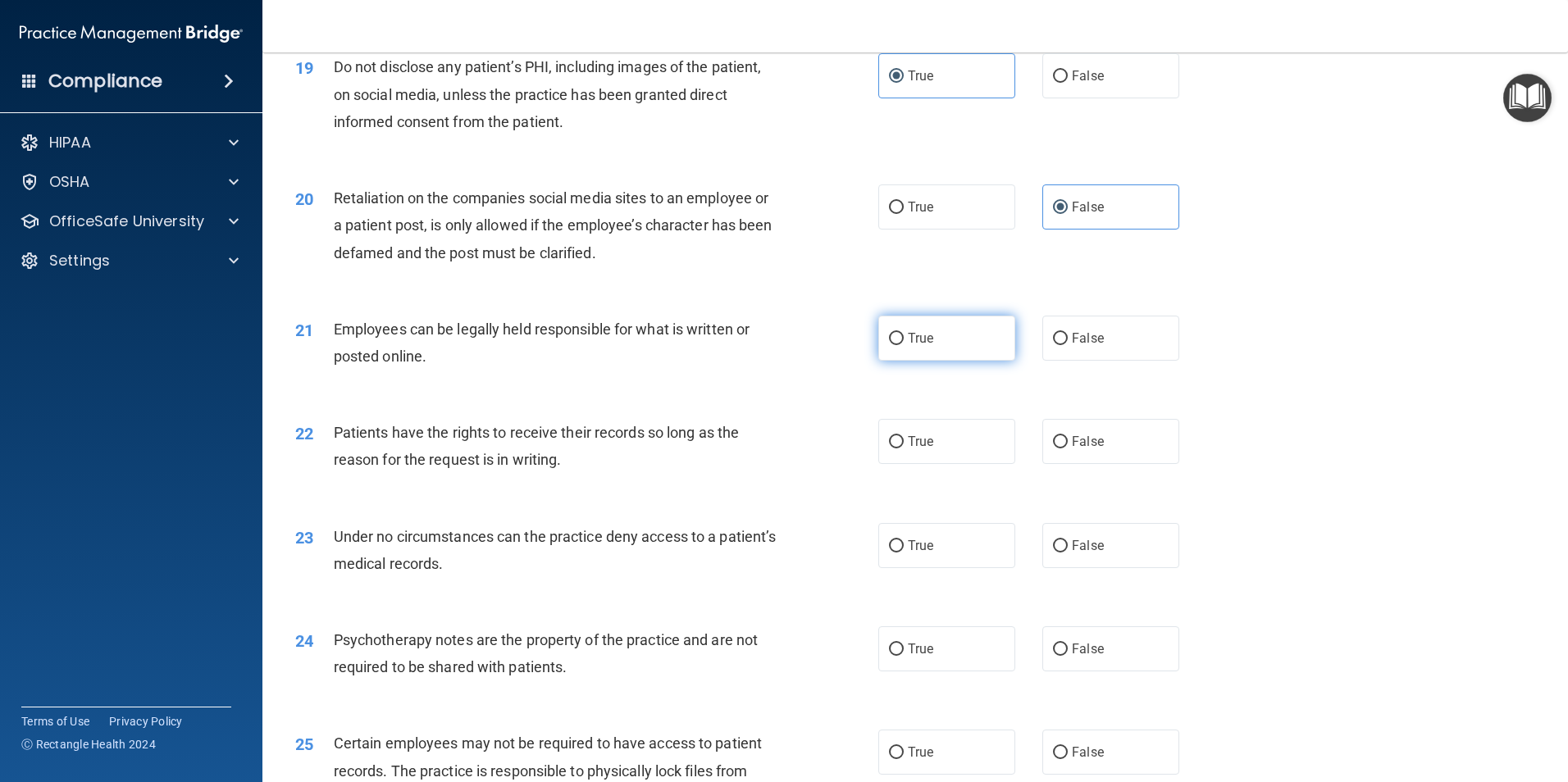
radio input "true"
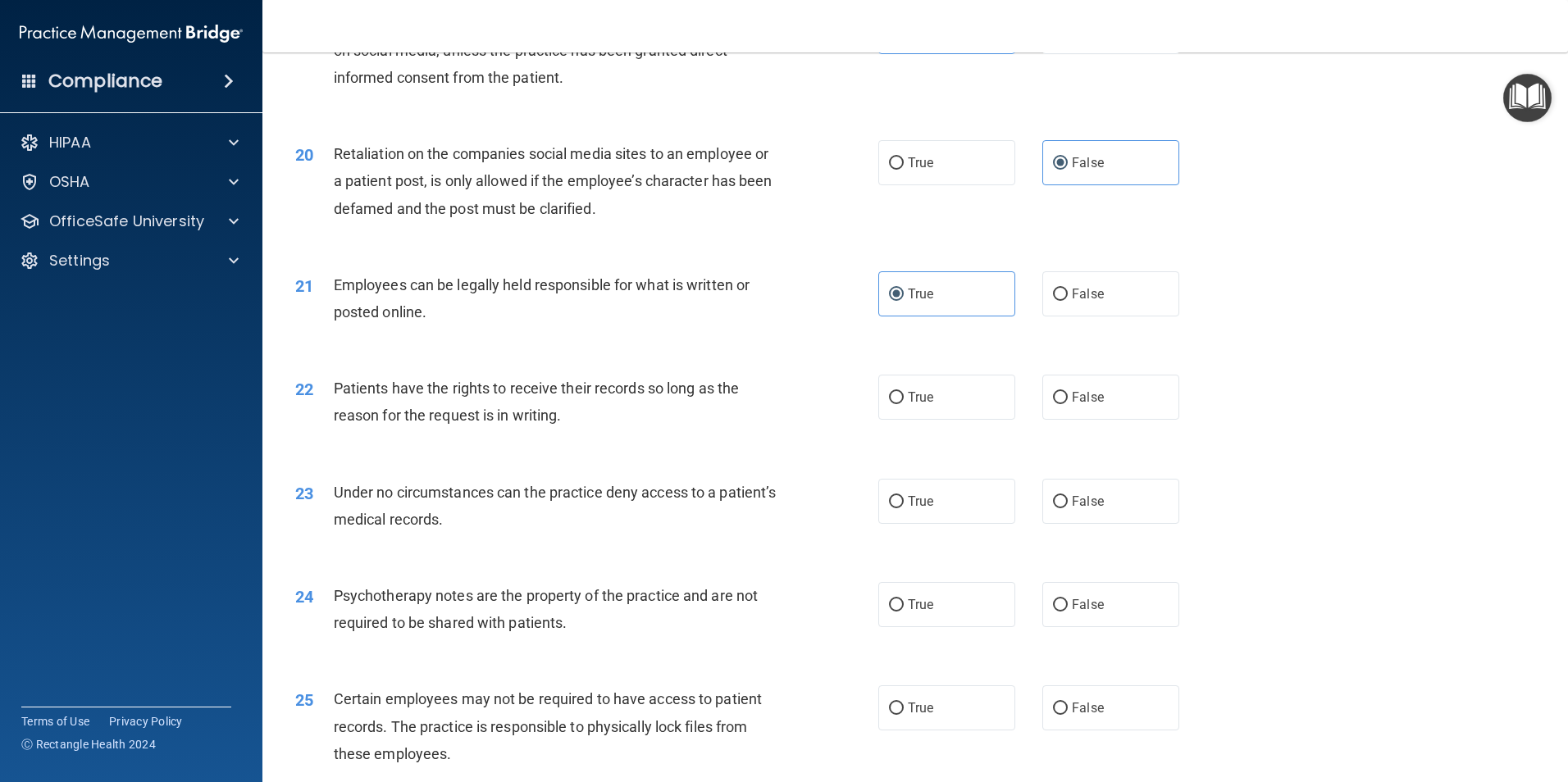
scroll to position [2541, 0]
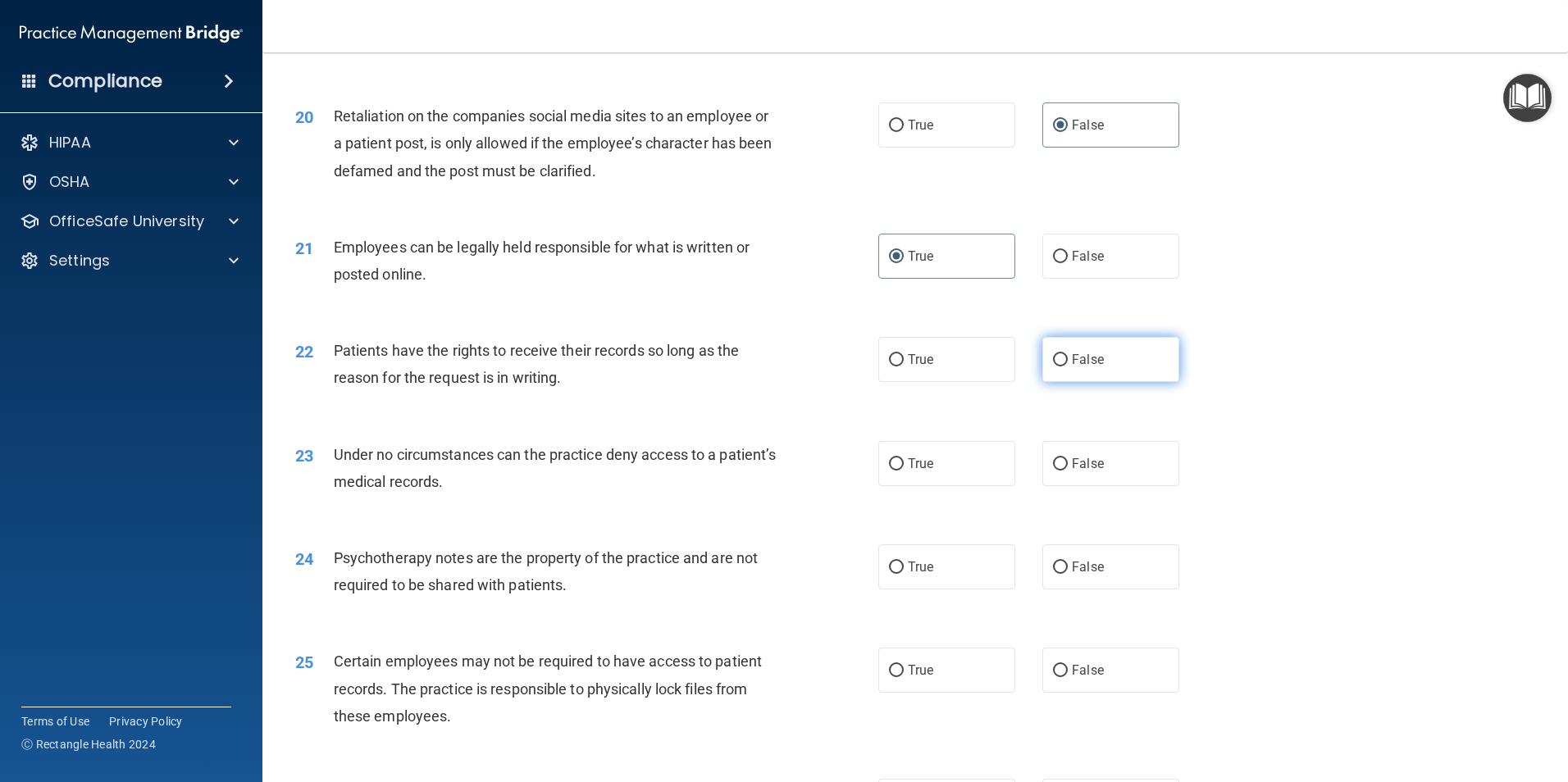
click at [1154, 382] on label "False" at bounding box center [1110, 360] width 137 height 45
click at [1067, 367] on input "False" at bounding box center [1060, 360] width 14 height 13
radio input "true"
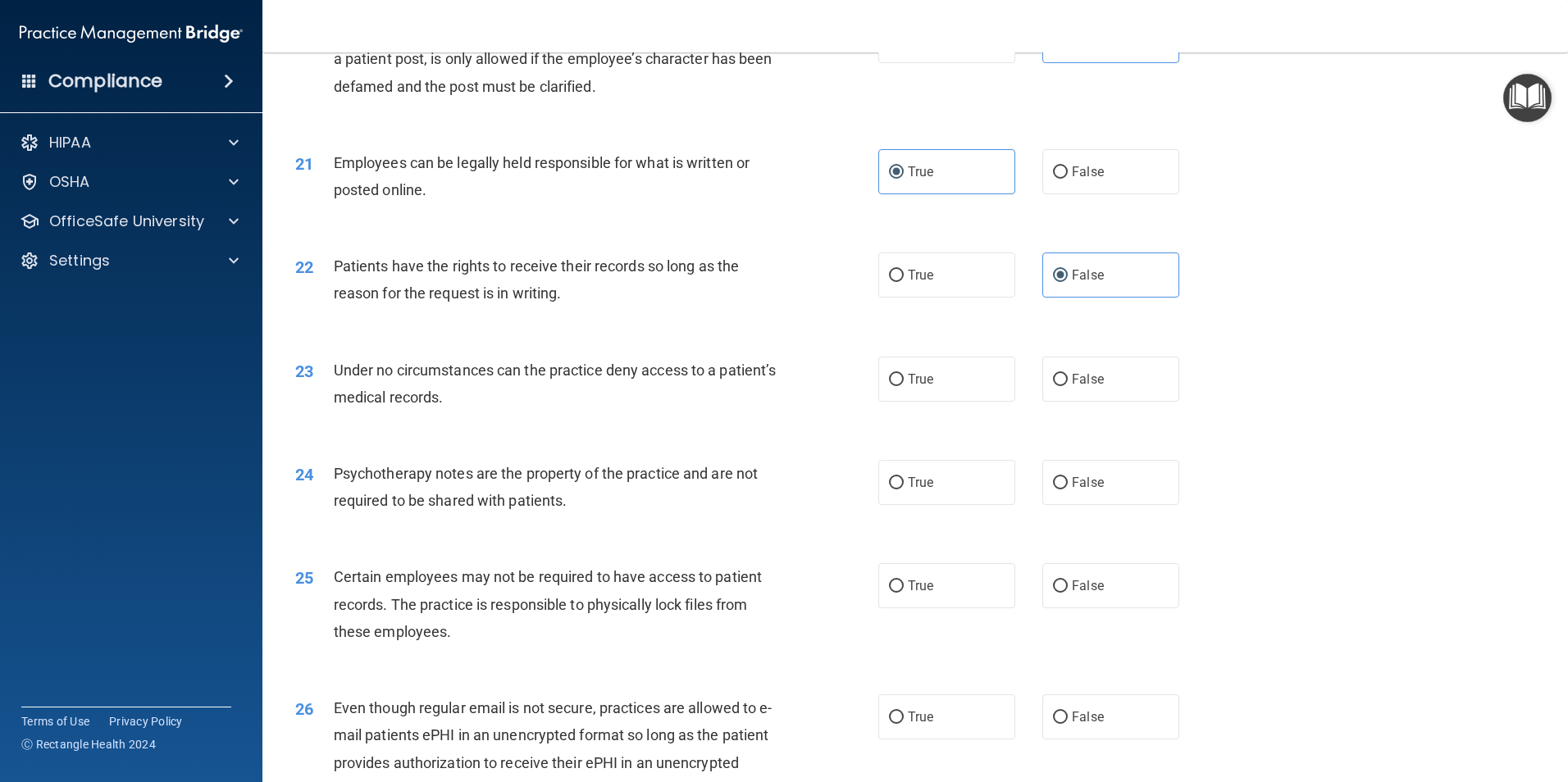
scroll to position [2705, 0]
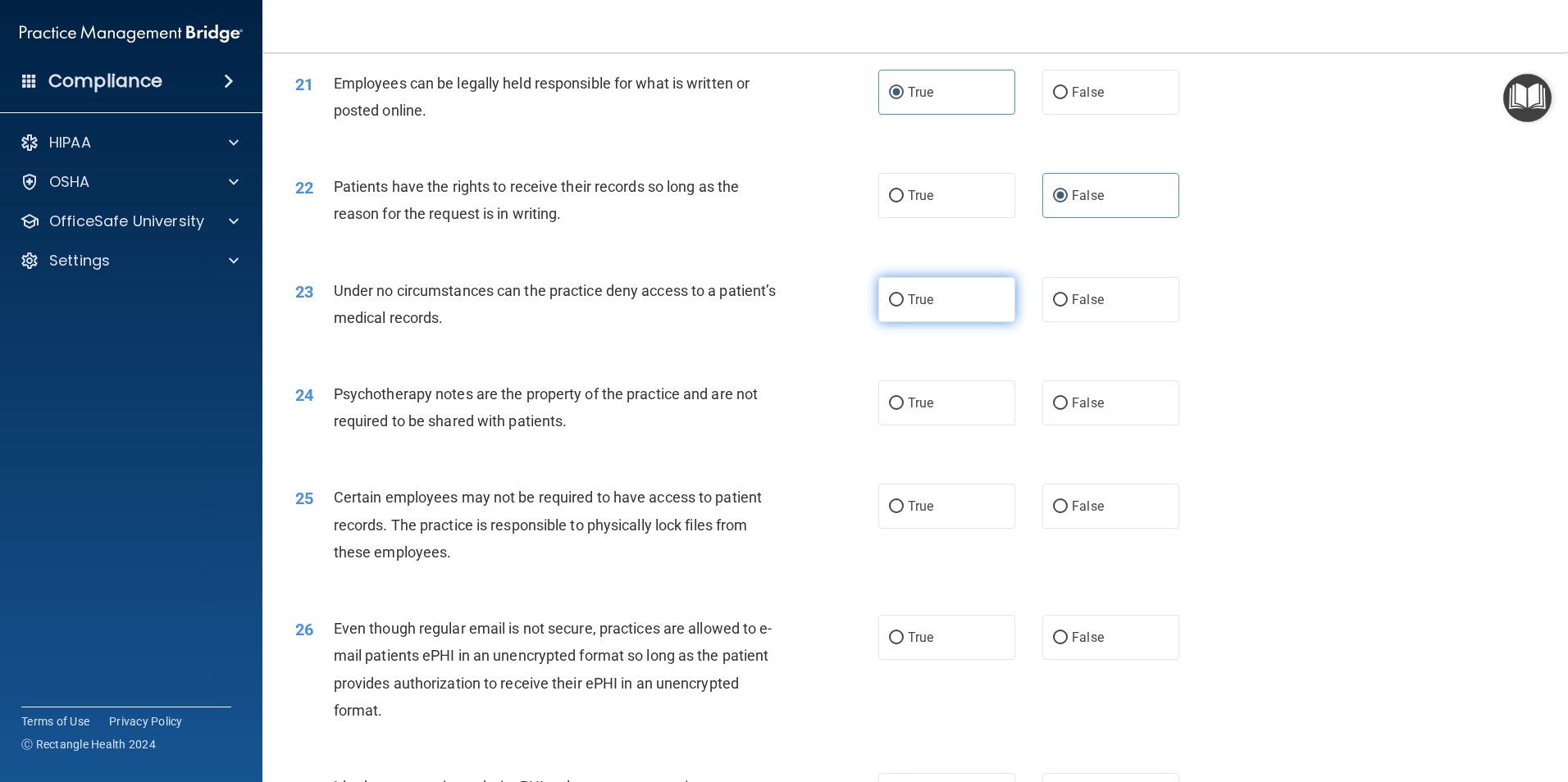
click at [958, 322] on label "True" at bounding box center [947, 299] width 137 height 45
click at [904, 307] on input "True" at bounding box center [895, 300] width 14 height 13
radio input "true"
click at [1074, 411] on span "False" at bounding box center [1088, 403] width 32 height 15
click at [1067, 410] on input "False" at bounding box center [1060, 404] width 14 height 13
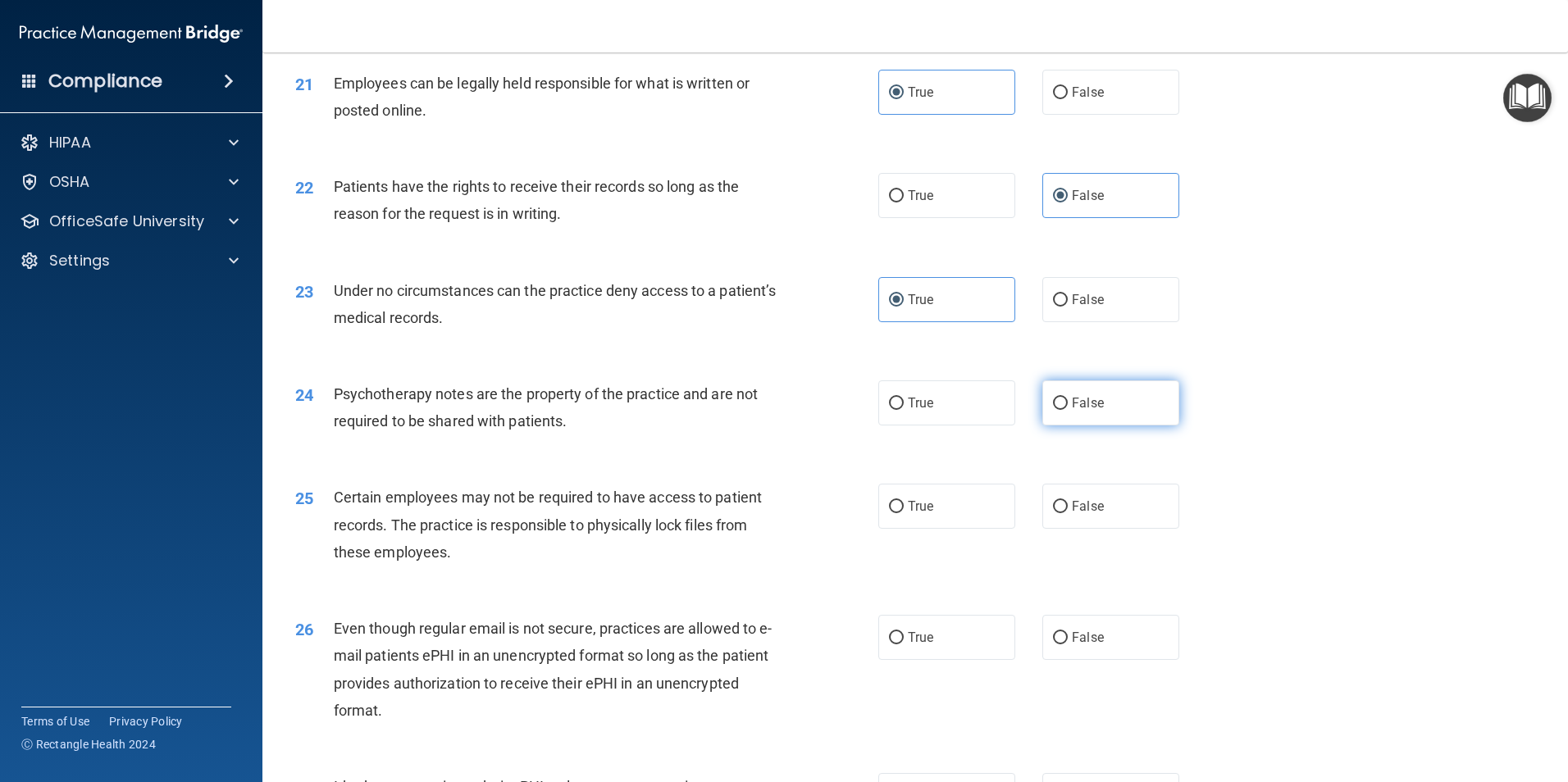
radio input "true"
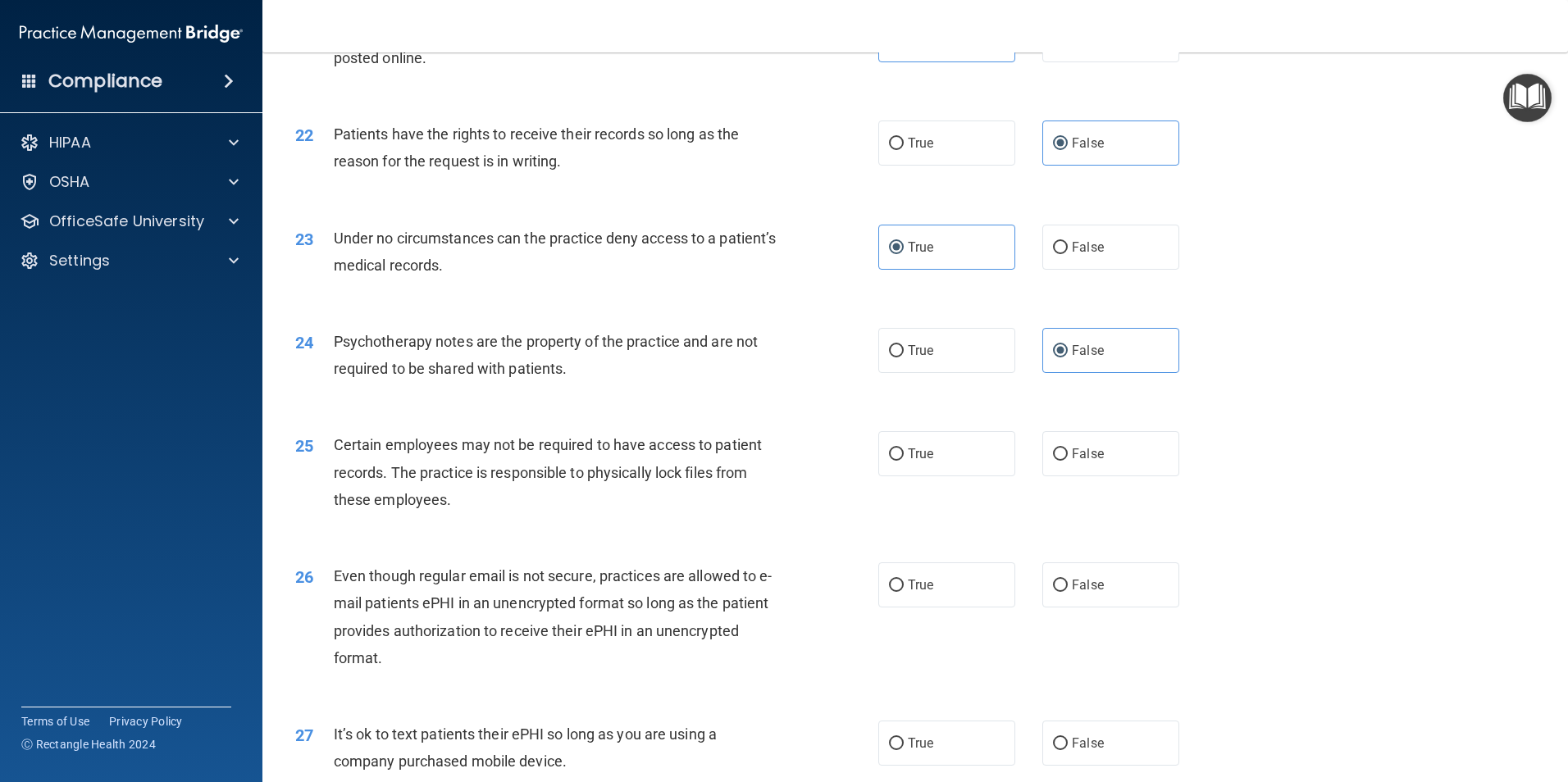
scroll to position [2786, 0]
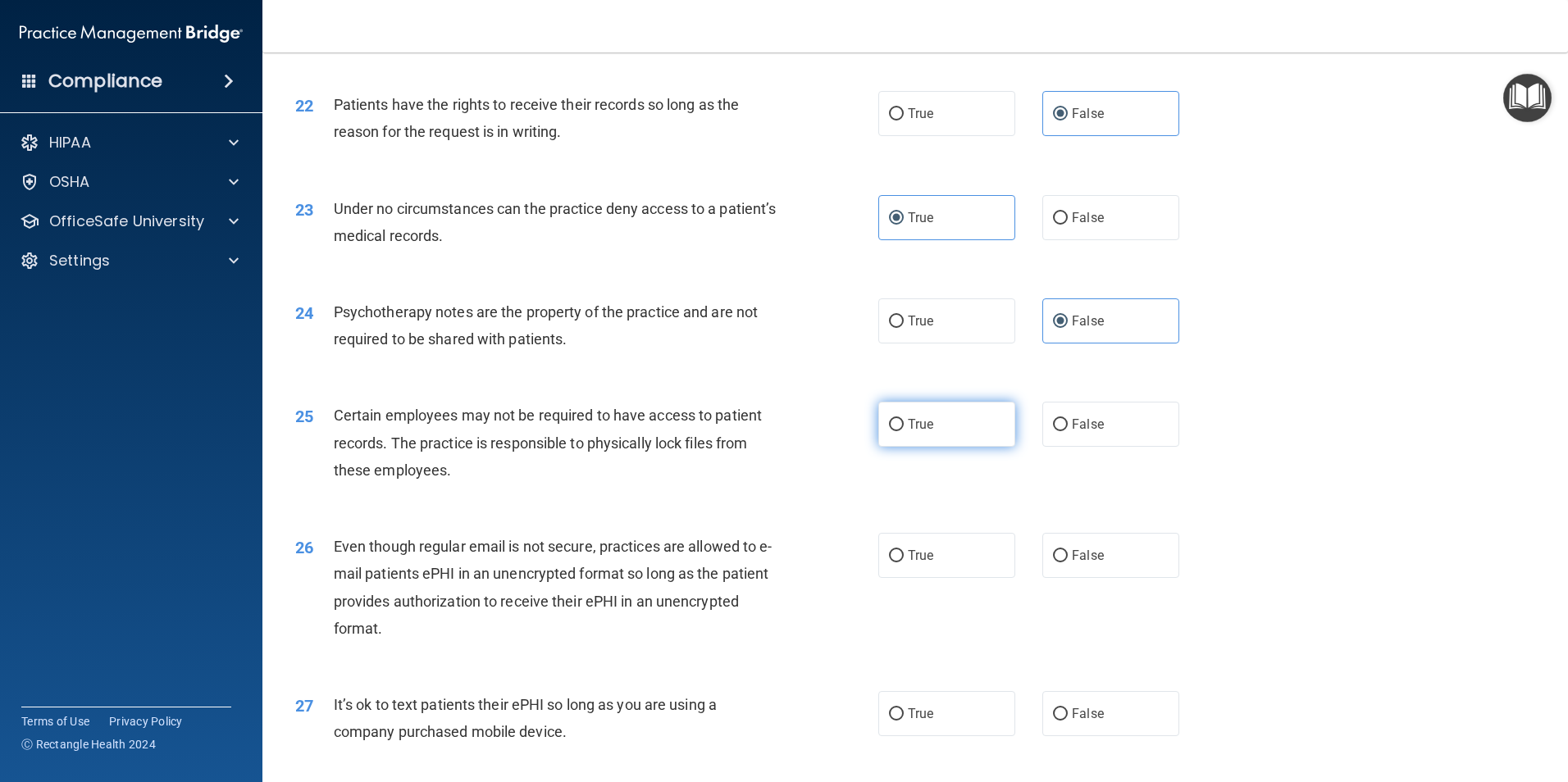
click at [936, 447] on label "True" at bounding box center [947, 424] width 137 height 45
click at [904, 431] on input "True" at bounding box center [895, 425] width 14 height 13
radio input "true"
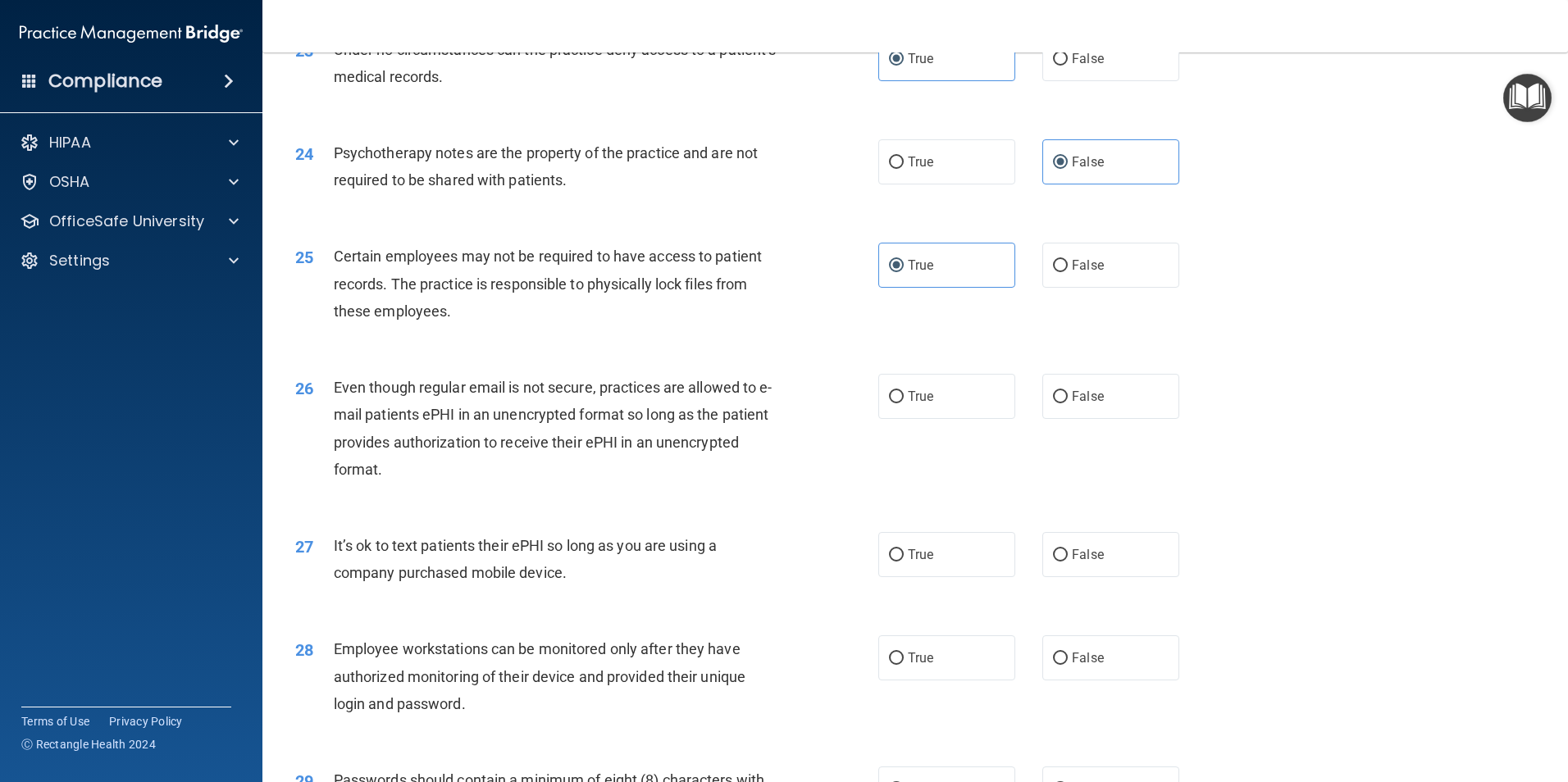
scroll to position [3033, 0]
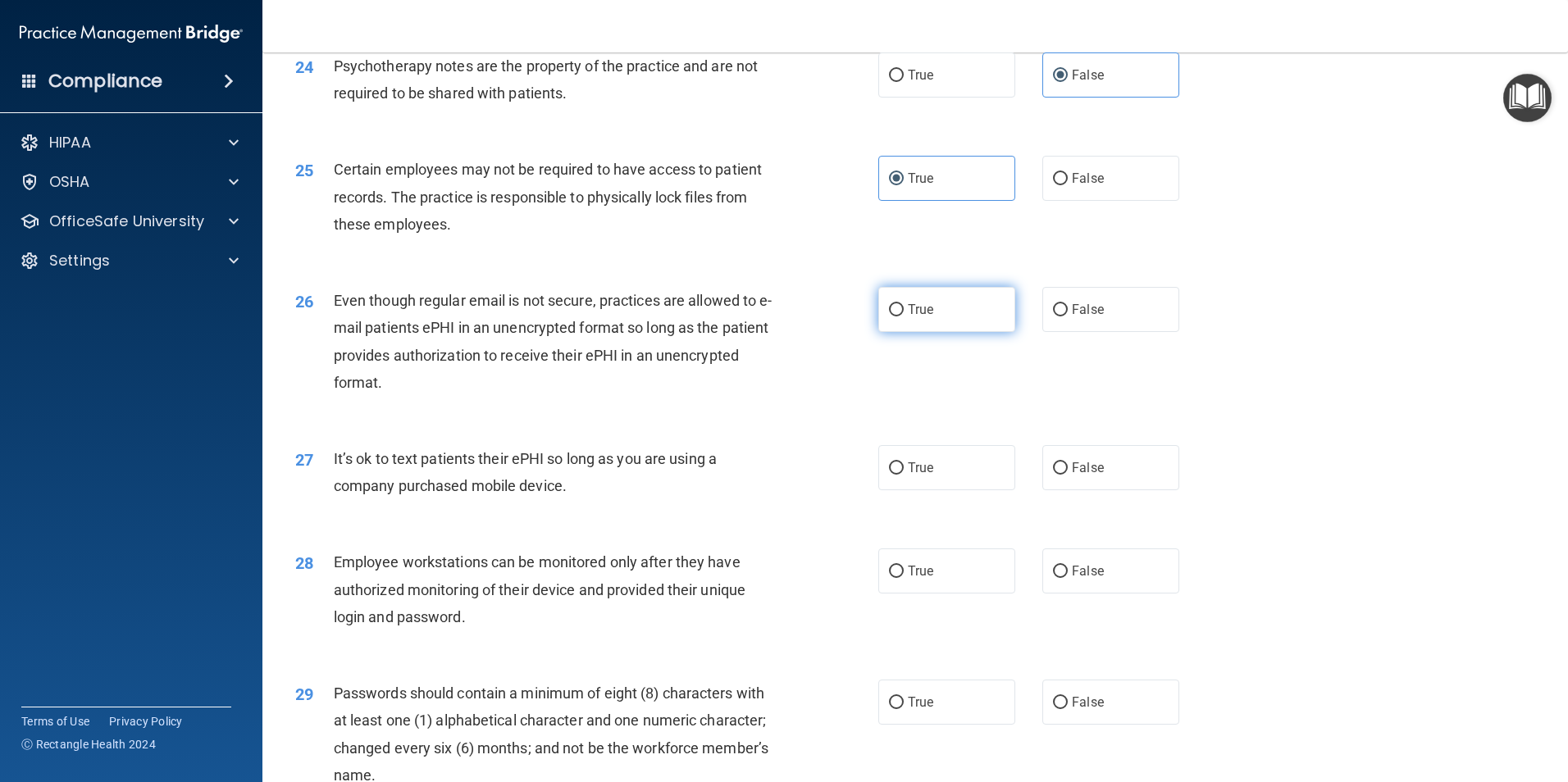
click at [908, 317] on span "True" at bounding box center [920, 309] width 25 height 15
click at [904, 316] on input "True" at bounding box center [895, 310] width 14 height 13
radio input "true"
click at [1064, 490] on label "False" at bounding box center [1110, 467] width 137 height 45
click at [1064, 475] on input "False" at bounding box center [1060, 468] width 14 height 13
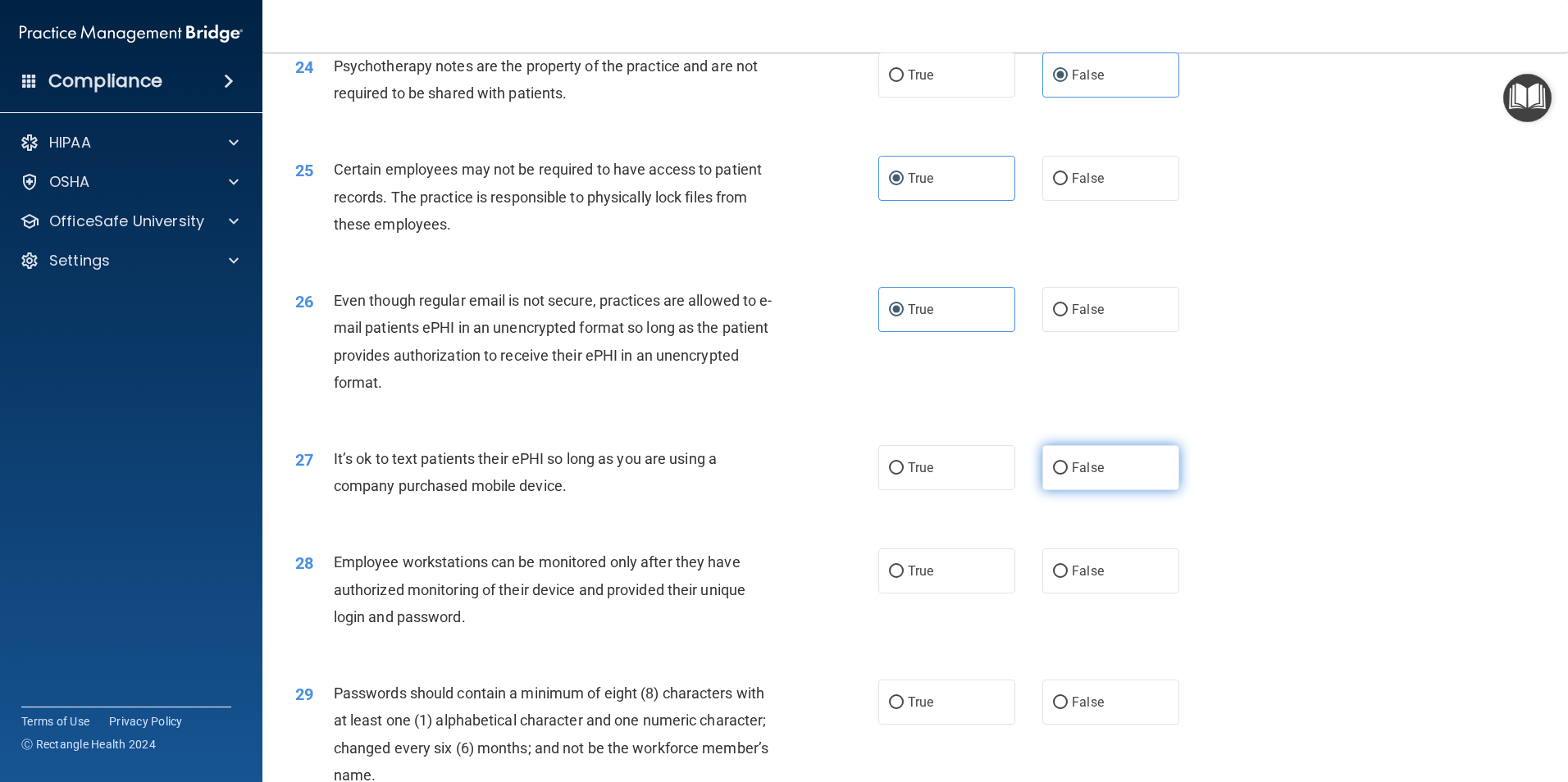
radio input "true"
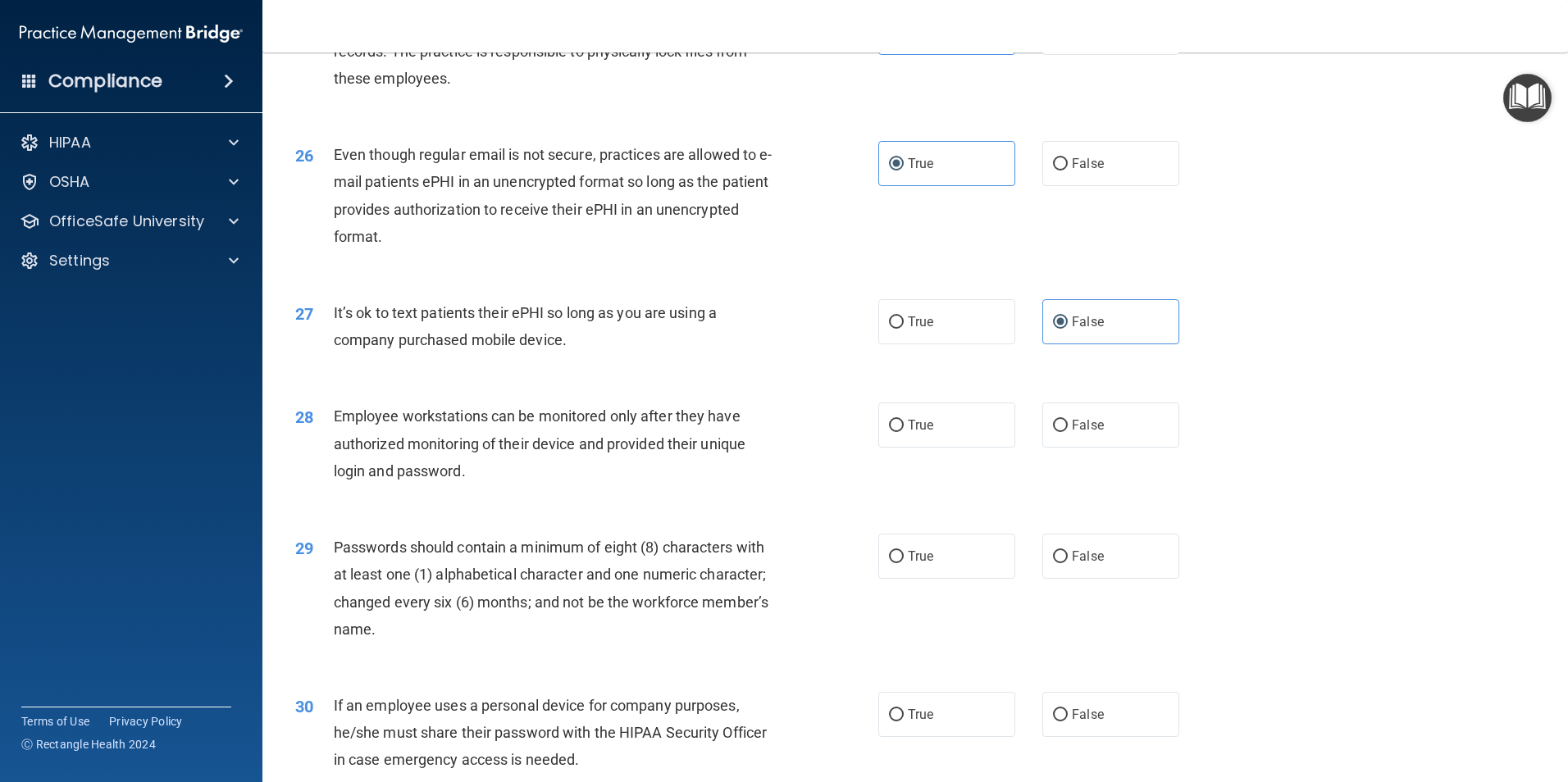
scroll to position [3196, 0]
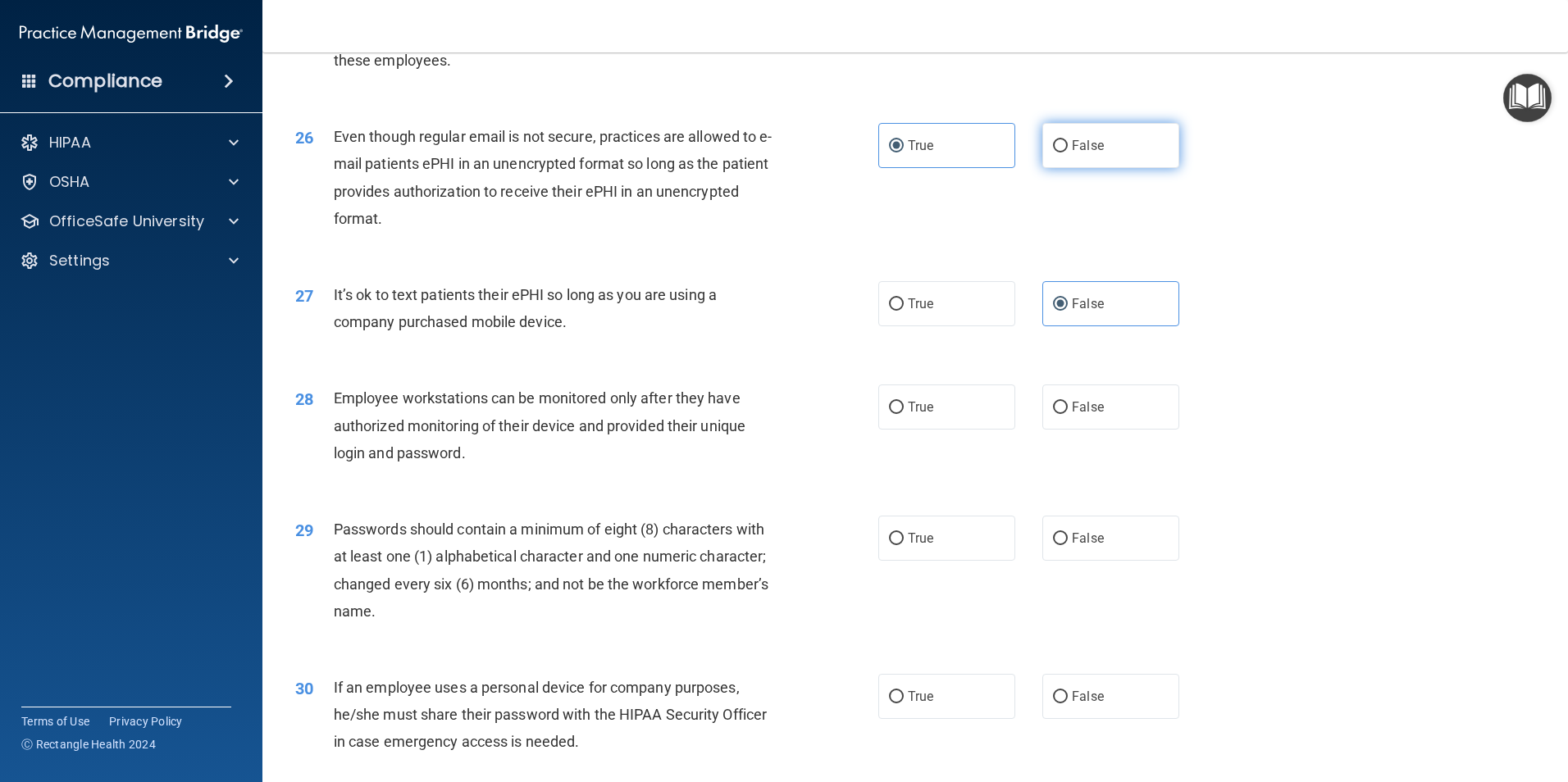
click at [1095, 166] on label "False" at bounding box center [1110, 146] width 137 height 45
click at [1067, 153] on input "False" at bounding box center [1060, 147] width 14 height 13
radio input "true"
radio input "false"
click at [1094, 414] on span "False" at bounding box center [1088, 406] width 32 height 15
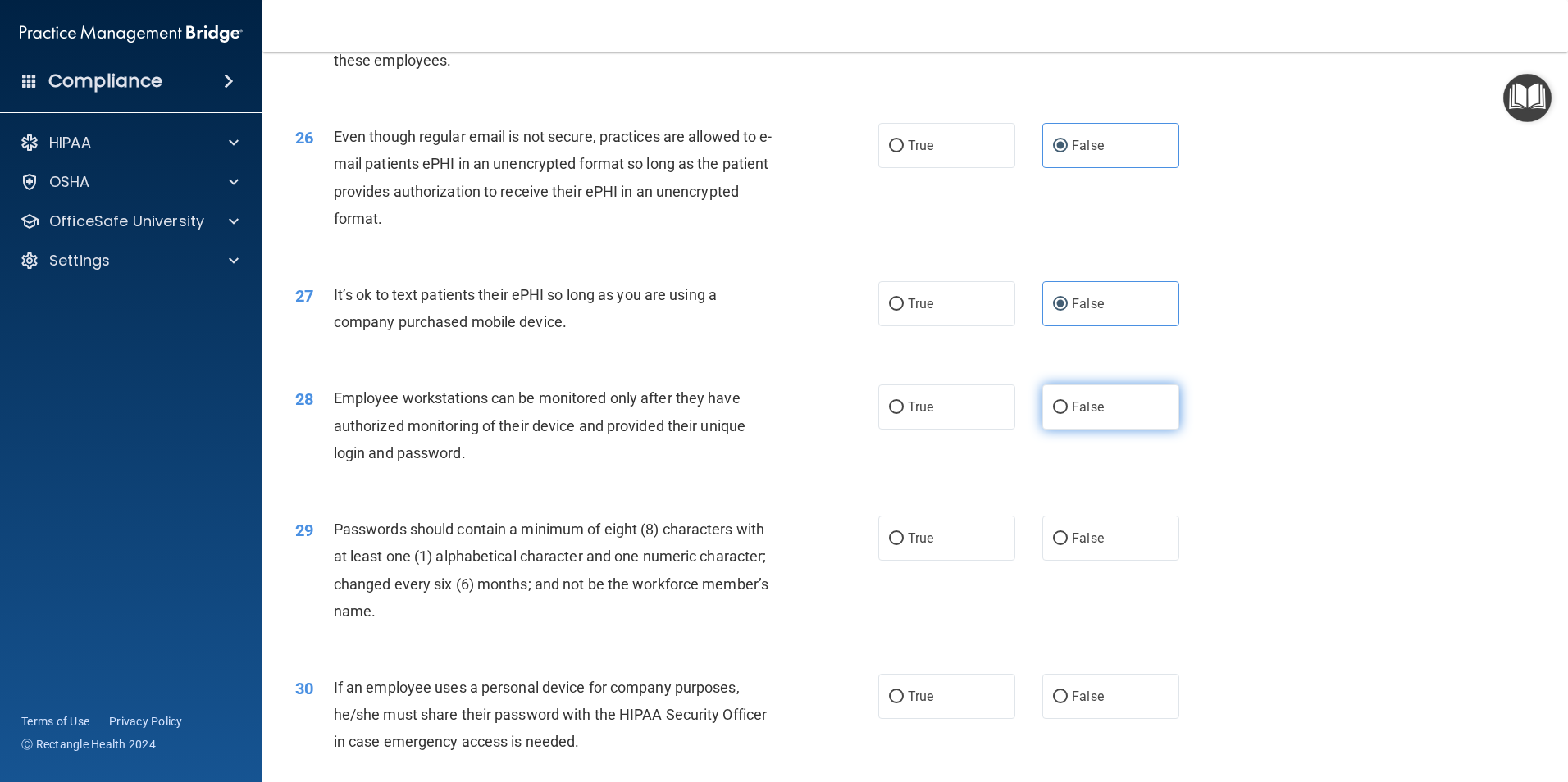
click at [1067, 413] on input "False" at bounding box center [1060, 408] width 14 height 13
radio input "true"
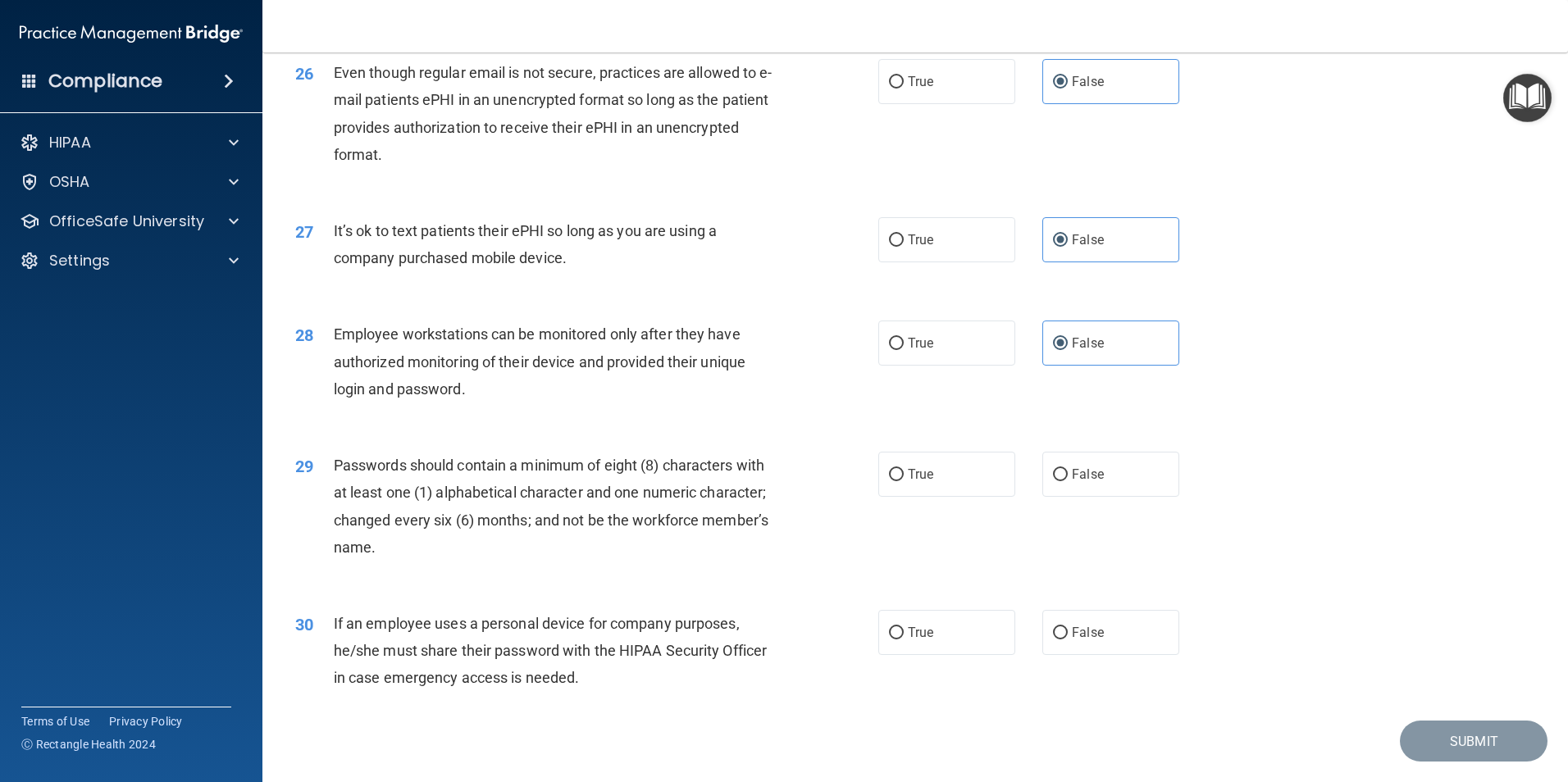
scroll to position [3333, 0]
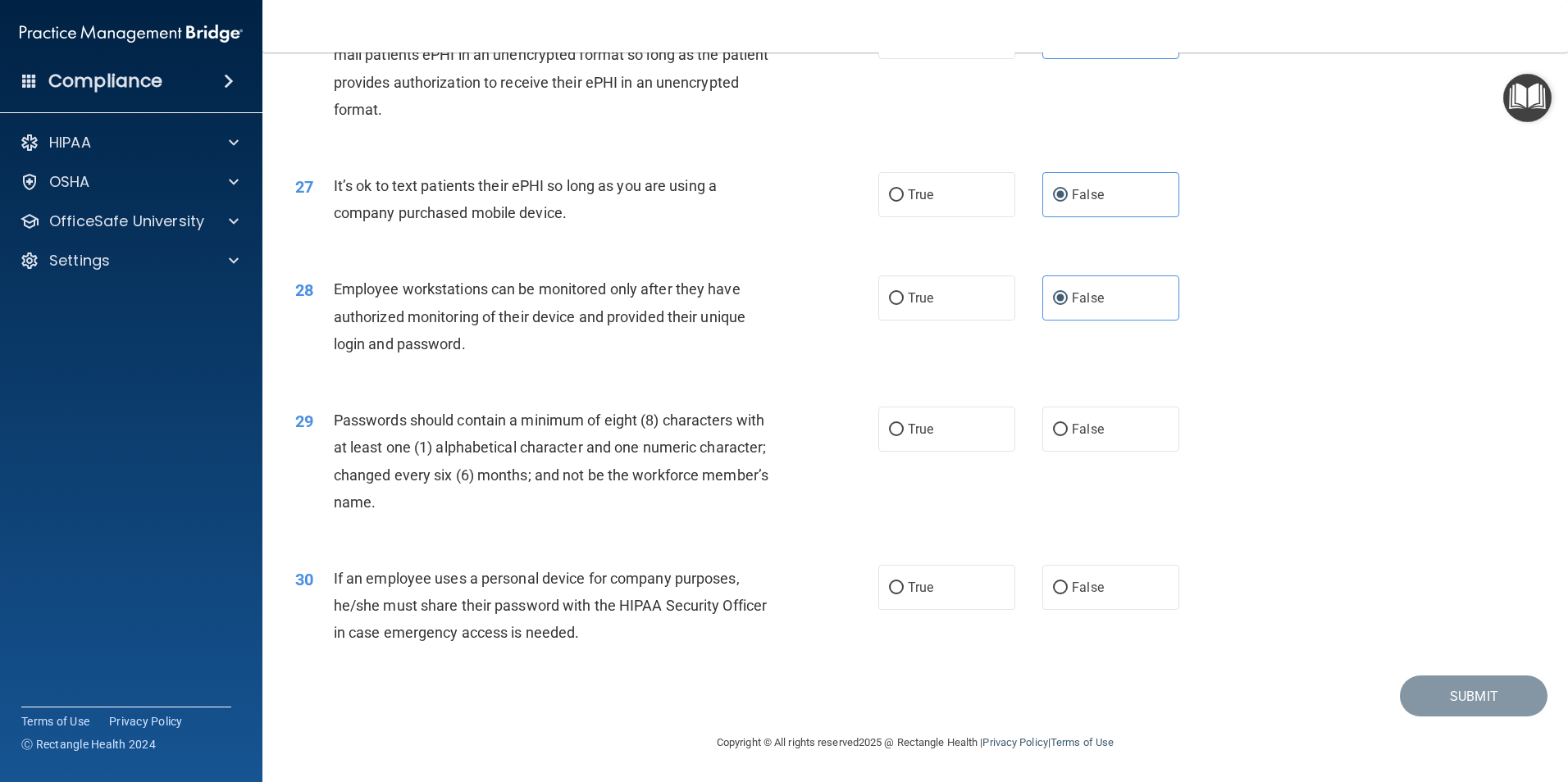
click at [985, 401] on div "29 Passwords should contain a minimum of eight (8) characters with at least one…" at bounding box center [915, 465] width 1264 height 158
click at [961, 430] on label "True" at bounding box center [947, 429] width 137 height 45
click at [904, 430] on input "True" at bounding box center [895, 430] width 14 height 13
radio input "true"
click at [921, 582] on span "True" at bounding box center [920, 587] width 25 height 15
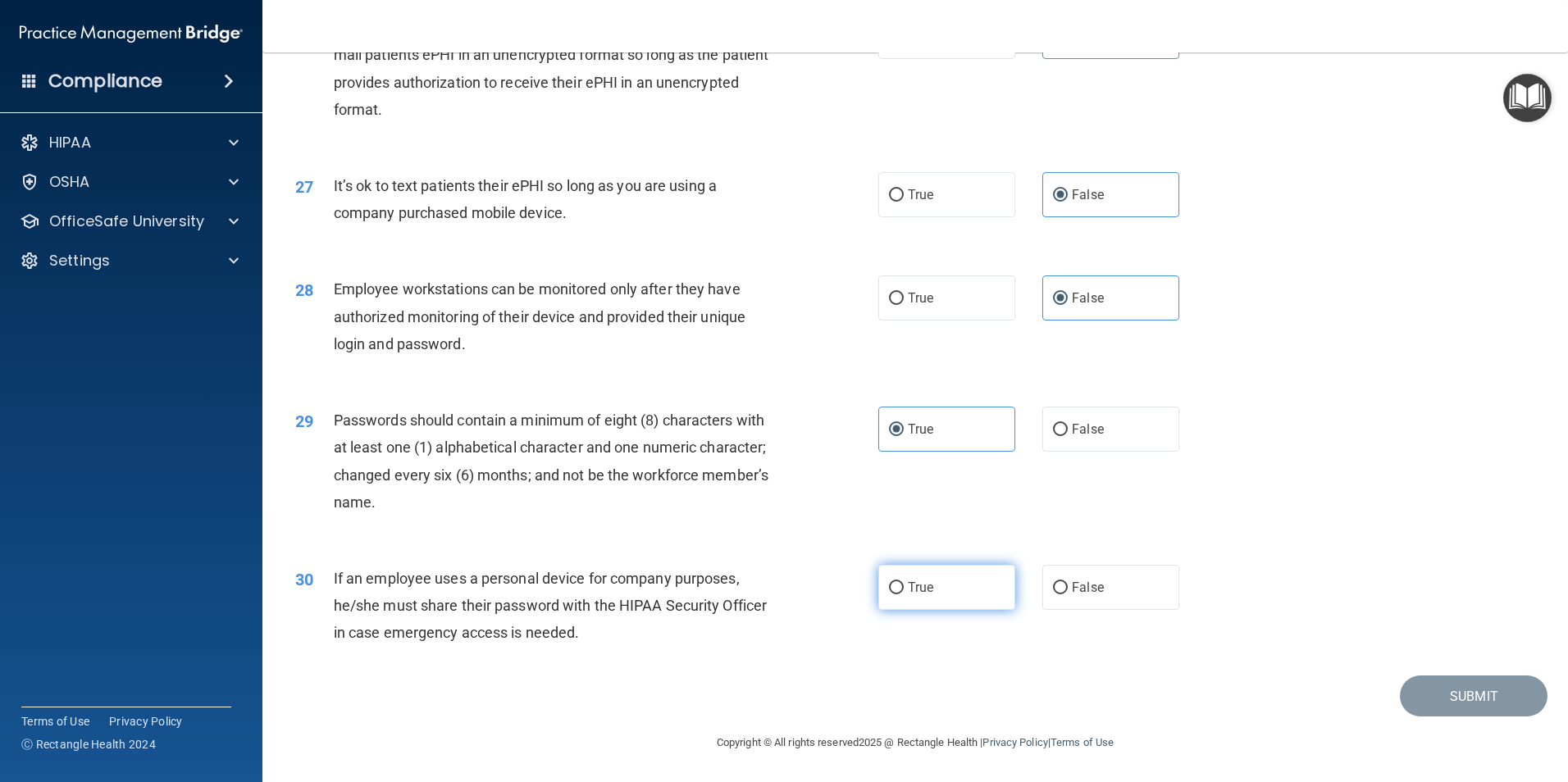
click at [904, 582] on input "True" at bounding box center [895, 588] width 14 height 13
radio input "true"
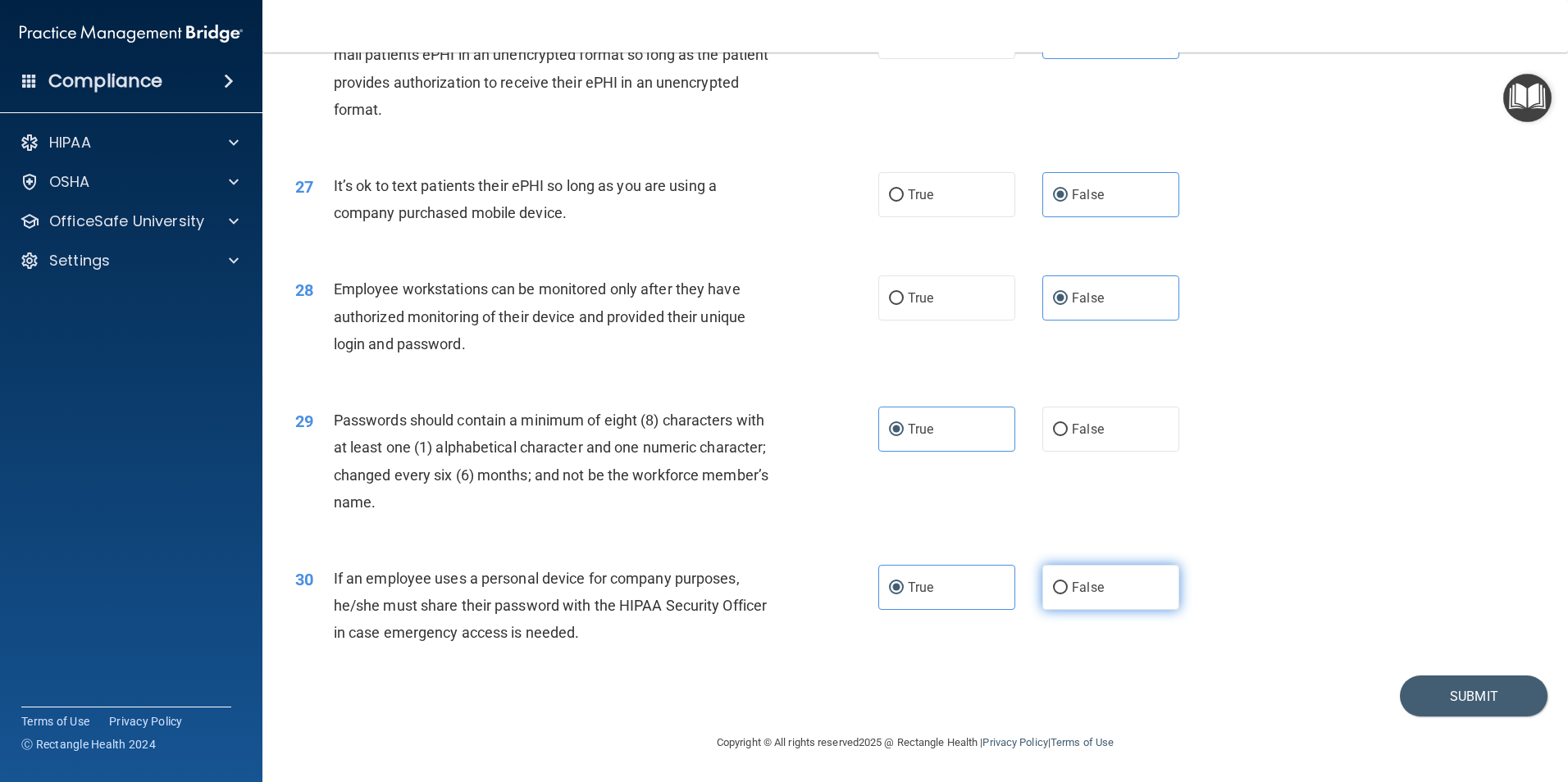
click at [1056, 573] on label "False" at bounding box center [1110, 587] width 137 height 45
click at [1056, 582] on input "False" at bounding box center [1060, 588] width 14 height 13
radio input "true"
radio input "false"
click at [1466, 715] on main "- HIPAA Policies and Procedures Quiz This quiz doesn’t expire until [DATE]. Are…" at bounding box center [915, 417] width 1305 height 730
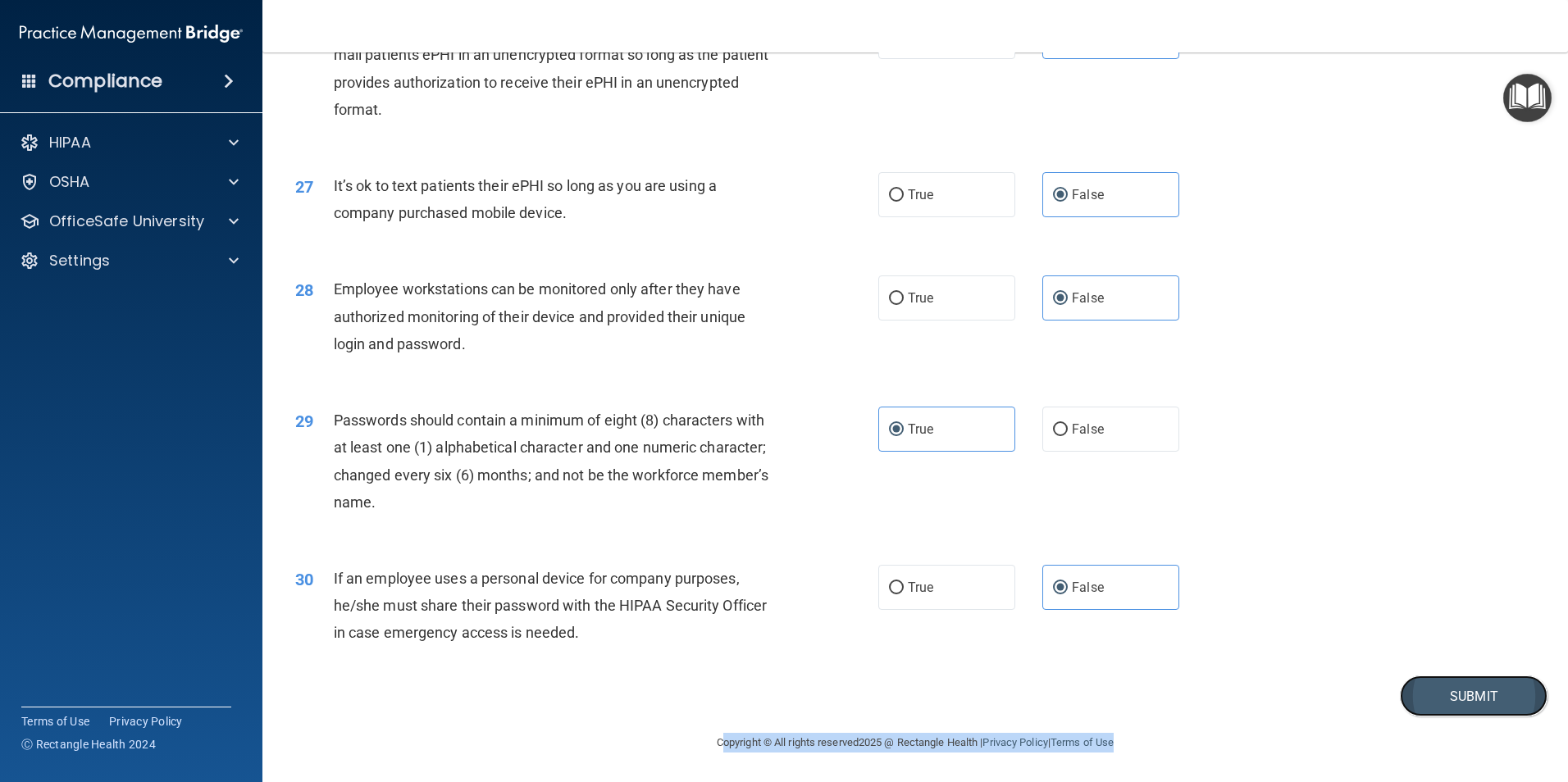
drag, startPoint x: 1466, startPoint y: 715, endPoint x: 1460, endPoint y: 698, distance: 18.0
click at [1460, 698] on button "Submit" at bounding box center [1474, 696] width 147 height 42
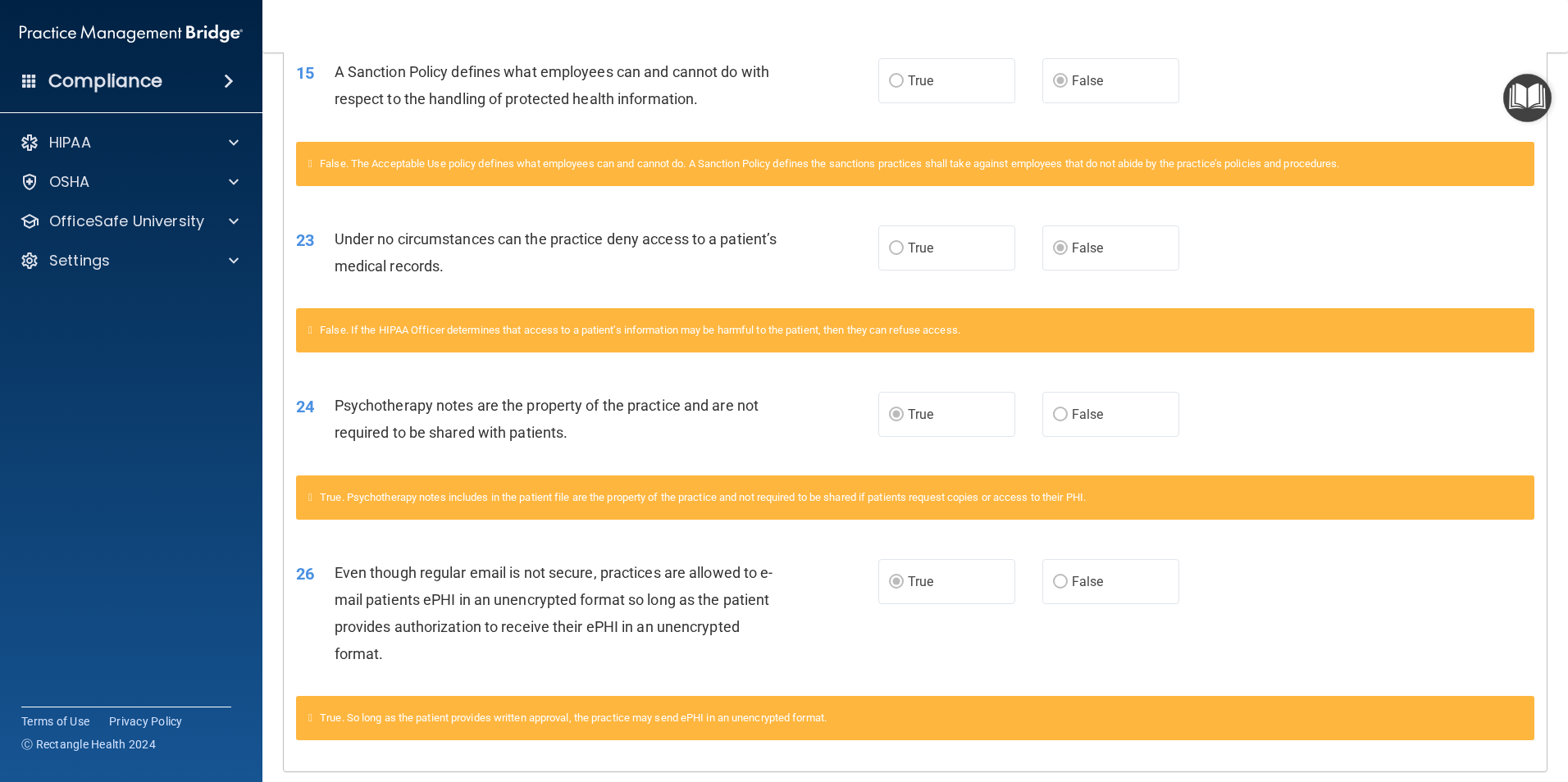
scroll to position [1121, 0]
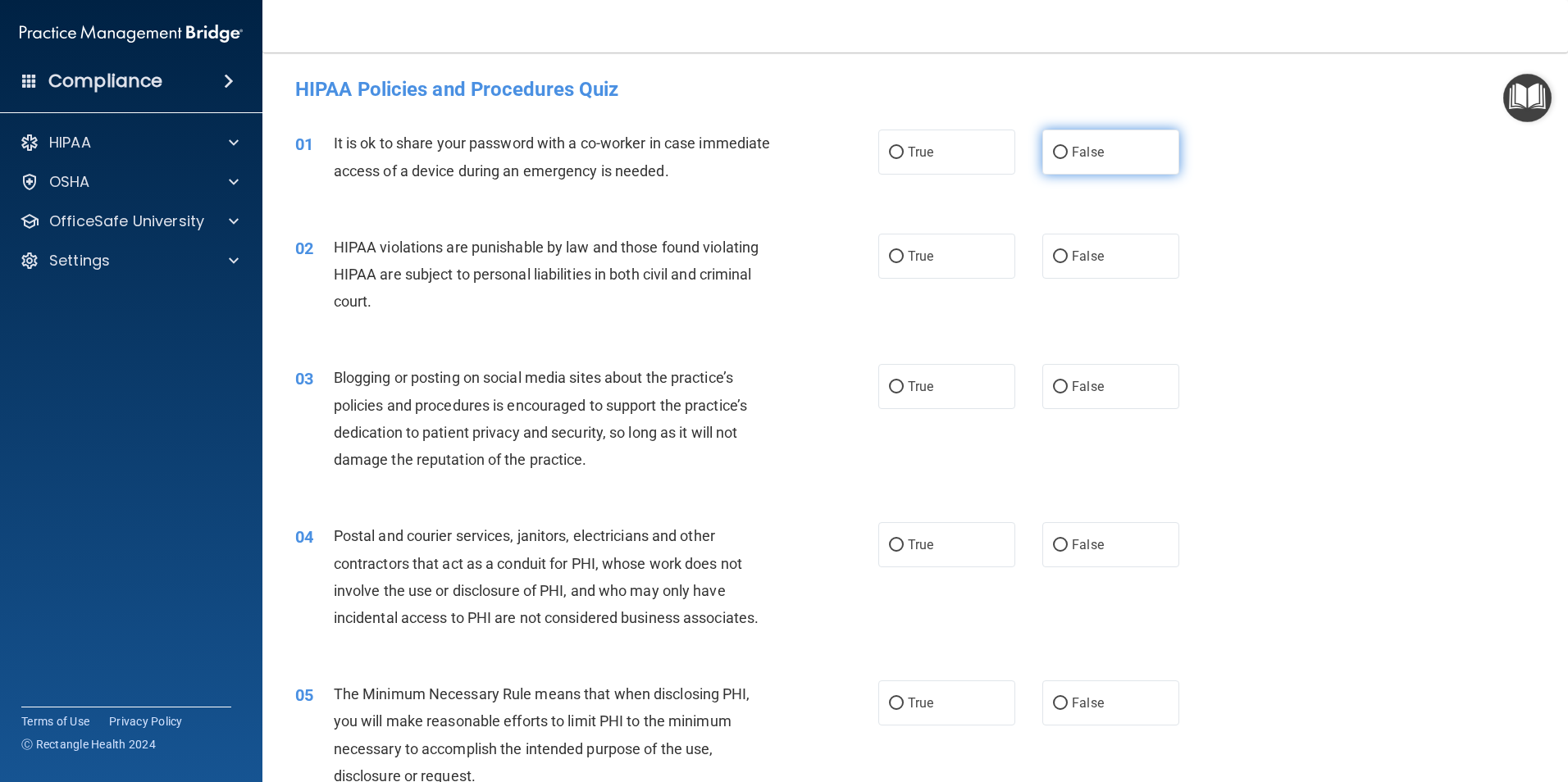
click at [1089, 154] on span "False" at bounding box center [1088, 151] width 32 height 15
click at [1067, 154] on input "False" at bounding box center [1060, 153] width 14 height 13
radio input "true"
click at [914, 261] on span "True" at bounding box center [920, 255] width 25 height 15
click at [904, 261] on input "True" at bounding box center [895, 257] width 14 height 13
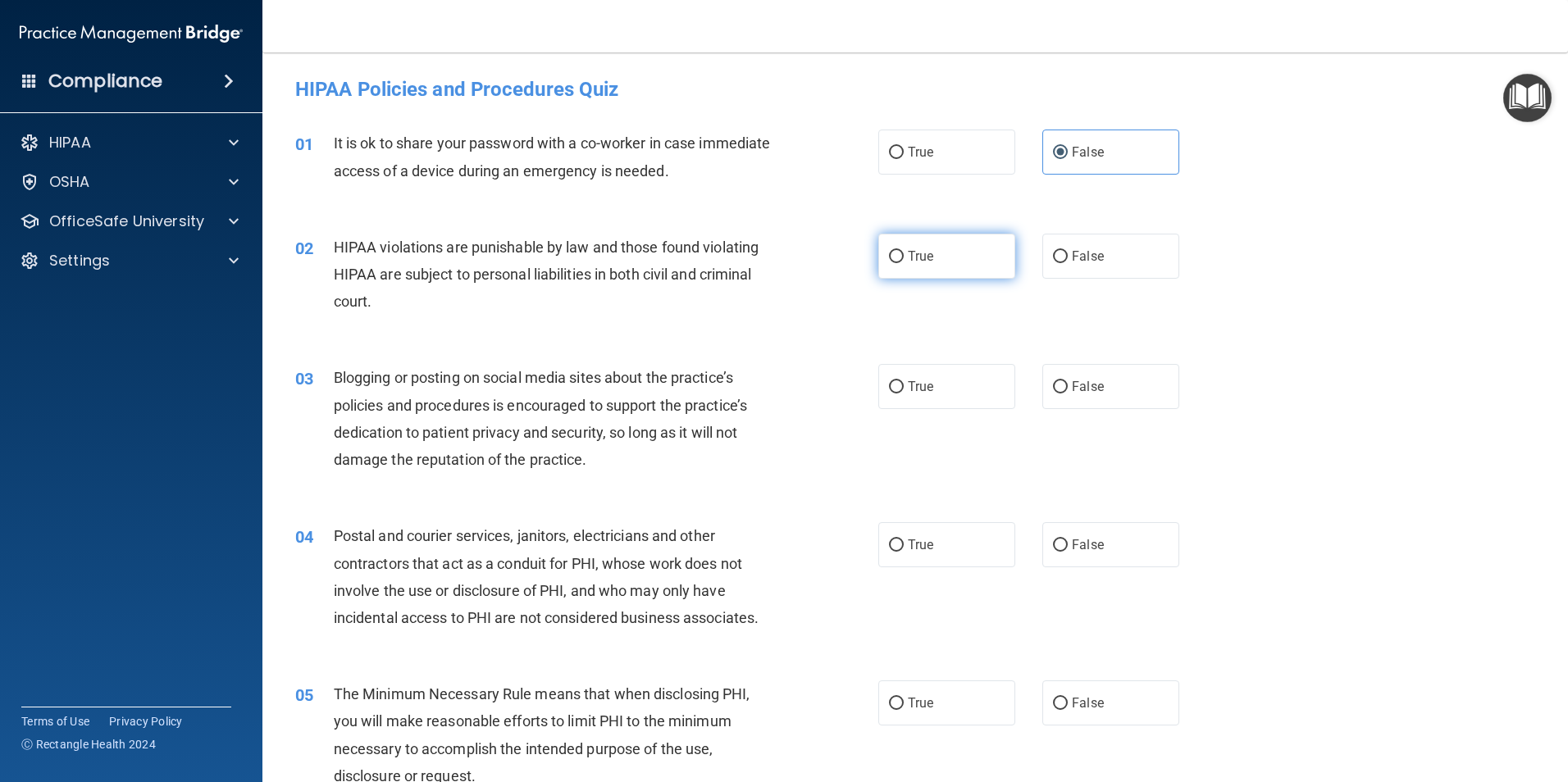
radio input "true"
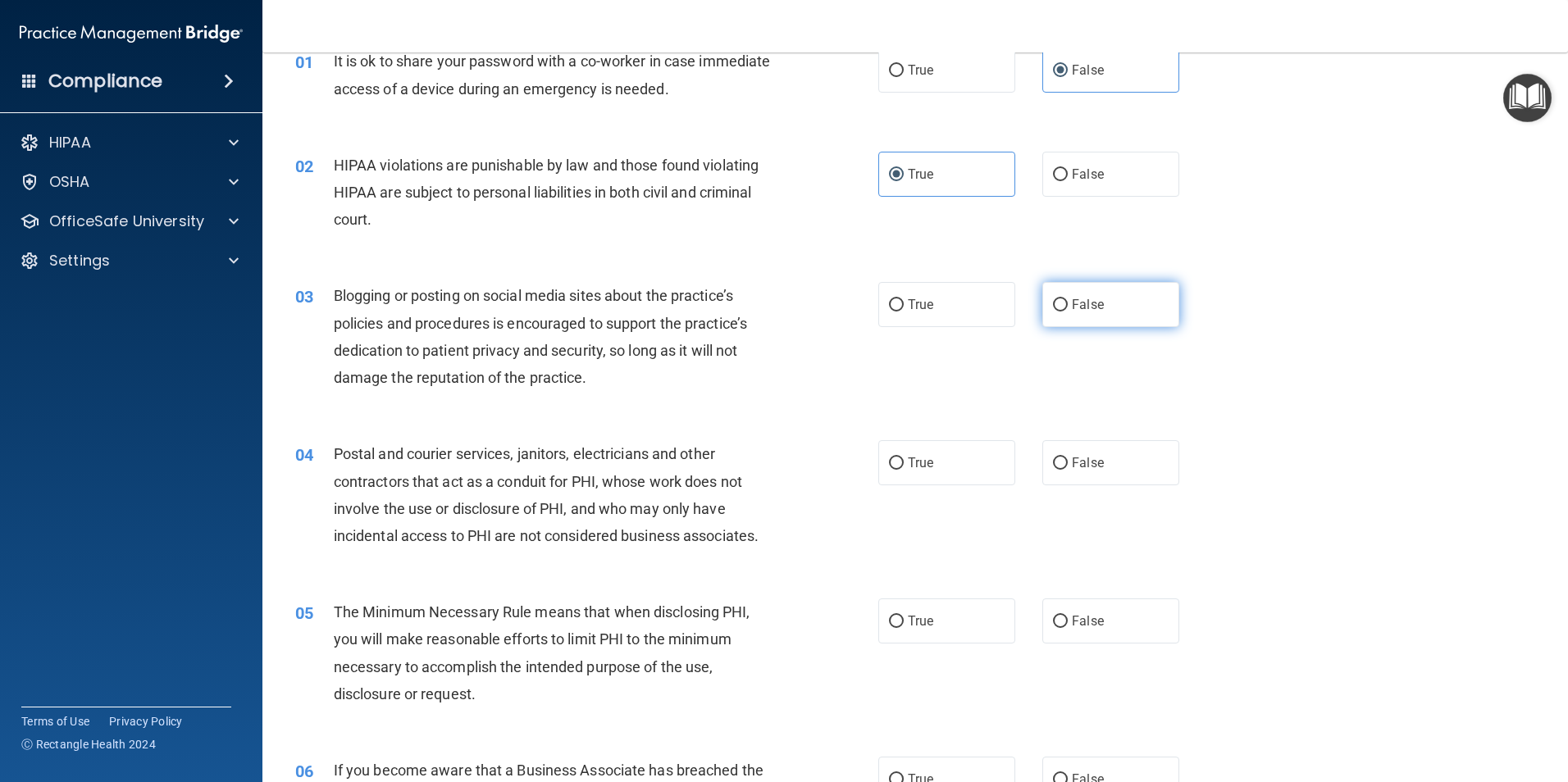
click at [1061, 300] on label "False" at bounding box center [1110, 305] width 137 height 45
click at [1061, 300] on input "False" at bounding box center [1060, 306] width 14 height 13
radio input "true"
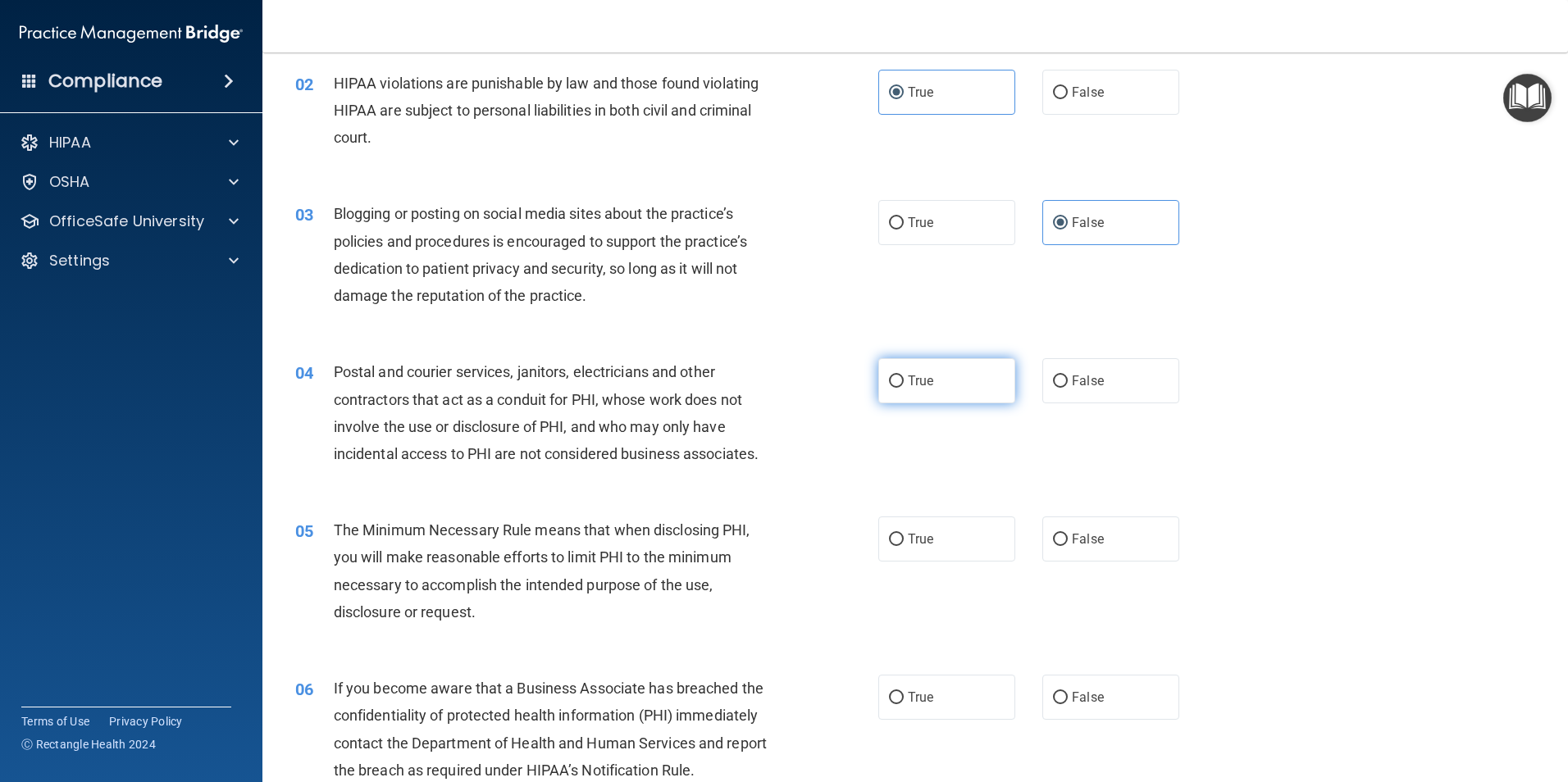
click at [907, 382] on span "True" at bounding box center [920, 380] width 25 height 15
click at [904, 382] on input "True" at bounding box center [895, 382] width 14 height 13
radio input "true"
click at [907, 536] on span "True" at bounding box center [920, 538] width 25 height 15
click at [904, 536] on input "True" at bounding box center [895, 540] width 14 height 13
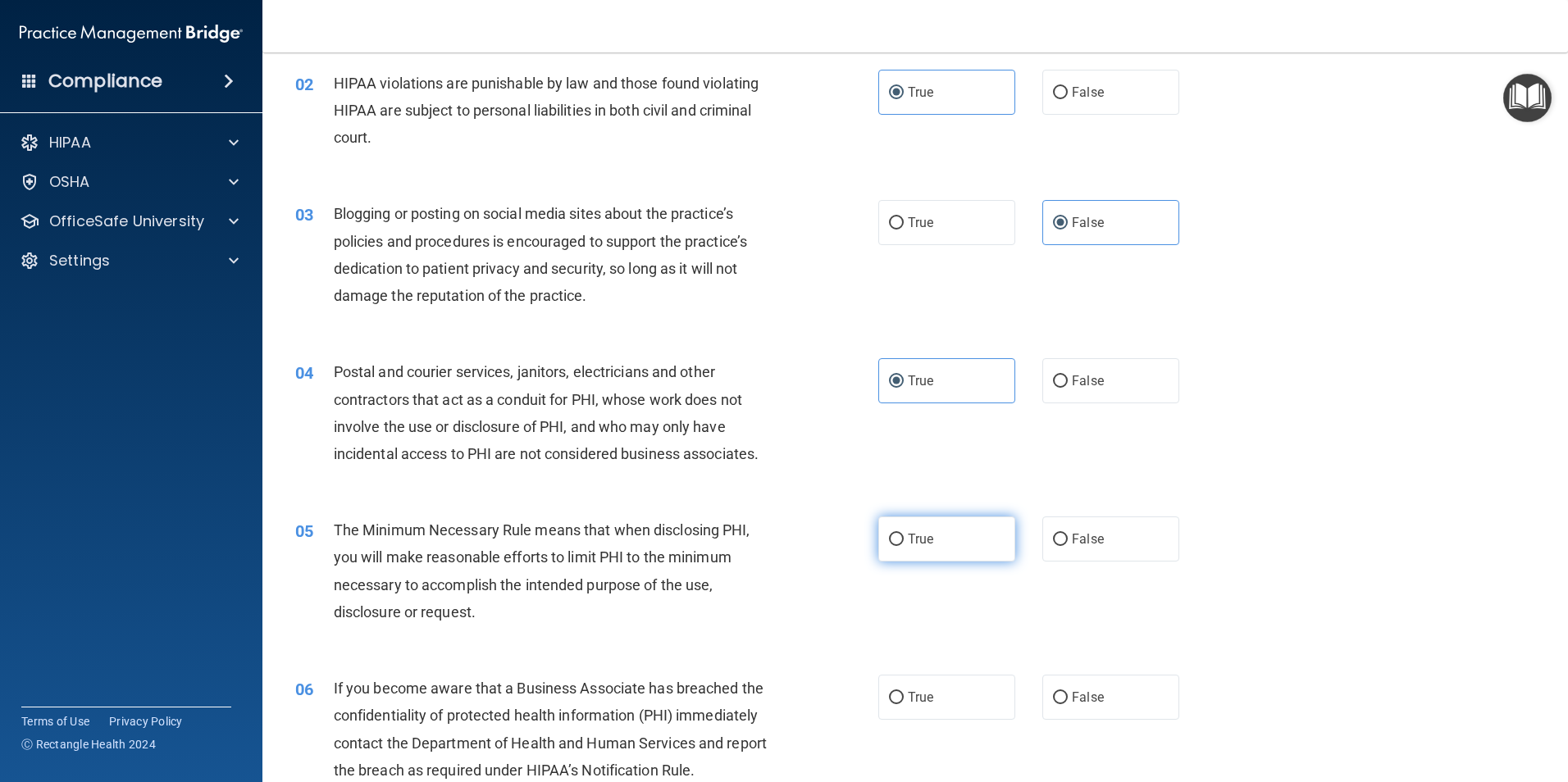
radio input "true"
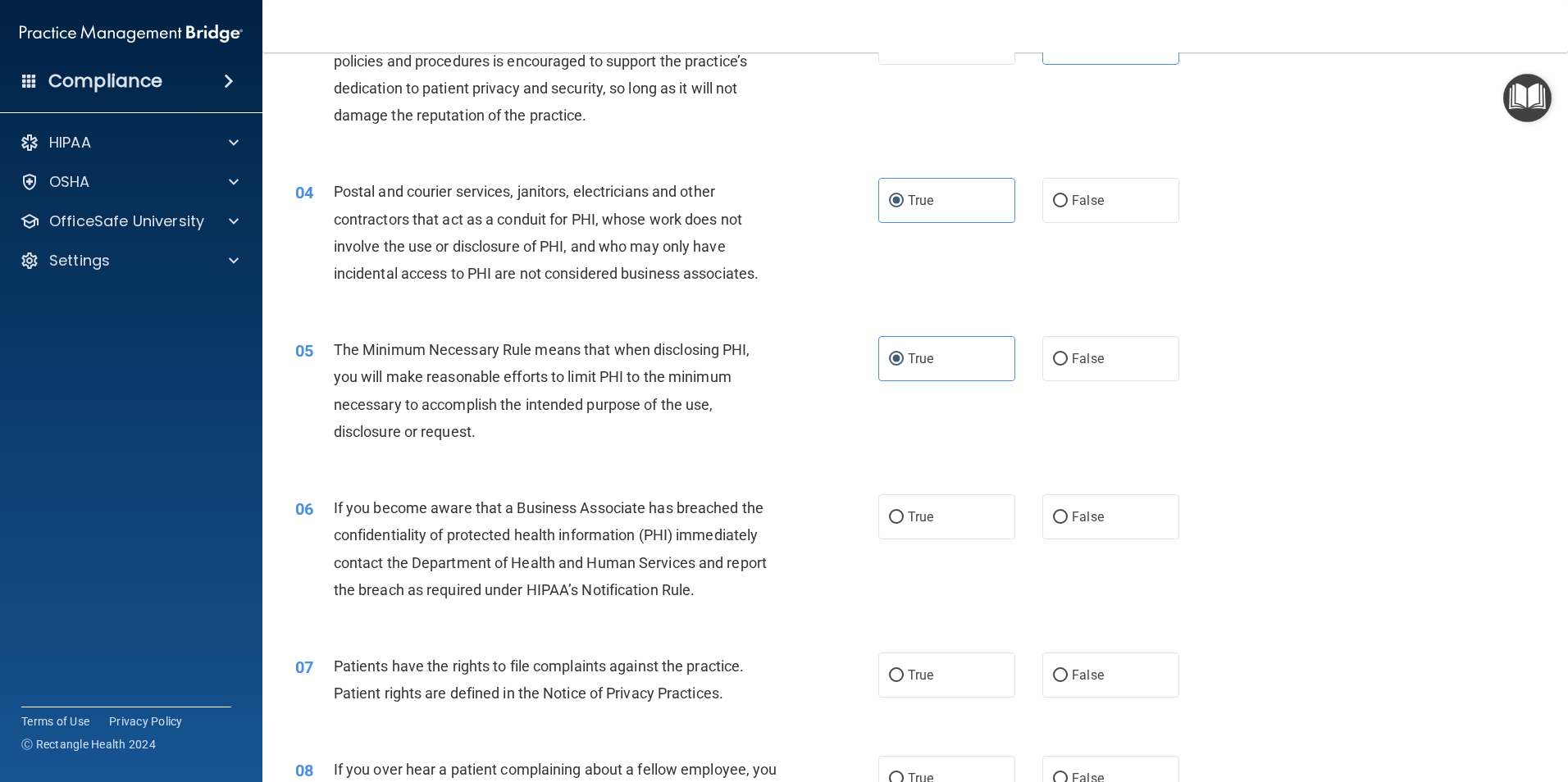
scroll to position [656, 0]
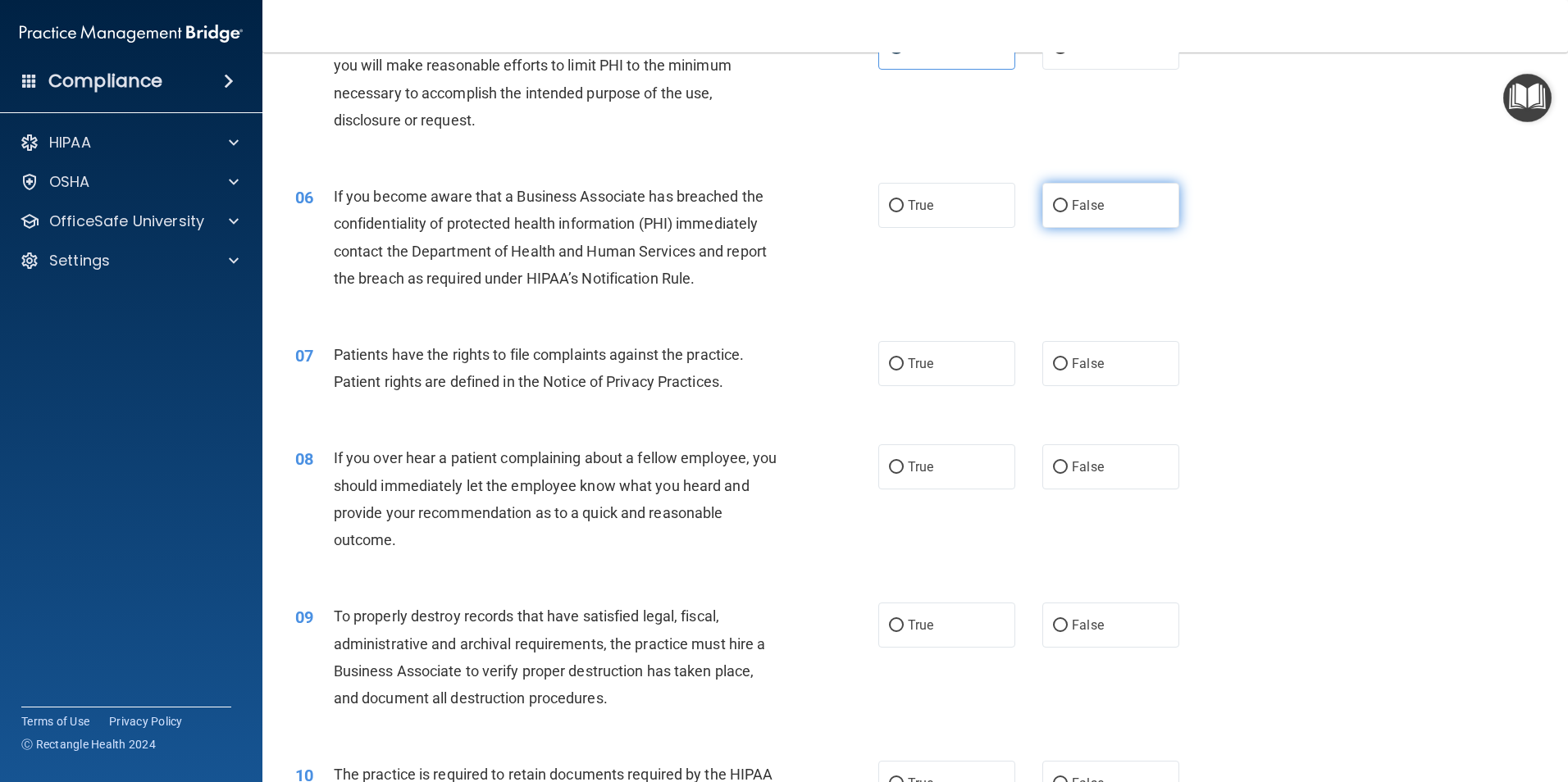
click at [1091, 196] on label "False" at bounding box center [1110, 205] width 137 height 45
click at [1067, 200] on input "False" at bounding box center [1060, 206] width 14 height 13
radio input "true"
click at [898, 368] on label "True" at bounding box center [947, 363] width 137 height 45
click at [898, 368] on input "True" at bounding box center [895, 364] width 14 height 13
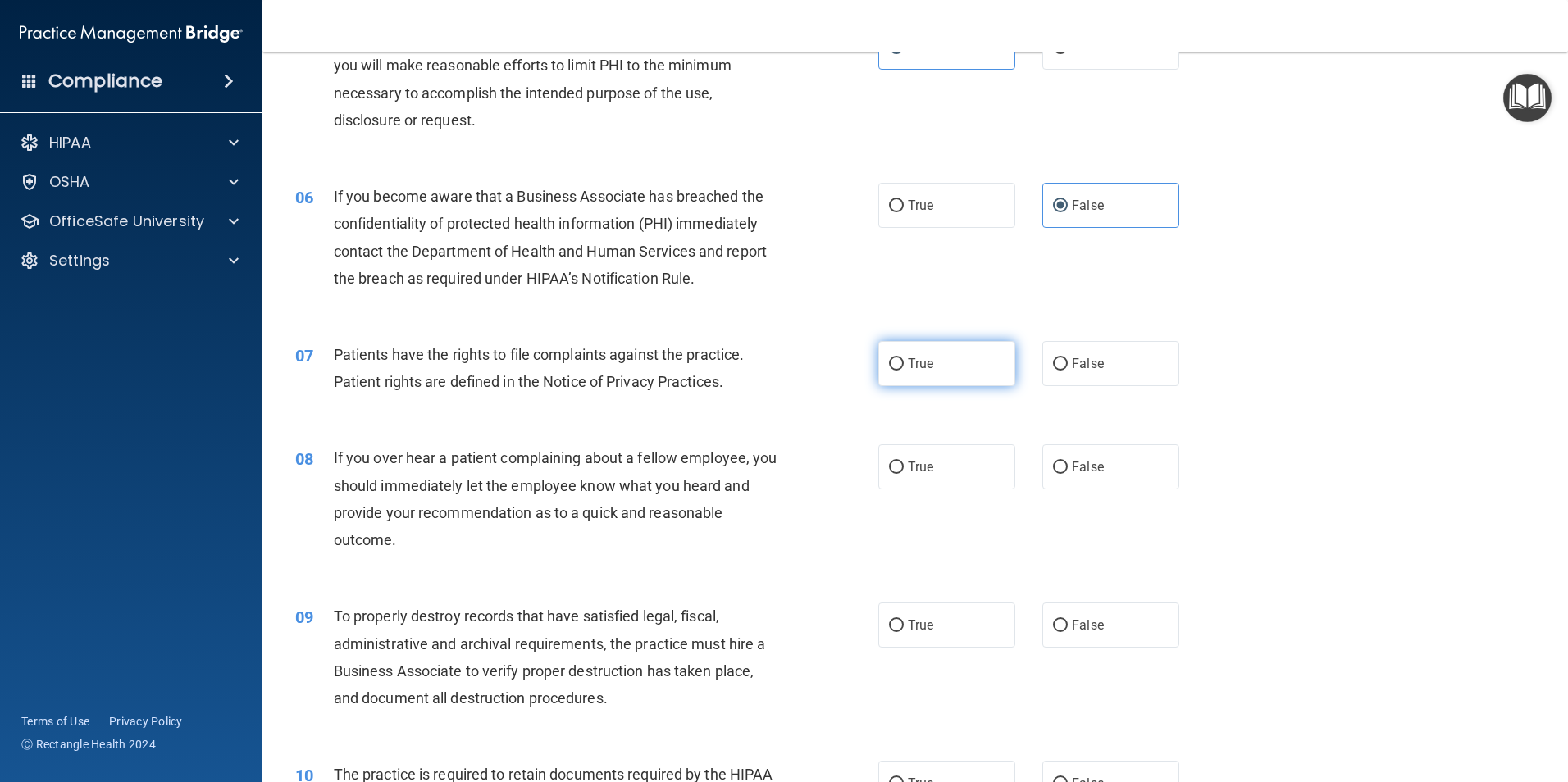
radio input "true"
click at [1072, 470] on span "False" at bounding box center [1088, 467] width 32 height 15
click at [1067, 470] on input "False" at bounding box center [1060, 467] width 14 height 13
radio input "true"
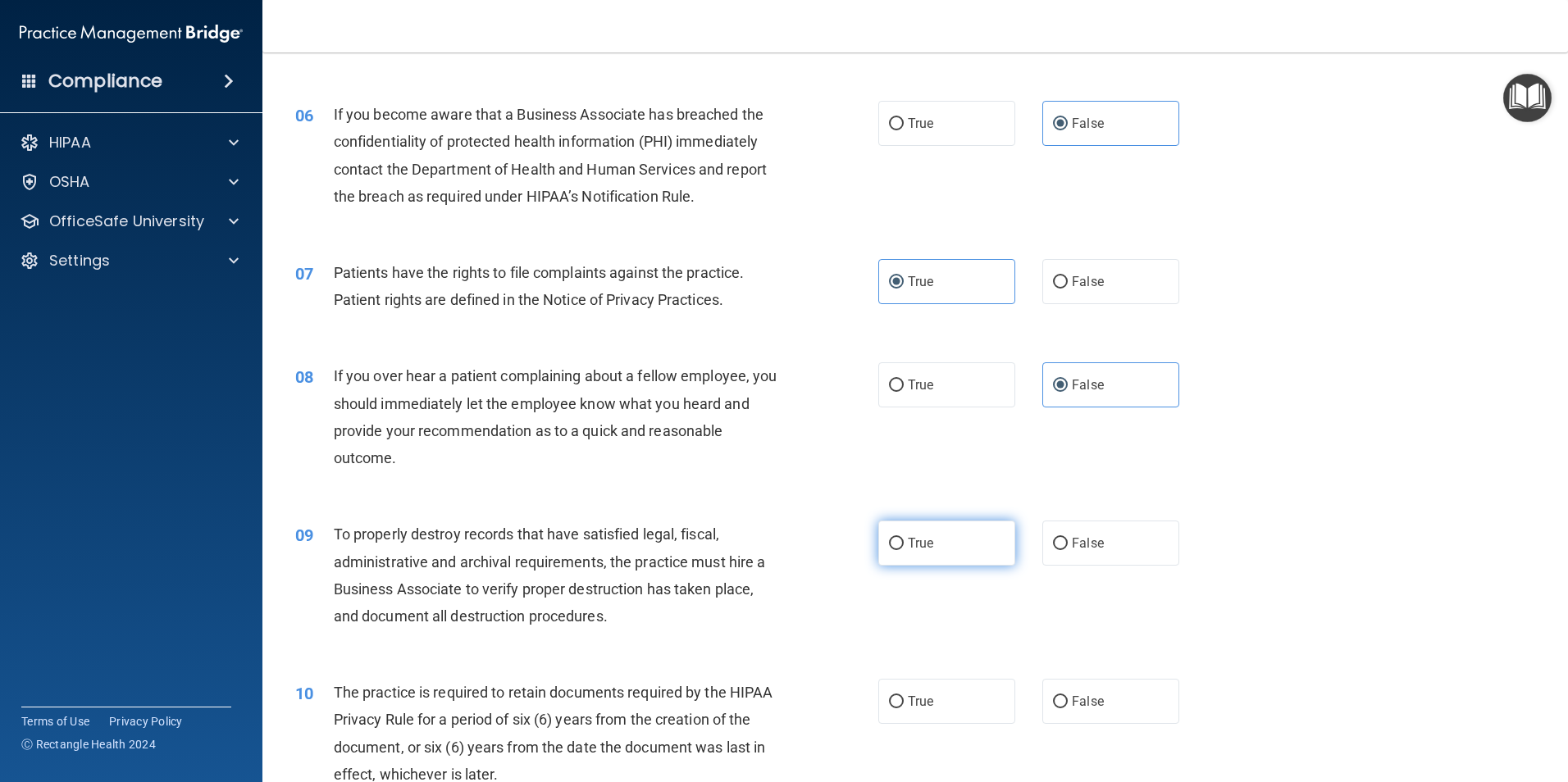
click at [912, 547] on span "True" at bounding box center [920, 542] width 25 height 15
click at [904, 547] on input "True" at bounding box center [895, 544] width 14 height 13
radio input "true"
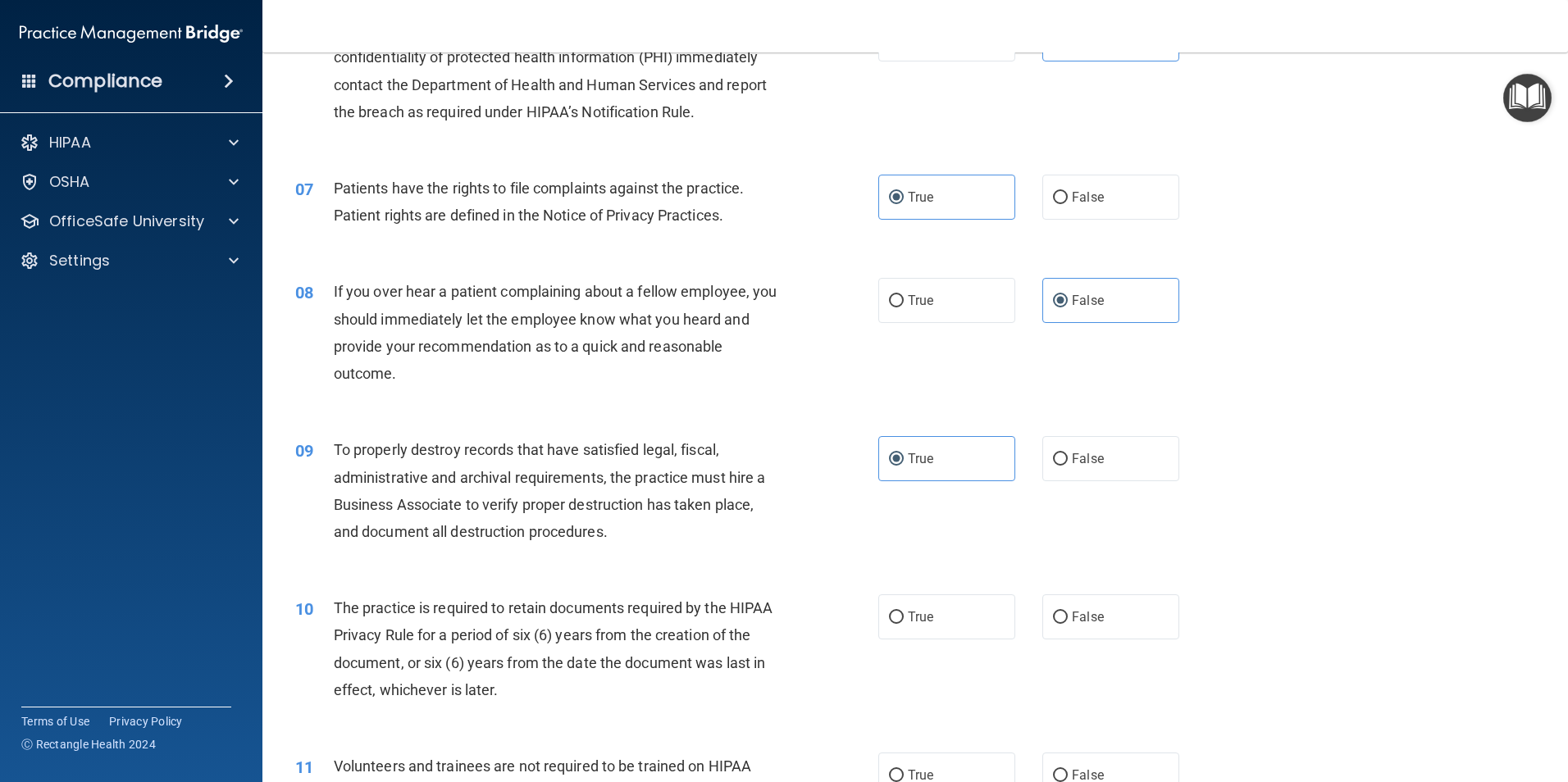
scroll to position [902, 0]
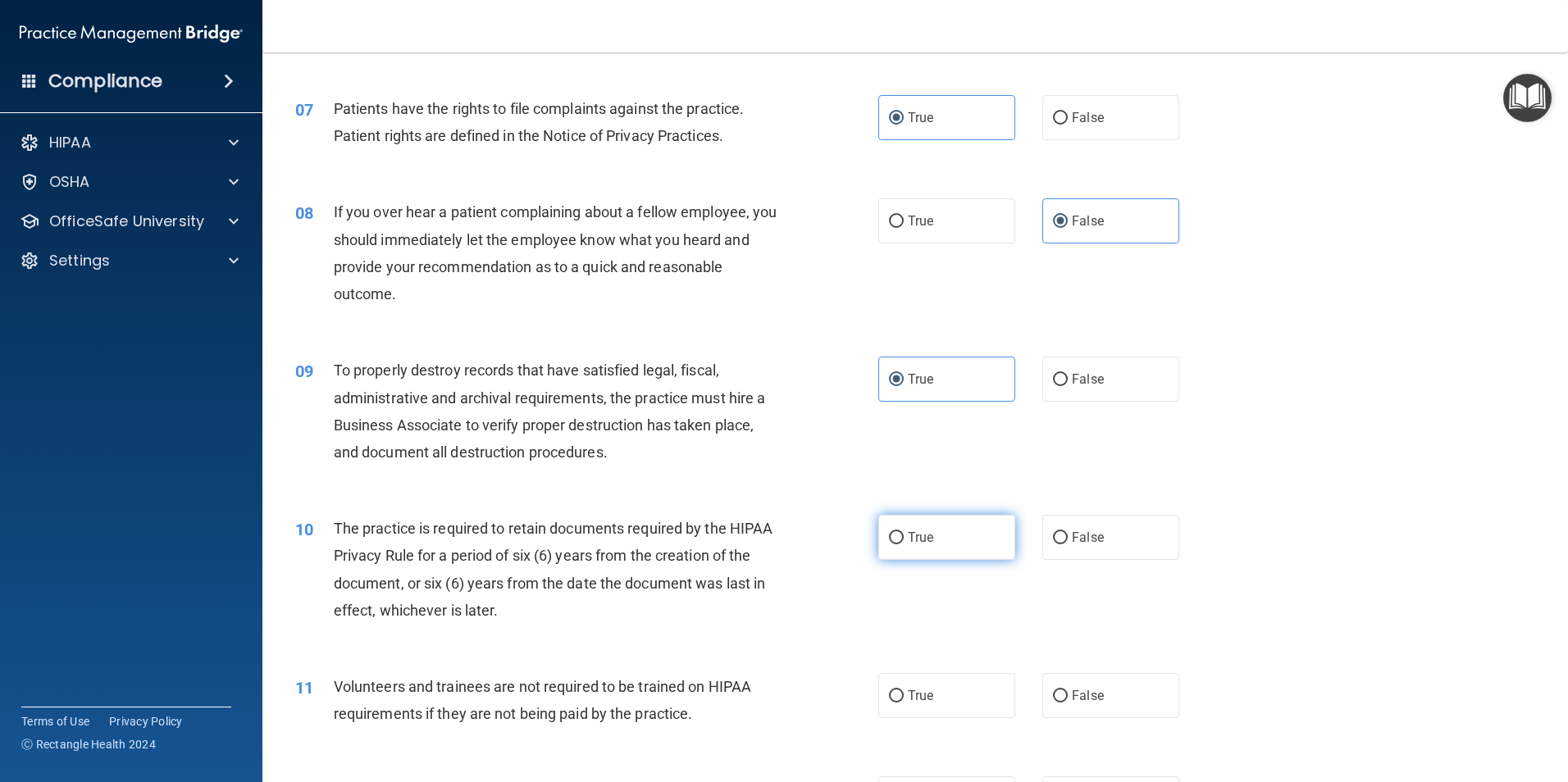
click at [999, 558] on label "True" at bounding box center [947, 538] width 137 height 45
click at [904, 544] on input "True" at bounding box center [895, 538] width 14 height 13
radio input "true"
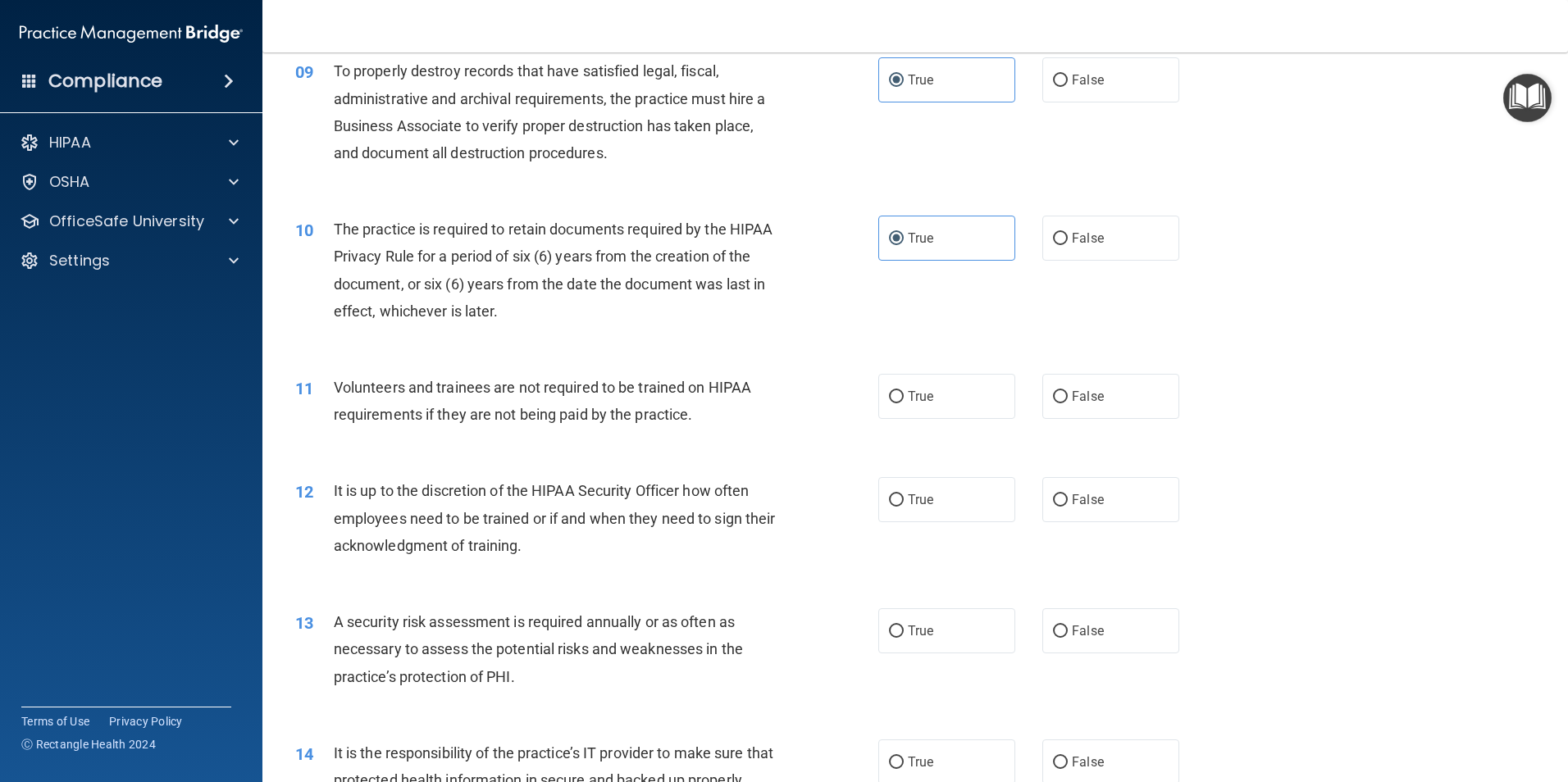
scroll to position [1230, 0]
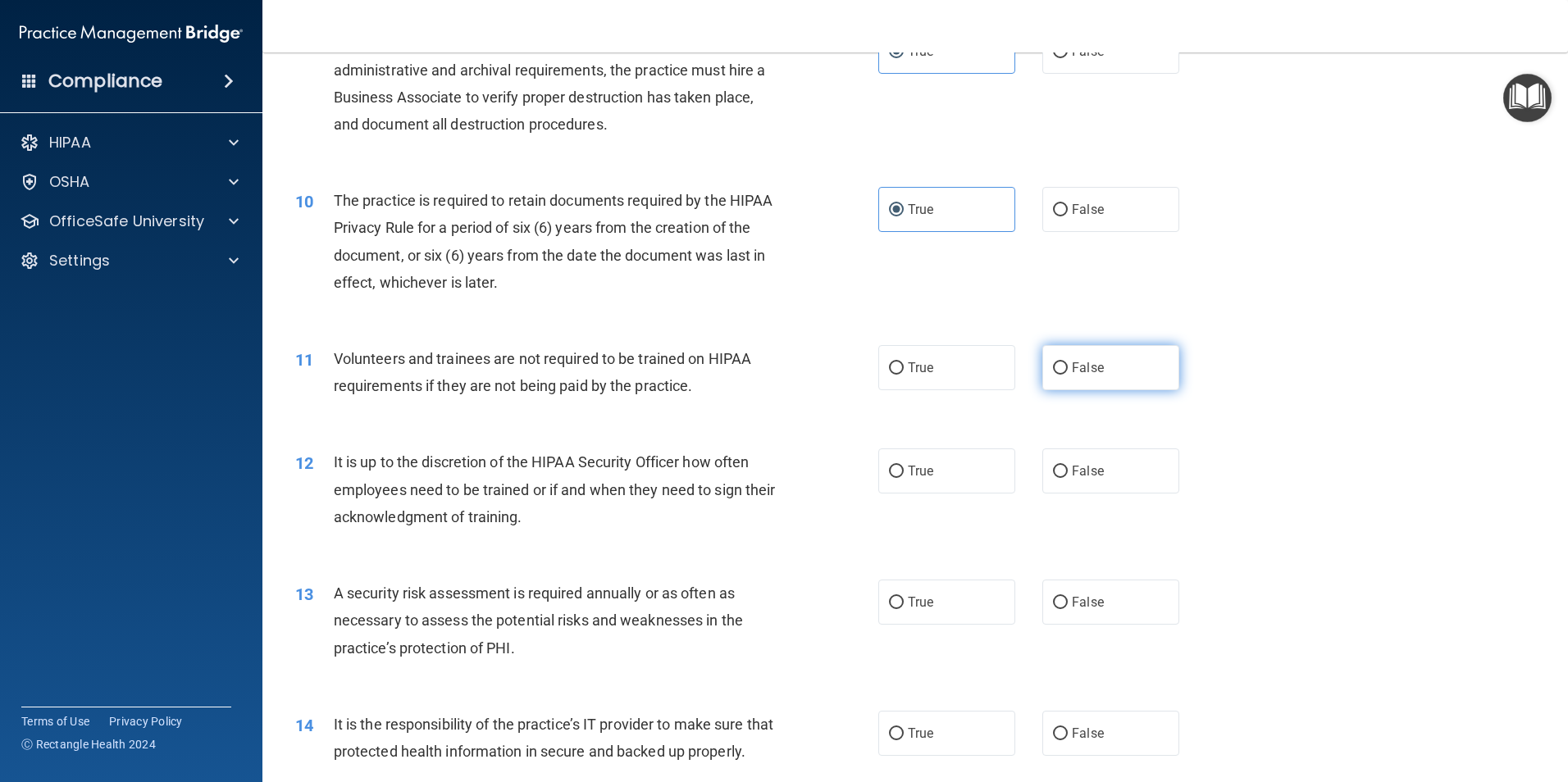
click at [1088, 380] on label "False" at bounding box center [1110, 368] width 137 height 45
click at [1067, 375] on input "False" at bounding box center [1060, 369] width 14 height 13
radio input "true"
click at [1127, 482] on label "False" at bounding box center [1110, 471] width 137 height 45
click at [1067, 478] on input "False" at bounding box center [1060, 472] width 14 height 13
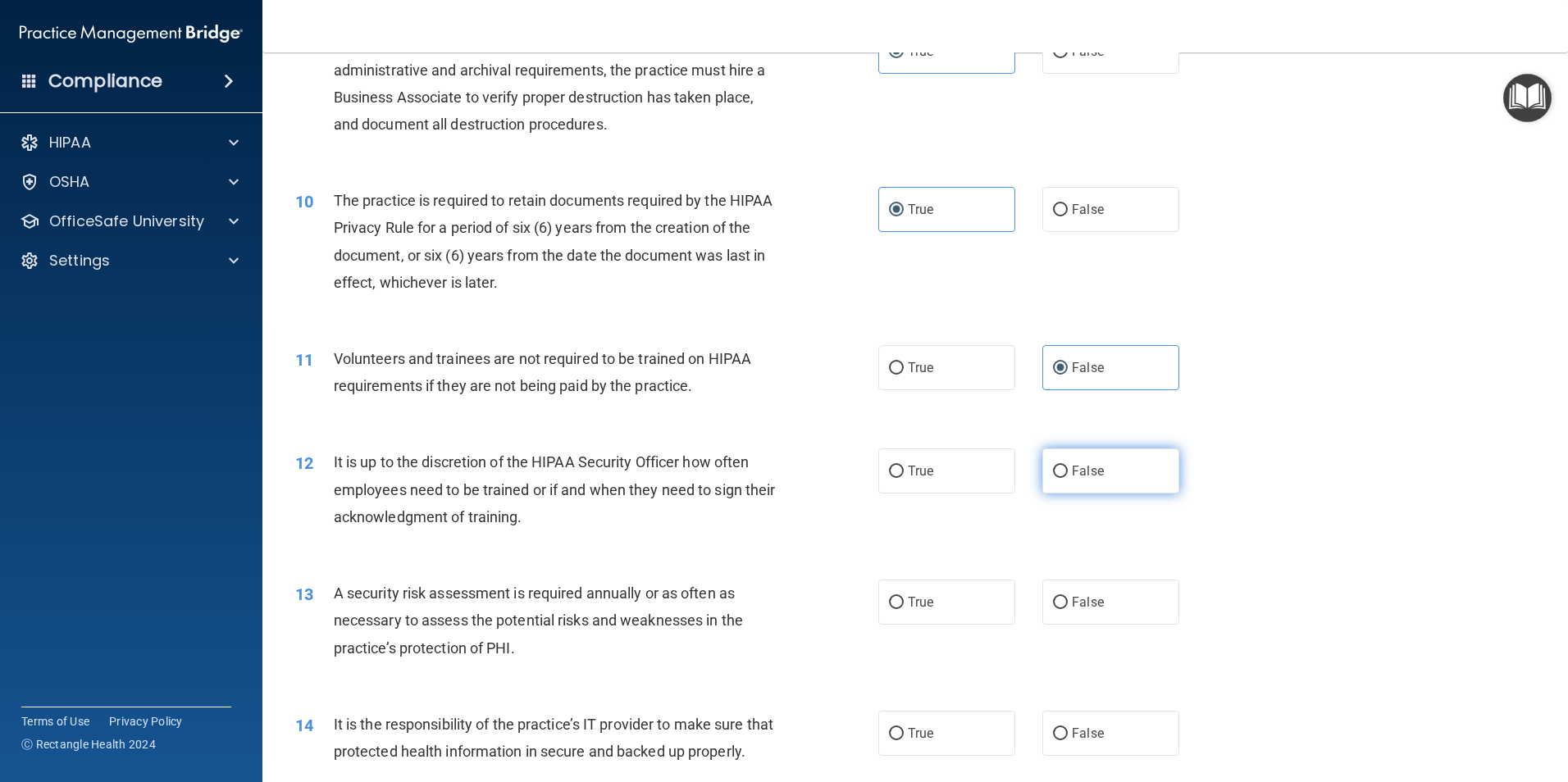
radio input "true"
click at [941, 582] on label "True" at bounding box center [947, 602] width 137 height 45
click at [904, 597] on input "True" at bounding box center [895, 603] width 14 height 13
radio input "true"
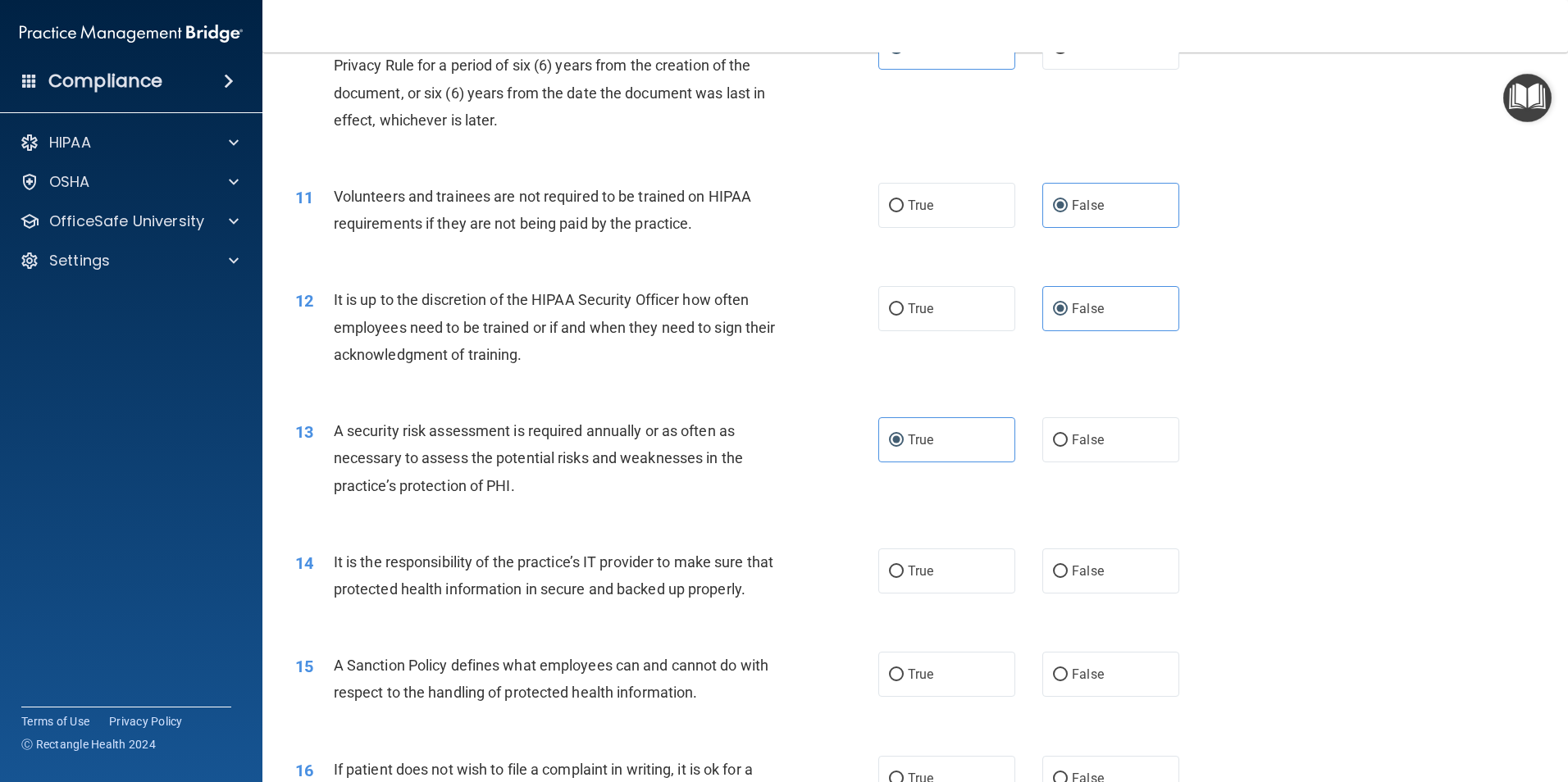
scroll to position [1393, 0]
click at [1100, 577] on label "False" at bounding box center [1110, 569] width 137 height 45
click at [1067, 576] on input "False" at bounding box center [1060, 570] width 14 height 13
radio input "true"
click at [1066, 695] on label "False" at bounding box center [1110, 672] width 137 height 45
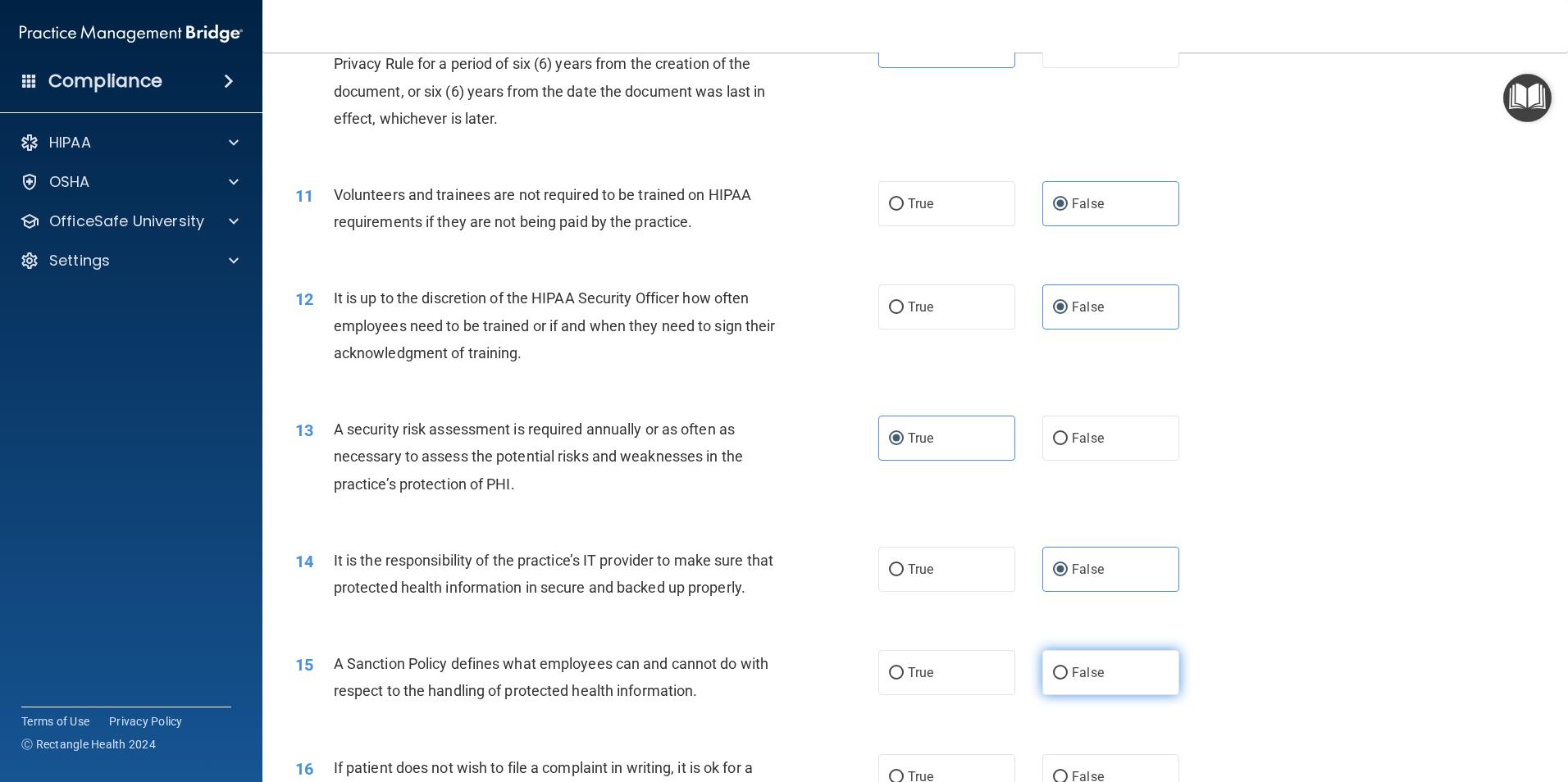
click at [1066, 680] on input "False" at bounding box center [1060, 673] width 14 height 13
radio input "true"
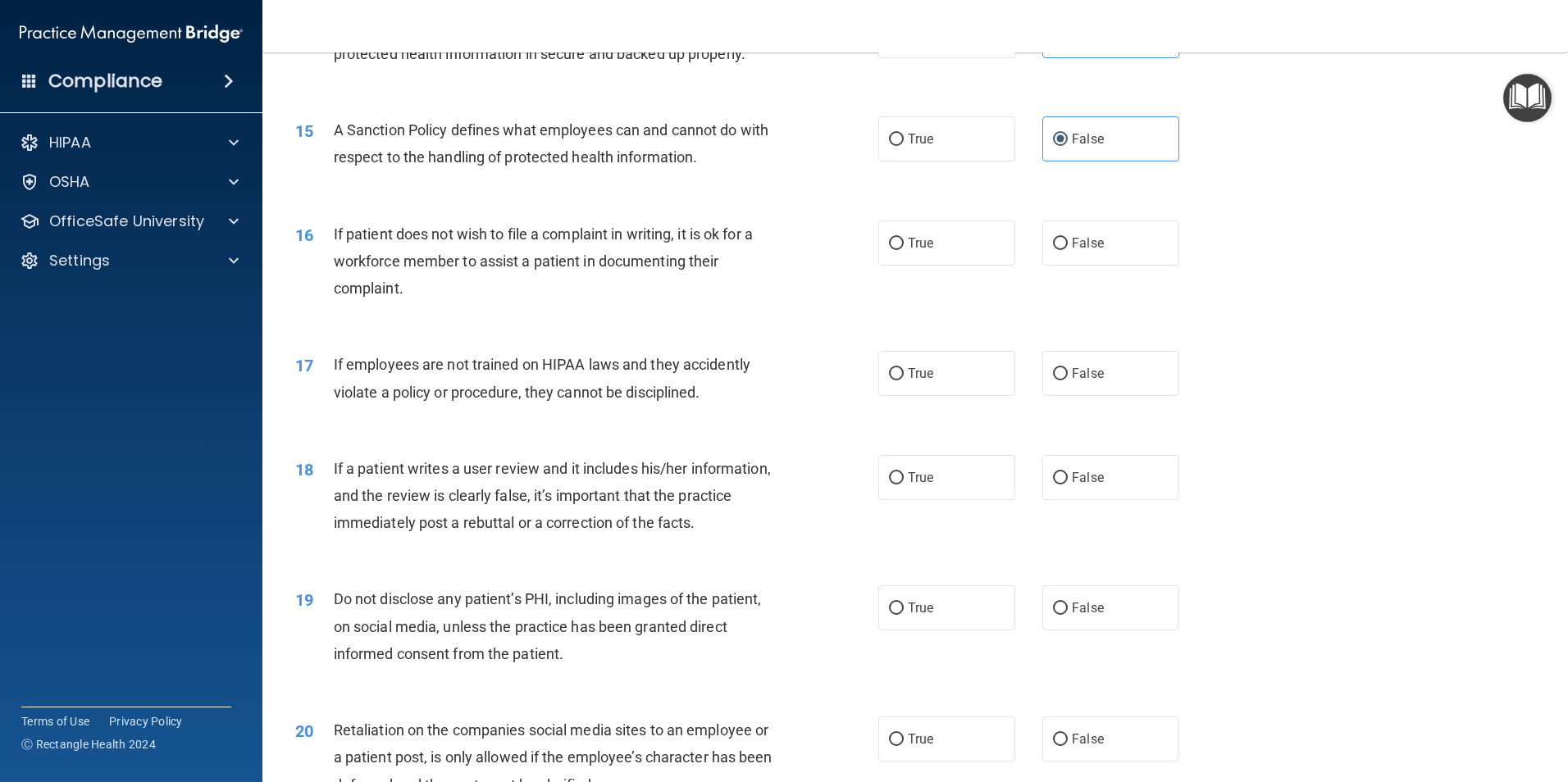
scroll to position [1968, 0]
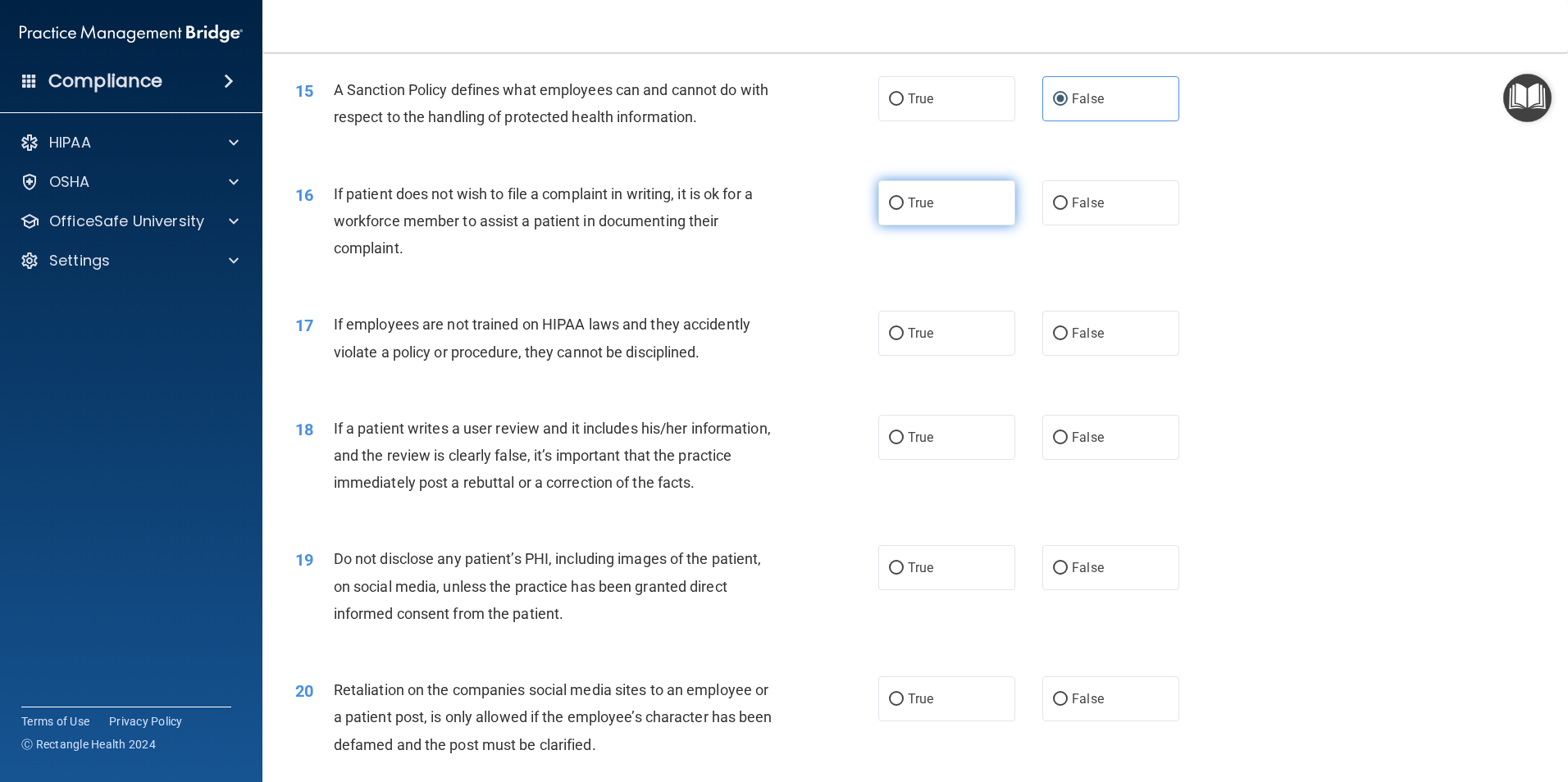
click at [927, 210] on span "True" at bounding box center [920, 202] width 25 height 15
click at [904, 209] on input "True" at bounding box center [895, 204] width 14 height 13
radio input "true"
click at [1097, 356] on label "False" at bounding box center [1110, 333] width 137 height 45
click at [1067, 340] on input "False" at bounding box center [1060, 334] width 14 height 13
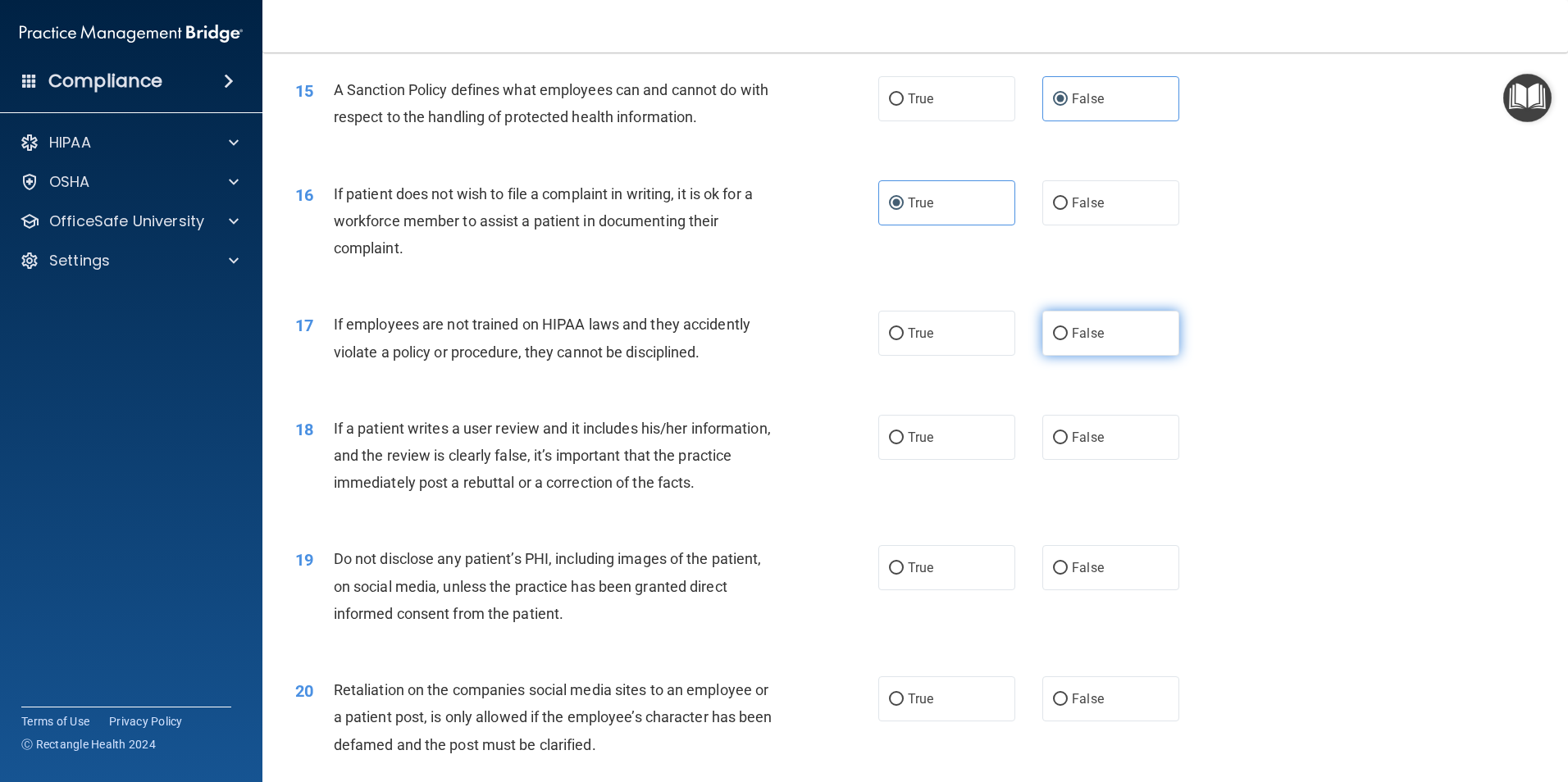
radio input "true"
click at [1093, 445] on span "False" at bounding box center [1088, 437] width 32 height 15
click at [1067, 444] on input "False" at bounding box center [1060, 439] width 14 height 13
radio input "true"
click at [944, 591] on label "True" at bounding box center [947, 567] width 137 height 45
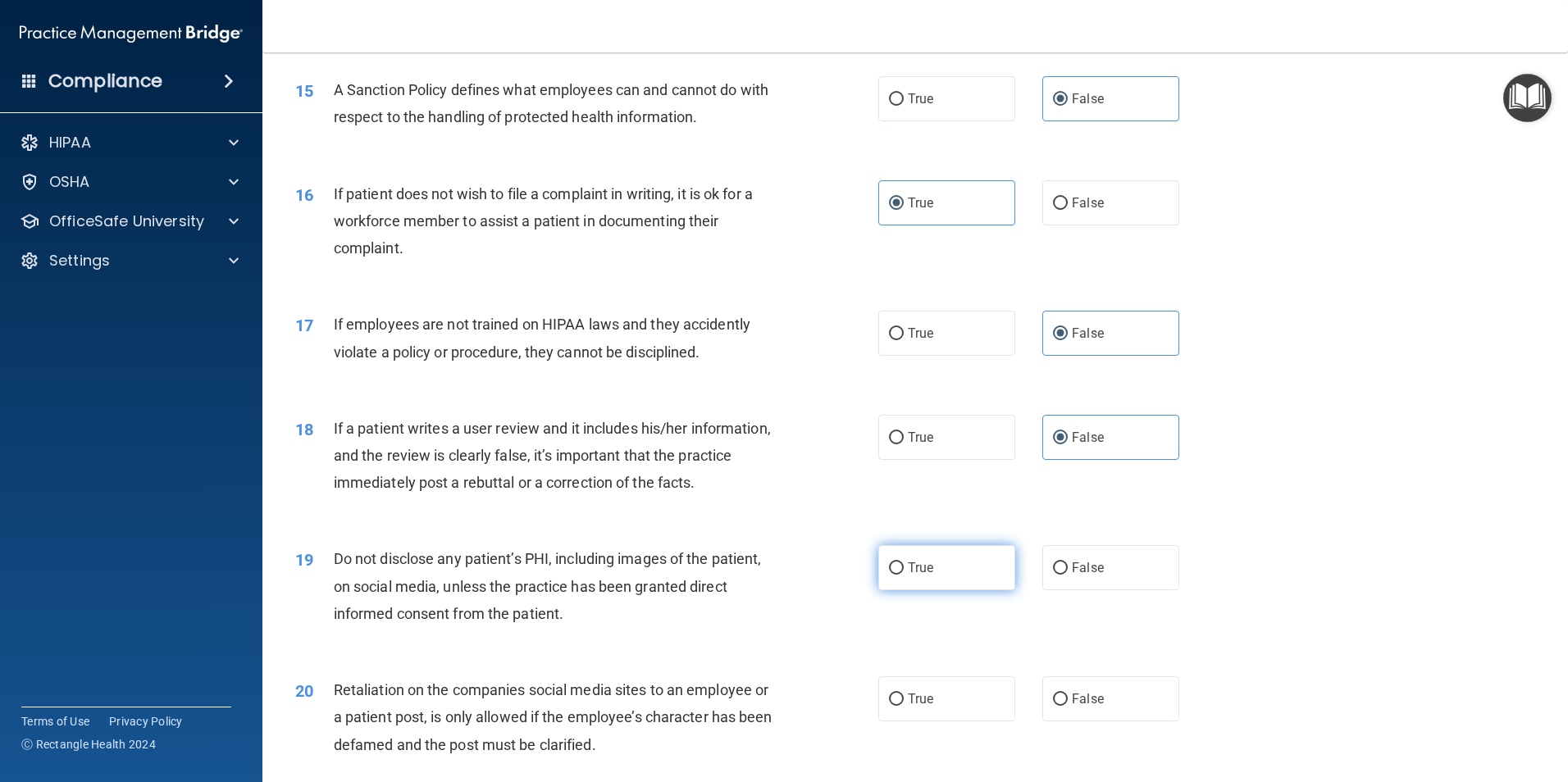
click at [904, 574] on input "True" at bounding box center [895, 569] width 14 height 13
radio input "true"
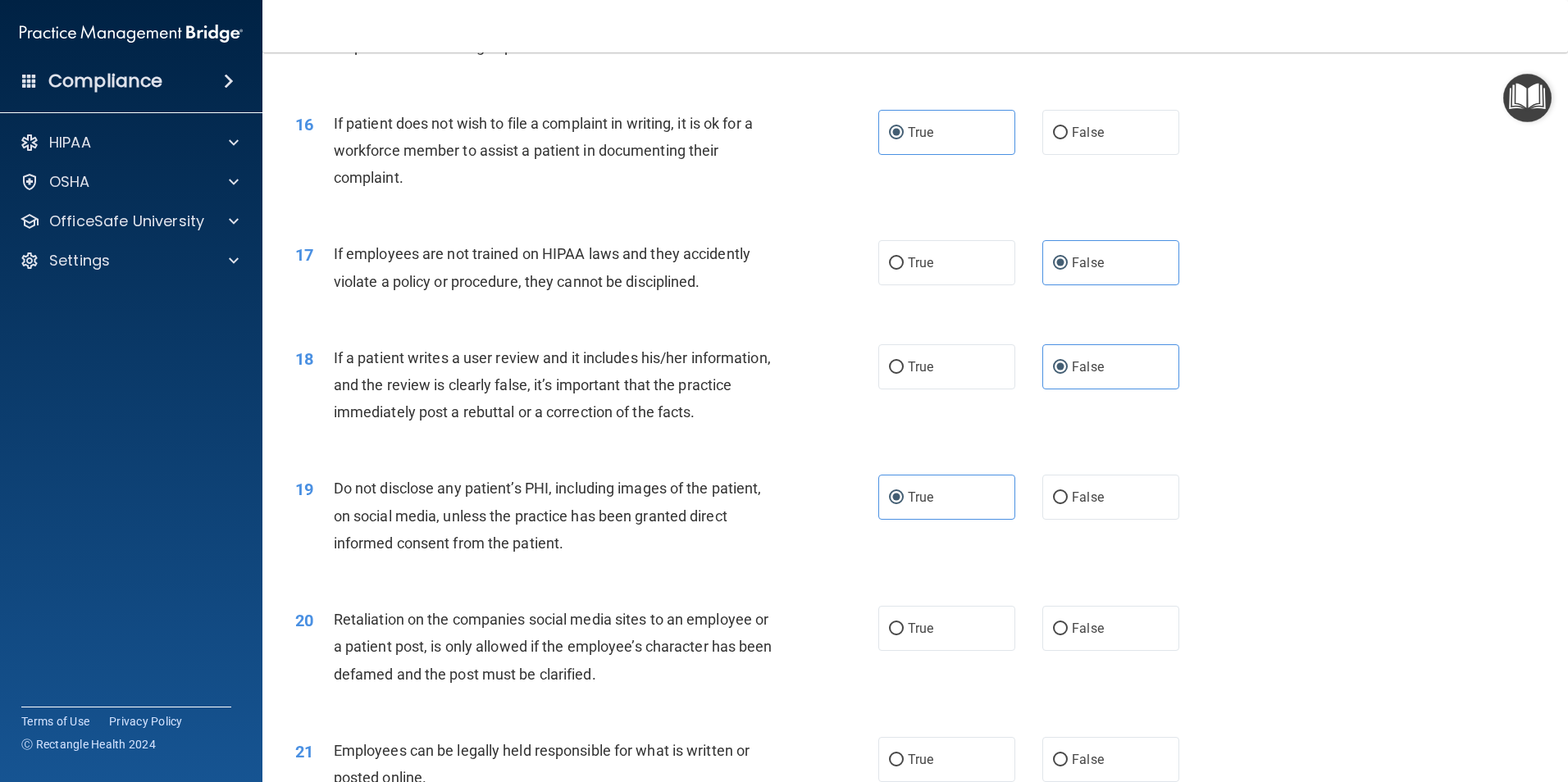
scroll to position [2131, 0]
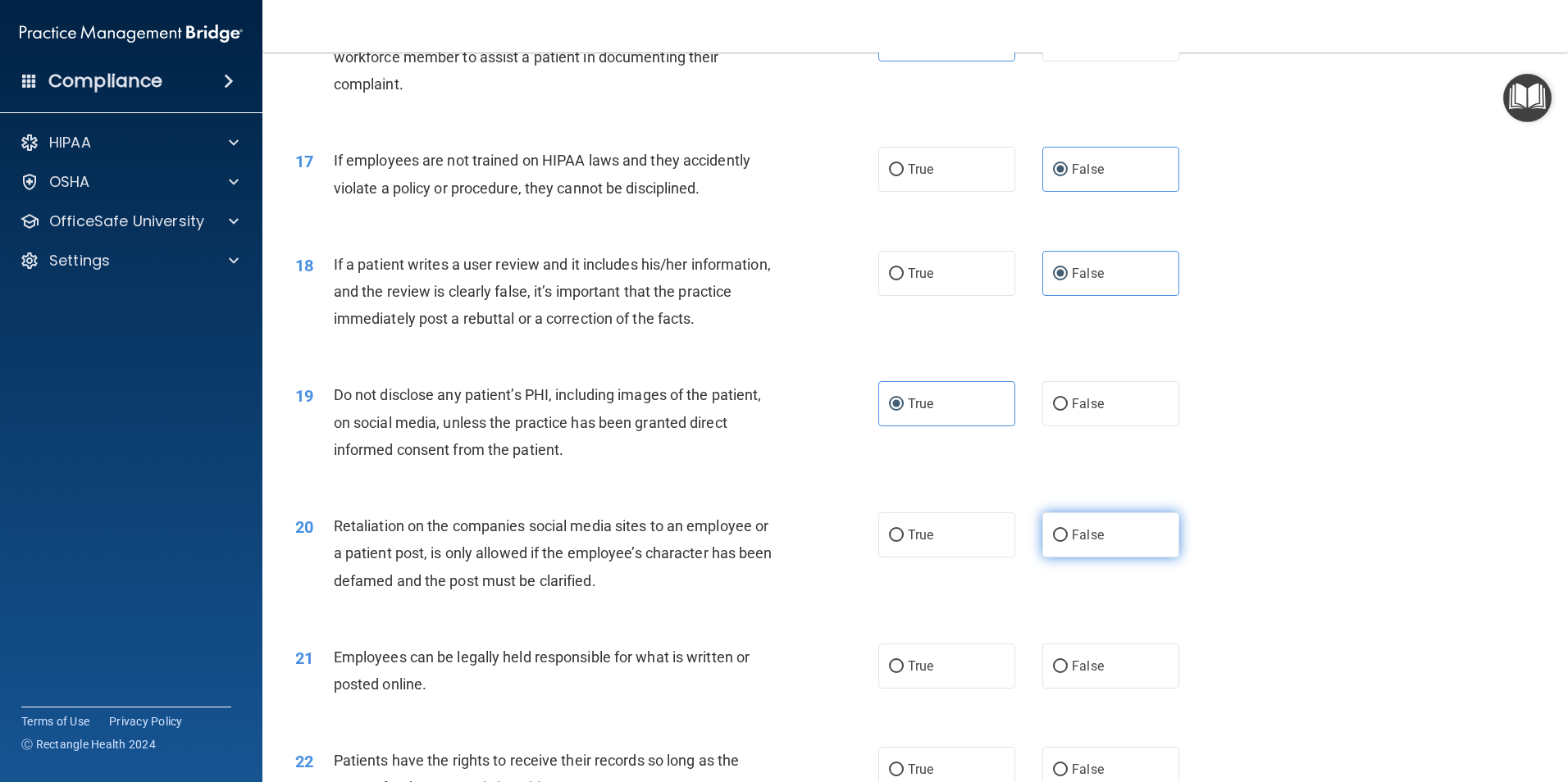
click at [1080, 543] on span "False" at bounding box center [1088, 534] width 32 height 15
click at [1067, 542] on input "False" at bounding box center [1060, 536] width 14 height 13
radio input "true"
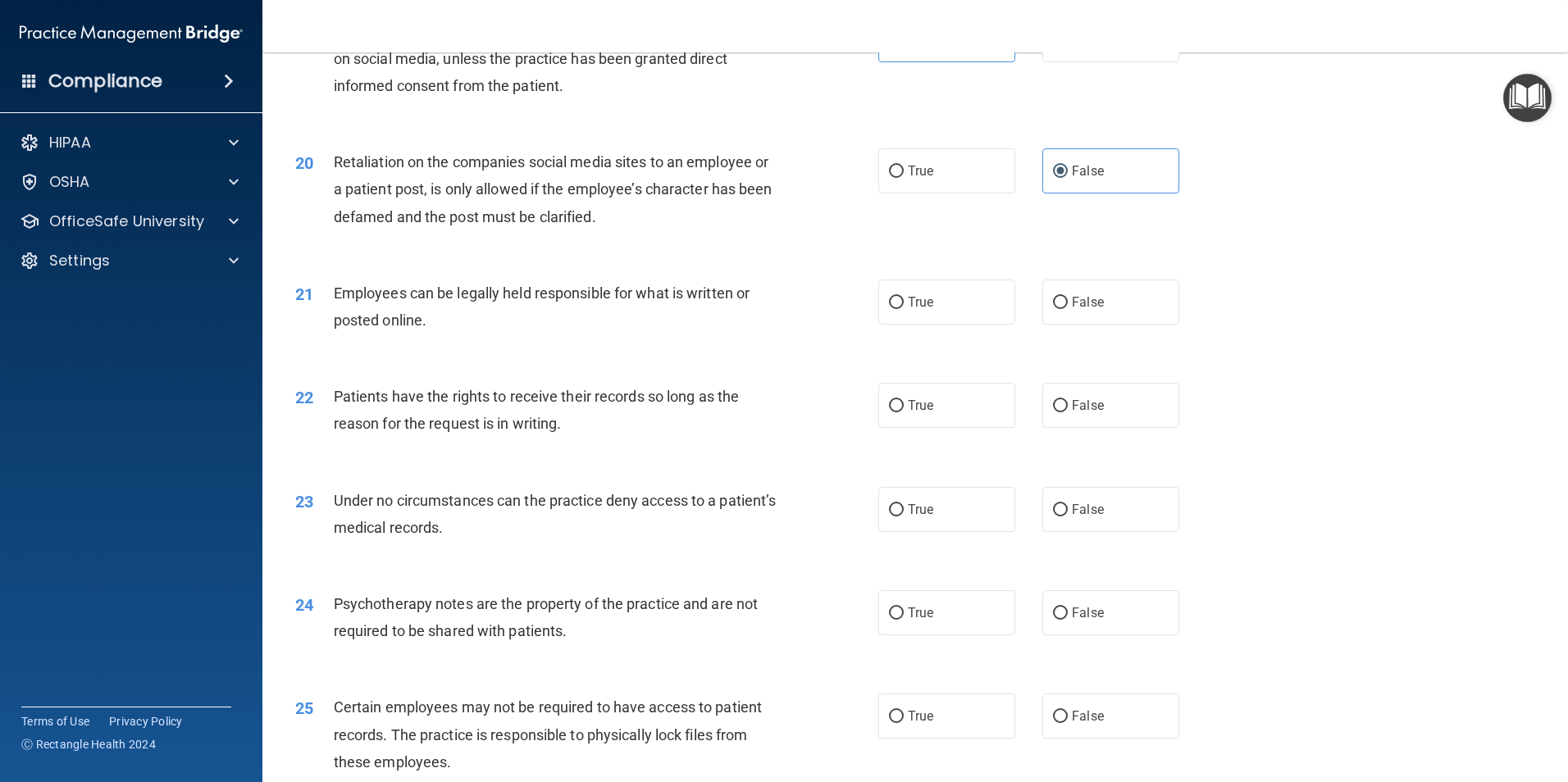
scroll to position [2541, 0]
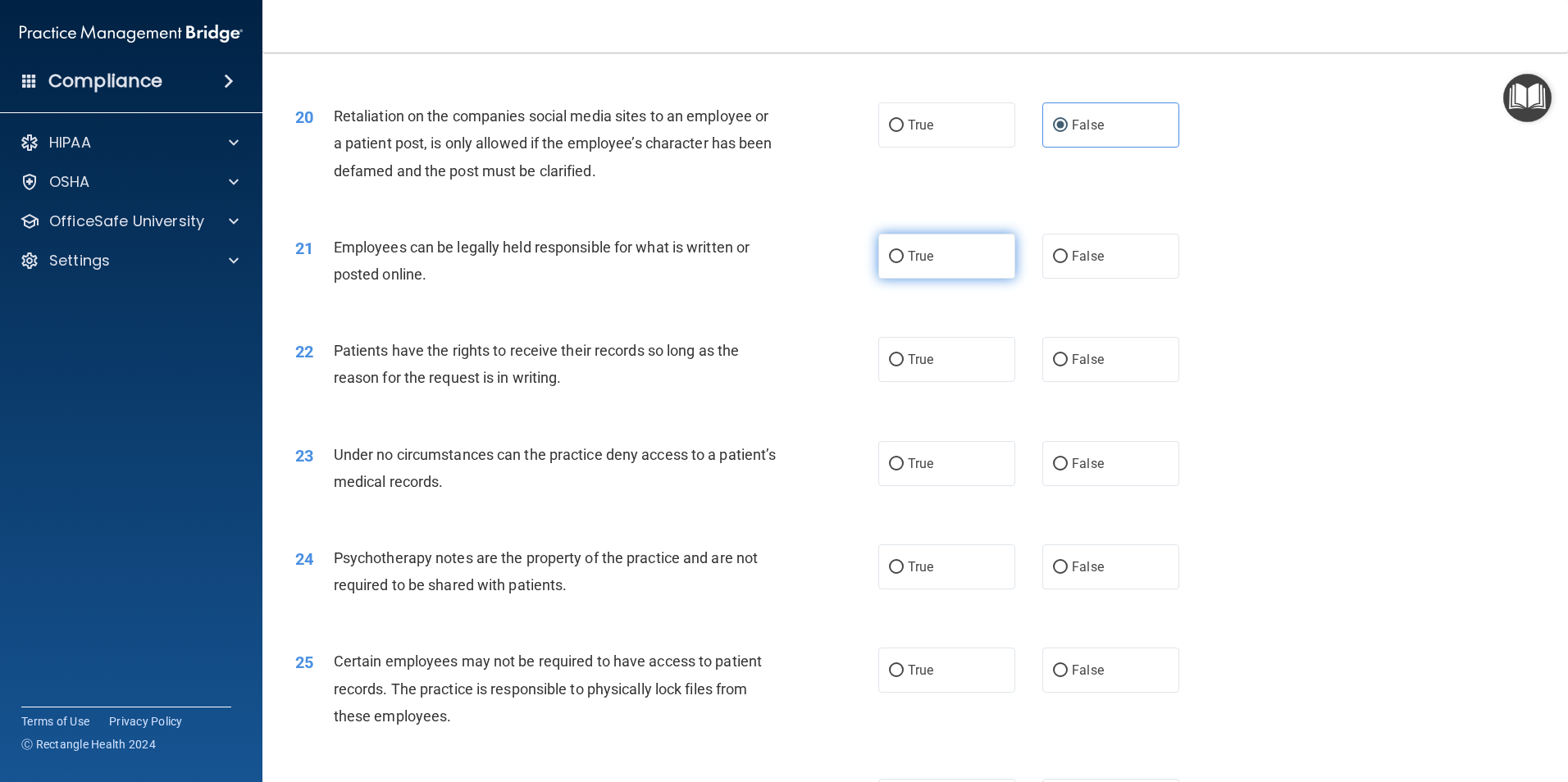
click at [977, 279] on label "True" at bounding box center [947, 256] width 137 height 45
click at [904, 263] on input "True" at bounding box center [895, 257] width 14 height 13
radio input "true"
click at [1069, 382] on label "False" at bounding box center [1110, 360] width 137 height 45
click at [1067, 367] on input "False" at bounding box center [1060, 360] width 14 height 13
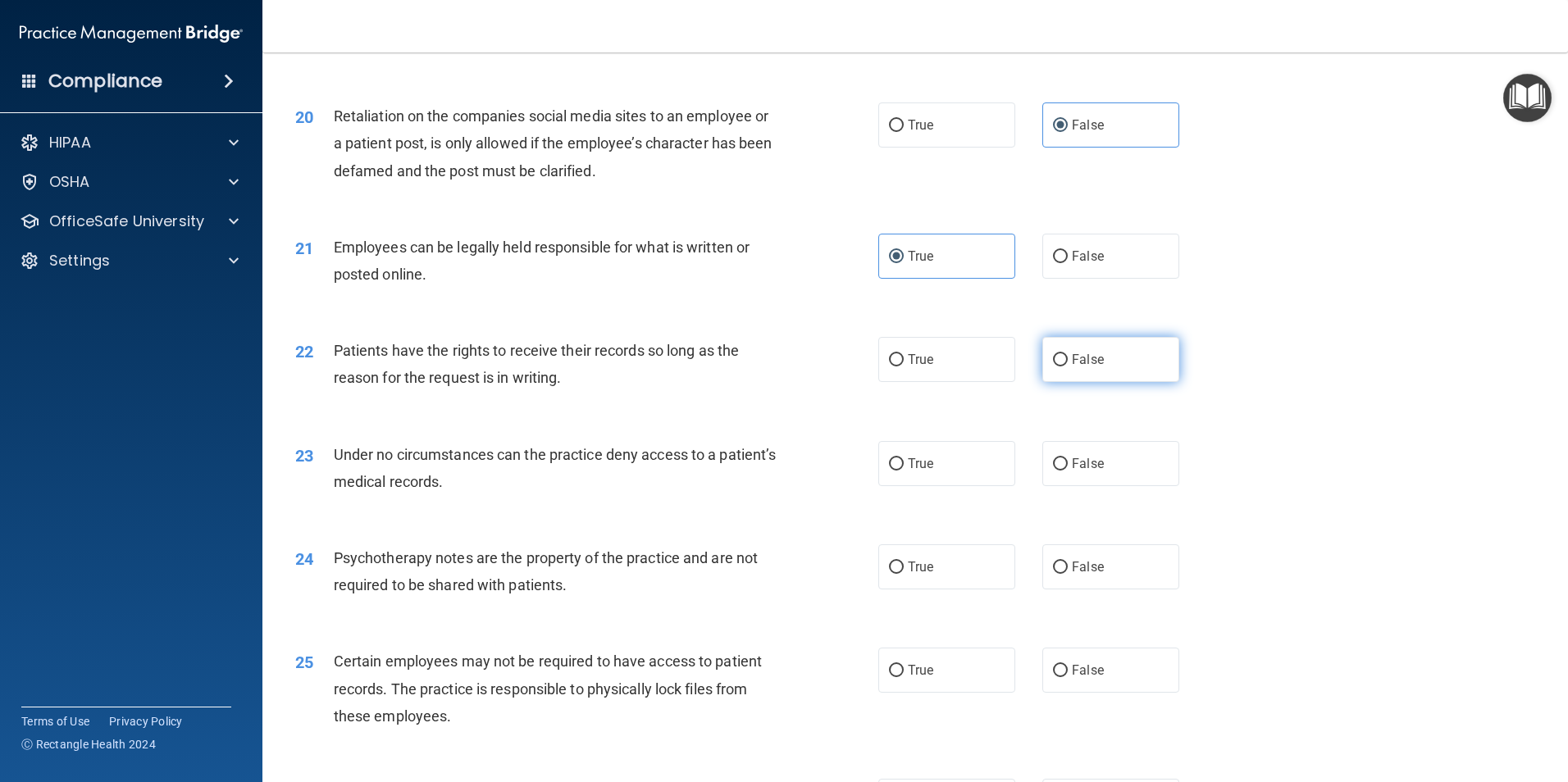
radio input "true"
click at [1140, 486] on label "False" at bounding box center [1110, 464] width 137 height 45
click at [1067, 470] on input "False" at bounding box center [1060, 465] width 14 height 13
radio input "true"
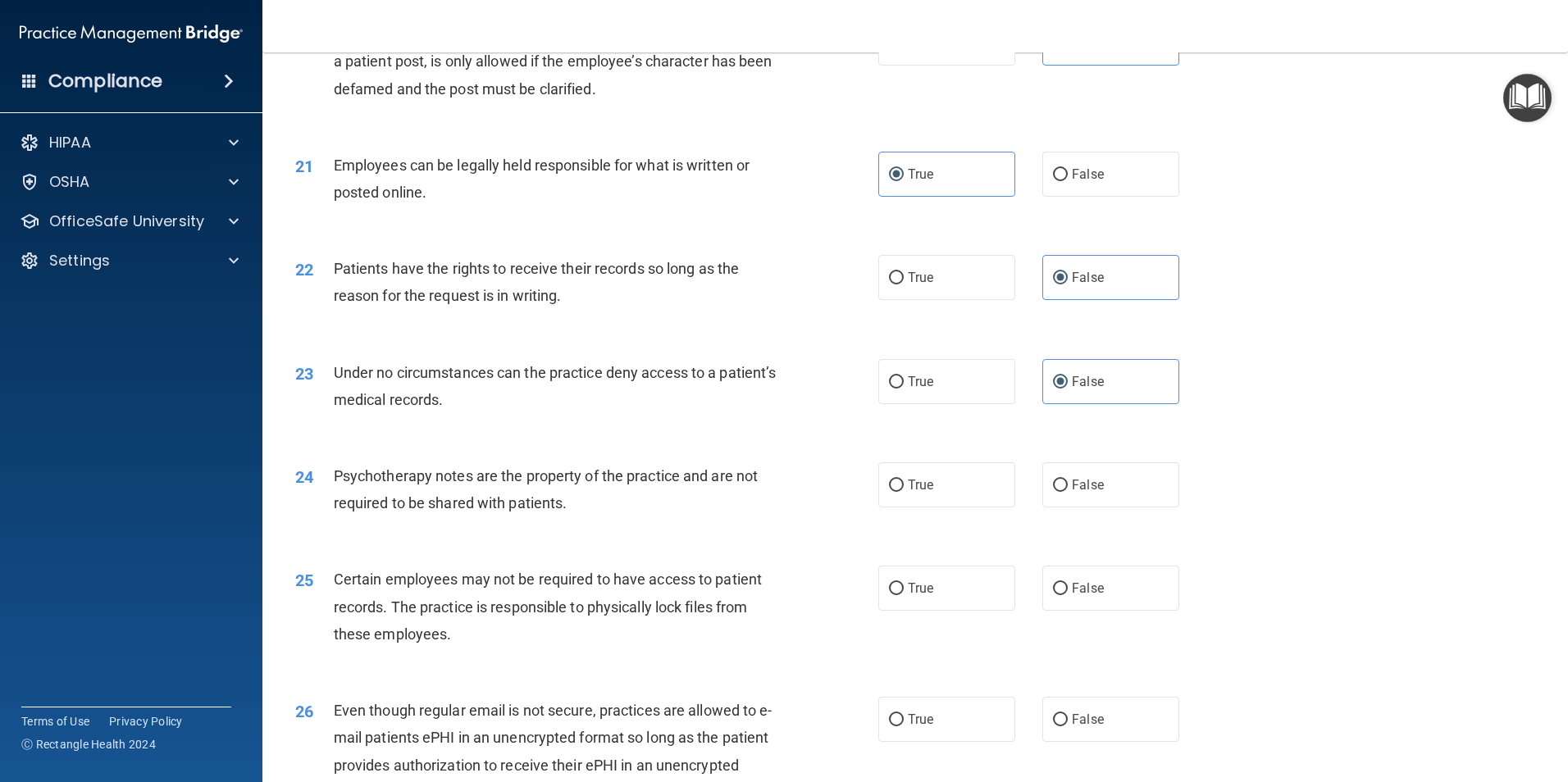
scroll to position [2705, 0]
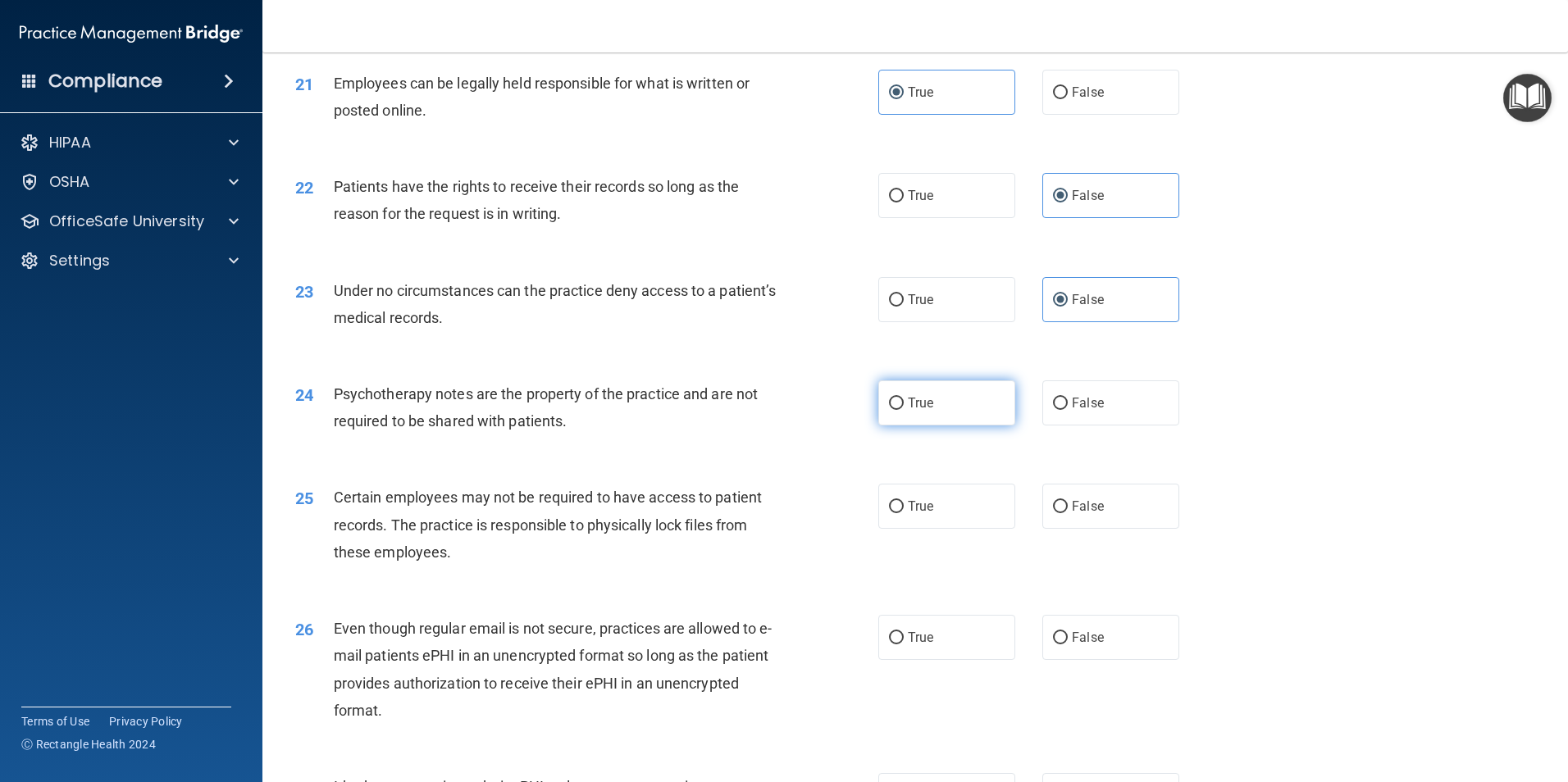
click at [949, 425] on label "True" at bounding box center [947, 403] width 137 height 45
click at [904, 410] on input "True" at bounding box center [895, 404] width 14 height 13
radio input "true"
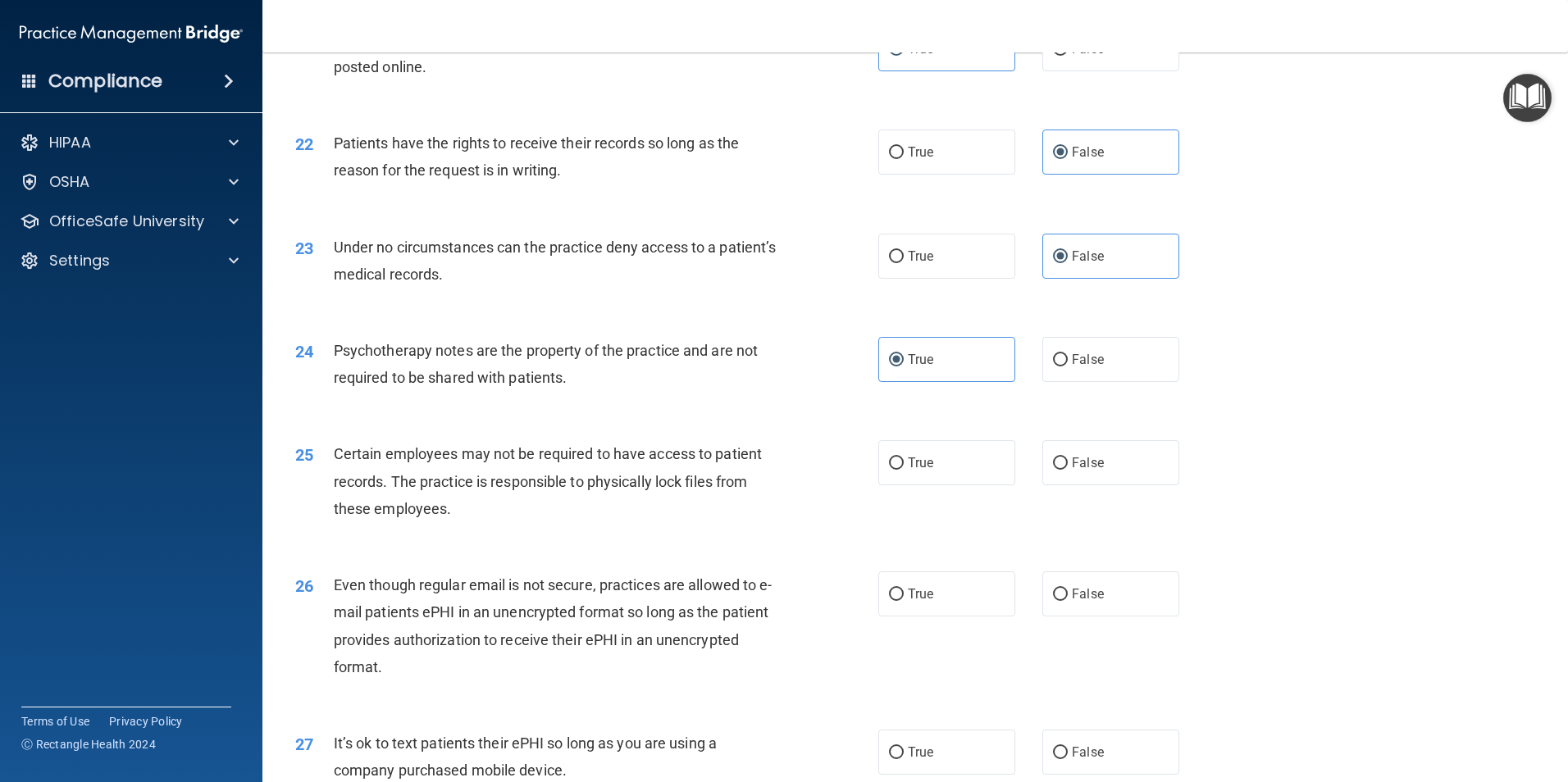
scroll to position [2786, 0]
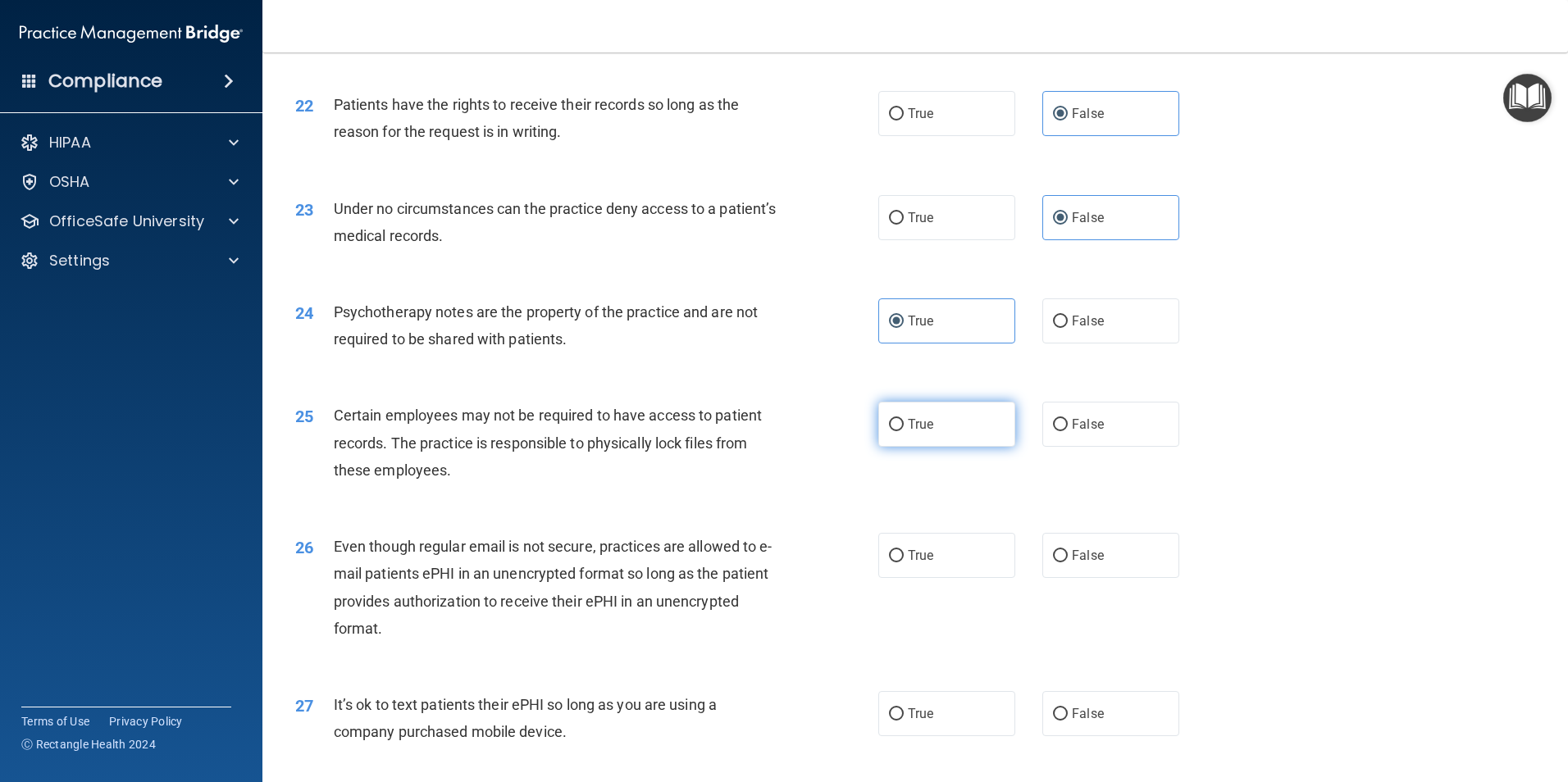
click at [893, 431] on input "True" at bounding box center [895, 425] width 14 height 13
radio input "true"
click at [928, 576] on label "True" at bounding box center [947, 555] width 137 height 45
click at [904, 563] on input "True" at bounding box center [895, 556] width 14 height 13
radio input "true"
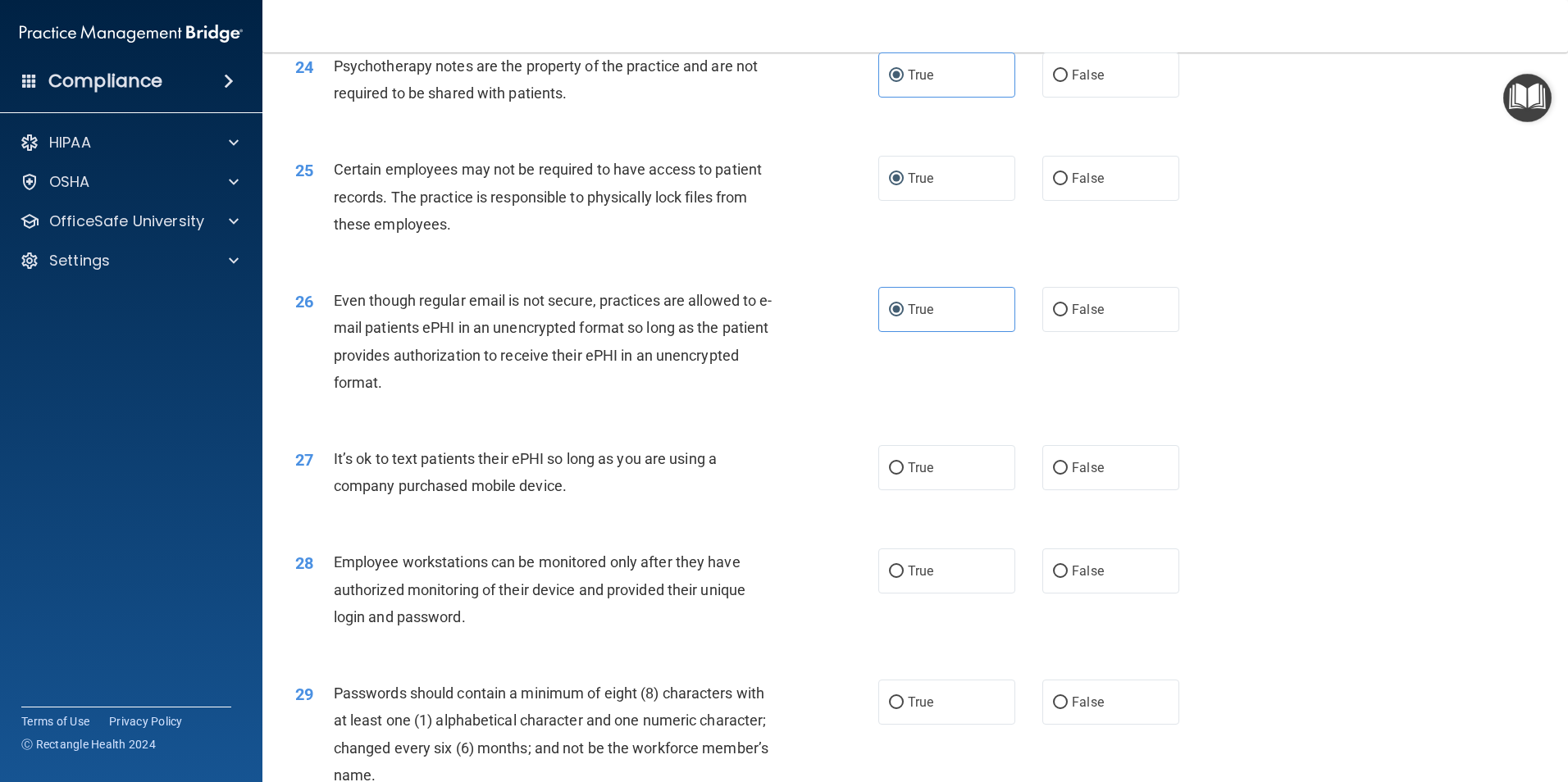
scroll to position [3115, 0]
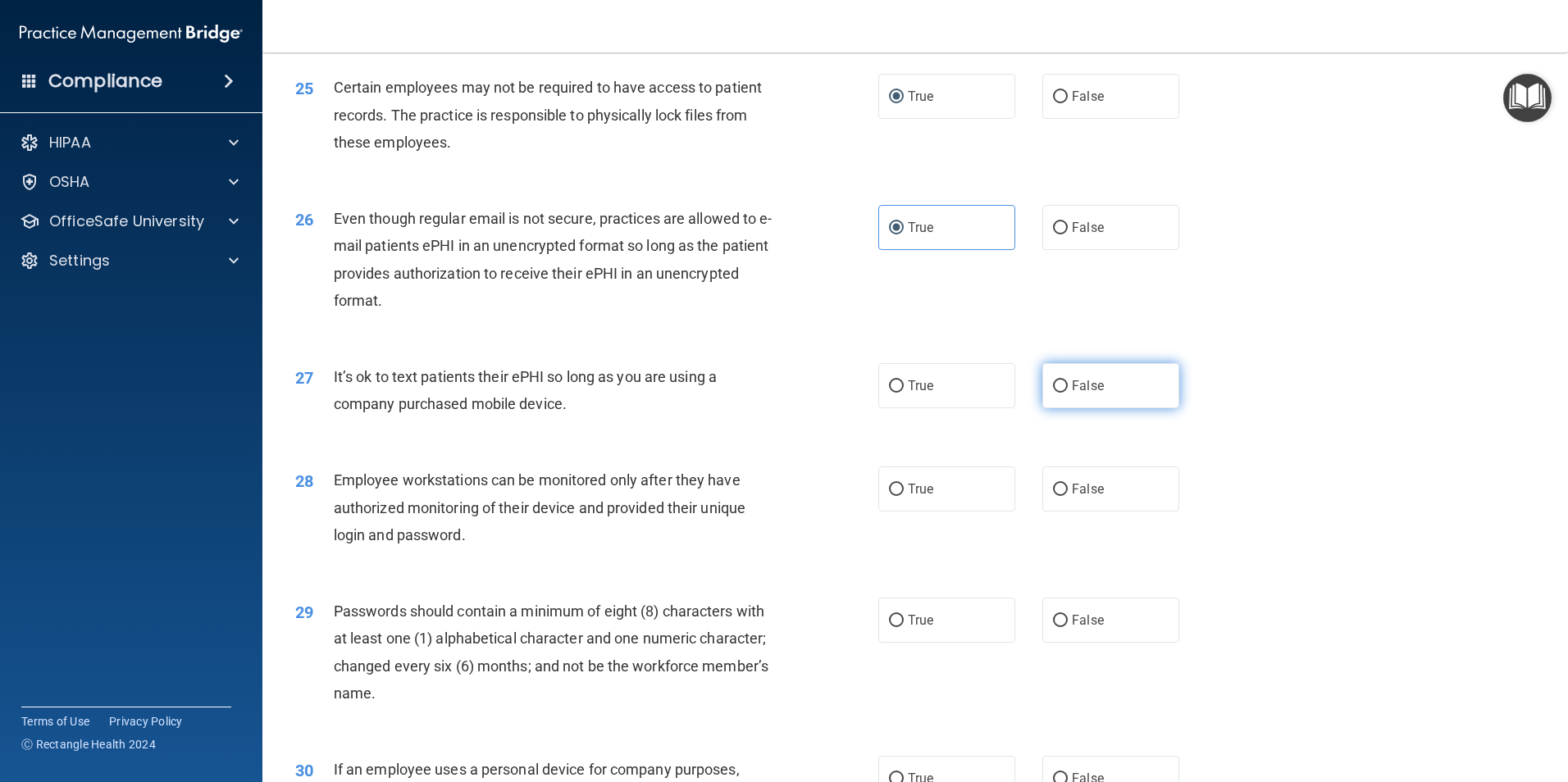
click at [1116, 408] on label "False" at bounding box center [1110, 386] width 137 height 45
click at [1067, 393] on input "False" at bounding box center [1060, 387] width 14 height 13
radio input "true"
click at [1118, 511] on label "False" at bounding box center [1110, 489] width 137 height 45
click at [1067, 496] on input "False" at bounding box center [1060, 490] width 14 height 13
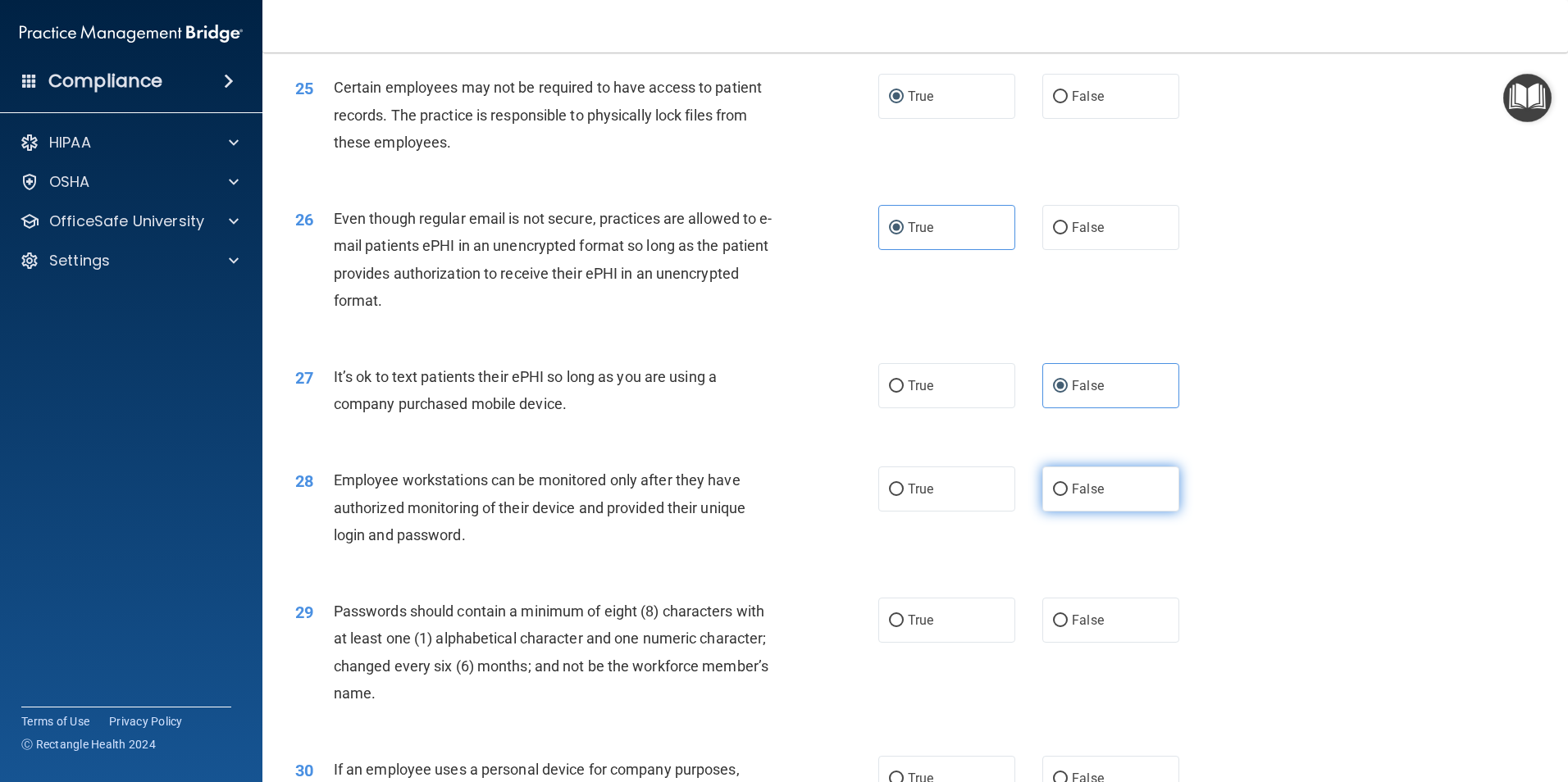
radio input "true"
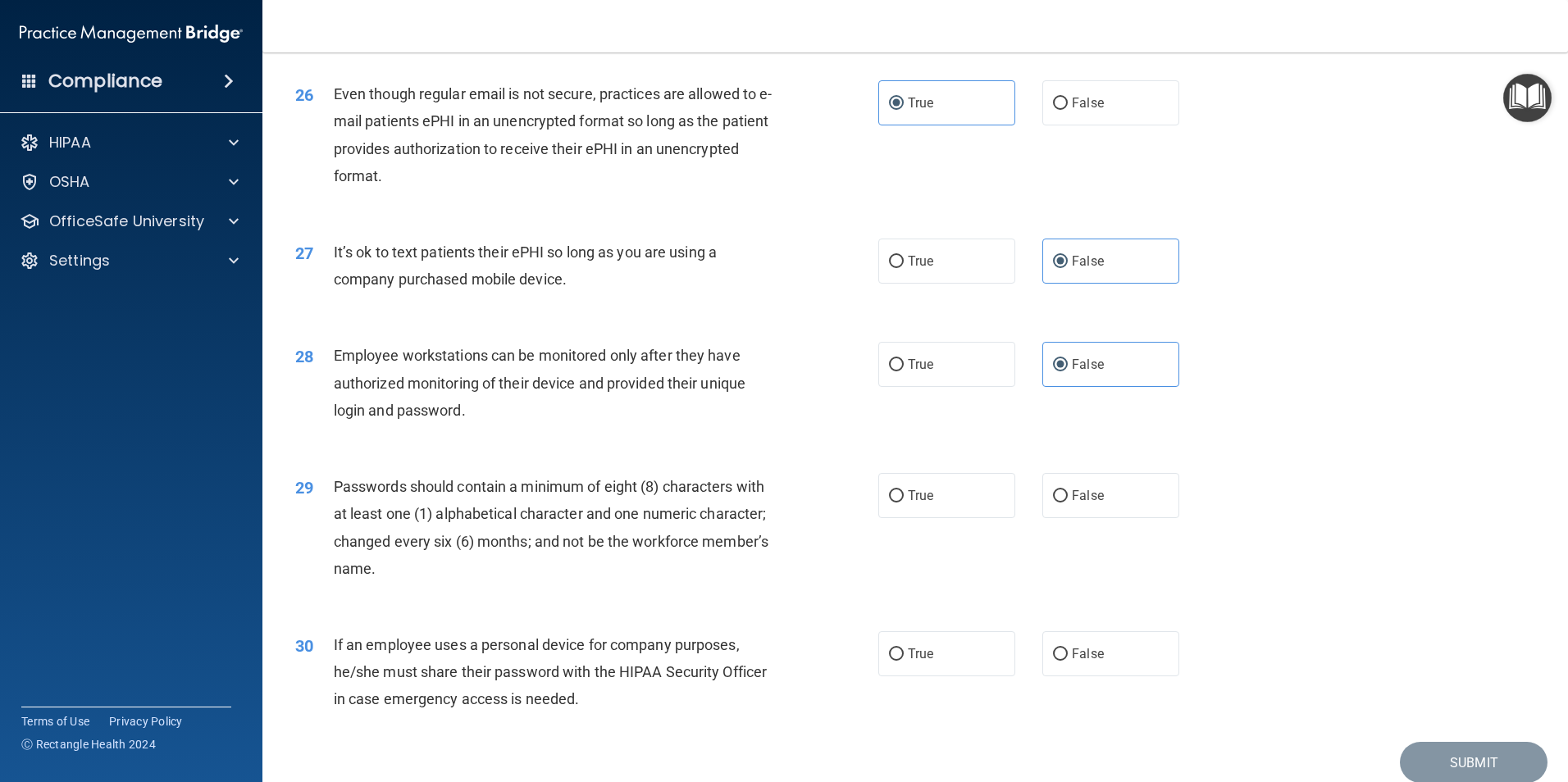
scroll to position [3279, 0]
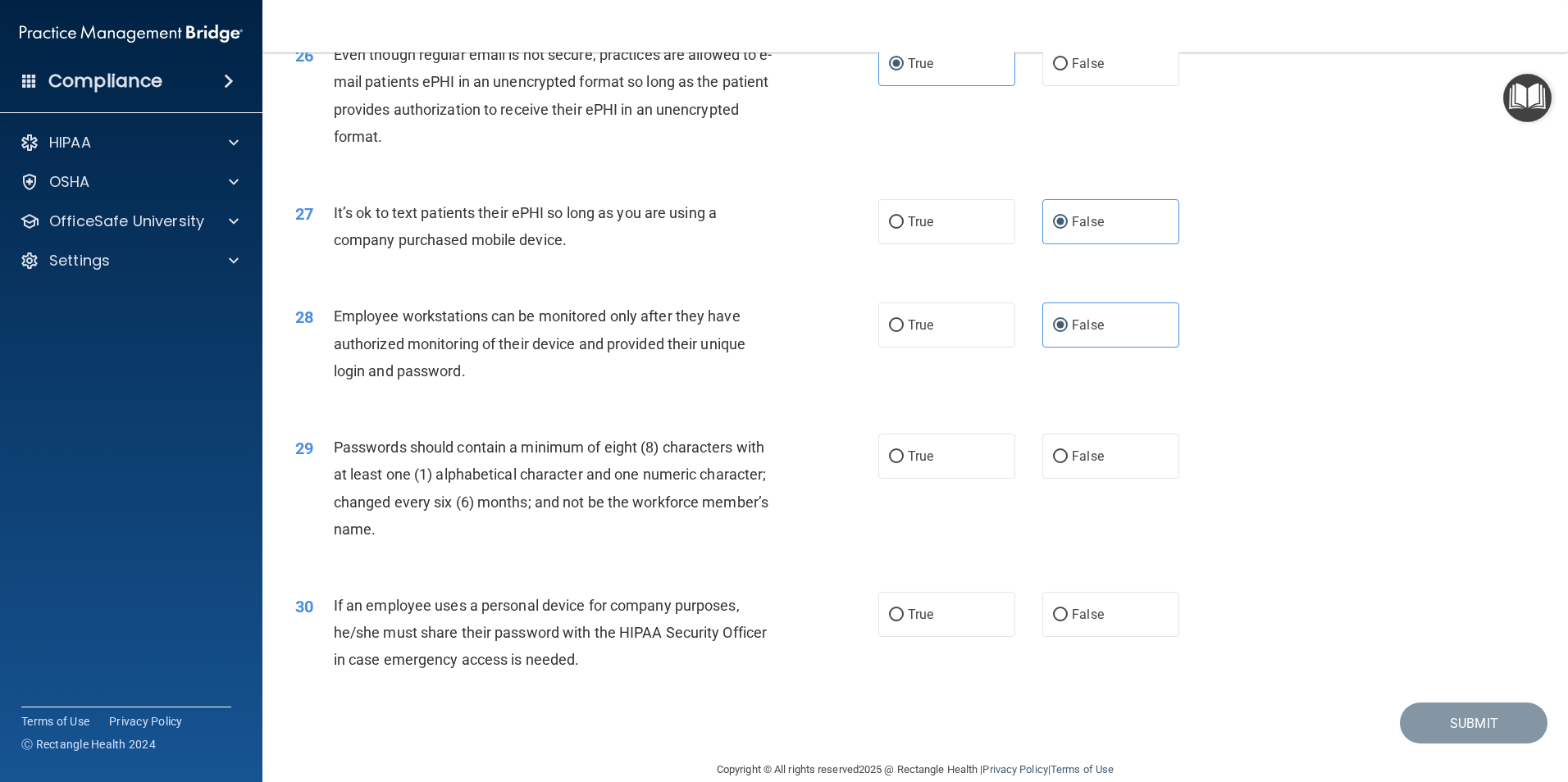
click at [946, 507] on div "29 Passwords should contain a minimum of eight (8) characters with at least one…" at bounding box center [915, 493] width 1264 height 158
click at [943, 479] on label "True" at bounding box center [947, 456] width 137 height 45
click at [904, 463] on input "True" at bounding box center [895, 458] width 14 height 13
radio input "true"
click at [1102, 637] on label "False" at bounding box center [1110, 614] width 137 height 45
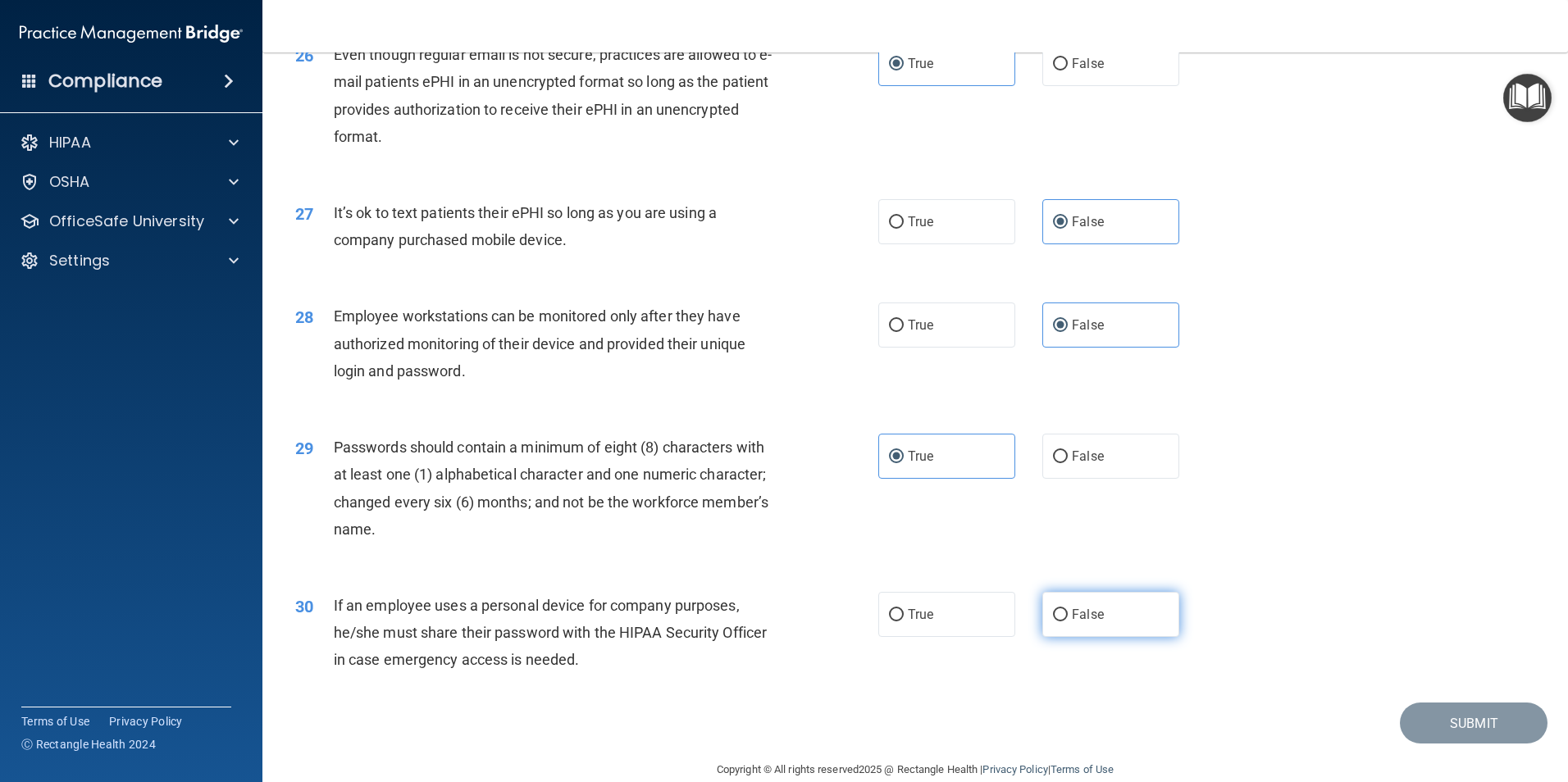
click at [1067, 621] on input "False" at bounding box center [1060, 616] width 14 height 13
radio input "true"
drag, startPoint x: 1180, startPoint y: 733, endPoint x: 1235, endPoint y: 716, distance: 57.6
click at [1180, 733] on div "Submit" at bounding box center [915, 723] width 1264 height 42
click at [1457, 744] on button "Submit" at bounding box center [1474, 723] width 147 height 42
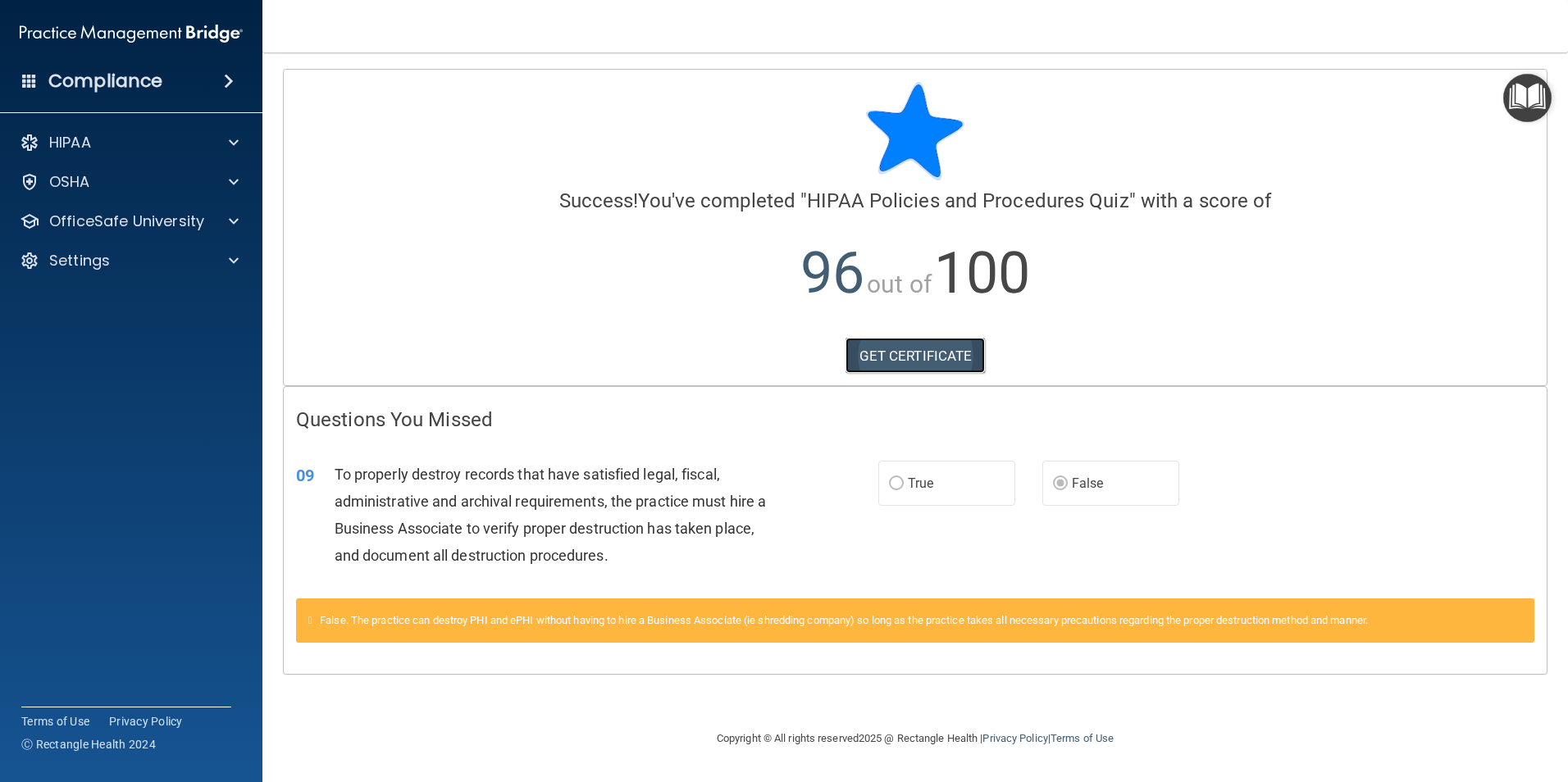
click at [897, 368] on link "GET CERTIFICATE" at bounding box center [915, 356] width 140 height 36
click at [120, 151] on div "HIPAA" at bounding box center [109, 143] width 203 height 20
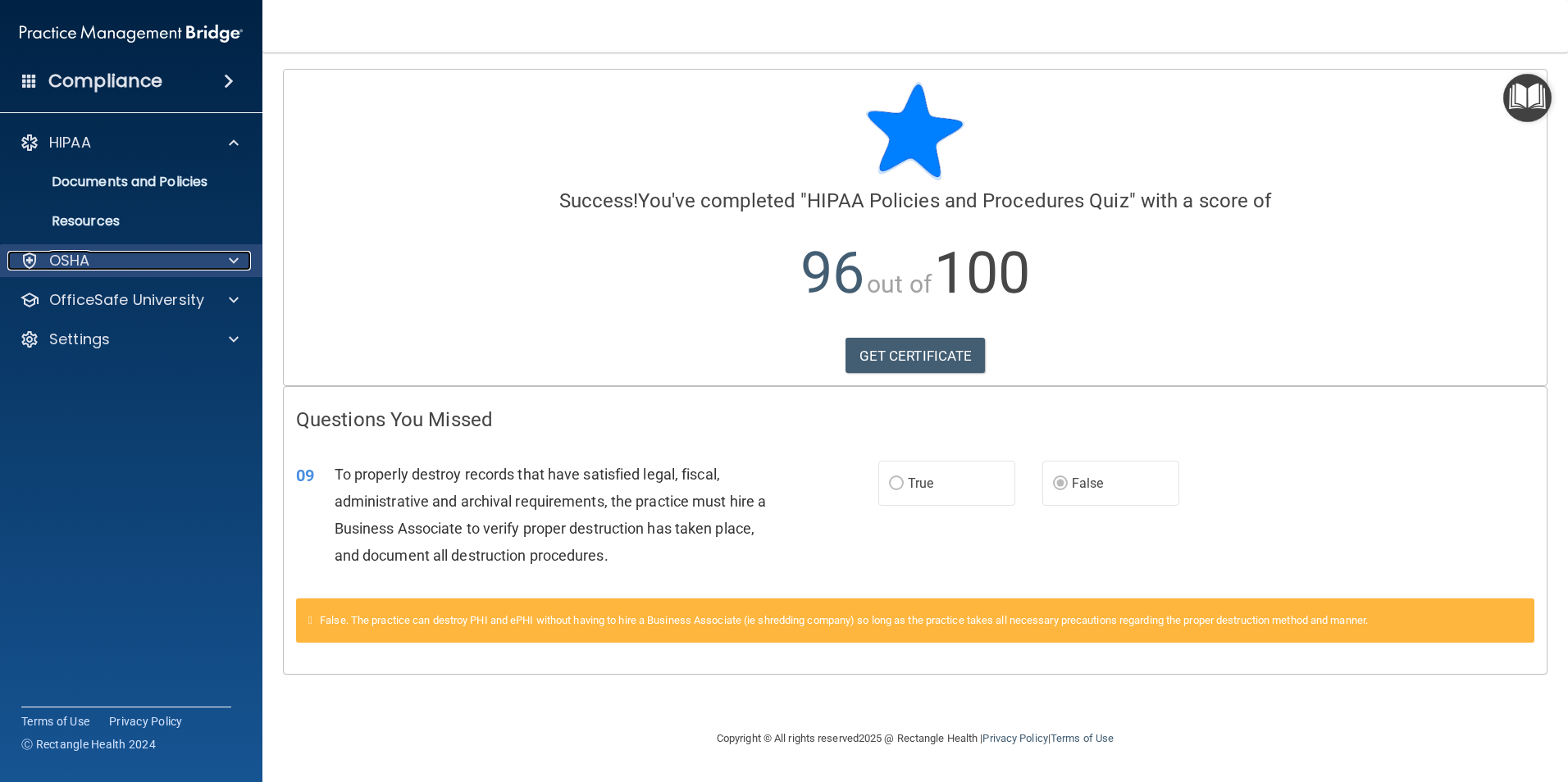
click at [95, 253] on div "OSHA" at bounding box center [109, 261] width 203 height 20
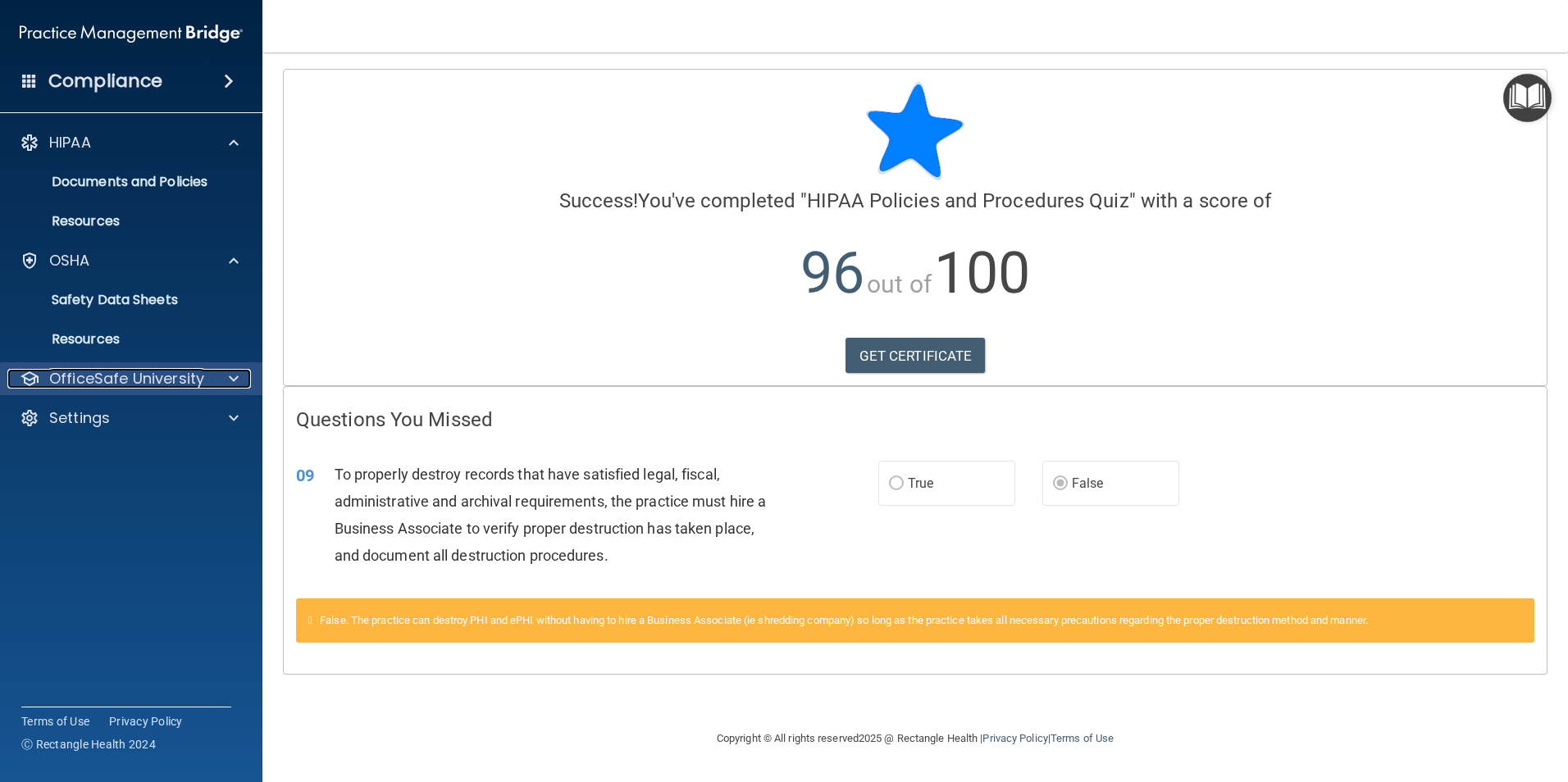
click at [175, 369] on p "OfficeSafe University" at bounding box center [127, 378] width 155 height 20
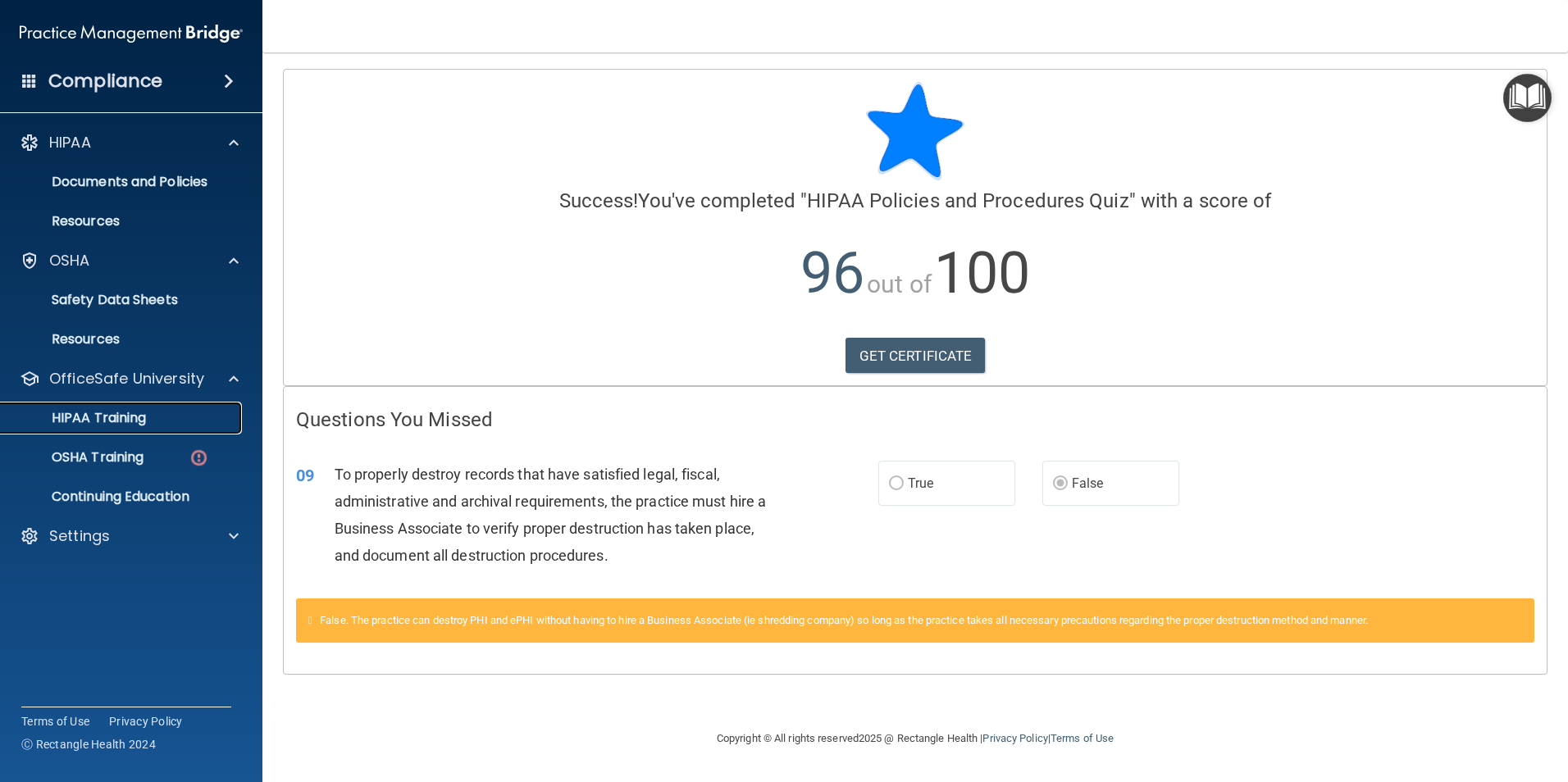
click at [131, 427] on link "HIPAA Training" at bounding box center [112, 418] width 258 height 32
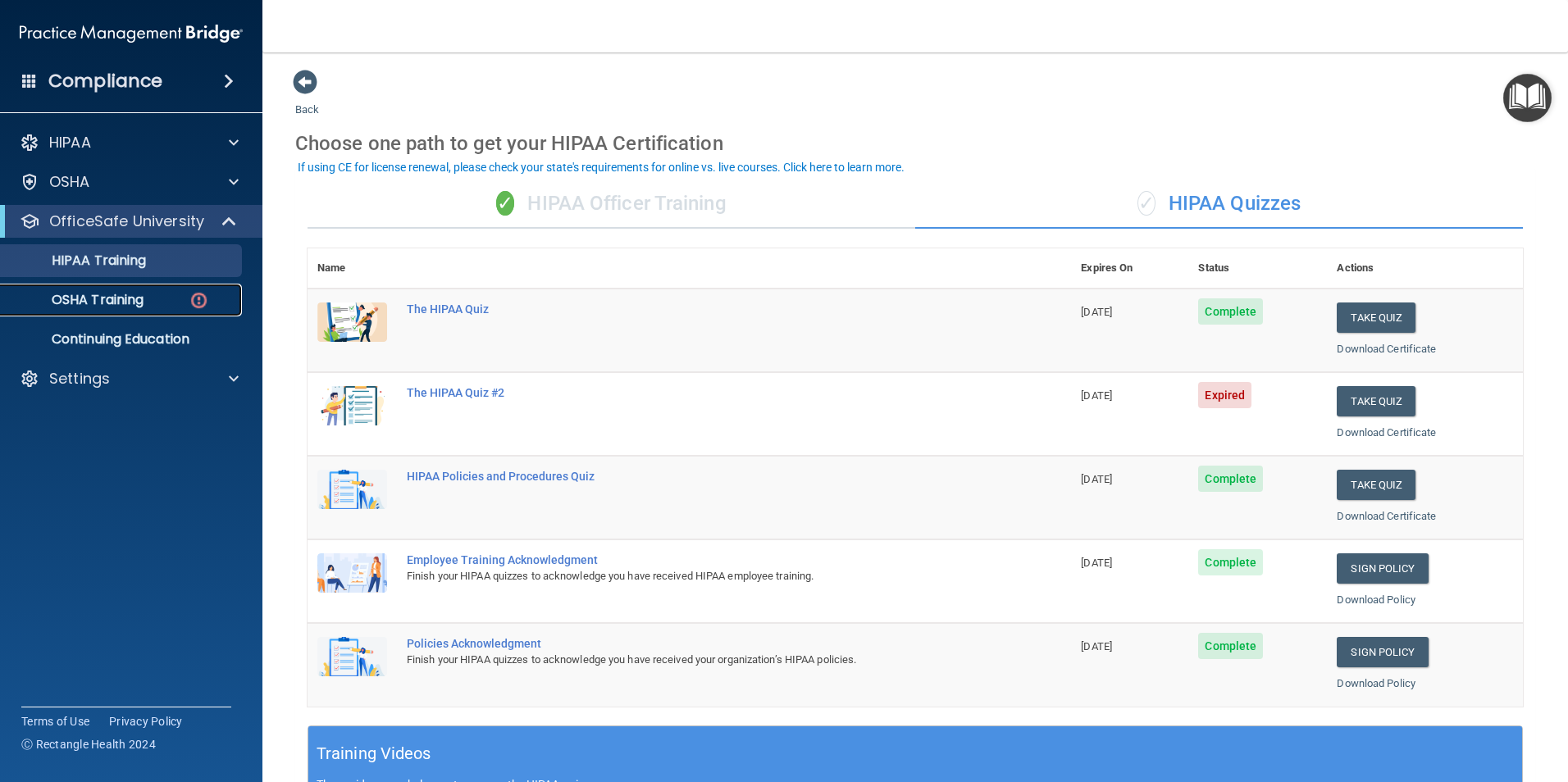
click at [161, 296] on div "OSHA Training" at bounding box center [122, 300] width 224 height 16
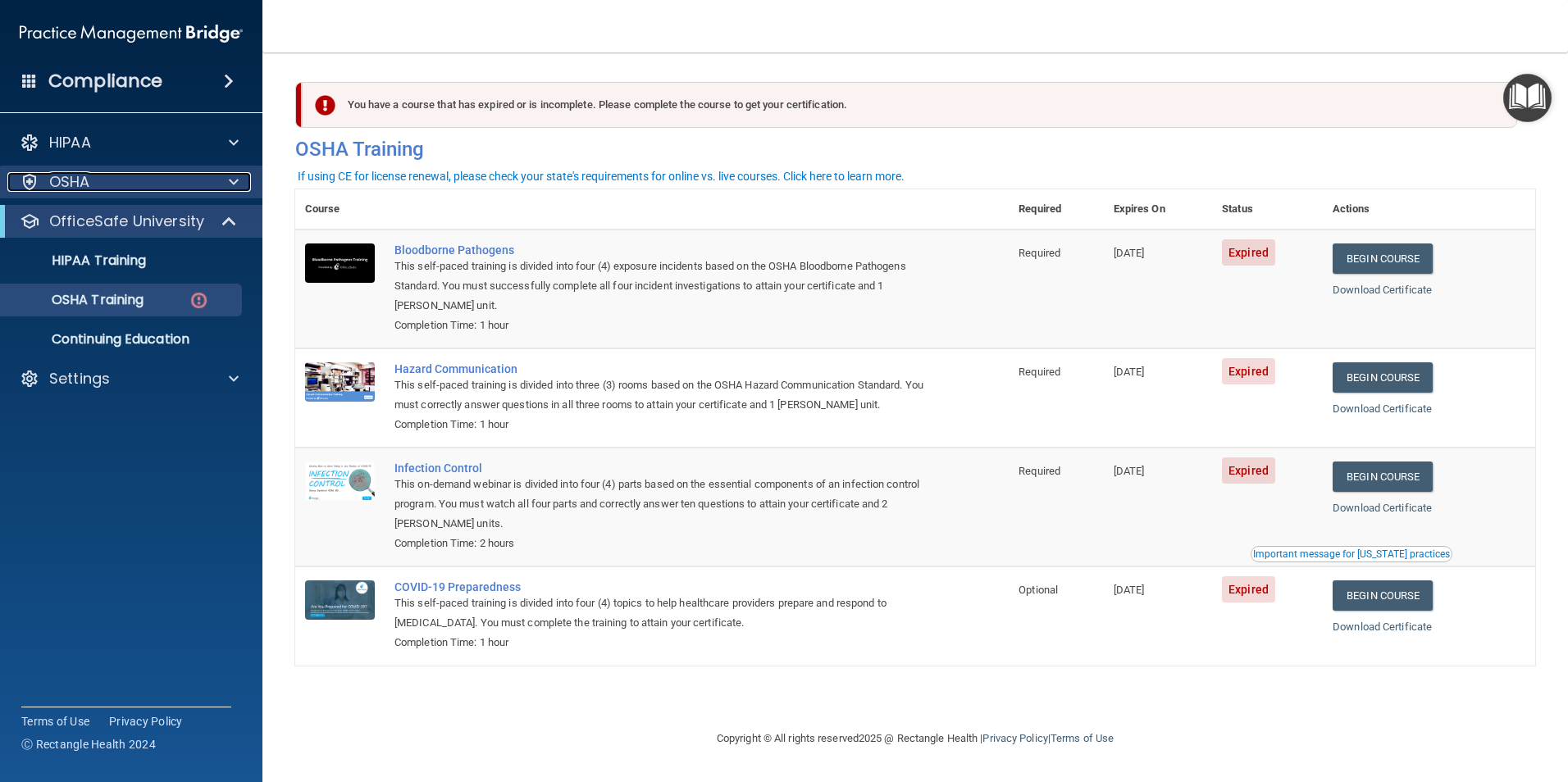
click at [108, 188] on div "OSHA" at bounding box center [109, 182] width 203 height 20
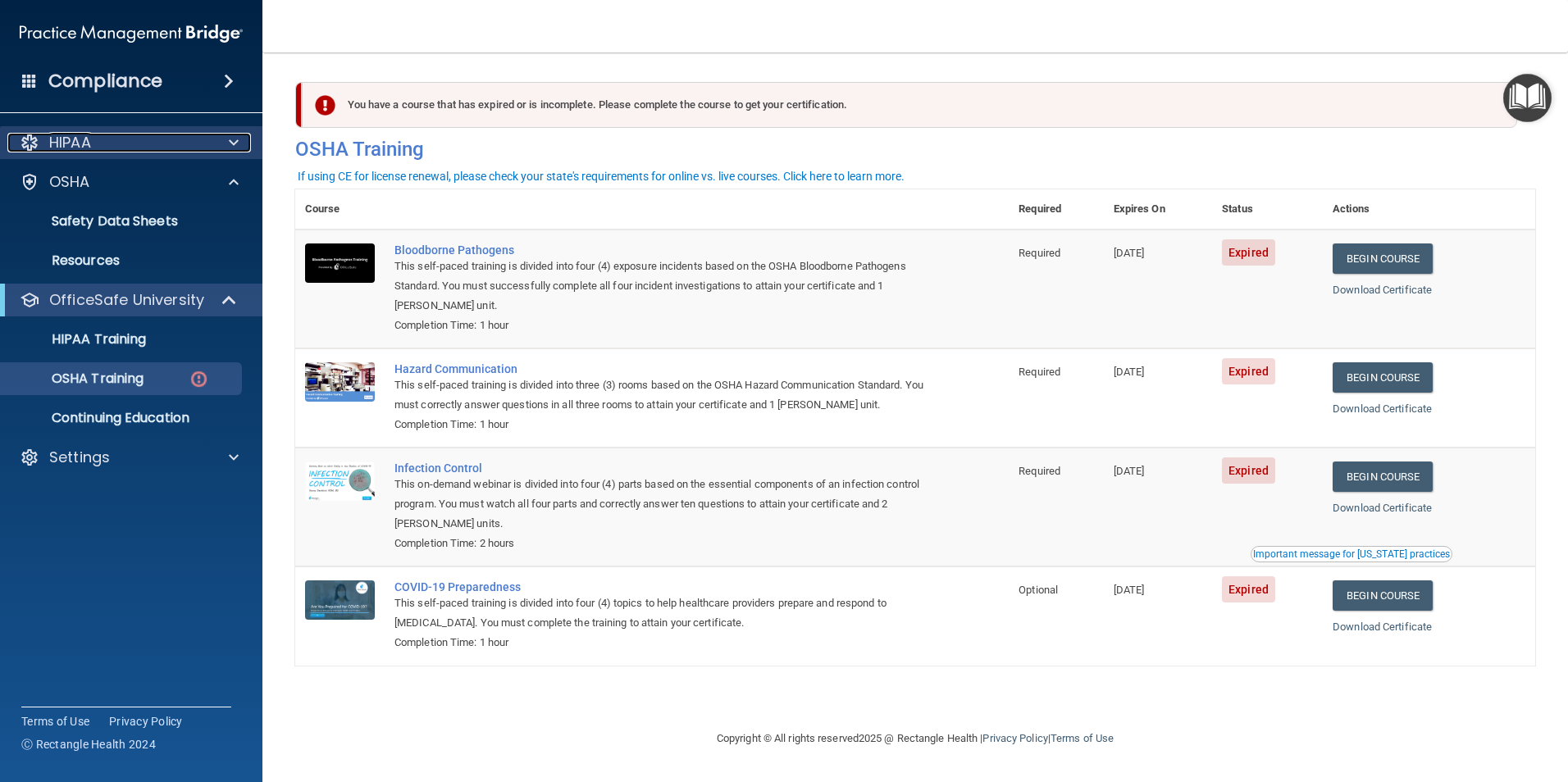
click at [165, 151] on div "HIPAA" at bounding box center [109, 143] width 203 height 20
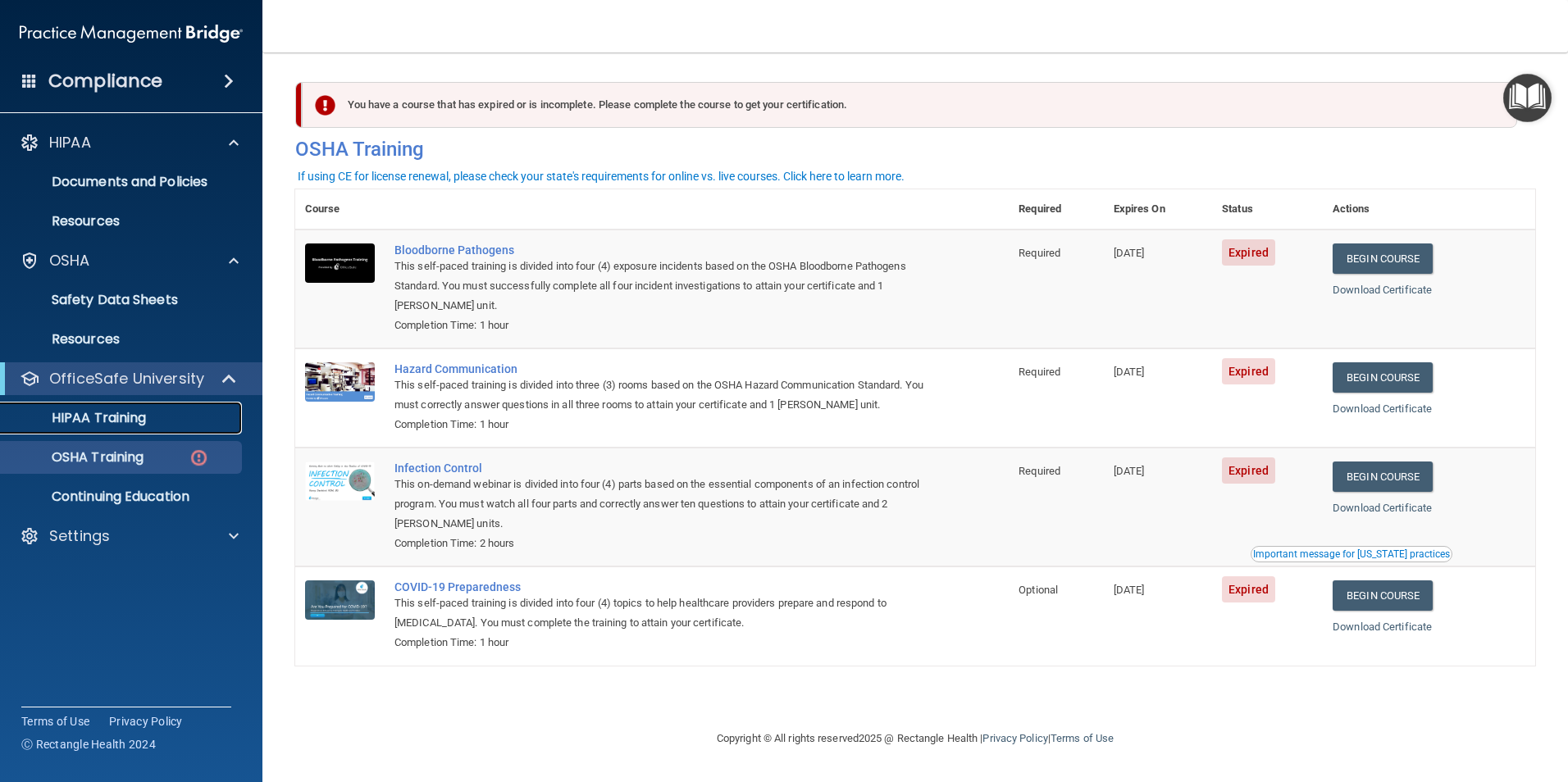
click at [119, 412] on p "HIPAA Training" at bounding box center [78, 418] width 135 height 16
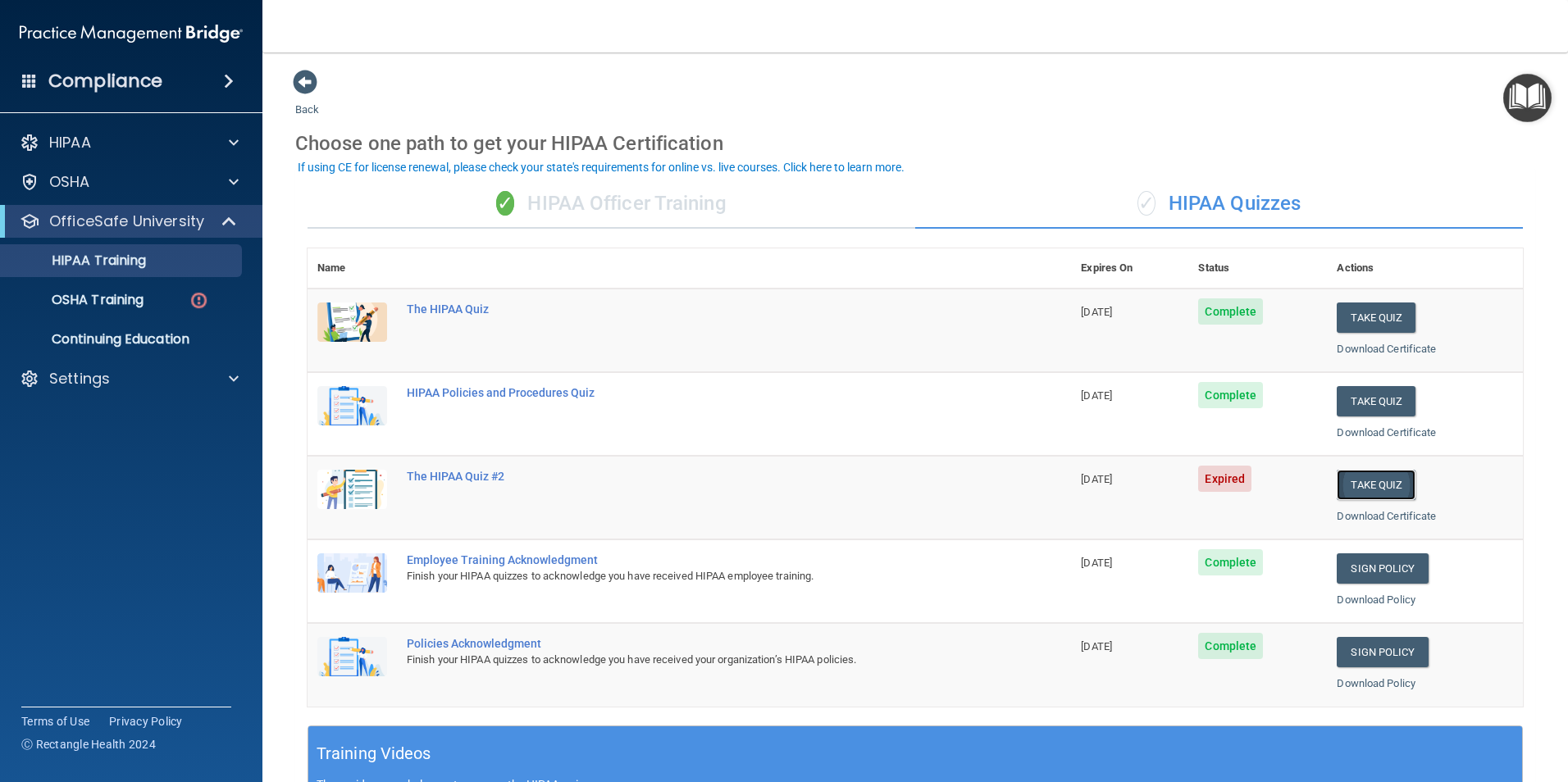
click at [1377, 487] on button "Take Quiz" at bounding box center [1376, 485] width 79 height 31
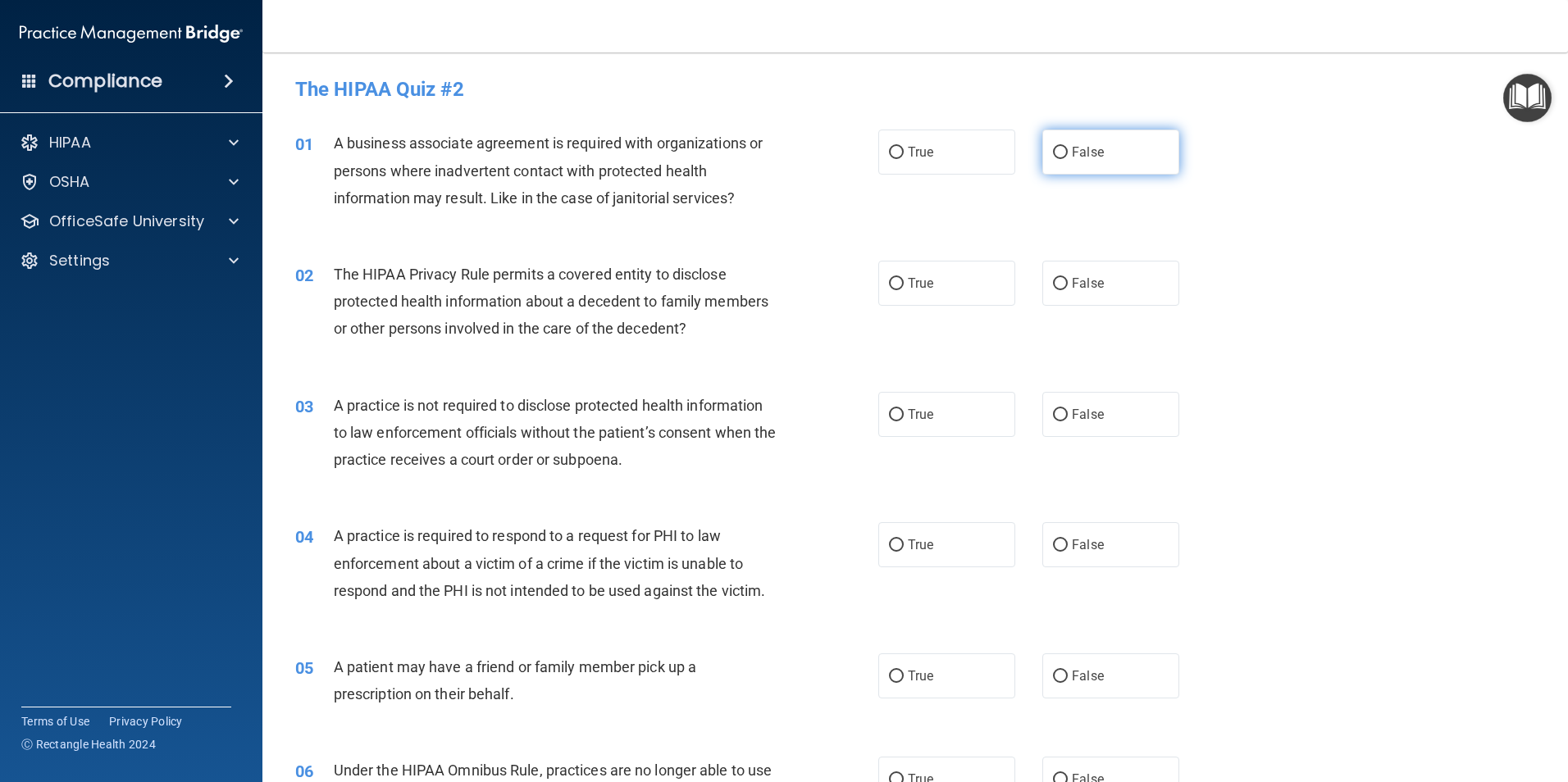
click at [1043, 156] on label "False" at bounding box center [1110, 152] width 137 height 45
click at [1053, 156] on input "False" at bounding box center [1060, 153] width 14 height 13
radio input "true"
click at [940, 302] on label "True" at bounding box center [947, 283] width 137 height 45
click at [904, 290] on input "True" at bounding box center [895, 284] width 14 height 13
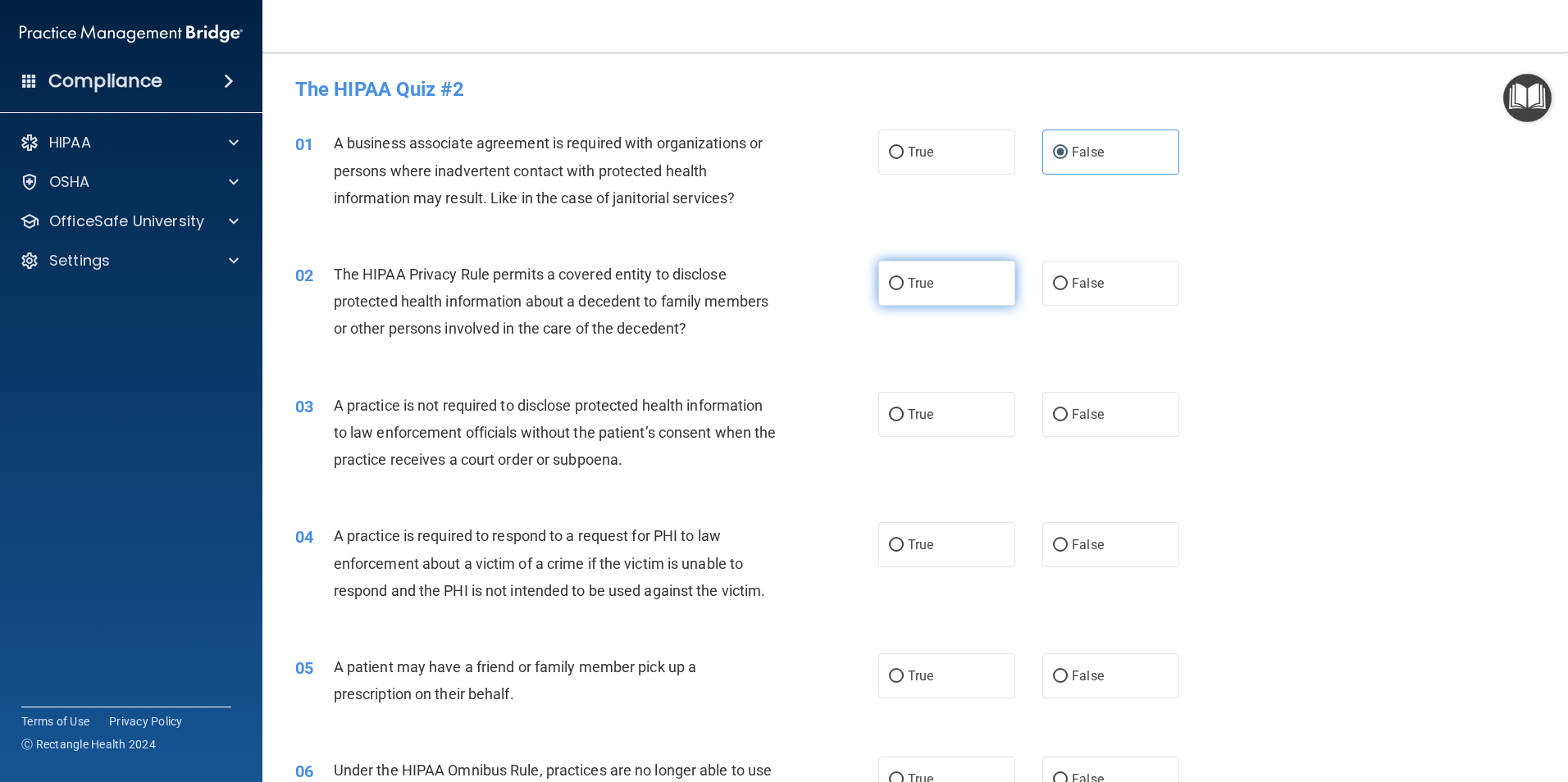
radio input "true"
click at [1081, 416] on span "False" at bounding box center [1088, 413] width 32 height 15
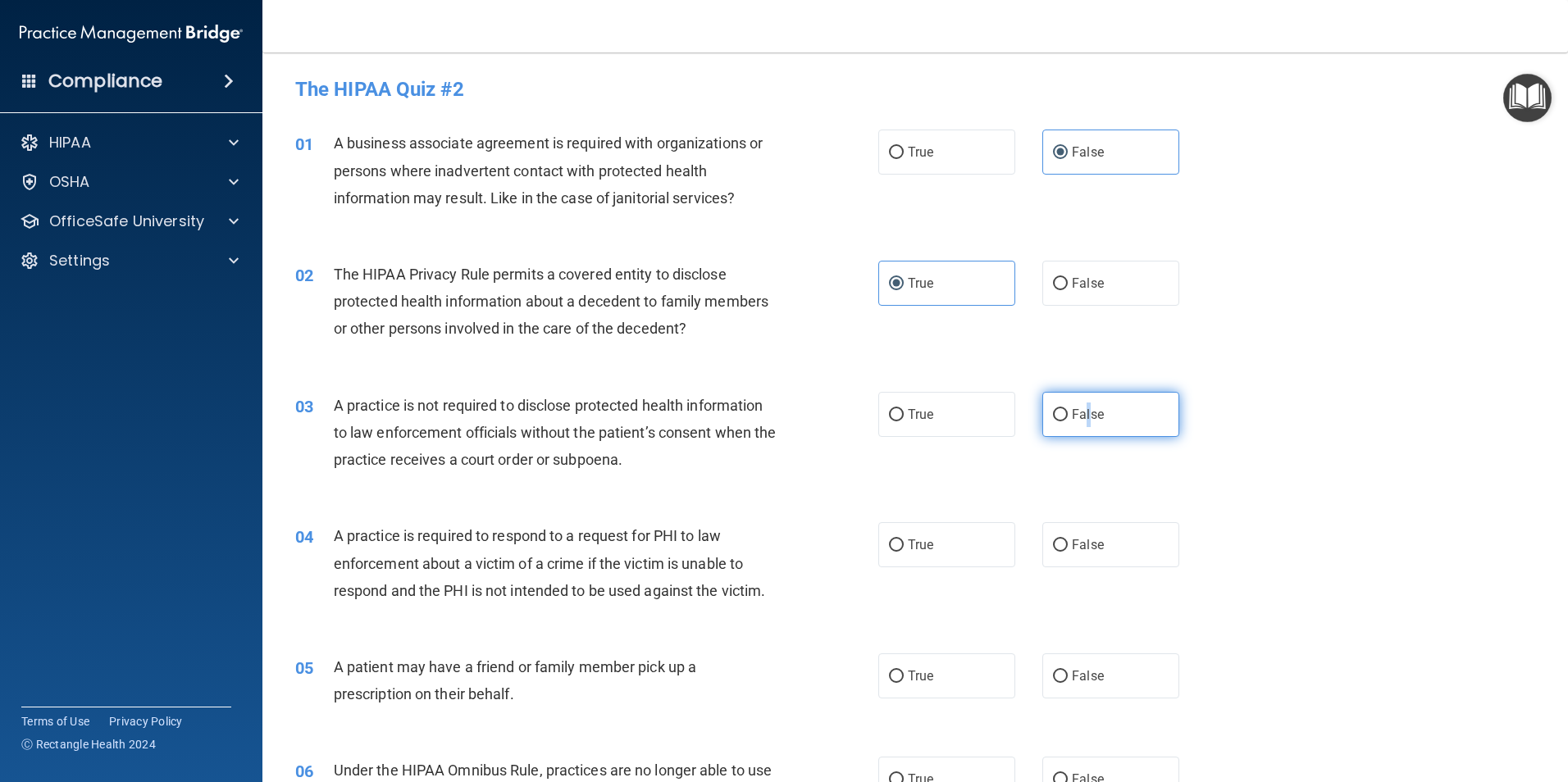
drag, startPoint x: 1081, startPoint y: 416, endPoint x: 1047, endPoint y: 415, distance: 34.0
click at [1053, 415] on input "False" at bounding box center [1060, 415] width 14 height 13
radio input "true"
click at [1116, 460] on div "03 A practice is not required to disclose protected health information to law e…" at bounding box center [915, 437] width 1264 height 131
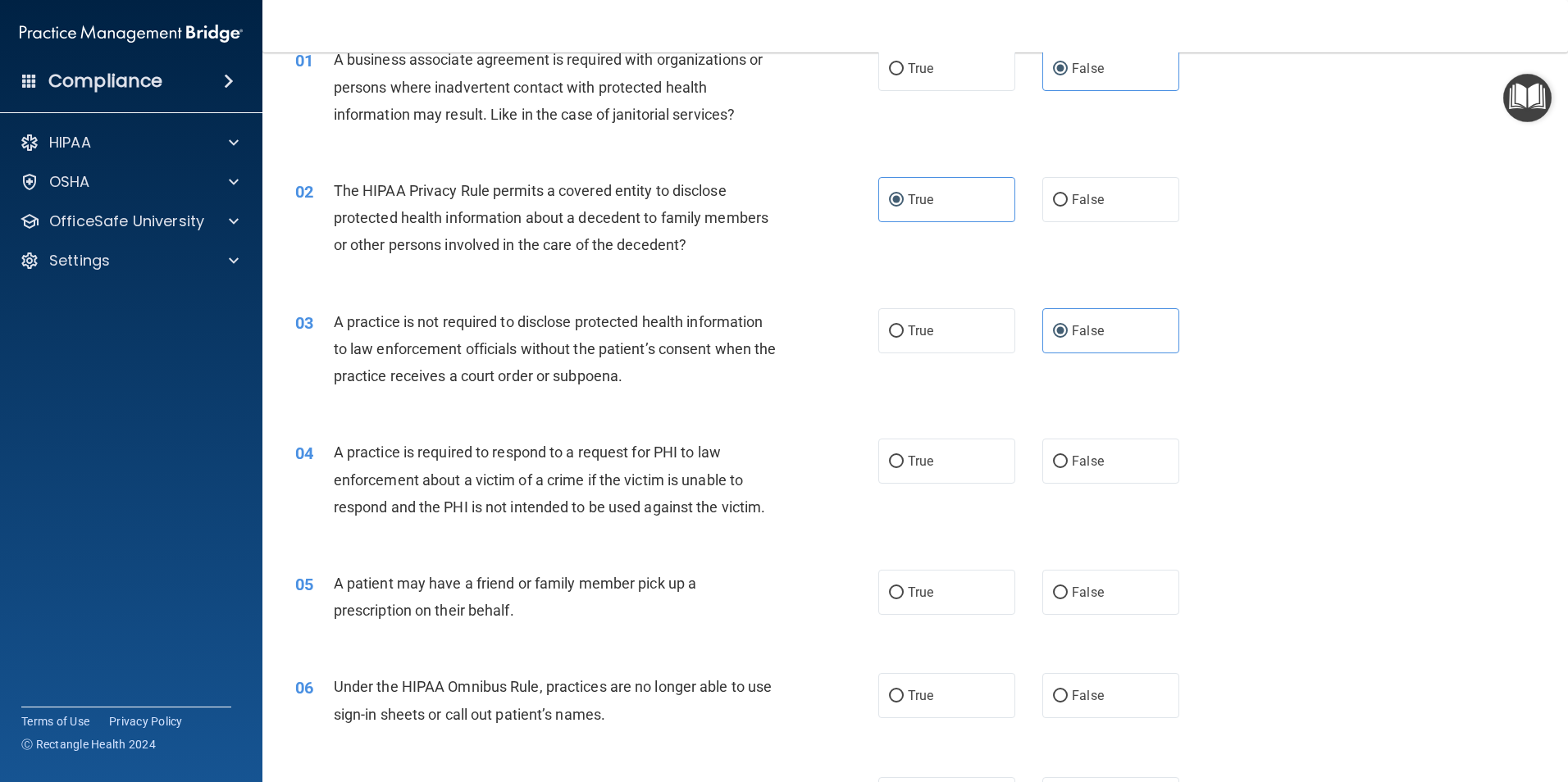
scroll to position [164, 0]
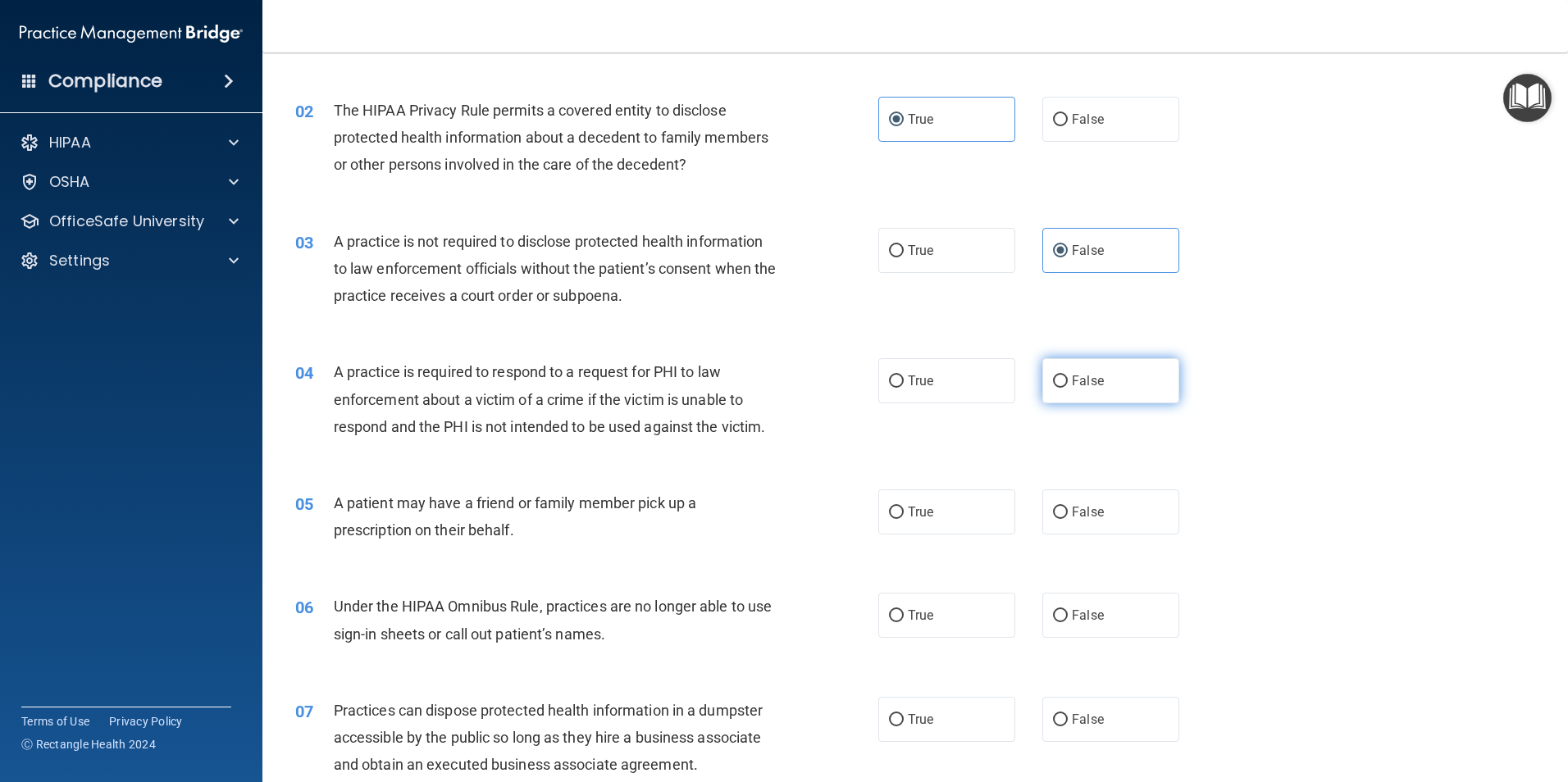
click at [1076, 382] on span "False" at bounding box center [1088, 380] width 32 height 15
click at [1067, 382] on input "False" at bounding box center [1060, 382] width 14 height 13
radio input "true"
click at [907, 511] on span "True" at bounding box center [920, 511] width 25 height 15
click at [903, 511] on input "True" at bounding box center [895, 513] width 14 height 13
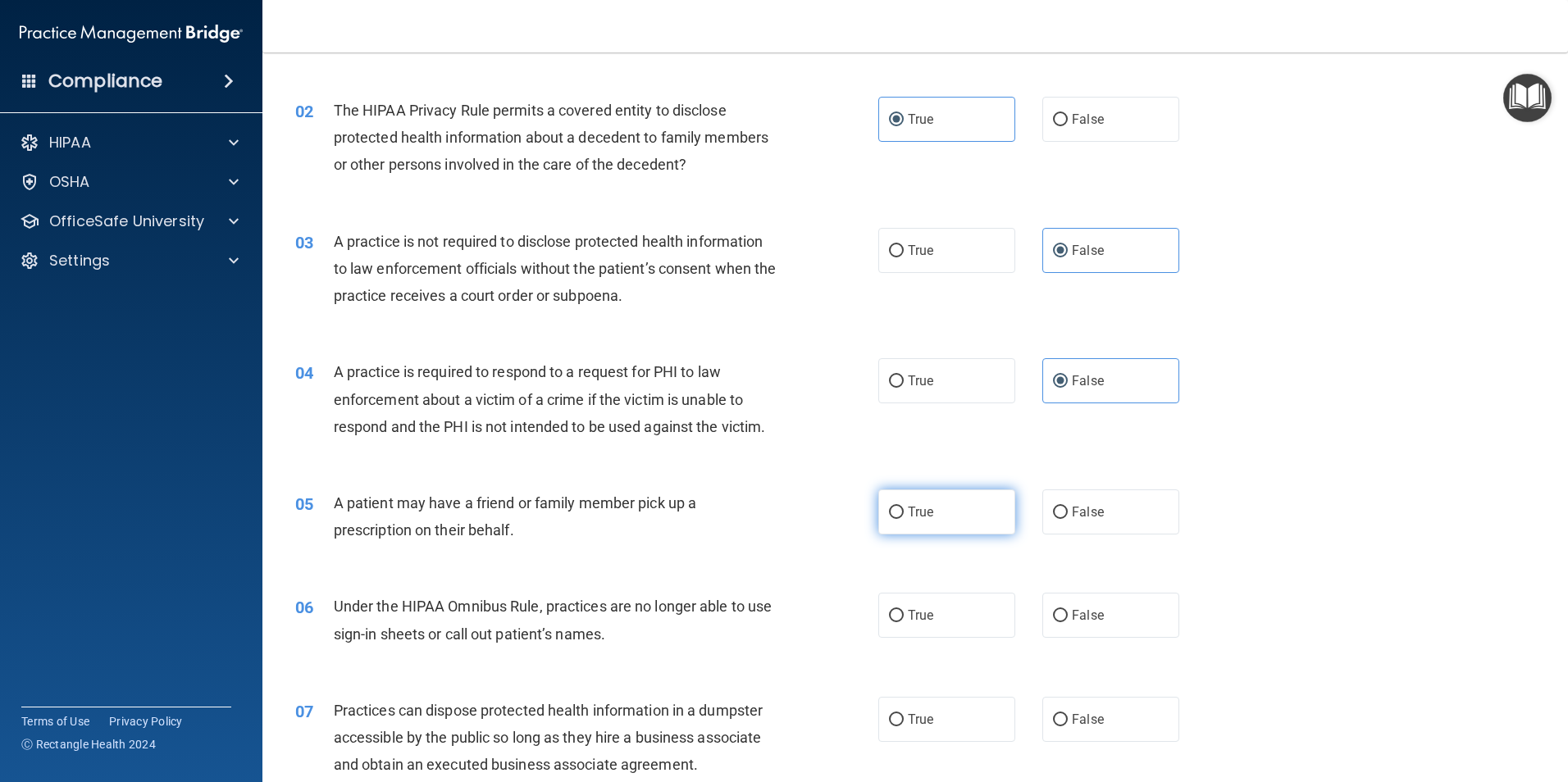
radio input "true"
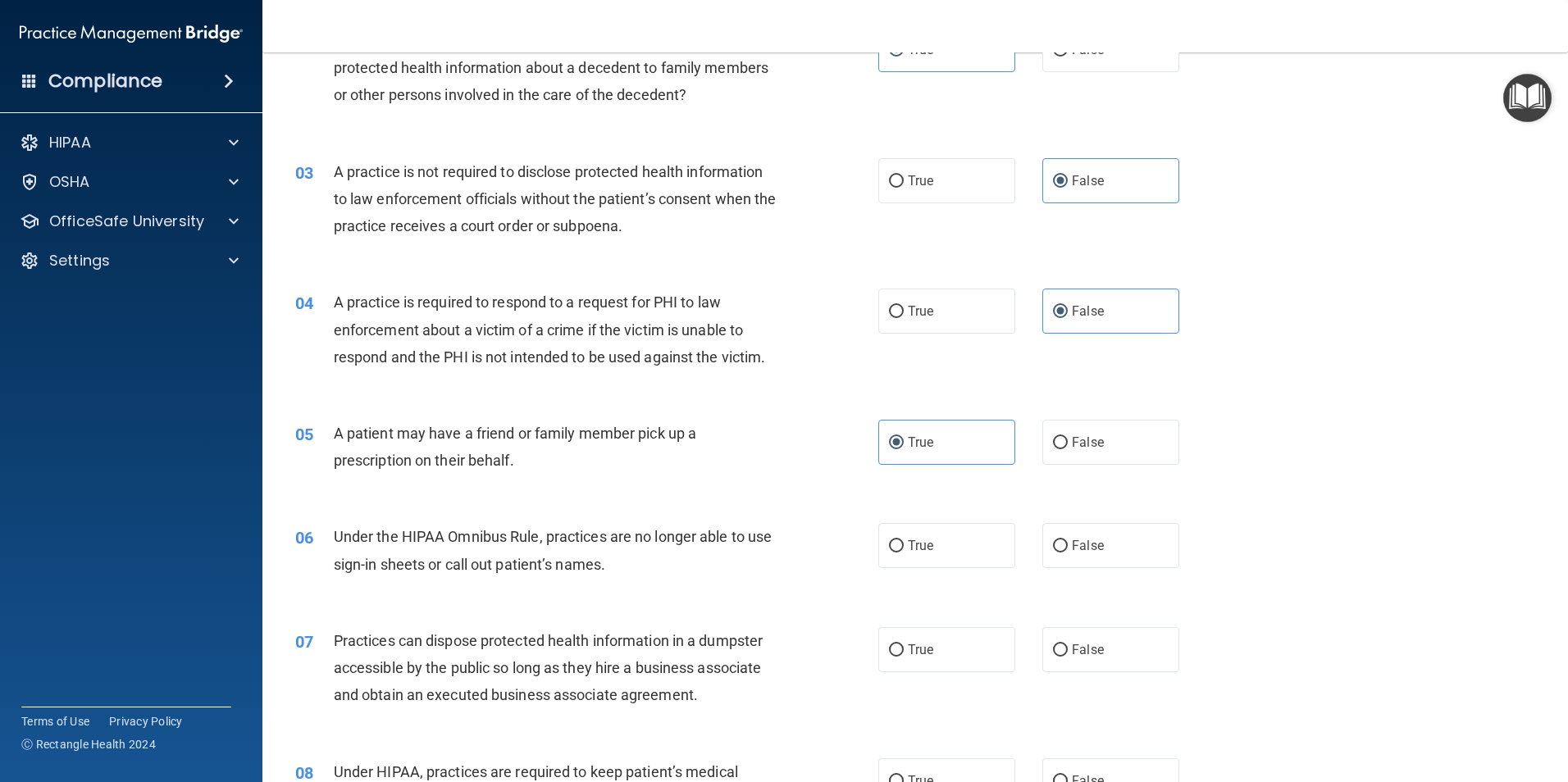
scroll to position [328, 0]
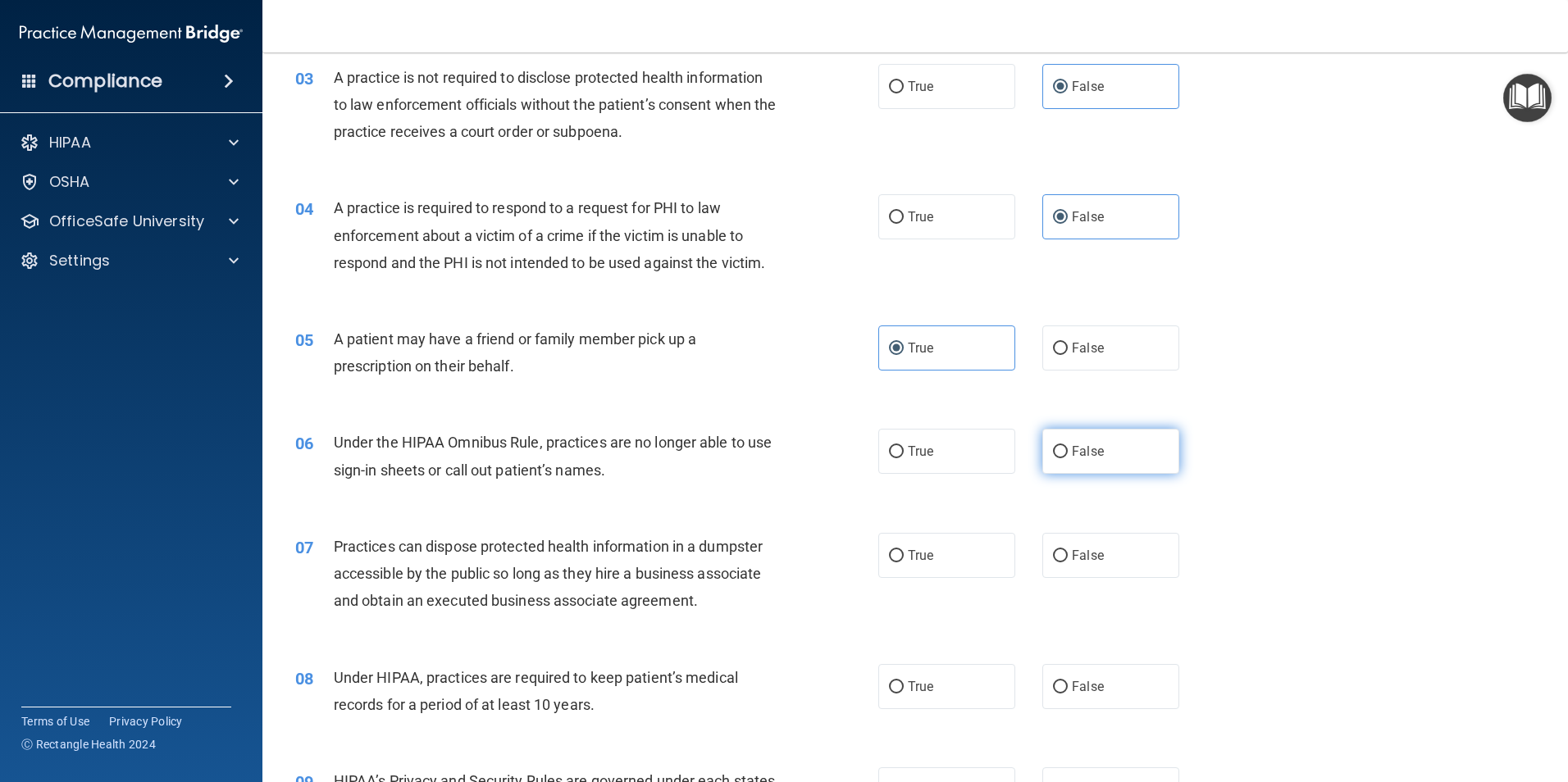
click at [1163, 460] on label "False" at bounding box center [1110, 451] width 137 height 45
click at [1067, 458] on input "False" at bounding box center [1060, 452] width 14 height 13
radio input "true"
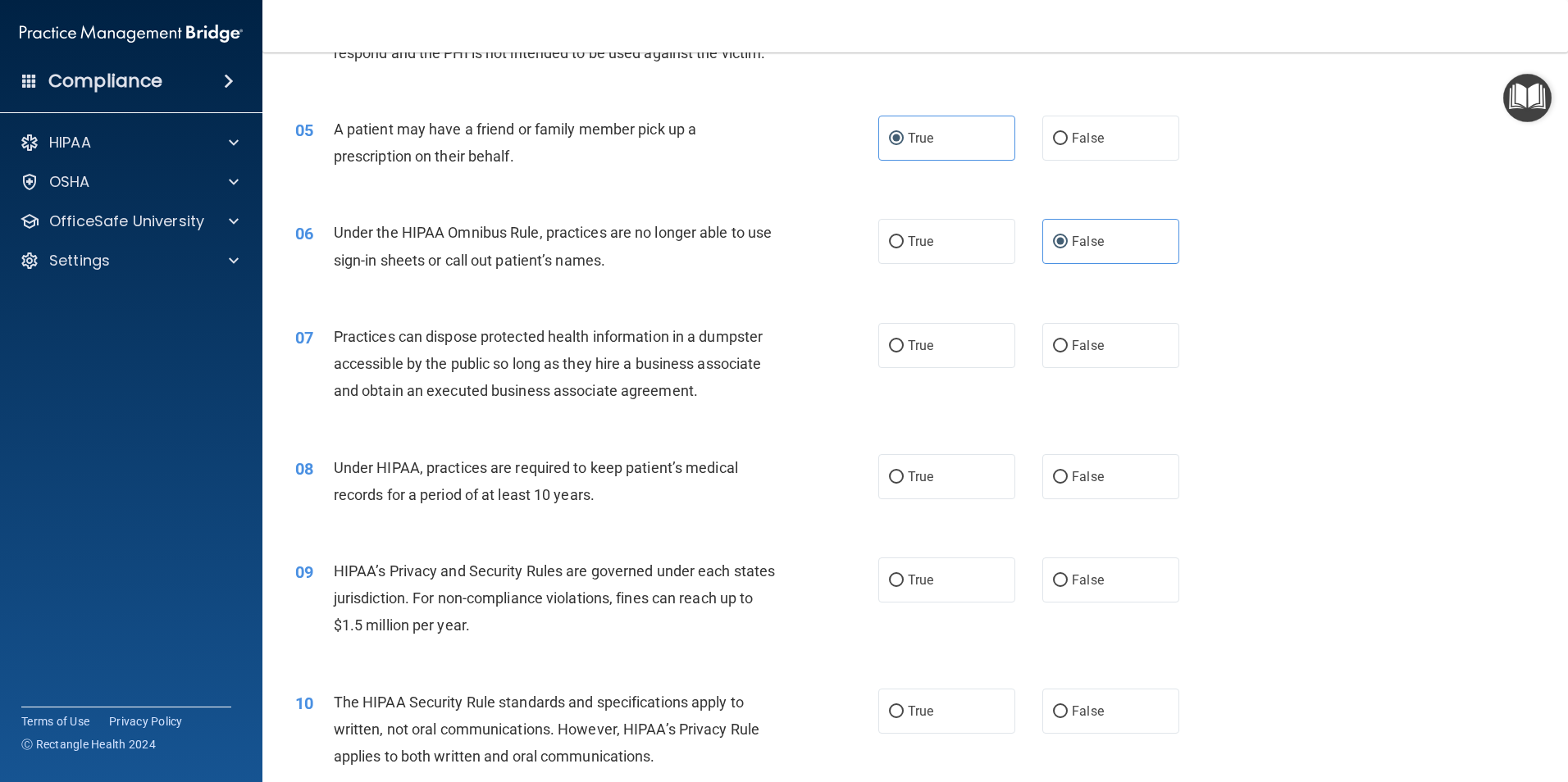
scroll to position [573, 0]
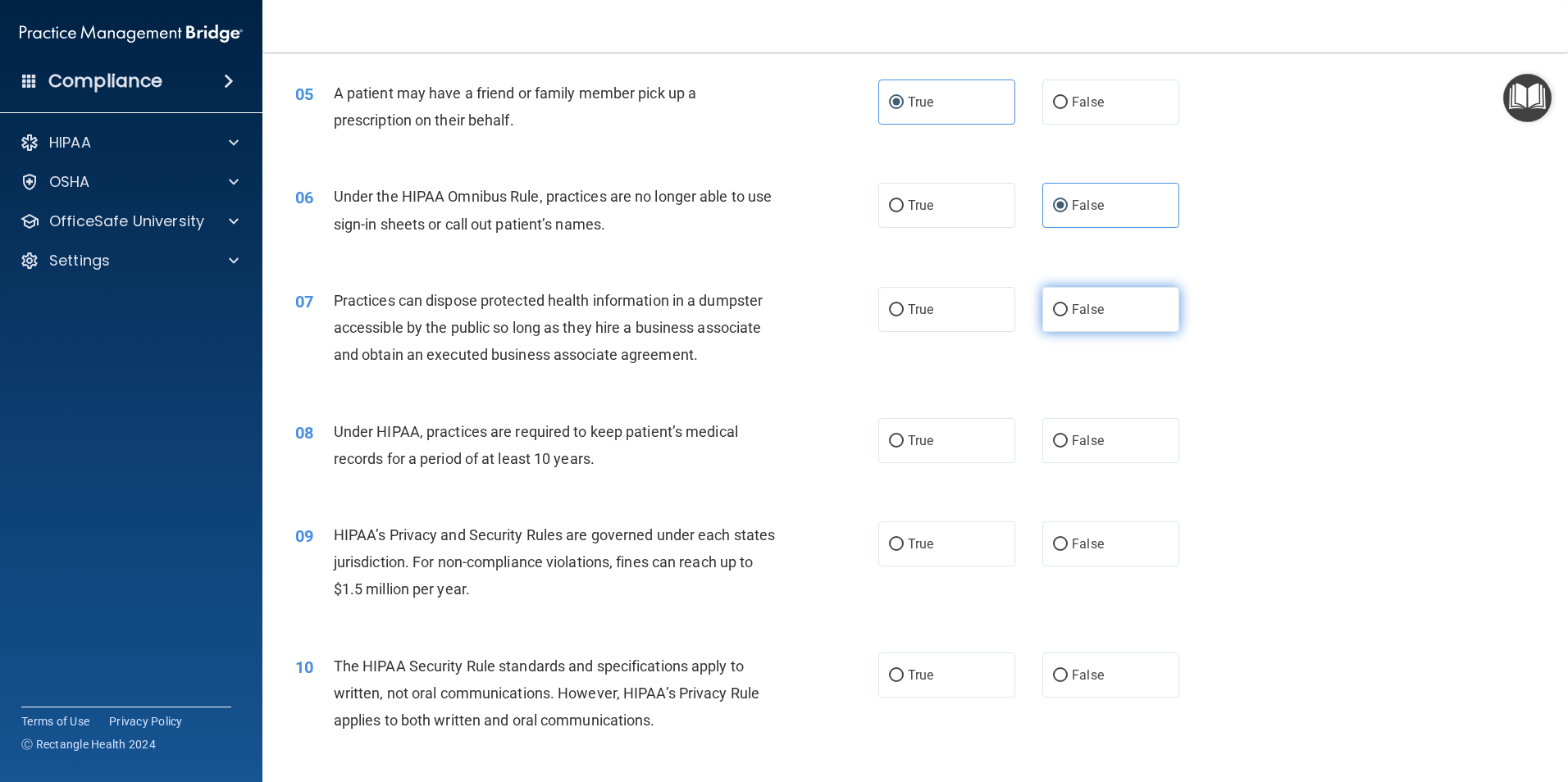
click at [1109, 321] on label "False" at bounding box center [1110, 309] width 137 height 45
click at [1067, 316] on input "False" at bounding box center [1060, 310] width 14 height 13
radio input "true"
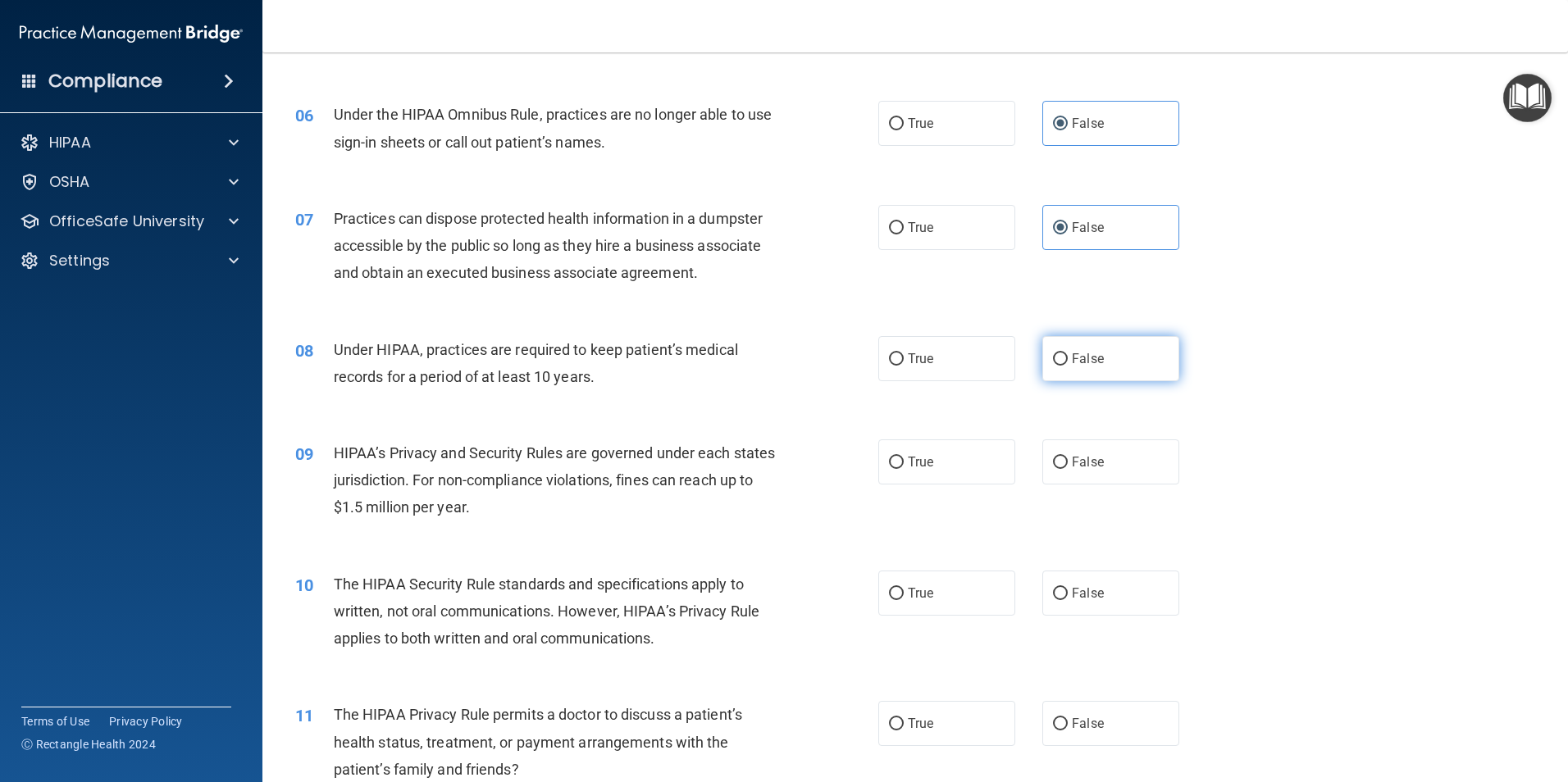
click at [1125, 344] on label "False" at bounding box center [1110, 359] width 137 height 45
click at [1067, 353] on input "False" at bounding box center [1060, 360] width 14 height 13
radio input "true"
click at [923, 473] on label "True" at bounding box center [947, 462] width 137 height 45
click at [904, 469] on input "True" at bounding box center [895, 463] width 14 height 13
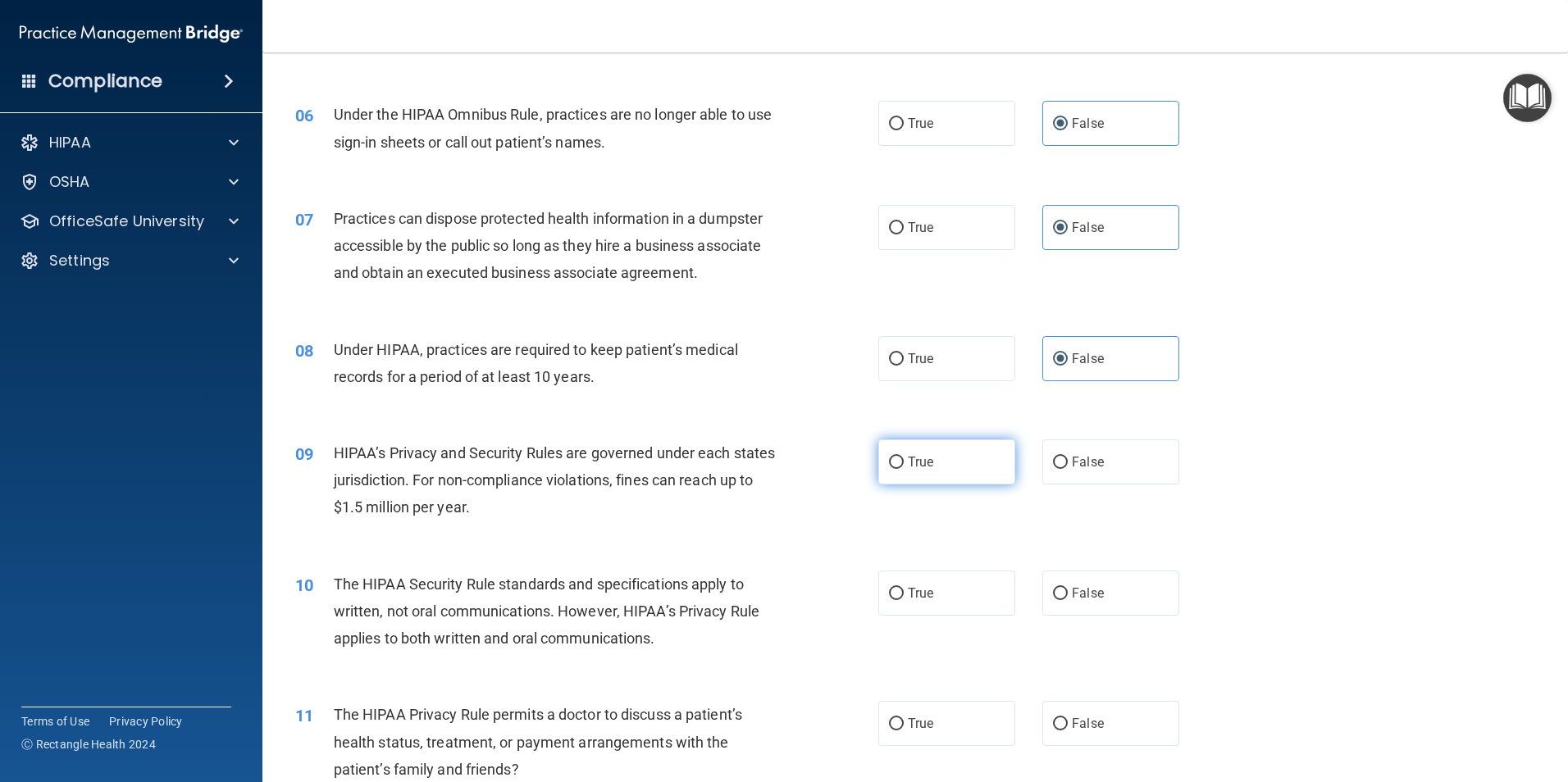
radio input "true"
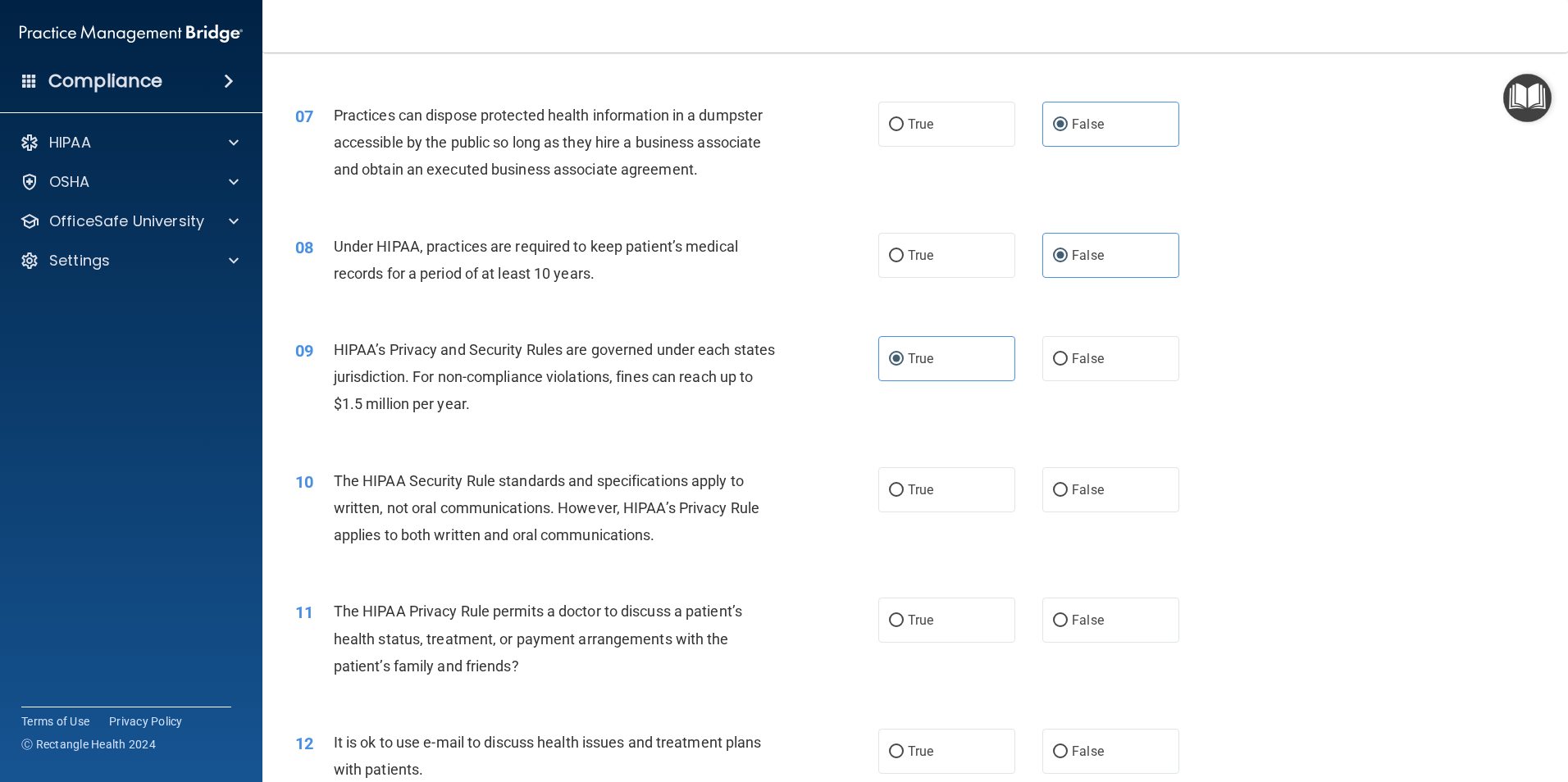
scroll to position [902, 0]
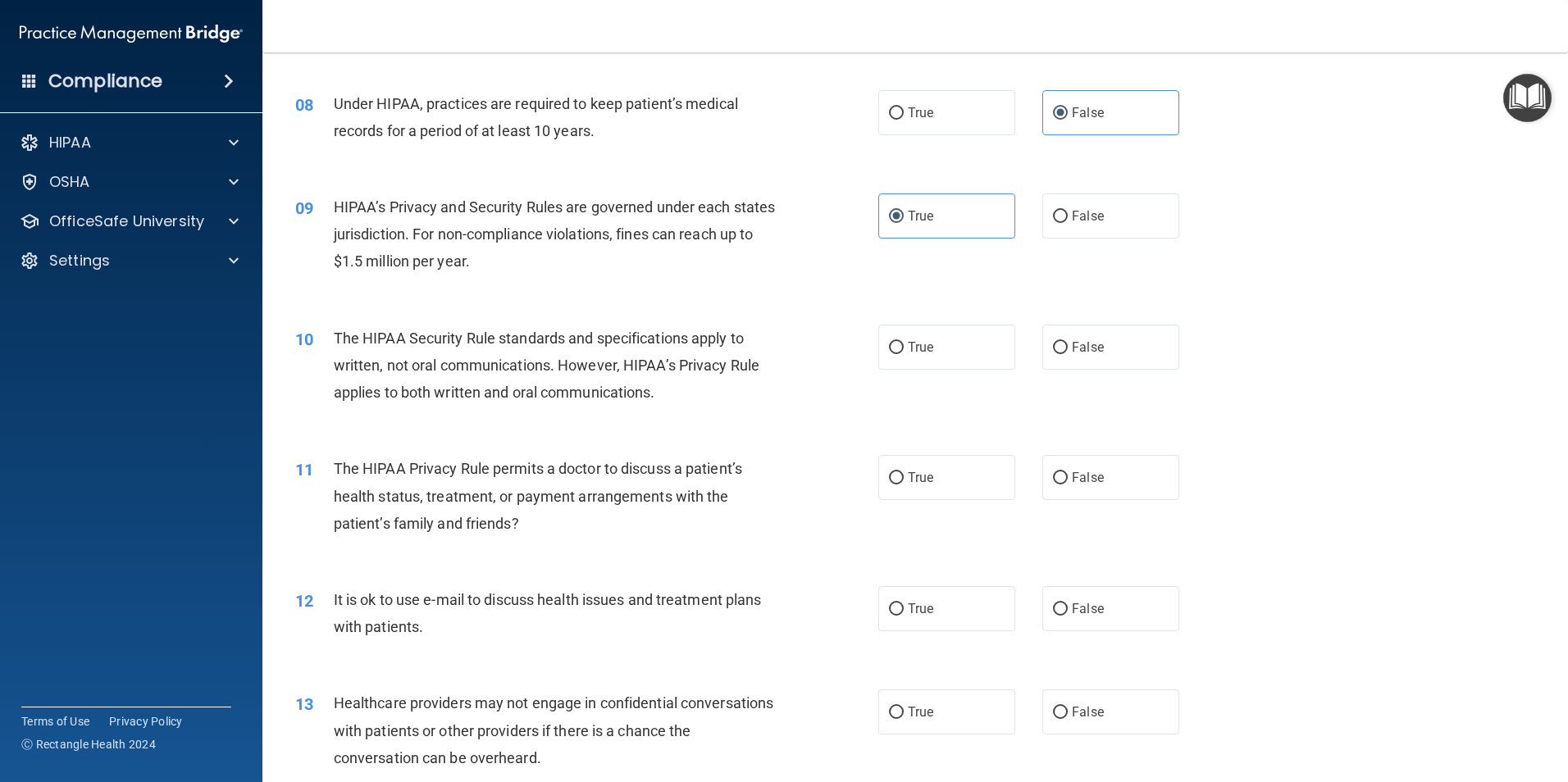
click at [1008, 347] on div "True False" at bounding box center [1043, 347] width 329 height 45
click at [984, 343] on label "True" at bounding box center [947, 347] width 137 height 45
click at [904, 343] on input "True" at bounding box center [895, 348] width 14 height 13
radio input "true"
click at [1082, 489] on label "False" at bounding box center [1110, 477] width 137 height 45
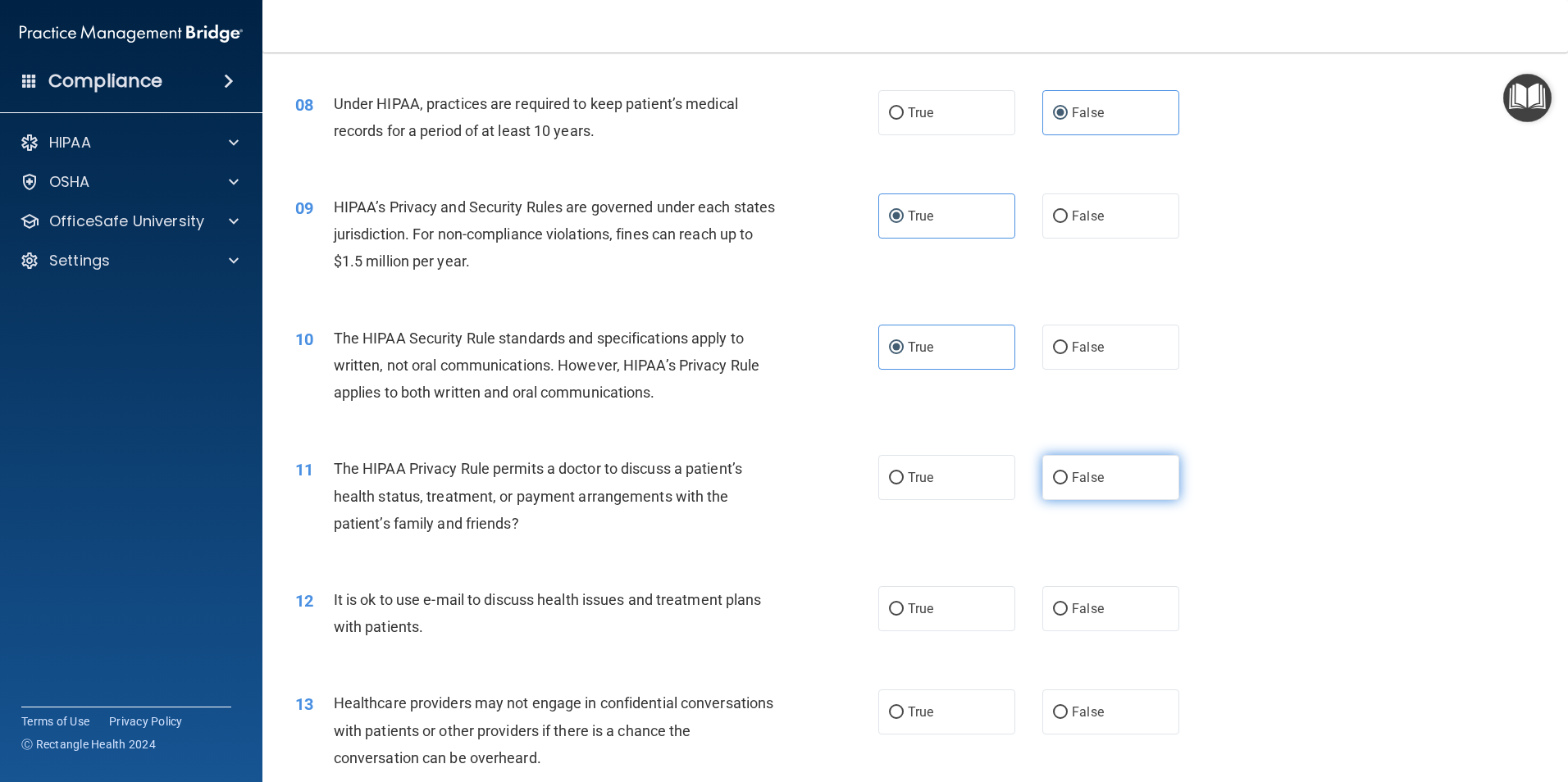
click at [1067, 484] on input "False" at bounding box center [1060, 478] width 14 height 13
radio input "true"
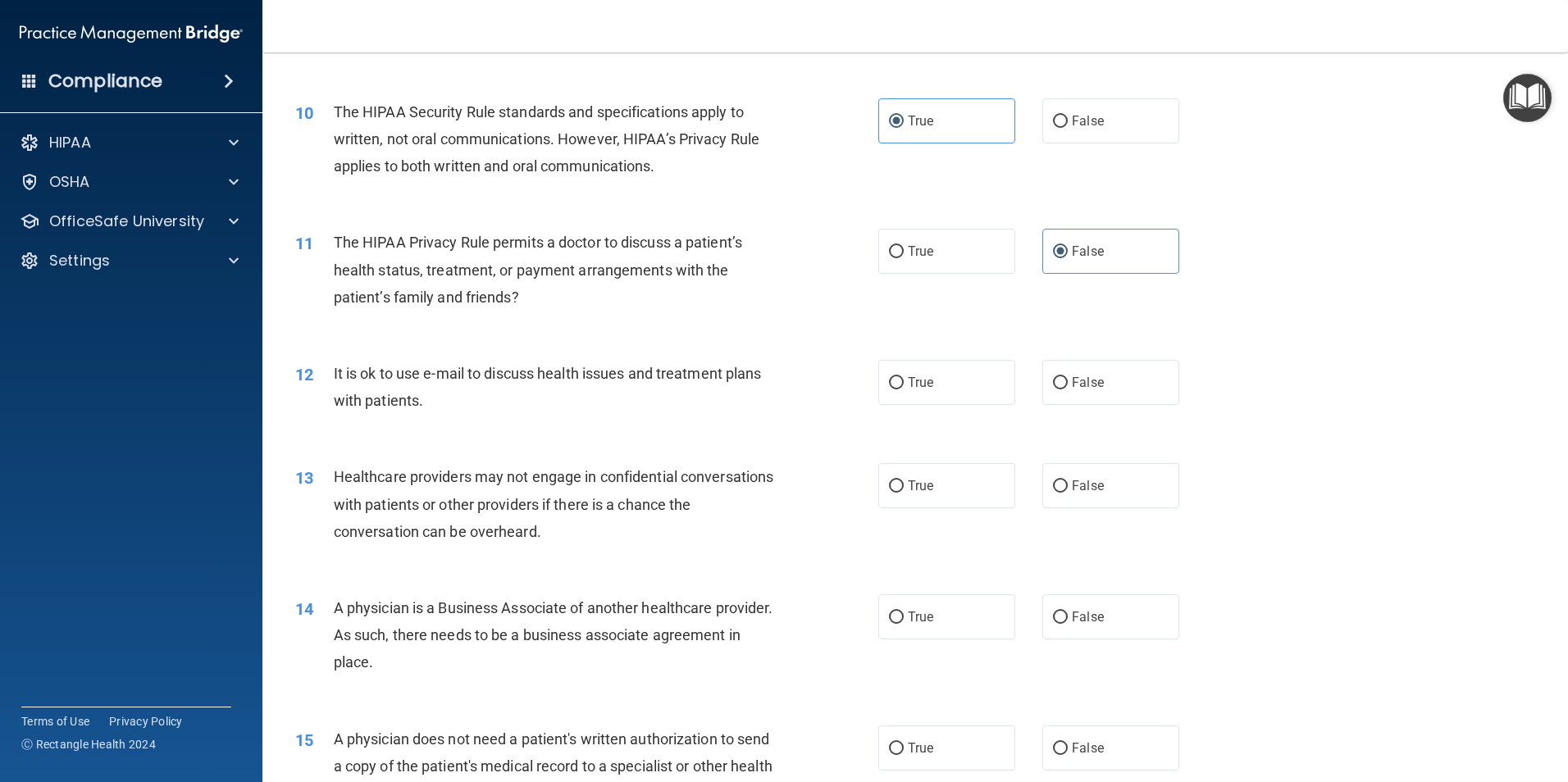
scroll to position [1148, 0]
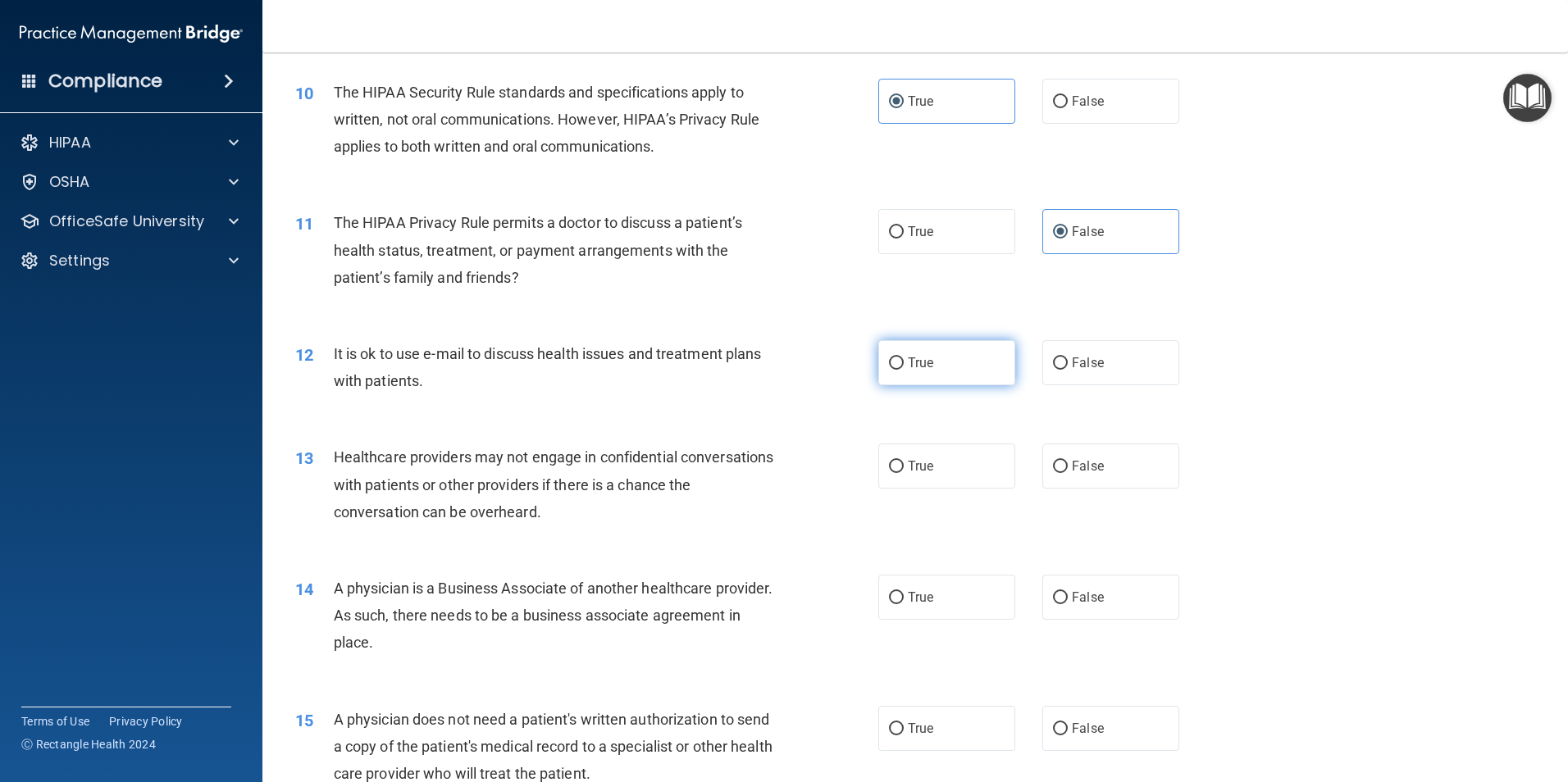
click at [976, 381] on label "True" at bounding box center [947, 362] width 137 height 45
click at [904, 369] on input "True" at bounding box center [895, 364] width 14 height 13
radio input "true"
click at [976, 381] on label "True" at bounding box center [947, 362] width 137 height 45
click at [904, 369] on input "True" at bounding box center [895, 364] width 14 height 13
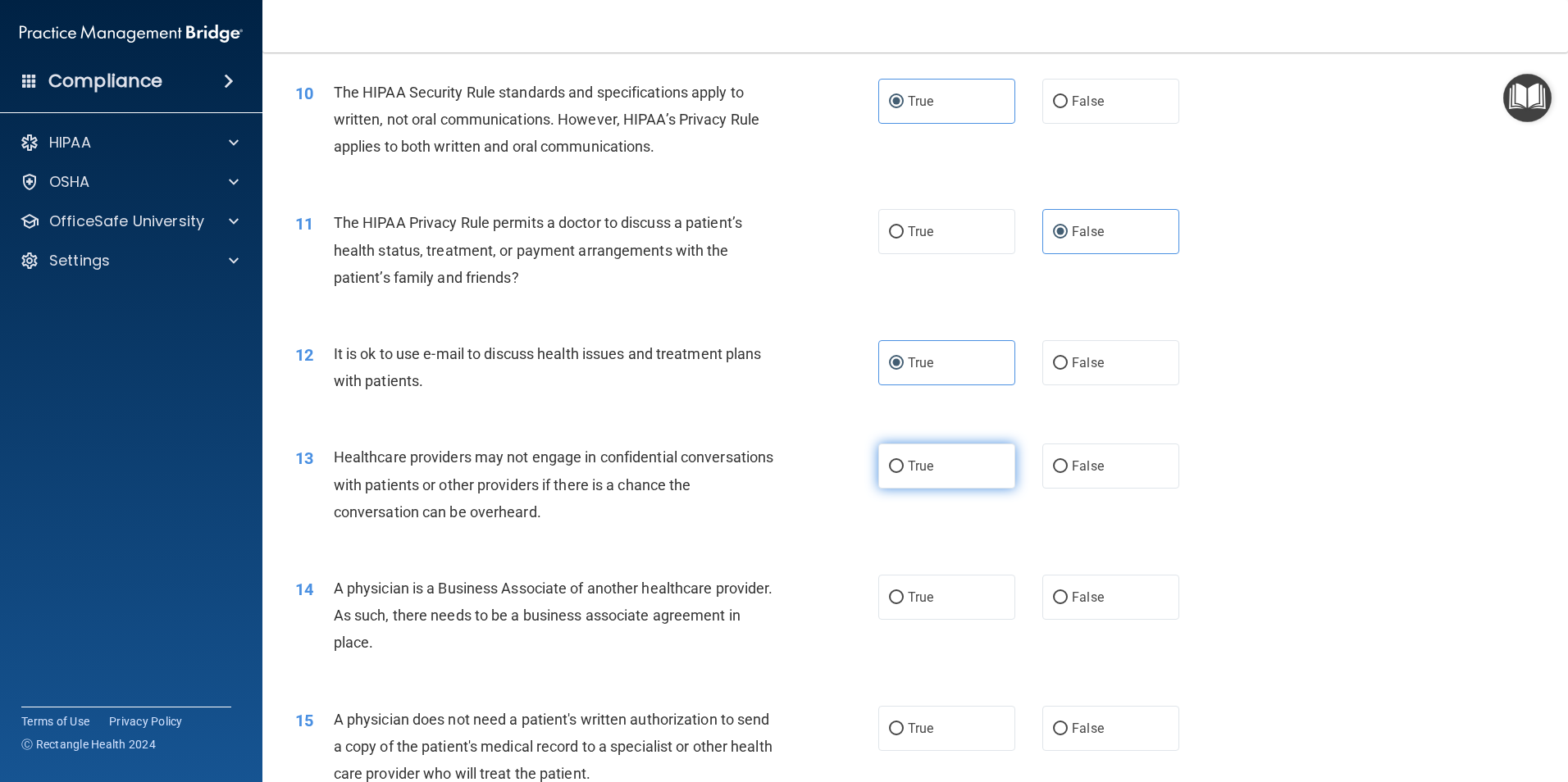
click at [953, 472] on label "True" at bounding box center [947, 466] width 137 height 45
click at [904, 472] on input "True" at bounding box center [895, 467] width 14 height 13
radio input "true"
click at [1042, 601] on label "False" at bounding box center [1110, 597] width 137 height 45
click at [1053, 601] on input "False" at bounding box center [1060, 598] width 14 height 13
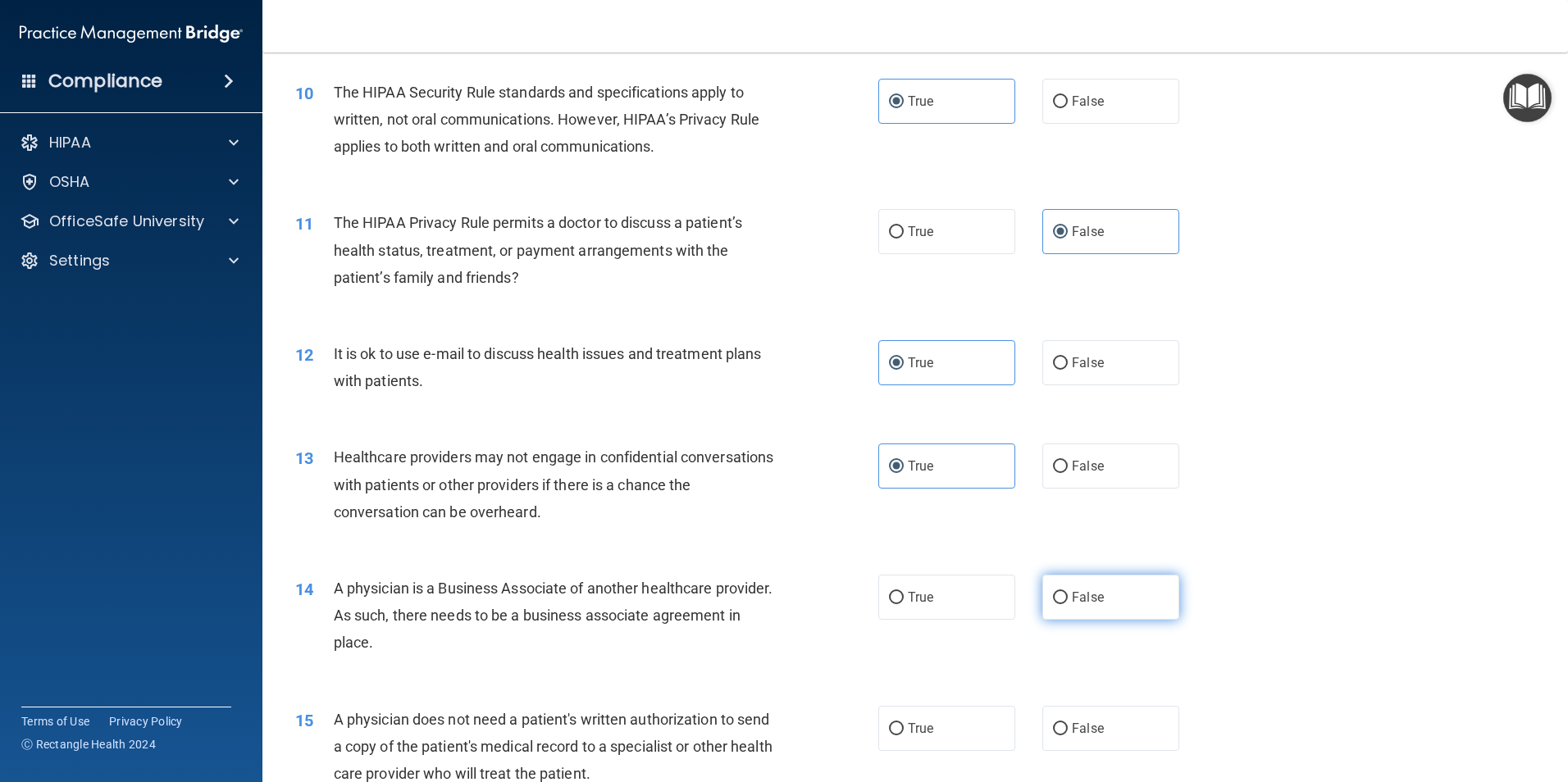
radio input "true"
